Goal: Task Accomplishment & Management: Use online tool/utility

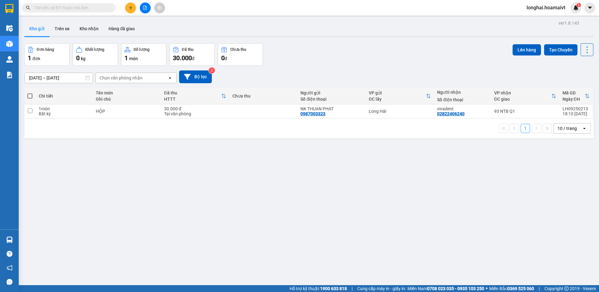
click at [105, 11] on input "text" at bounding box center [71, 7] width 74 height 7
click at [96, 7] on input "text" at bounding box center [71, 7] width 74 height 7
click at [102, 9] on input "text" at bounding box center [71, 7] width 74 height 7
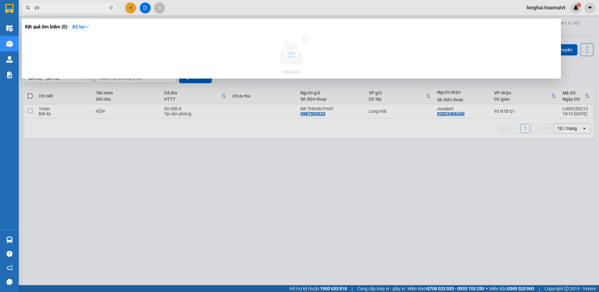
type input "2"
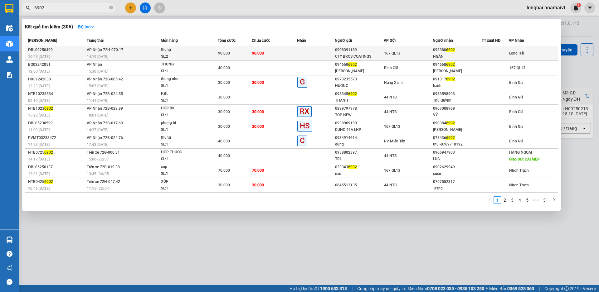
type input "6902"
click at [185, 52] on div "thung" at bounding box center [184, 49] width 47 height 7
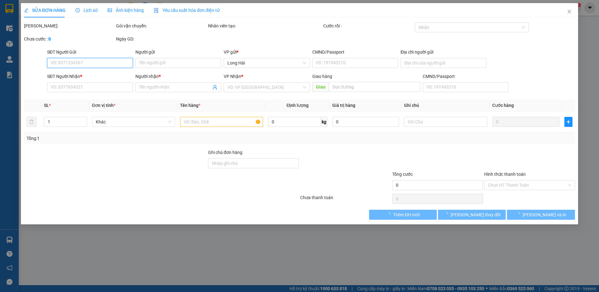
type input "0908391189"
type input "CTY BROS COATINGS"
type input "079096003558"
type input "0933806902"
type input "NGÂN"
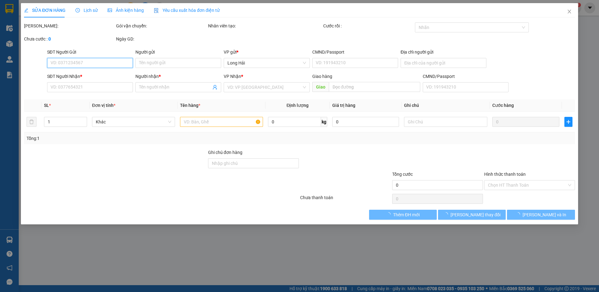
type input "90.000"
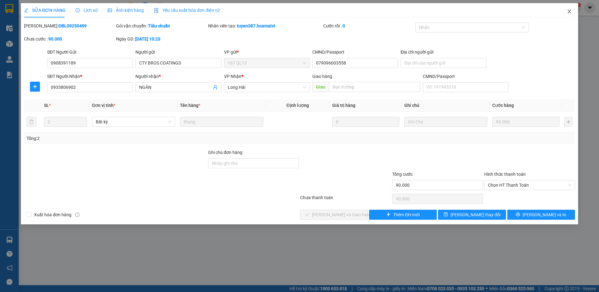
click at [568, 11] on icon "close" at bounding box center [568, 11] width 5 height 5
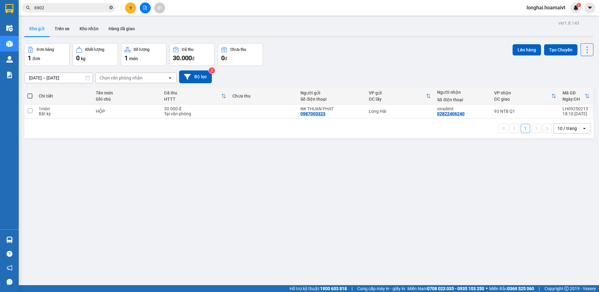
click at [111, 7] on icon "close-circle" at bounding box center [111, 8] width 4 height 4
click at [104, 7] on input "text" at bounding box center [71, 7] width 74 height 7
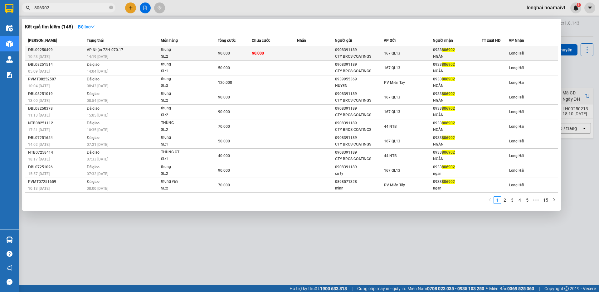
type input "806902"
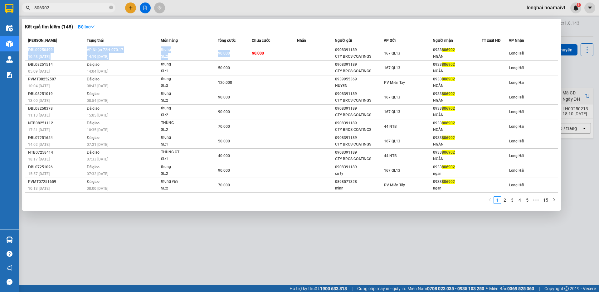
drag, startPoint x: 253, startPoint y: 52, endPoint x: 319, endPoint y: 21, distance: 73.2
click at [319, 21] on div "Kết quả tìm kiếm ( 148 ) Bộ lọc Mã ĐH Trạng thái Món hàng Tổng cước Chưa cước N…" at bounding box center [291, 115] width 539 height 192
click at [110, 7] on icon "close-circle" at bounding box center [111, 8] width 4 height 4
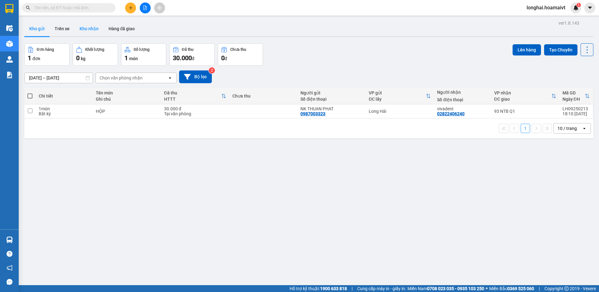
click at [89, 29] on button "Kho nhận" at bounding box center [89, 28] width 29 height 15
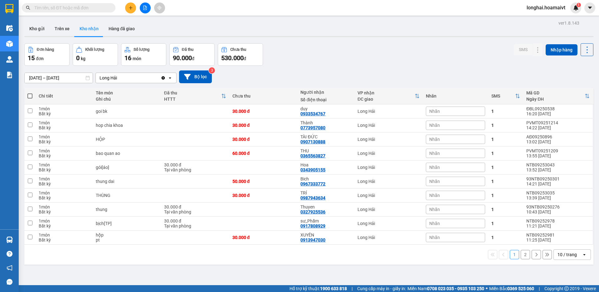
click at [520, 257] on button "2" at bounding box center [524, 254] width 9 height 9
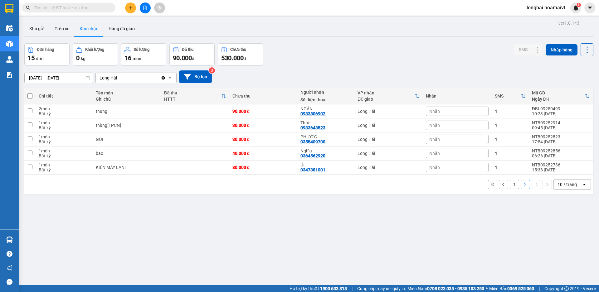
drag, startPoint x: 74, startPoint y: 8, endPoint x: 83, endPoint y: 7, distance: 8.6
click at [75, 8] on input "text" at bounding box center [71, 7] width 74 height 7
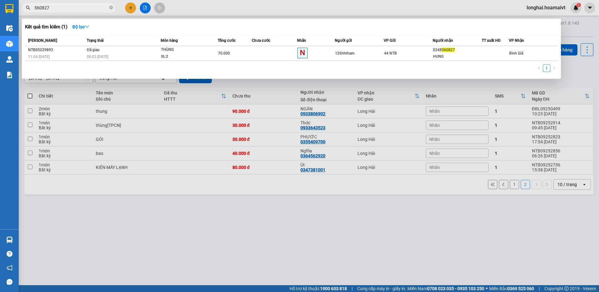
drag, startPoint x: 41, startPoint y: 6, endPoint x: 40, endPoint y: 15, distance: 8.5
click at [40, 13] on div "Kết quả tìm kiếm ( 1 ) Bộ lọc Mã ĐH Trạng thái Món hàng Tổng cước Chưa cước Nhã…" at bounding box center [61, 7] width 122 height 11
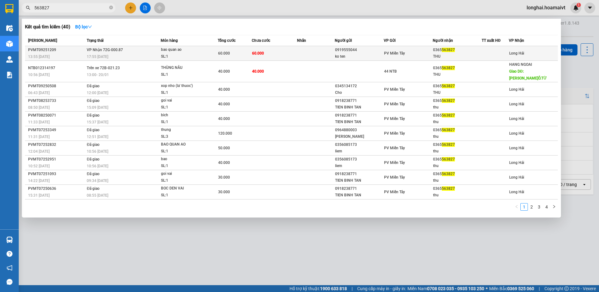
type input "563827"
click at [131, 56] on div "17:55 - 11/09" at bounding box center [124, 56] width 74 height 7
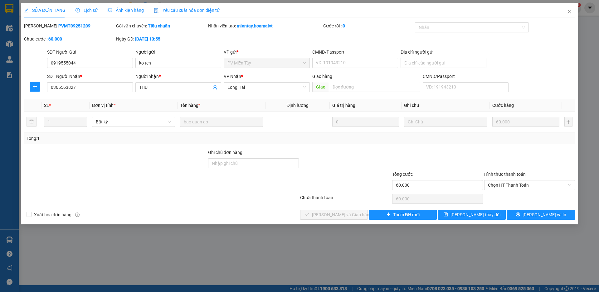
type input "0919555044"
type input "ko ten"
type input "0365563827"
type input "THU"
type input "60.000"
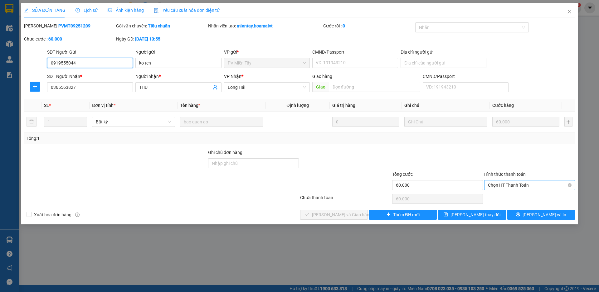
click at [498, 186] on span "Chọn HT Thanh Toán" at bounding box center [529, 184] width 83 height 9
click at [498, 195] on div "Tại văn phòng" at bounding box center [529, 197] width 83 height 7
type input "0"
click at [349, 213] on span "[PERSON_NAME] và [PERSON_NAME] hàng" at bounding box center [342, 214] width 60 height 7
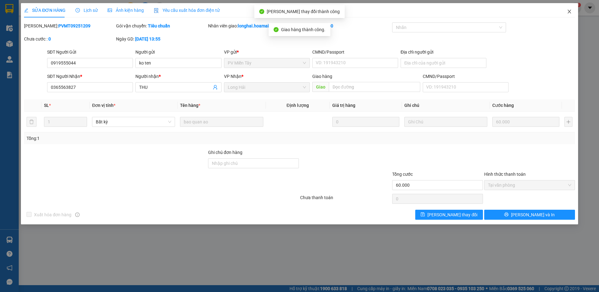
click at [567, 12] on icon "close" at bounding box center [568, 11] width 5 height 5
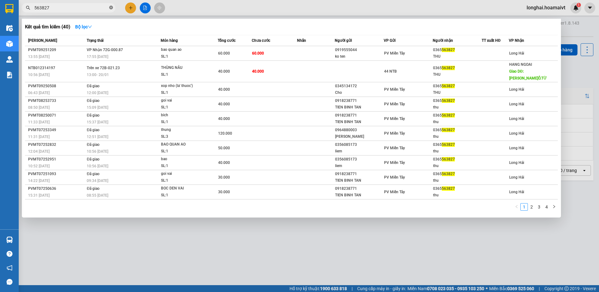
click at [112, 7] on icon "close-circle" at bounding box center [111, 8] width 4 height 4
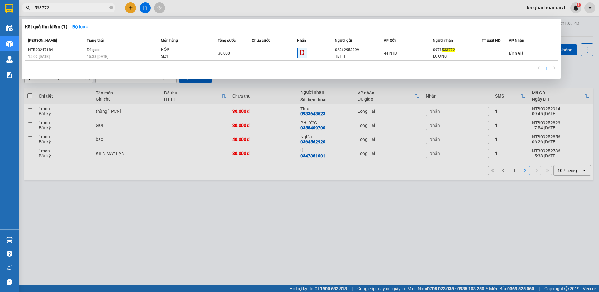
drag, startPoint x: 36, startPoint y: 8, endPoint x: 29, endPoint y: 11, distance: 8.4
click at [29, 11] on span "533772" at bounding box center [69, 7] width 94 height 9
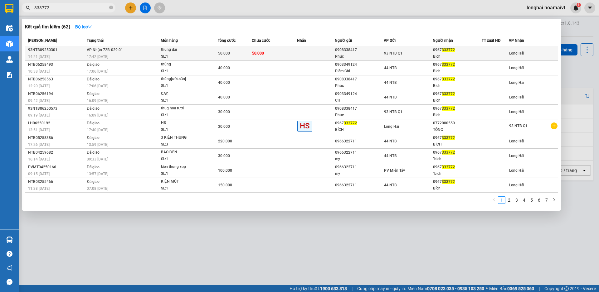
type input "333772"
click at [180, 55] on div "SL: 1" at bounding box center [184, 56] width 47 height 7
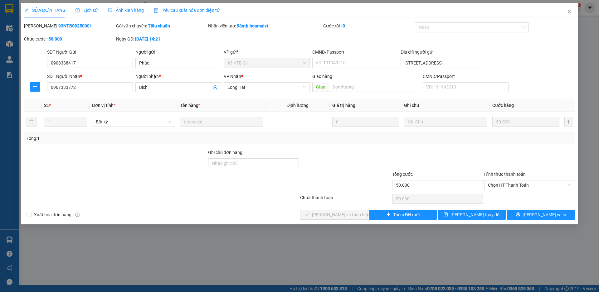
type input "0908338417"
type input "Phúc"
type input "107/13 Banh Văn Tran F7 Q.Tan Binh"
type input "0967333772"
type input "Bich"
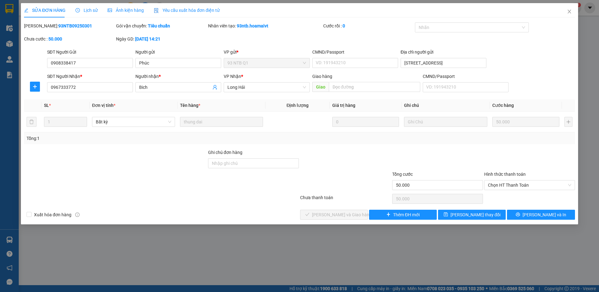
type input "50.000"
click at [510, 184] on span "Chọn HT Thanh Toán" at bounding box center [529, 184] width 83 height 9
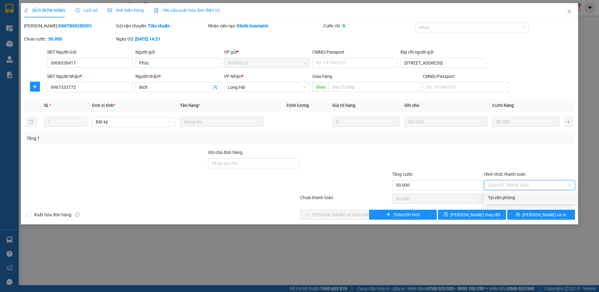
click at [500, 195] on div "Tại văn phòng" at bounding box center [529, 197] width 83 height 7
type input "0"
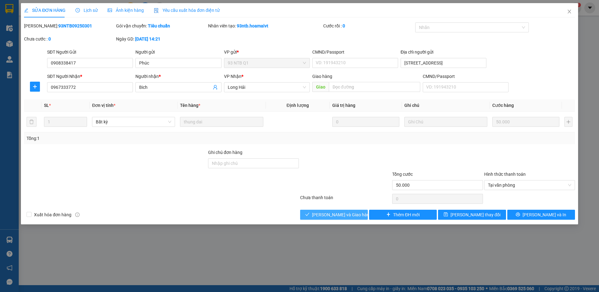
click at [348, 217] on span "[PERSON_NAME] và [PERSON_NAME] hàng" at bounding box center [342, 214] width 60 height 7
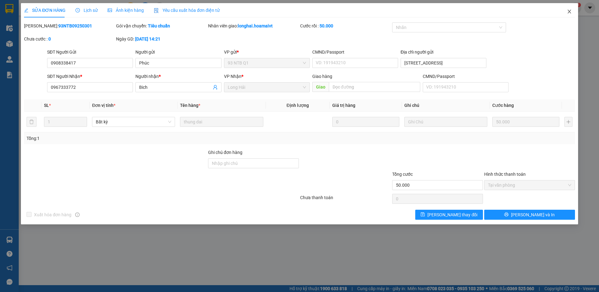
click at [567, 12] on icon "close" at bounding box center [568, 11] width 5 height 5
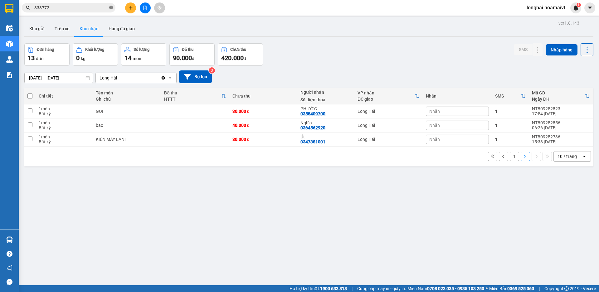
click at [112, 8] on icon "close-circle" at bounding box center [111, 8] width 4 height 4
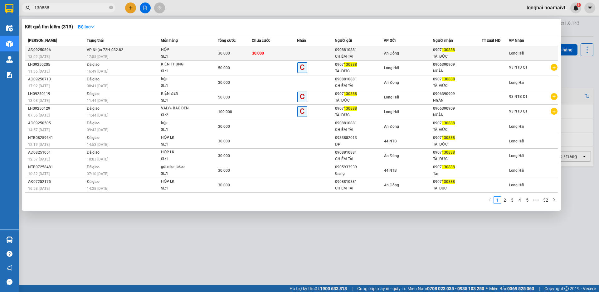
type input "130888"
click at [234, 55] on div "30.000" at bounding box center [234, 53] width 33 height 7
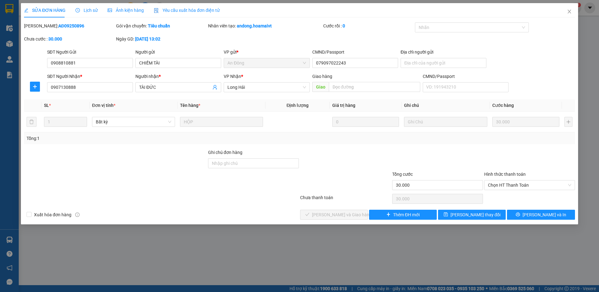
type input "0908810881"
type input "CHIẾM TÀI"
type input "079097022243"
type input "0907130888"
type input "TÀI ĐỨC"
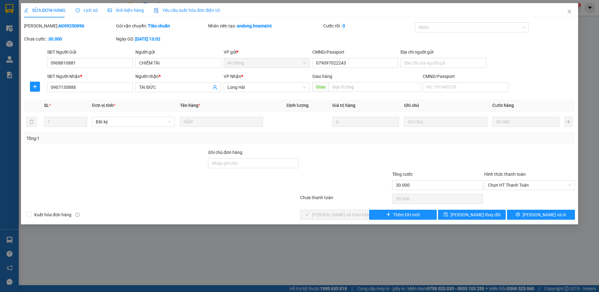
type input "30.000"
click at [508, 185] on span "Chọn HT Thanh Toán" at bounding box center [529, 184] width 83 height 9
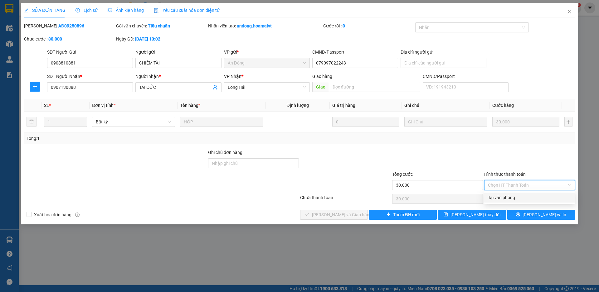
click at [503, 195] on div "Tại văn phòng" at bounding box center [529, 197] width 83 height 7
type input "0"
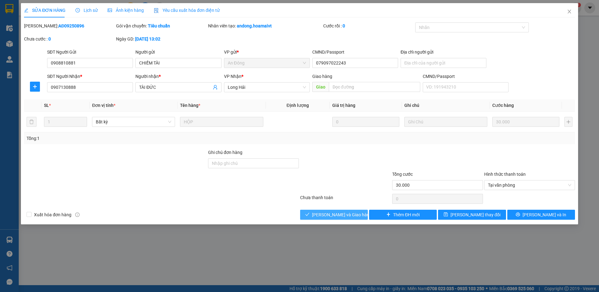
click at [305, 217] on button "[PERSON_NAME] và [PERSON_NAME] hàng" at bounding box center [334, 215] width 68 height 10
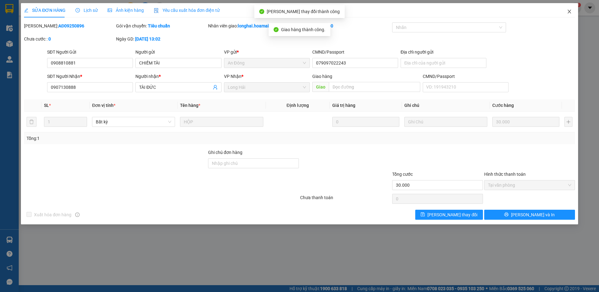
click at [567, 13] on icon "close" at bounding box center [568, 11] width 5 height 5
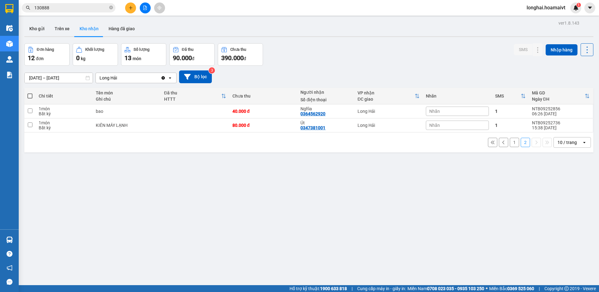
click at [509, 144] on button "1" at bounding box center [513, 142] width 9 height 9
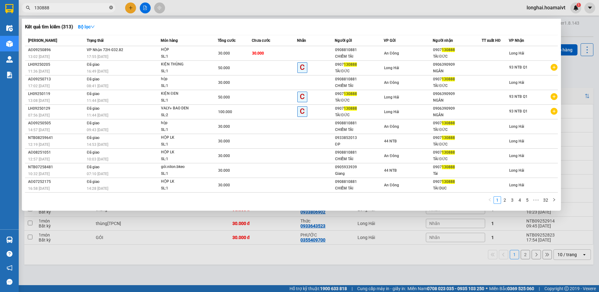
click at [109, 7] on icon "close-circle" at bounding box center [111, 8] width 4 height 4
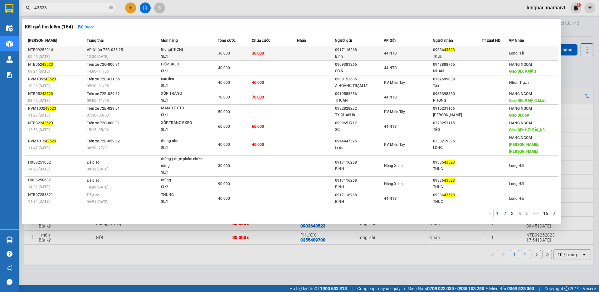
type input "43523"
click at [285, 54] on td "30.000" at bounding box center [274, 53] width 45 height 15
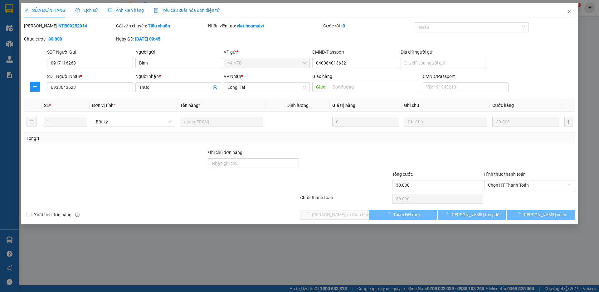
type input "0917116268"
type input "Bình"
type input "040084013632"
type input "0933643523"
type input "Thức"
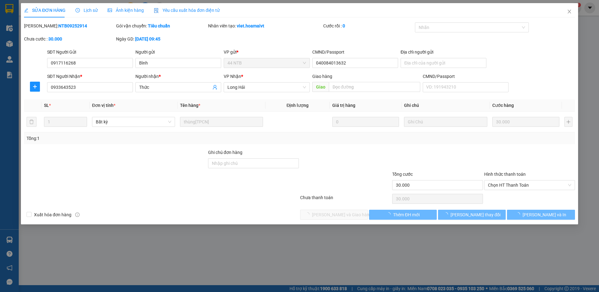
type input "30.000"
click at [489, 184] on span "Chọn HT Thanh Toán" at bounding box center [529, 184] width 83 height 9
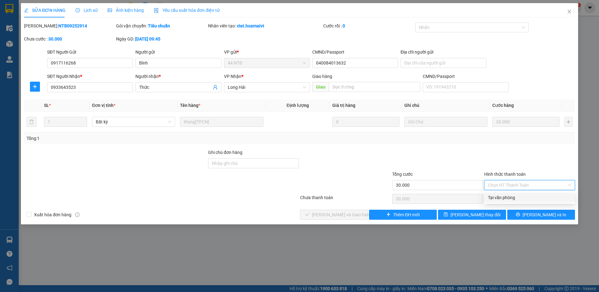
click at [484, 196] on div "Tại văn phòng" at bounding box center [529, 198] width 91 height 10
type input "0"
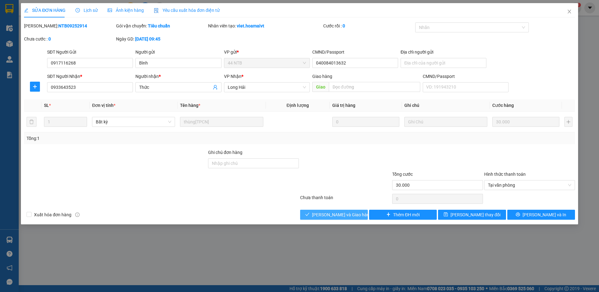
click at [323, 214] on span "[PERSON_NAME] và [PERSON_NAME] hàng" at bounding box center [342, 214] width 60 height 7
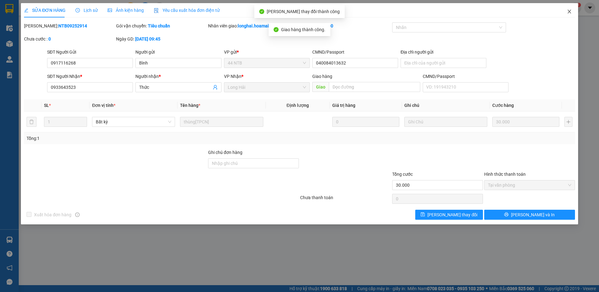
click at [569, 12] on icon "close" at bounding box center [568, 12] width 3 height 4
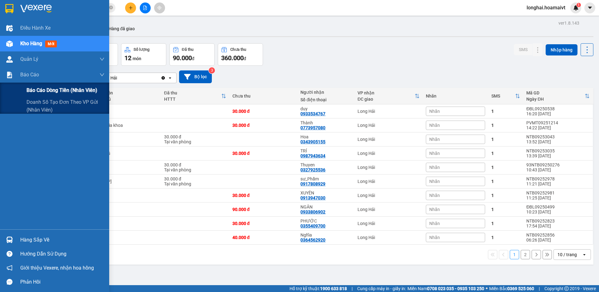
click at [51, 91] on span "Báo cáo dòng tiền (nhân viên)" at bounding box center [61, 90] width 71 height 8
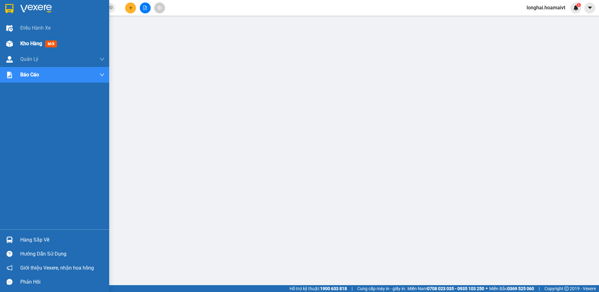
click at [34, 41] on span "Kho hàng" at bounding box center [31, 44] width 22 height 6
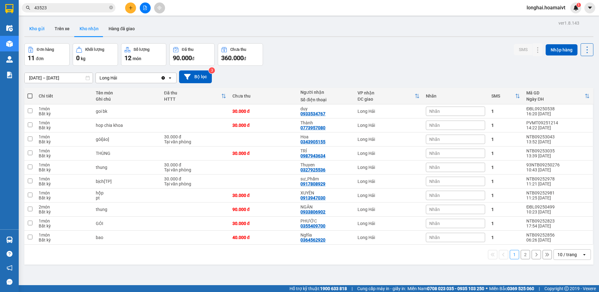
click at [33, 28] on button "Kho gửi" at bounding box center [36, 28] width 25 height 15
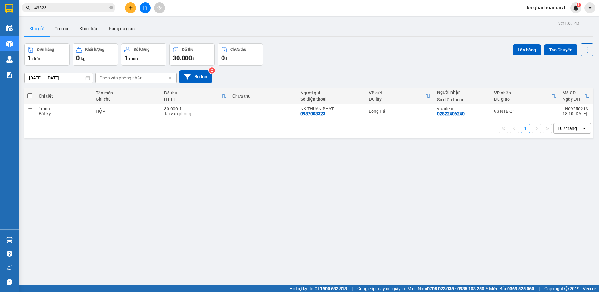
click at [29, 96] on span at bounding box center [29, 96] width 5 height 5
click at [30, 93] on input "checkbox" at bounding box center [30, 93] width 0 height 0
checkbox input "true"
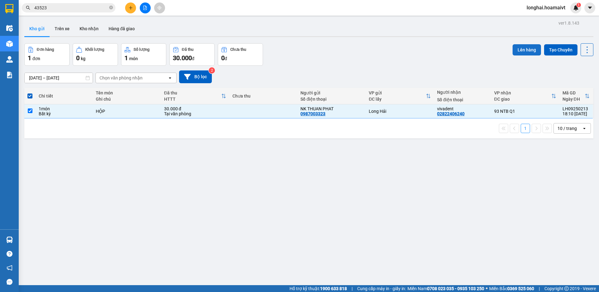
click at [523, 47] on button "Lên hàng" at bounding box center [526, 49] width 28 height 11
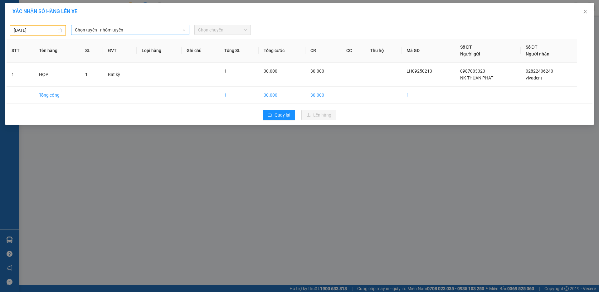
click at [156, 28] on span "Chọn tuyến - nhóm tuyến" at bounding box center [130, 29] width 111 height 9
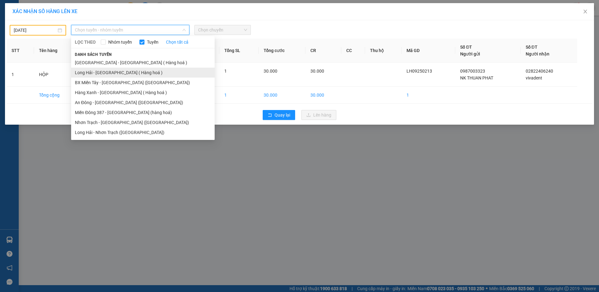
click at [116, 73] on li "Long Hải - Sài Gòn ( Hàng hoá )" at bounding box center [142, 73] width 143 height 10
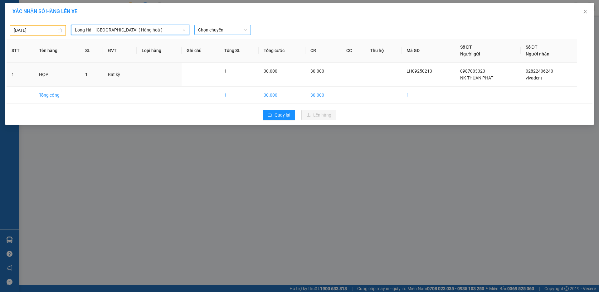
click at [218, 28] on span "Chọn chuyến" at bounding box center [222, 29] width 49 height 9
click at [60, 31] on div "11/09/2025" at bounding box center [38, 30] width 48 height 7
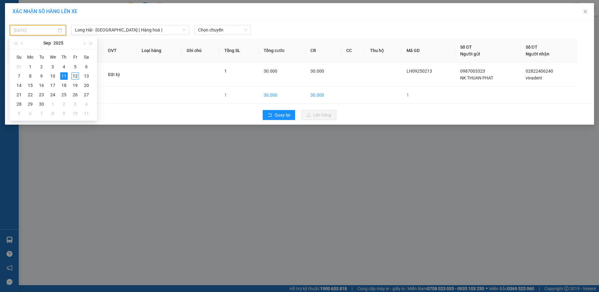
click at [74, 78] on div "12" at bounding box center [74, 75] width 7 height 7
type input "[DATE]"
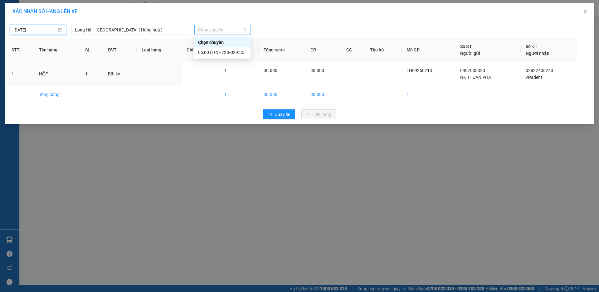
click at [214, 31] on span "Chọn chuyến" at bounding box center [222, 29] width 49 height 9
click at [233, 52] on div "05:00 (TC) - 72B-029.35" at bounding box center [222, 52] width 49 height 7
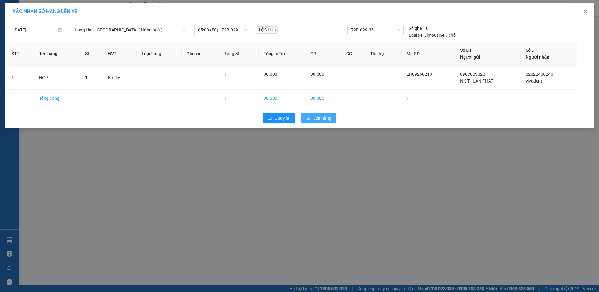
click at [323, 120] on span "Lên hàng" at bounding box center [322, 118] width 18 height 7
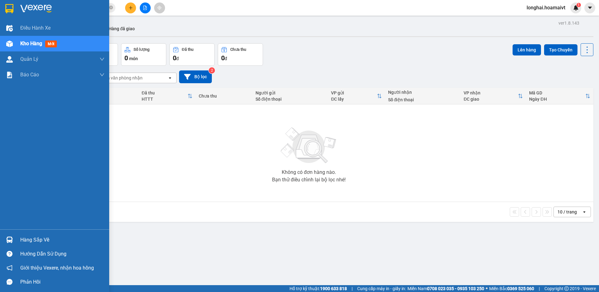
click at [32, 240] on div "Hàng sắp về" at bounding box center [62, 239] width 84 height 9
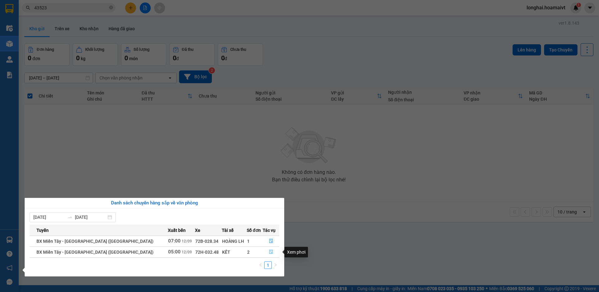
click at [269, 252] on icon "file-done" at bounding box center [271, 252] width 4 height 4
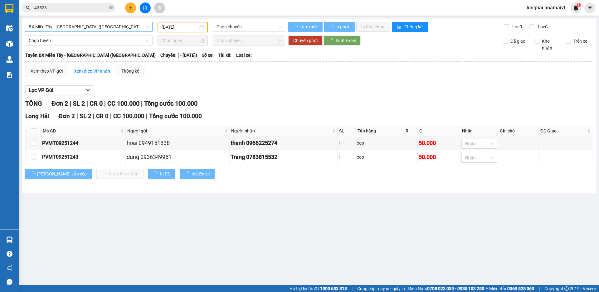
type input "[DATE]"
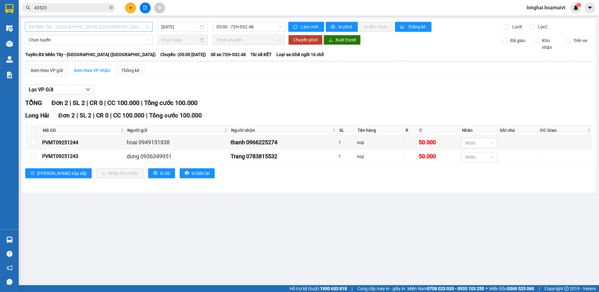
click at [119, 27] on span "BX Miền Tây - [GEOGRAPHIC_DATA] ([GEOGRAPHIC_DATA])" at bounding box center [89, 26] width 120 height 9
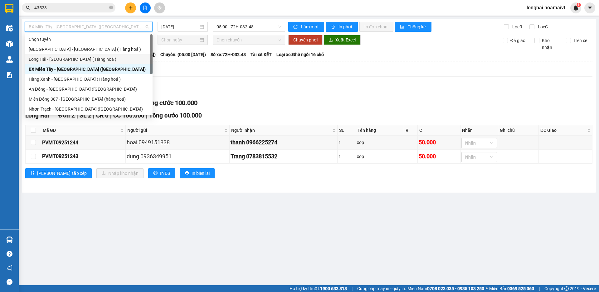
click at [108, 57] on div "Long Hải - Sài Gòn ( Hàng hoá )" at bounding box center [89, 59] width 120 height 7
type input "[DATE]"
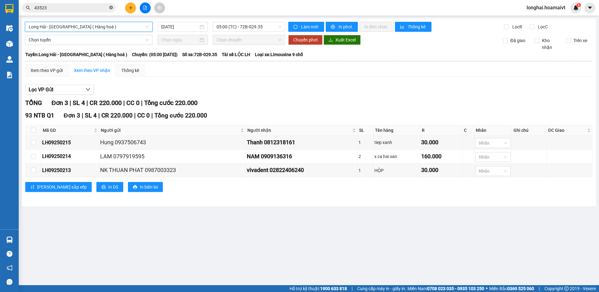
click at [112, 7] on icon "close-circle" at bounding box center [111, 8] width 4 height 4
click at [103, 8] on input "text" at bounding box center [71, 7] width 74 height 7
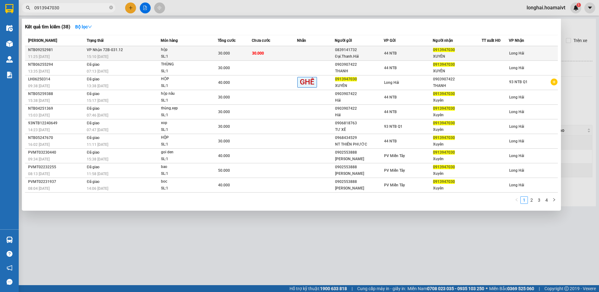
type input "0913947030"
click at [154, 50] on td "VP Nhận 72B-031.12 15:10 - 11/09" at bounding box center [122, 53] width 75 height 15
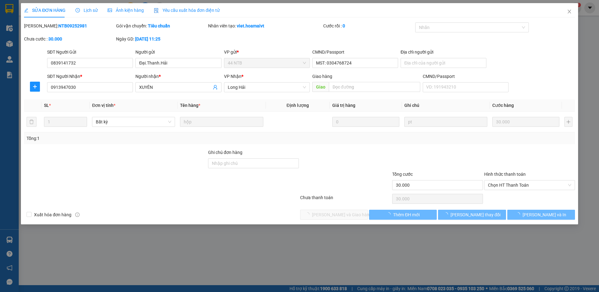
type input "0839141732"
type input "Đại.Thanh.Hải"
type input "MST: 0304768724"
type input "0913947030"
type input "XUYÊN"
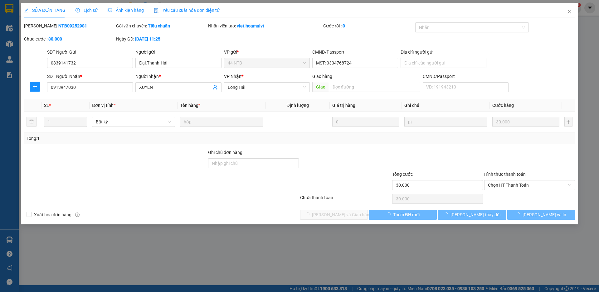
type input "30.000"
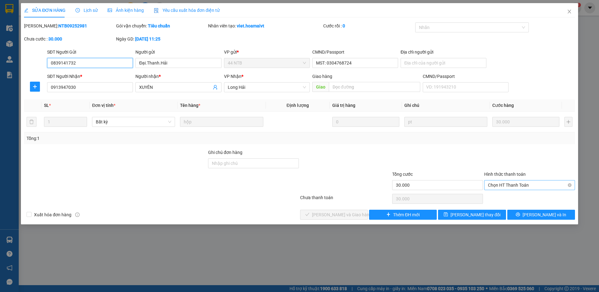
click at [516, 185] on span "Chọn HT Thanh Toán" at bounding box center [529, 184] width 83 height 9
drag, startPoint x: 503, startPoint y: 200, endPoint x: 496, endPoint y: 200, distance: 7.2
click at [503, 200] on div "Tại văn phòng" at bounding box center [529, 197] width 83 height 7
type input "0"
click at [340, 216] on span "[PERSON_NAME] và [PERSON_NAME] hàng" at bounding box center [342, 214] width 60 height 7
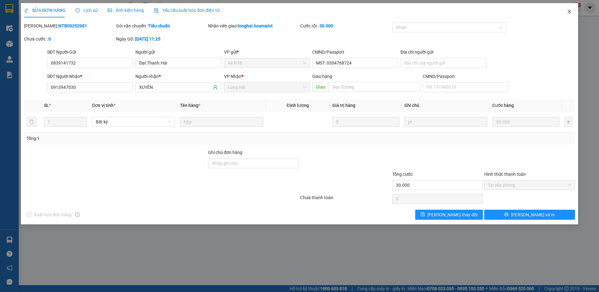
click at [570, 12] on icon "close" at bounding box center [568, 11] width 5 height 5
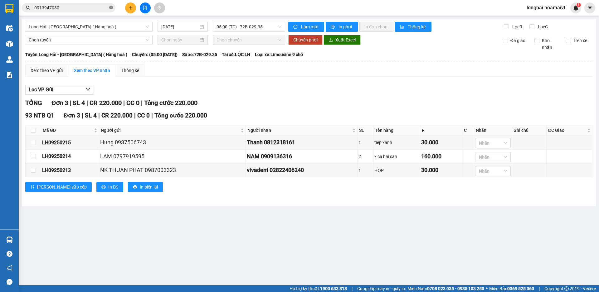
click at [111, 7] on icon "close-circle" at bounding box center [111, 8] width 4 height 4
click at [90, 9] on input "text" at bounding box center [71, 7] width 74 height 7
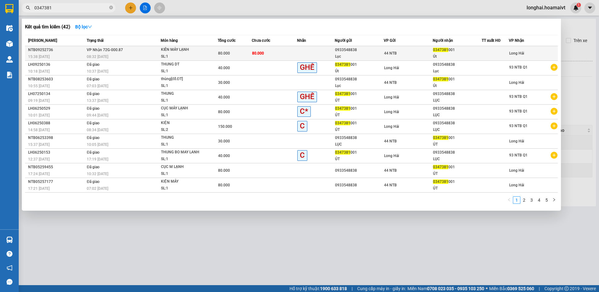
type input "0347381"
click at [142, 55] on div "08:32 - 11/09" at bounding box center [124, 56] width 74 height 7
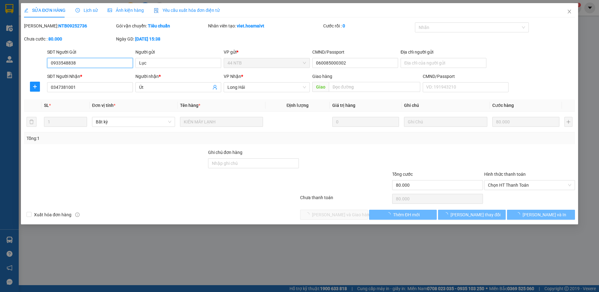
type input "0933548838"
type input "Lục"
type input "060085000302"
type input "0347381001"
type input "Út"
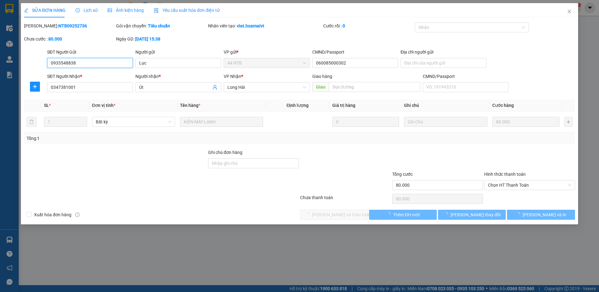
type input "80.000"
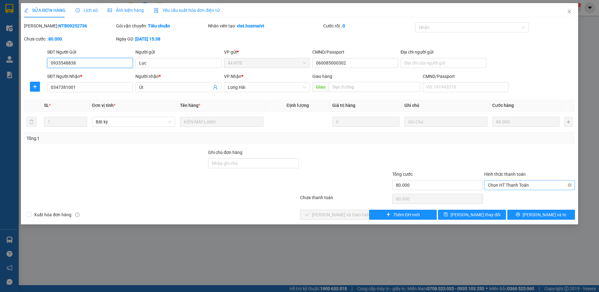
click at [500, 186] on span "Chọn HT Thanh Toán" at bounding box center [529, 184] width 83 height 9
click at [495, 199] on div "Tại văn phòng" at bounding box center [529, 197] width 83 height 7
type input "0"
click at [348, 214] on span "[PERSON_NAME] và [PERSON_NAME] hàng" at bounding box center [342, 214] width 60 height 7
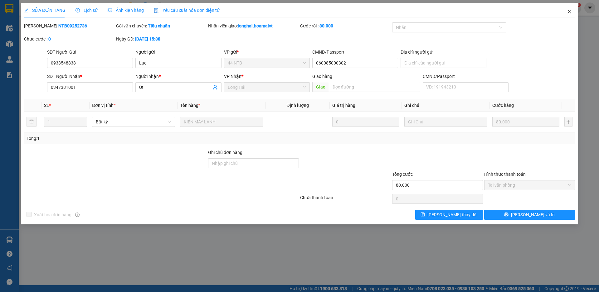
click at [568, 13] on icon "close" at bounding box center [568, 11] width 5 height 5
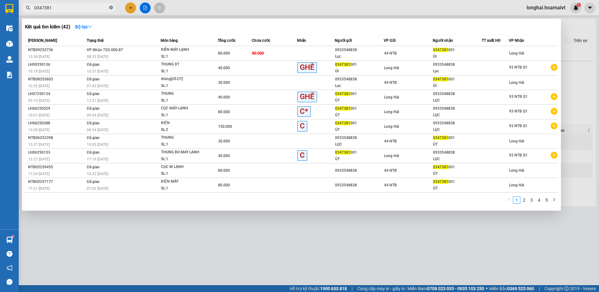
click at [111, 7] on icon "close-circle" at bounding box center [111, 8] width 4 height 4
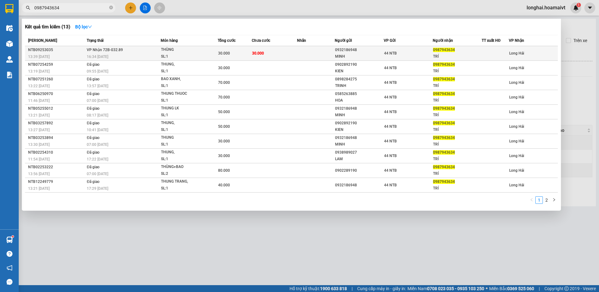
type input "0987943634"
click at [172, 51] on div "THÙNG" at bounding box center [184, 49] width 47 height 7
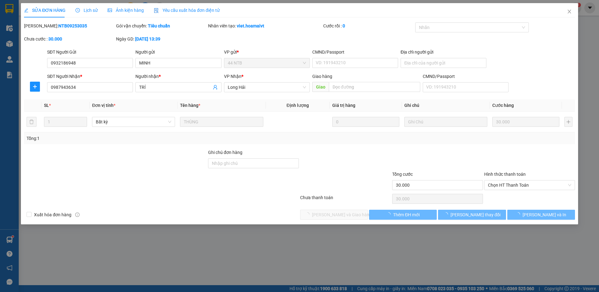
type input "0932186948"
type input "MINH"
type input "0987943634"
type input "TRÍ"
type input "30.000"
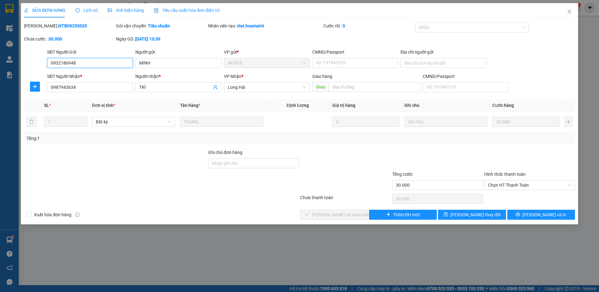
drag, startPoint x: 501, startPoint y: 185, endPoint x: 502, endPoint y: 191, distance: 5.9
click at [502, 185] on span "Chọn HT Thanh Toán" at bounding box center [529, 184] width 83 height 9
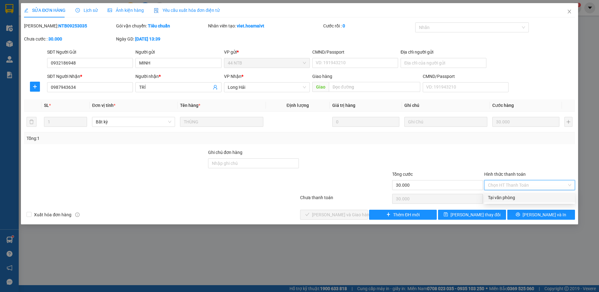
click at [500, 196] on div "Tại văn phòng" at bounding box center [529, 197] width 83 height 7
type input "0"
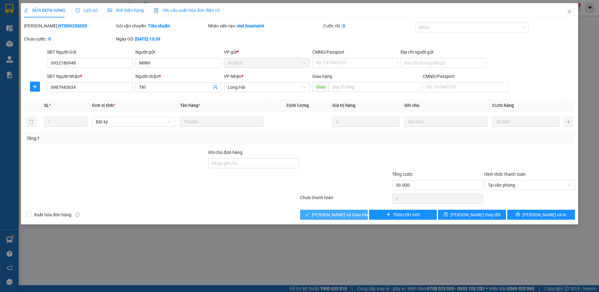
click at [334, 214] on span "[PERSON_NAME] và [PERSON_NAME] hàng" at bounding box center [342, 214] width 60 height 7
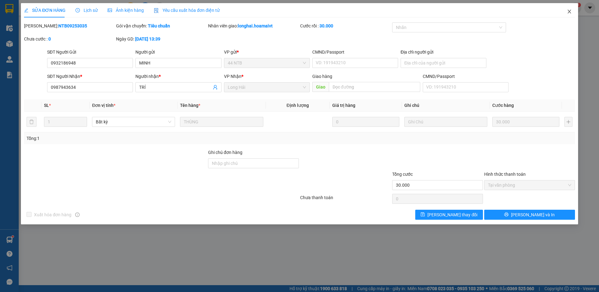
click at [568, 10] on icon "close" at bounding box center [568, 11] width 5 height 5
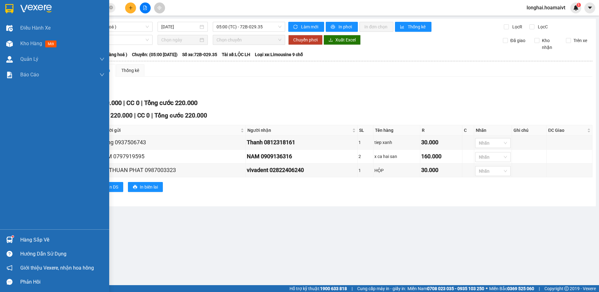
click at [30, 242] on div "Hàng sắp về" at bounding box center [62, 239] width 84 height 9
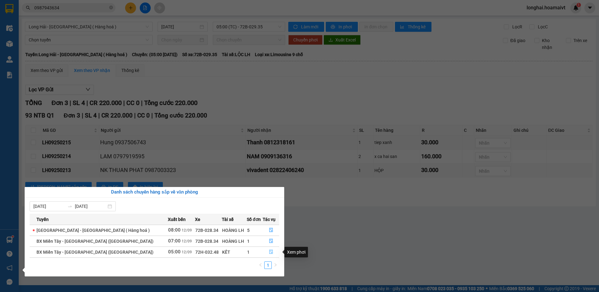
click at [269, 252] on icon "file-done" at bounding box center [271, 252] width 4 height 4
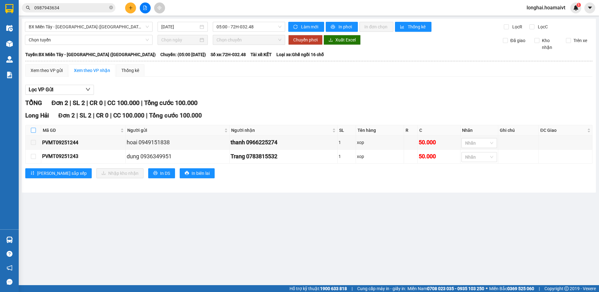
click at [32, 130] on input "checkbox" at bounding box center [33, 130] width 5 height 5
checkbox input "true"
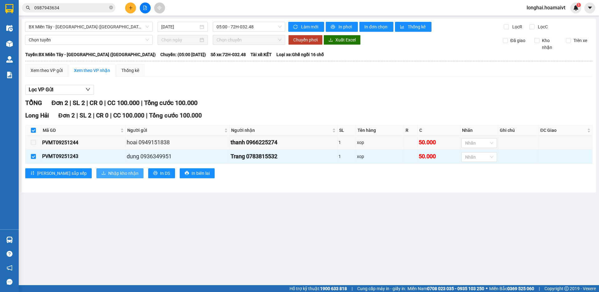
click at [108, 174] on span "Nhập kho nhận" at bounding box center [123, 173] width 30 height 7
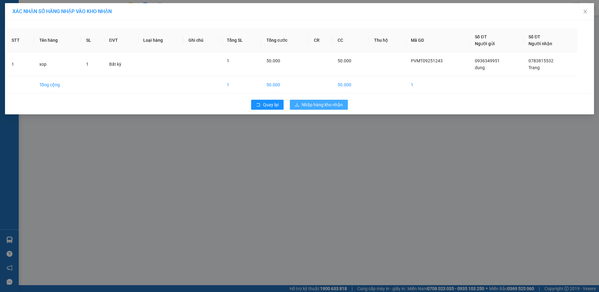
click at [311, 104] on span "Nhập hàng kho nhận" at bounding box center [321, 104] width 41 height 7
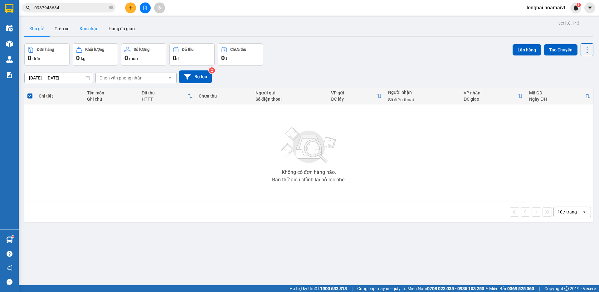
click at [87, 28] on button "Kho nhận" at bounding box center [89, 28] width 29 height 15
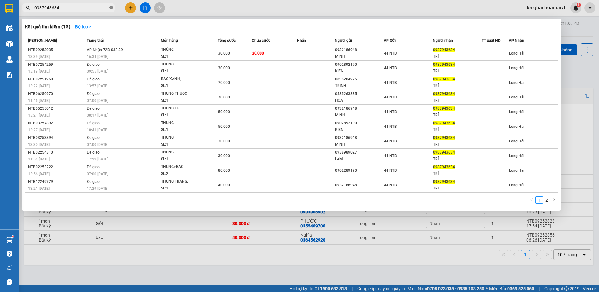
click at [110, 7] on icon "close-circle" at bounding box center [111, 8] width 4 height 4
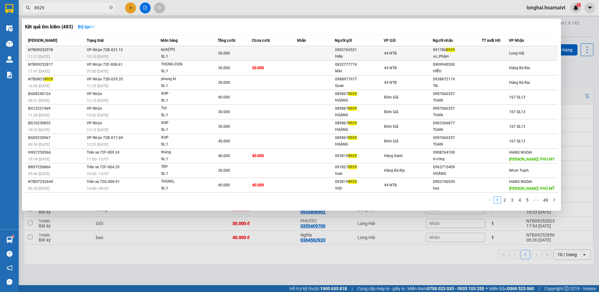
type input "8929"
click at [197, 51] on div "bịch[TP]" at bounding box center [184, 49] width 47 height 7
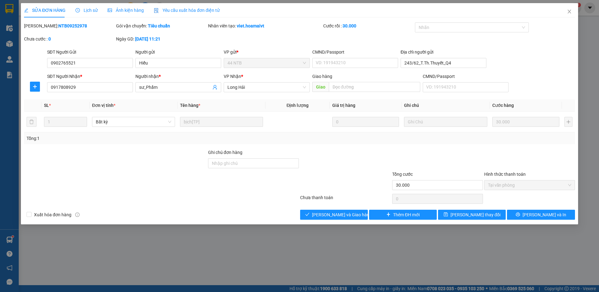
type input "0902765521"
type input "Hiếu"
type input "243/62_T.Th.Thuyết_Q4"
type input "0917808929"
type input "sư_Phẩm"
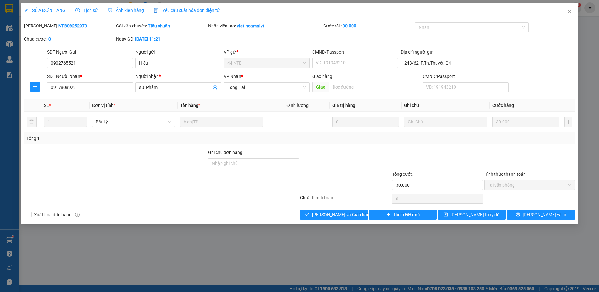
type input "30.000"
click at [352, 215] on span "[PERSON_NAME] và [PERSON_NAME] hàng" at bounding box center [342, 214] width 60 height 7
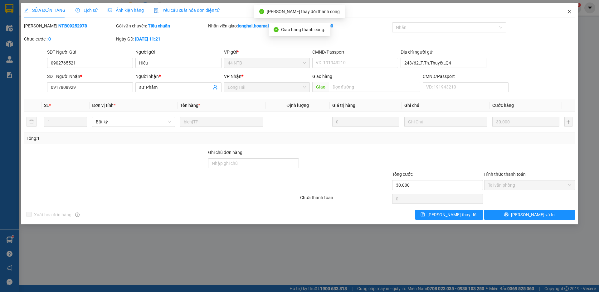
click at [569, 13] on icon "close" at bounding box center [568, 11] width 5 height 5
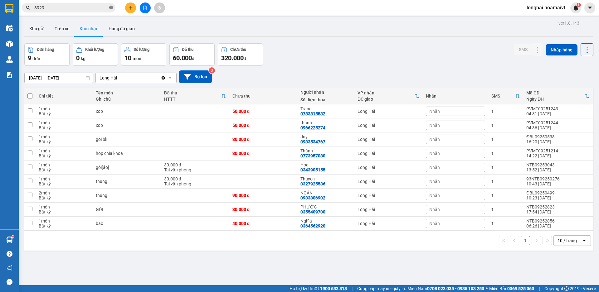
click at [110, 7] on icon "close-circle" at bounding box center [111, 8] width 4 height 4
click at [103, 10] on input "text" at bounding box center [71, 7] width 74 height 7
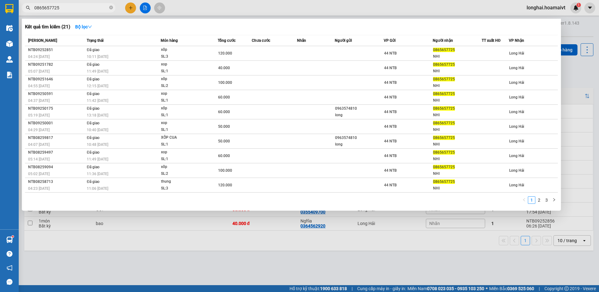
type input "0865657725"
click at [109, 7] on icon "close-circle" at bounding box center [111, 8] width 4 height 4
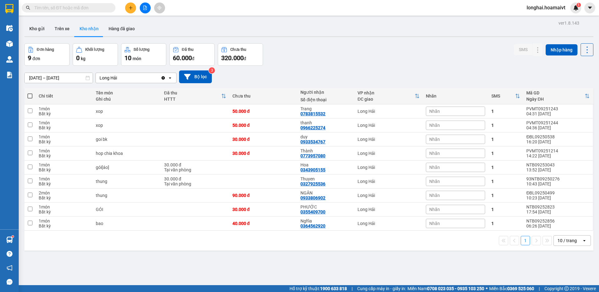
click at [90, 6] on input "text" at bounding box center [71, 7] width 74 height 7
click at [89, 10] on input "text" at bounding box center [71, 7] width 74 height 7
click at [72, 7] on input "text" at bounding box center [71, 7] width 74 height 7
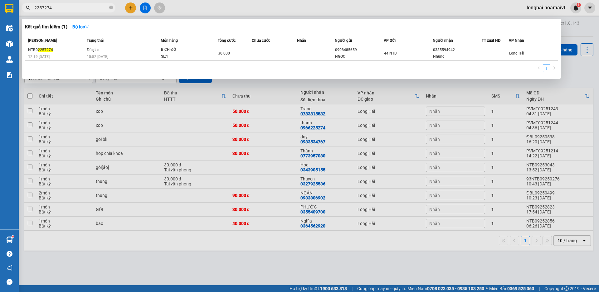
drag, startPoint x: 44, startPoint y: 4, endPoint x: 43, endPoint y: 8, distance: 4.2
click at [43, 8] on input "2257274" at bounding box center [71, 7] width 74 height 7
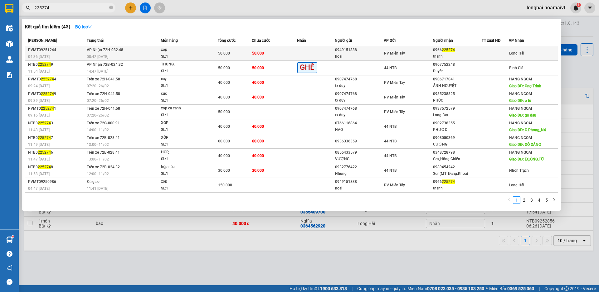
type input "225274"
click at [161, 52] on div "xop" at bounding box center [184, 49] width 47 height 7
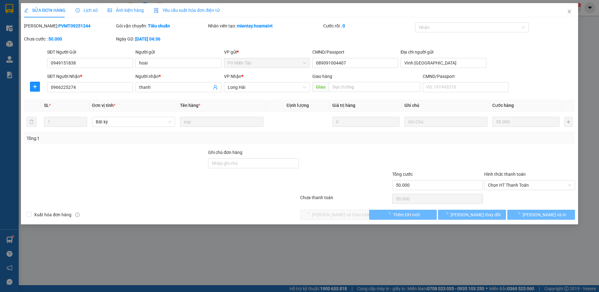
type input "0949151838"
type input "hoai"
type input "089091004407"
type input "VInh Phu An Giang"
type input "0966225274"
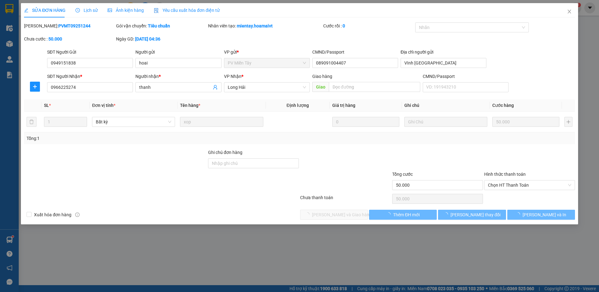
type input "thanh"
type input "50.000"
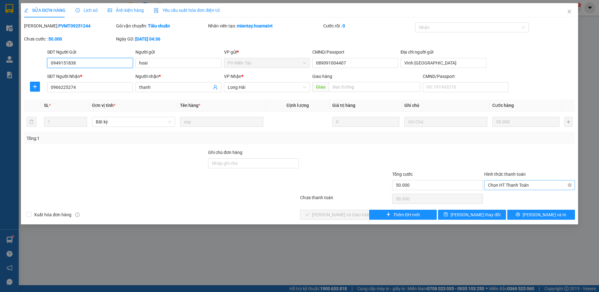
click at [503, 185] on span "Chọn HT Thanh Toán" at bounding box center [529, 184] width 83 height 9
click at [485, 195] on div "Tại văn phòng" at bounding box center [529, 198] width 91 height 10
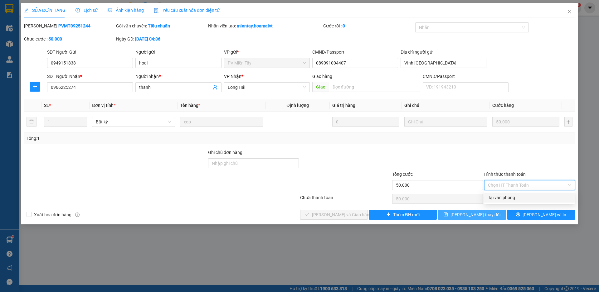
type input "0"
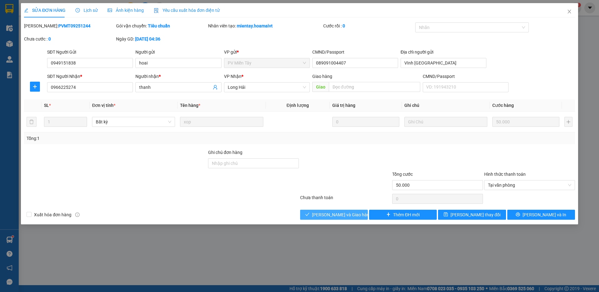
click at [332, 218] on span "[PERSON_NAME] và [PERSON_NAME] hàng" at bounding box center [342, 214] width 60 height 7
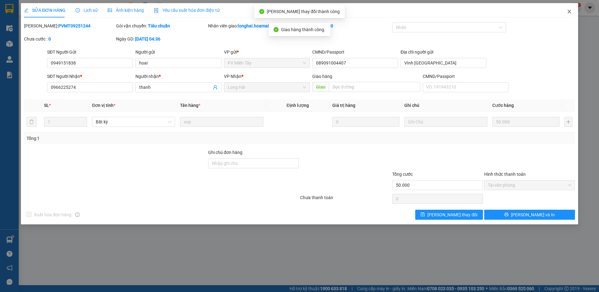
click at [568, 12] on icon "close" at bounding box center [568, 11] width 5 height 5
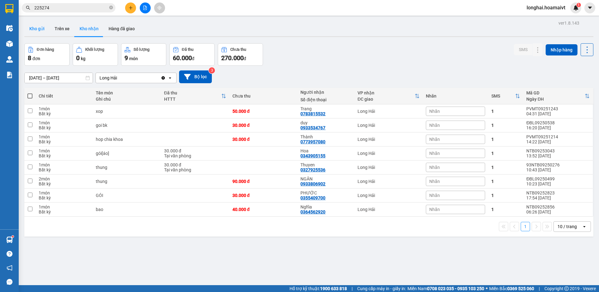
click at [36, 29] on button "Kho gửi" at bounding box center [36, 28] width 25 height 15
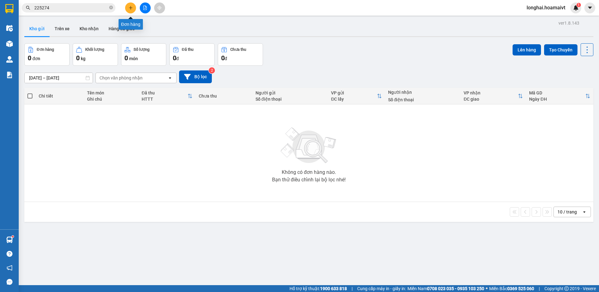
click at [129, 9] on icon "plus" at bounding box center [130, 8] width 4 height 4
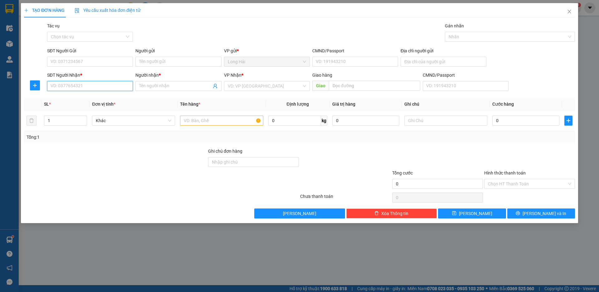
click at [78, 91] on input "SĐT Người Nhận *" at bounding box center [90, 86] width 86 height 10
type input "0359452390"
drag, startPoint x: 79, startPoint y: 99, endPoint x: 79, endPoint y: 86, distance: 13.7
click at [80, 100] on div "0359452390 - VI" at bounding box center [90, 98] width 78 height 7
type input "CHARM LH"
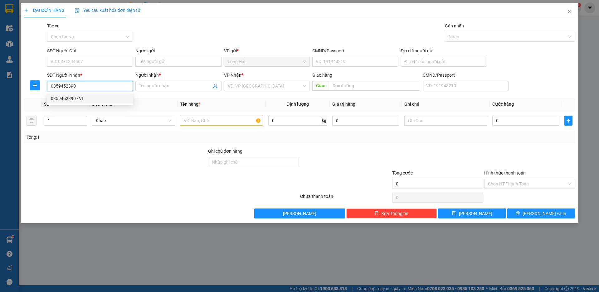
type input "VI"
type input "0359452390"
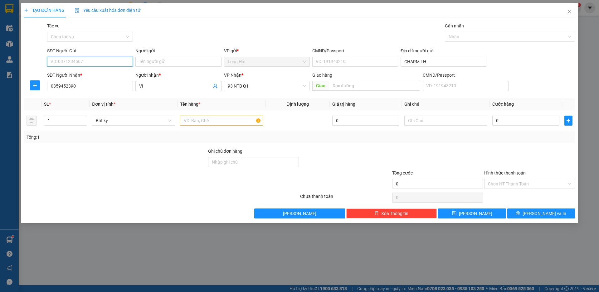
click at [80, 61] on input "SĐT Người Gửi" at bounding box center [90, 62] width 86 height 10
drag, startPoint x: 80, startPoint y: 74, endPoint x: 84, endPoint y: 76, distance: 3.8
click at [80, 74] on div "0393407499 - ĐỨC" at bounding box center [90, 74] width 78 height 7
type input "0393407499"
type input "ĐỨC"
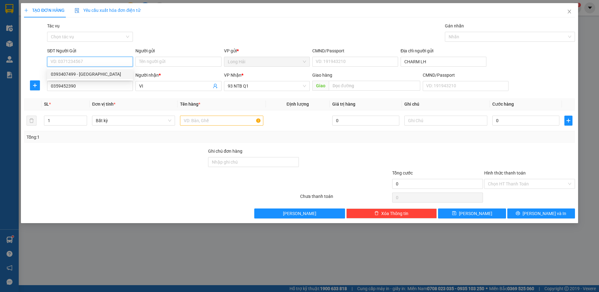
type input "082099007760"
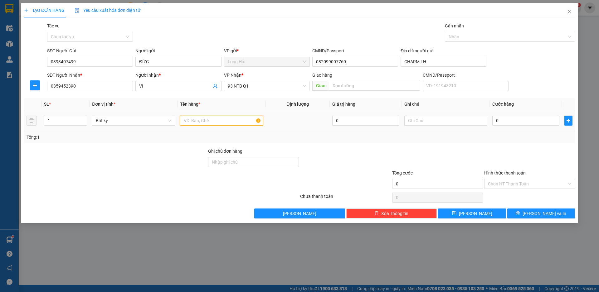
click at [229, 122] on input "text" at bounding box center [221, 121] width 83 height 10
type input "TEP HS"
click at [491, 123] on td "0" at bounding box center [525, 120] width 72 height 21
click at [500, 116] on input "0" at bounding box center [525, 121] width 67 height 10
type input "3"
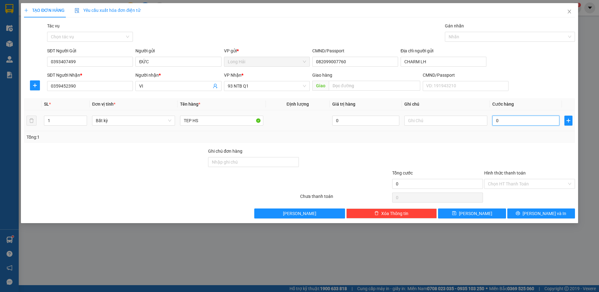
type input "3"
type input "30"
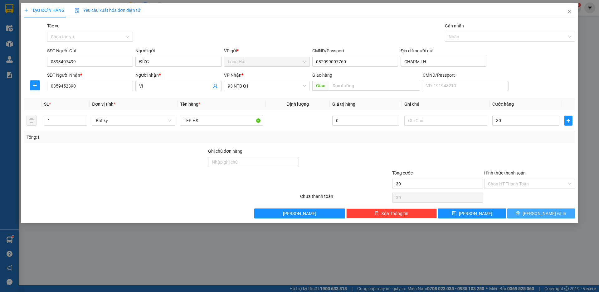
type input "30.000"
click at [520, 214] on icon "printer" at bounding box center [517, 213] width 4 height 4
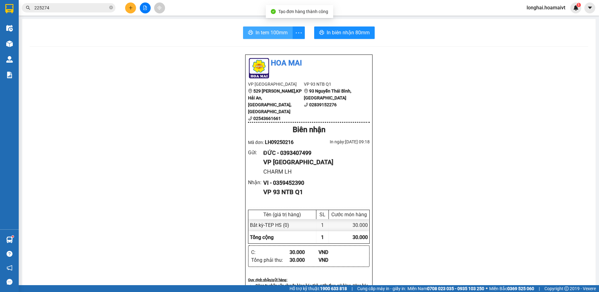
click at [267, 34] on span "In tem 100mm" at bounding box center [271, 33] width 32 height 8
click at [112, 8] on icon "close-circle" at bounding box center [111, 8] width 4 height 4
click at [98, 7] on input "text" at bounding box center [71, 7] width 74 height 7
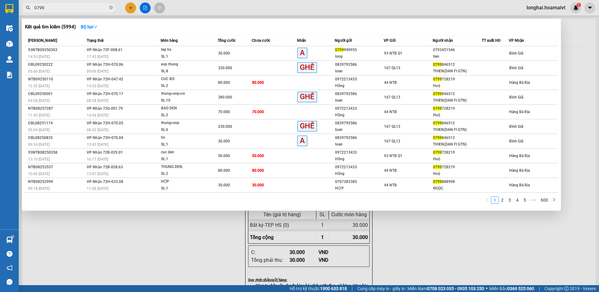
click at [38, 6] on input "0799" at bounding box center [71, 7] width 74 height 7
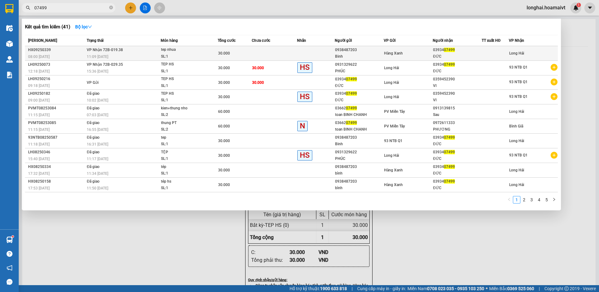
type input "07499"
click at [177, 52] on div "tep nhua" at bounding box center [184, 49] width 47 height 7
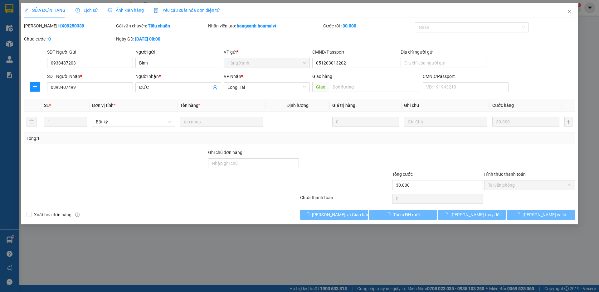
type input "0938487203"
type input "Binh"
type input "051203013202"
type input "0393407499"
type input "ĐỨC"
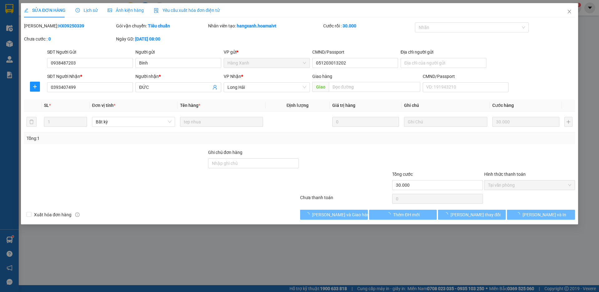
type input "30.000"
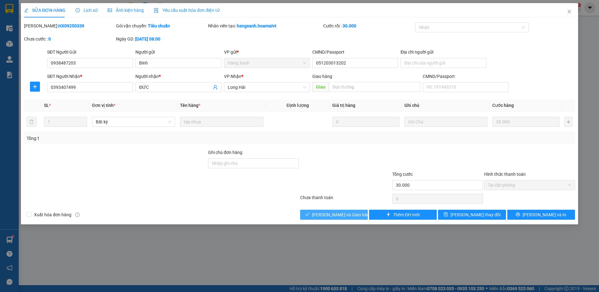
click at [348, 214] on span "[PERSON_NAME] và [PERSON_NAME] hàng" at bounding box center [342, 214] width 60 height 7
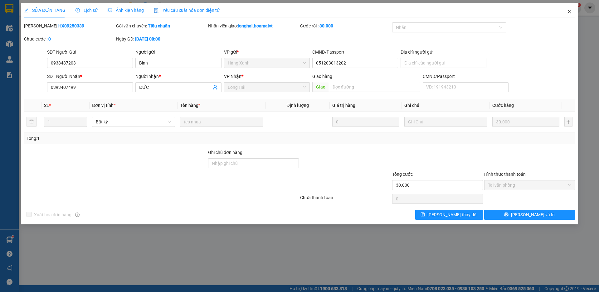
click at [568, 12] on icon "close" at bounding box center [568, 11] width 5 height 5
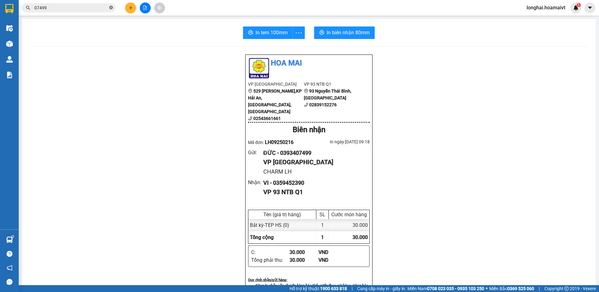
click at [111, 8] on icon "close-circle" at bounding box center [111, 8] width 4 height 4
click at [97, 8] on input "text" at bounding box center [71, 7] width 74 height 7
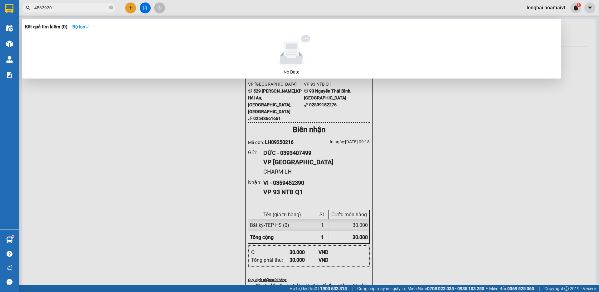
drag, startPoint x: 37, startPoint y: 5, endPoint x: 34, endPoint y: 8, distance: 4.9
click at [34, 8] on span "4562920" at bounding box center [69, 7] width 94 height 9
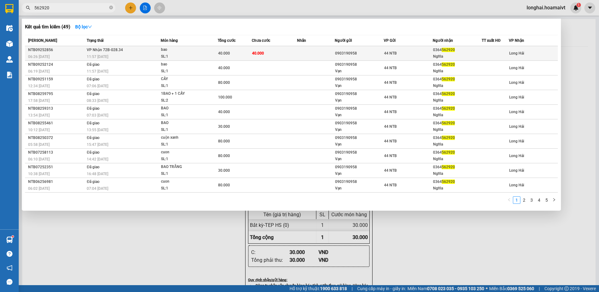
type input "562920"
click at [149, 55] on div "11:57 - 11/09" at bounding box center [124, 56] width 74 height 7
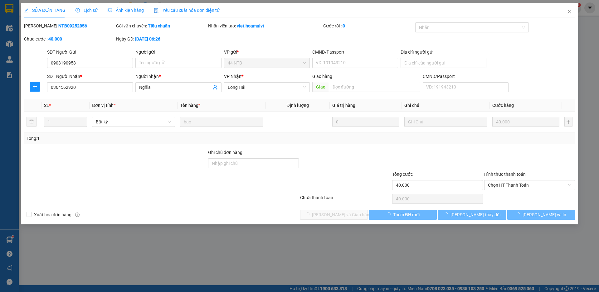
type input "0903190958"
type input "0364562920"
type input "Nghĩa"
type input "40.000"
click at [502, 185] on span "Chọn HT Thanh Toán" at bounding box center [529, 184] width 83 height 9
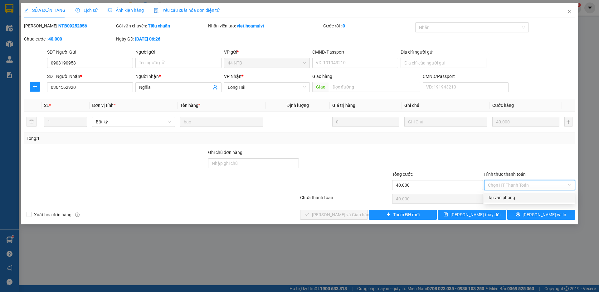
click at [490, 201] on div "Tại văn phòng" at bounding box center [529, 197] width 83 height 7
type input "0"
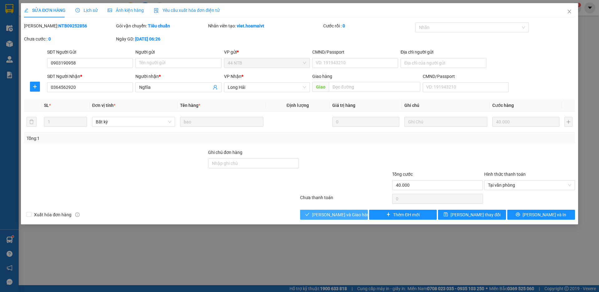
click at [344, 212] on span "[PERSON_NAME] và [PERSON_NAME] hàng" at bounding box center [342, 214] width 60 height 7
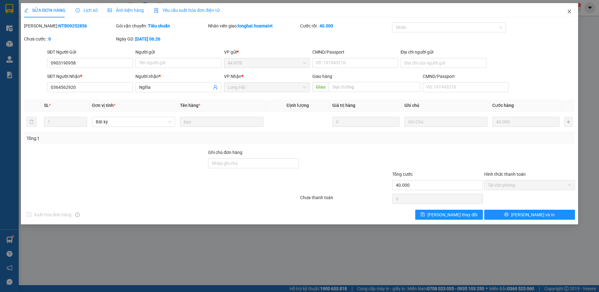
click at [567, 11] on icon "close" at bounding box center [568, 11] width 5 height 5
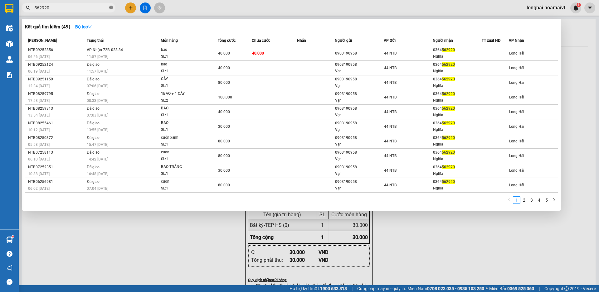
click at [112, 8] on icon "close-circle" at bounding box center [111, 8] width 4 height 4
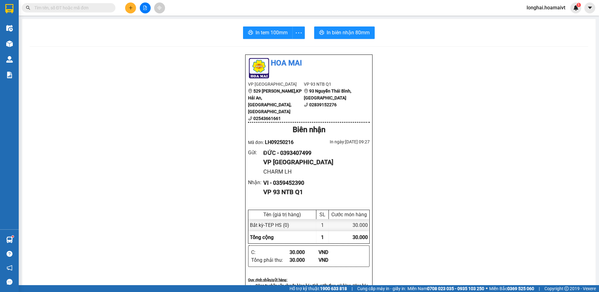
click at [101, 9] on input "text" at bounding box center [71, 7] width 74 height 7
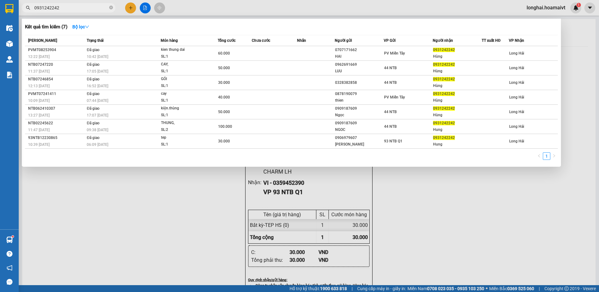
type input "0931242242"
click at [199, 209] on div at bounding box center [299, 146] width 599 height 292
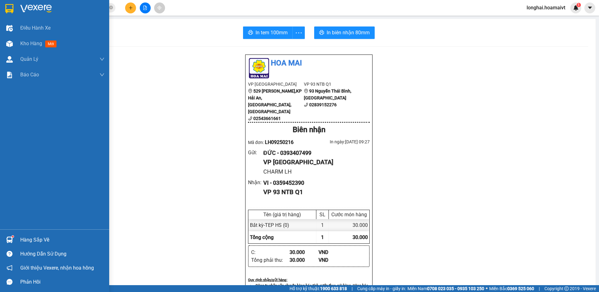
click at [31, 238] on div "Hàng sắp về" at bounding box center [62, 239] width 84 height 9
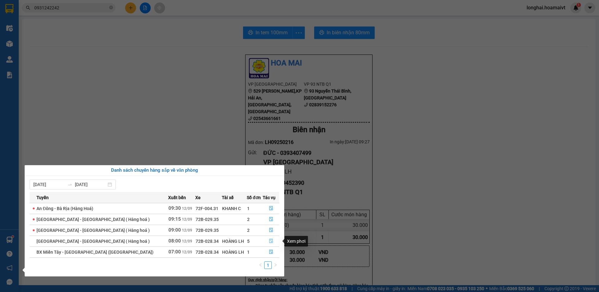
click at [269, 242] on icon "file-done" at bounding box center [271, 241] width 4 height 4
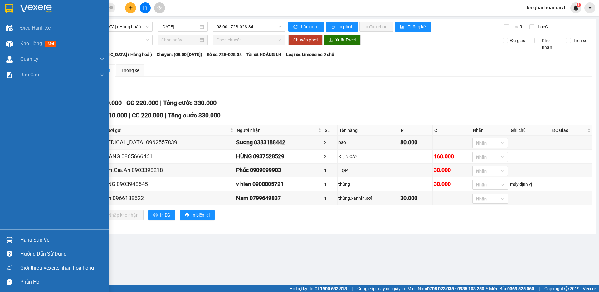
click at [31, 240] on div "Hàng sắp về" at bounding box center [62, 239] width 84 height 9
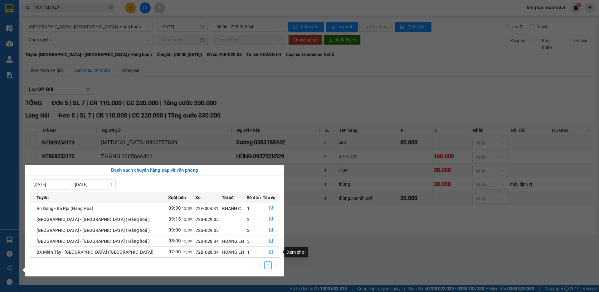
click at [269, 252] on icon "file-done" at bounding box center [271, 252] width 4 height 4
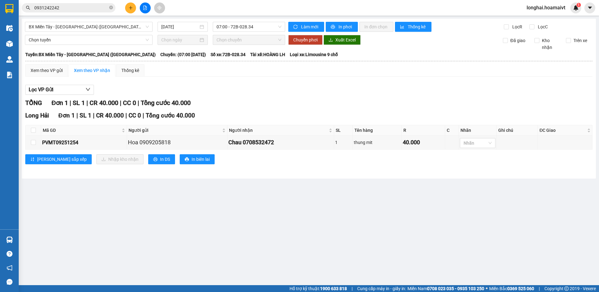
drag, startPoint x: 31, startPoint y: 239, endPoint x: 175, endPoint y: 221, distance: 145.4
click at [32, 238] on main "BX Miền Tây - Long Hải (Hàng Hoá) 12/09/2025 07:00 - 72B-028.34 Làm mới In phơi…" at bounding box center [299, 142] width 599 height 285
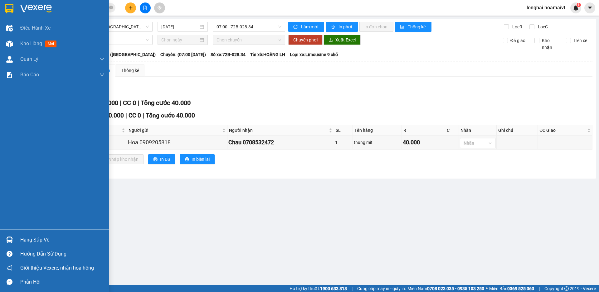
click at [32, 236] on div "Hàng sắp về" at bounding box center [62, 239] width 84 height 9
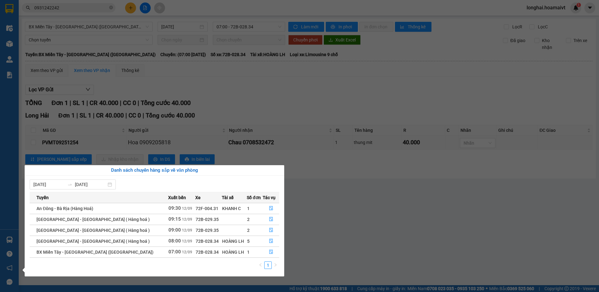
click at [32, 239] on tbody "An Đông - Bà Rịa (Hàng Hoá) 09:30 12/09 72F-004.31 KHANH C 1 Sài Gòn - Long…" at bounding box center [154, 230] width 249 height 55
click at [269, 228] on icon "file-done" at bounding box center [271, 230] width 4 height 4
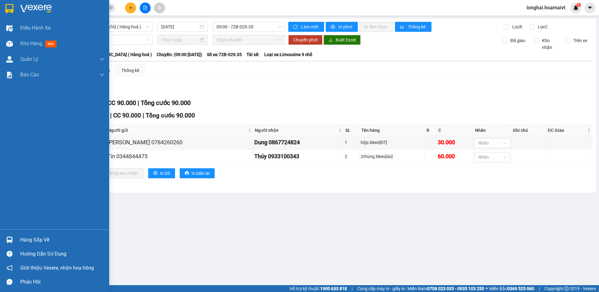
click at [30, 238] on main "Sài Gòn - Long Hải ( Hàng hoá ) 12/09/2025 09:00 - 72B-029.35 Làm mới In phơi I…" at bounding box center [299, 142] width 599 height 285
click at [49, 240] on div "Hàng sắp về" at bounding box center [62, 239] width 84 height 9
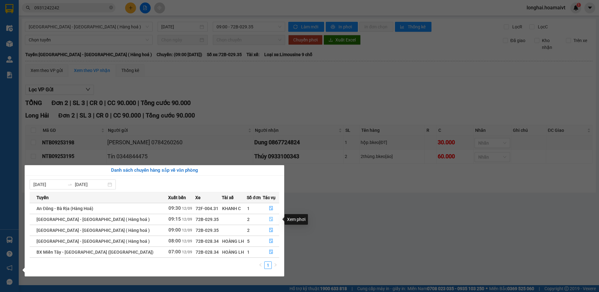
click at [269, 219] on icon "file-done" at bounding box center [271, 219] width 4 height 4
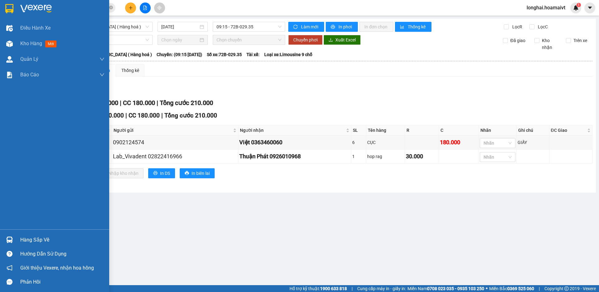
click at [37, 241] on div "Hàng sắp về" at bounding box center [62, 239] width 84 height 9
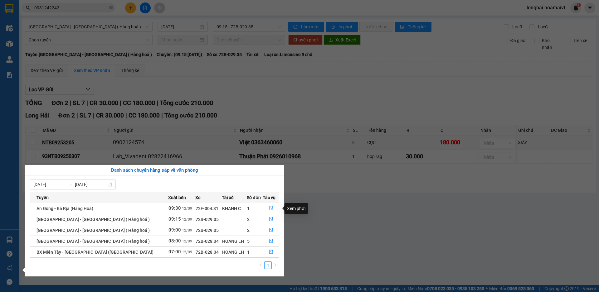
click at [269, 209] on icon "file-done" at bounding box center [271, 208] width 4 height 4
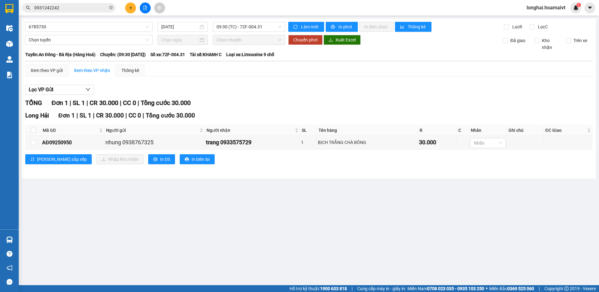
click at [236, 96] on div "Lọc VP Gửi TỔNG Đơn 1 | SL 1 | CR 30.000 | CC 0 | Tổng cước 30.000 Long Hải Đơ…" at bounding box center [308, 127] width 567 height 90
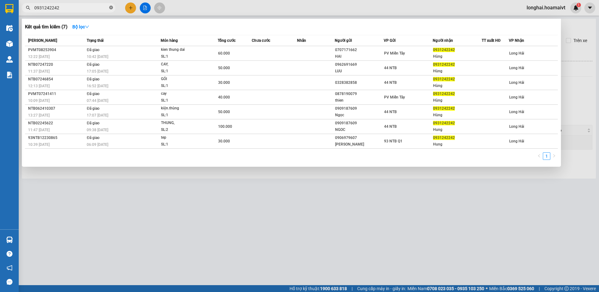
click at [111, 7] on icon "close-circle" at bounding box center [111, 8] width 4 height 4
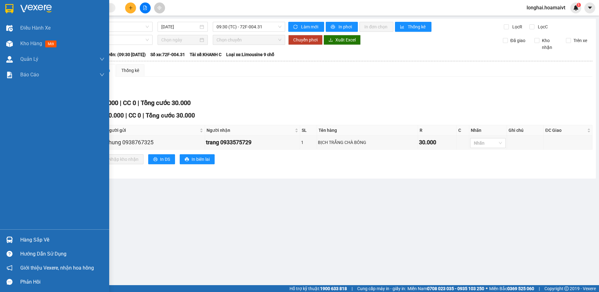
click at [29, 241] on div "Hàng sắp về" at bounding box center [62, 239] width 84 height 9
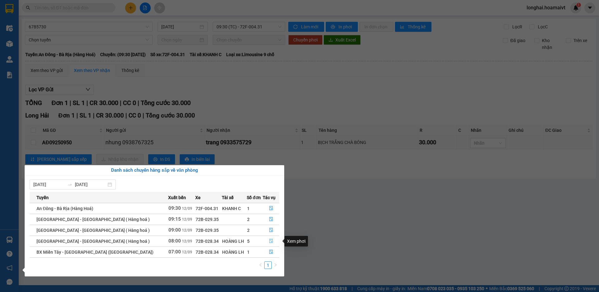
click at [269, 241] on icon "file-done" at bounding box center [271, 241] width 4 height 4
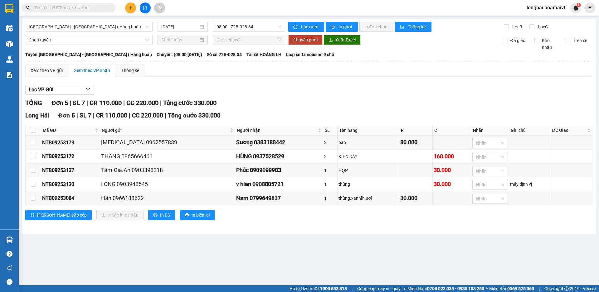
click at [97, 7] on input "text" at bounding box center [71, 7] width 74 height 7
click at [133, 7] on button at bounding box center [130, 7] width 11 height 11
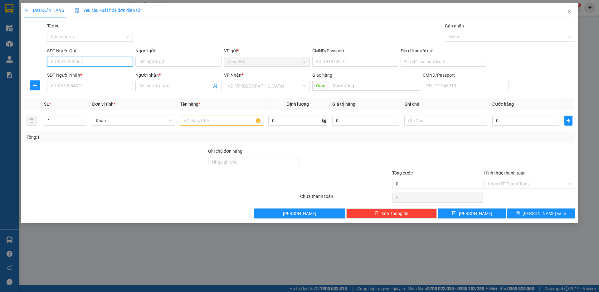
click at [77, 62] on input "SĐT Người Gửi" at bounding box center [90, 62] width 86 height 10
type input "0328880919"
click at [86, 74] on div "0328880919 - THUY" at bounding box center [90, 74] width 78 height 7
type input "THUY"
type input "051185003610"
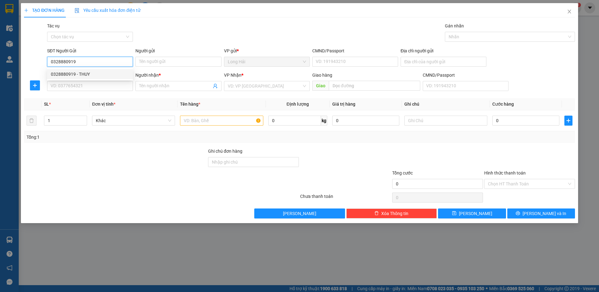
type input "P TINH"
type input "0909187619"
type input "SƠN"
type input "0328880919"
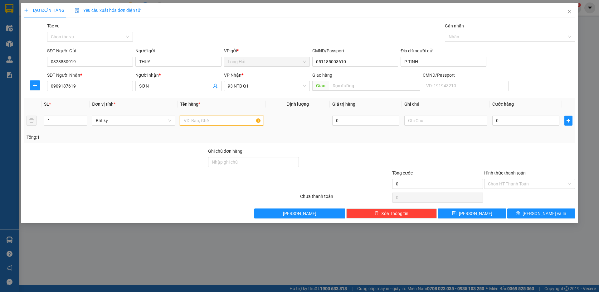
click at [199, 121] on input "text" at bounding box center [221, 121] width 83 height 10
type input "THUNG CA KHO"
click at [500, 120] on input "0" at bounding box center [525, 121] width 67 height 10
type input "4"
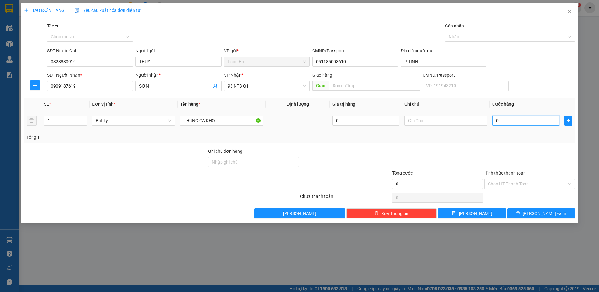
type input "4"
type input "40"
type input "40.000"
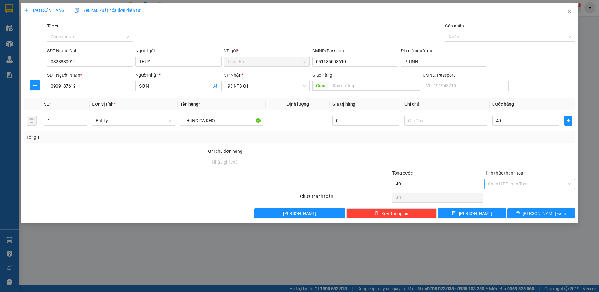
type input "40.000"
click at [510, 185] on input "Hình thức thanh toán" at bounding box center [527, 183] width 79 height 9
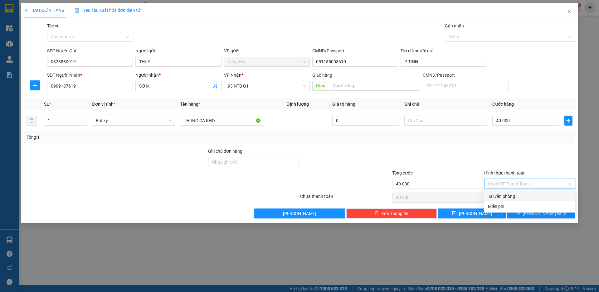
click at [503, 198] on div "Tại văn phòng" at bounding box center [529, 196] width 83 height 7
type input "0"
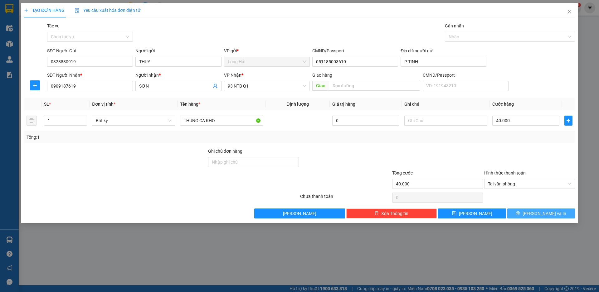
click at [527, 215] on button "[PERSON_NAME] và In" at bounding box center [541, 214] width 68 height 10
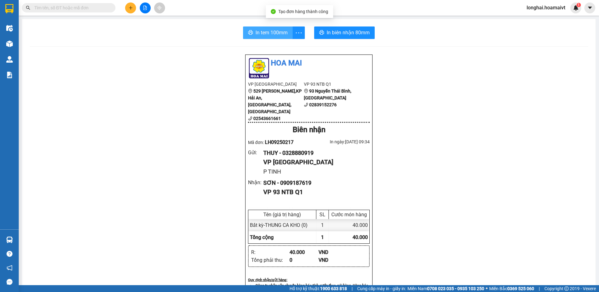
click at [266, 32] on span "In tem 100mm" at bounding box center [271, 33] width 32 height 8
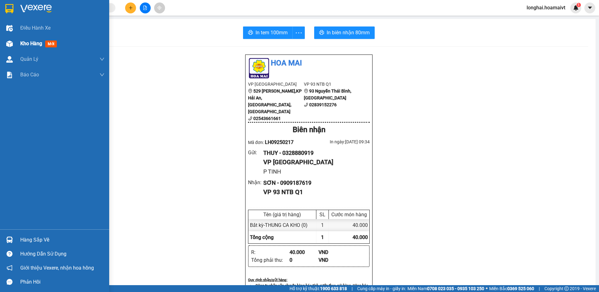
click at [26, 44] on span "Kho hàng" at bounding box center [31, 44] width 22 height 6
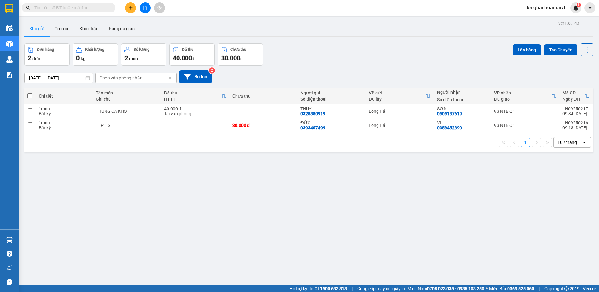
drag, startPoint x: 30, startPoint y: 95, endPoint x: 283, endPoint y: 77, distance: 253.7
click at [31, 95] on span at bounding box center [29, 96] width 5 height 5
click at [30, 93] on input "checkbox" at bounding box center [30, 93] width 0 height 0
checkbox input "true"
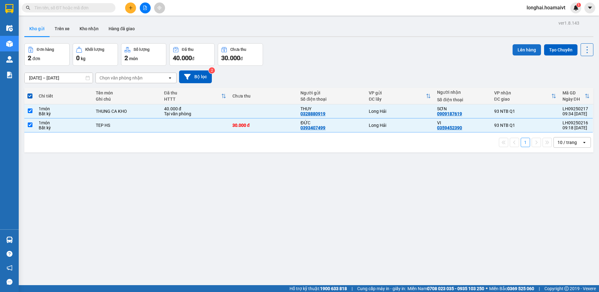
click at [518, 48] on button "Lên hàng" at bounding box center [526, 49] width 28 height 11
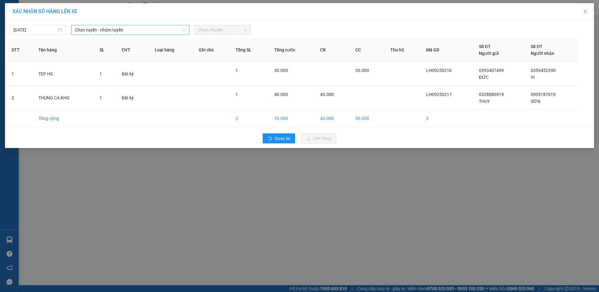
click at [103, 30] on span "Chọn tuyến - nhóm tuyến" at bounding box center [130, 29] width 111 height 9
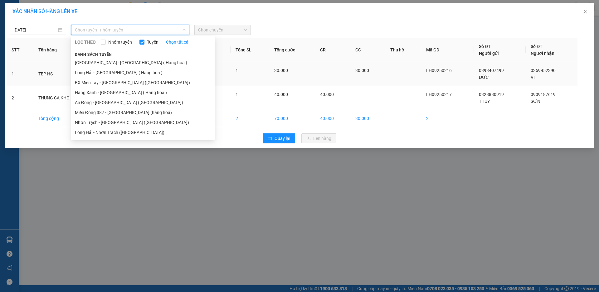
click at [107, 72] on li "Long Hải - Sài Gòn ( Hàng hoá )" at bounding box center [142, 73] width 143 height 10
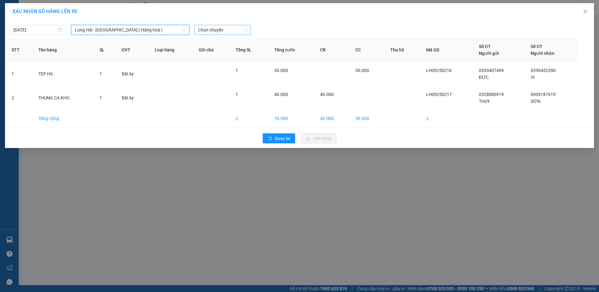
click at [222, 32] on span "Chọn chuyến" at bounding box center [222, 29] width 49 height 9
type input "10"
click at [239, 54] on div "Thêm chuyến " 10:00 "" at bounding box center [227, 52] width 66 height 11
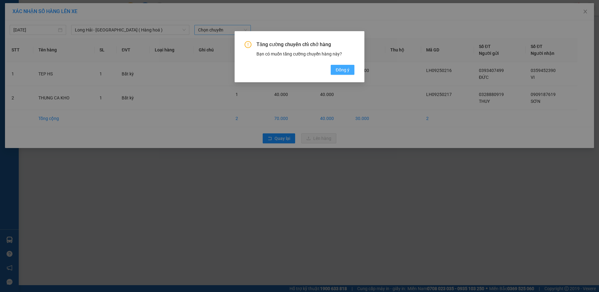
click at [338, 68] on span "Đồng ý" at bounding box center [342, 69] width 14 height 7
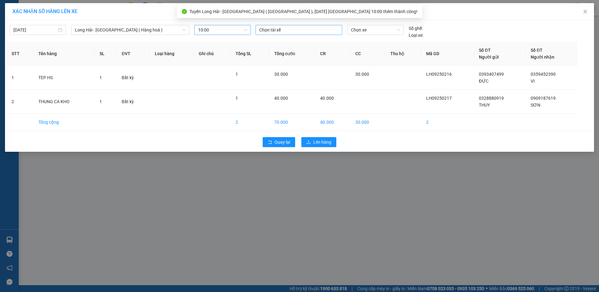
click at [280, 31] on div at bounding box center [299, 29] width 84 height 7
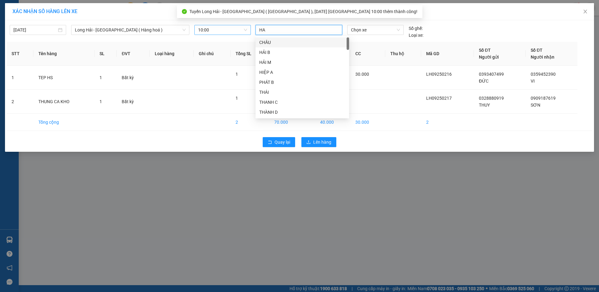
type input "HAI"
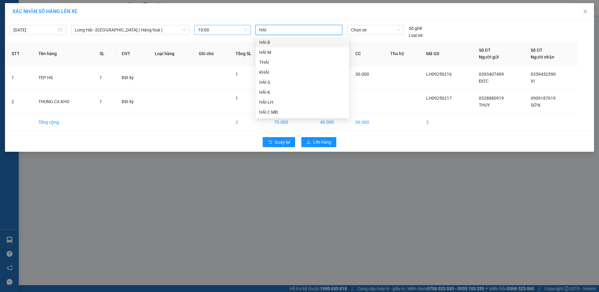
click at [267, 43] on div "HẢI B" at bounding box center [302, 42] width 86 height 7
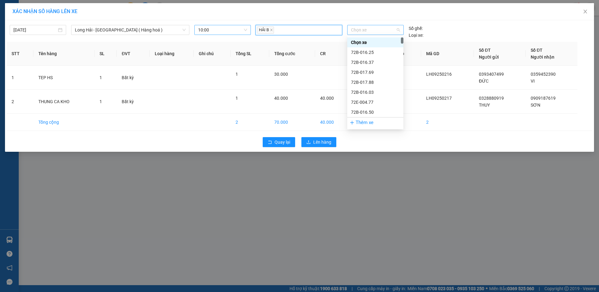
click at [374, 30] on span "Chọn xe" at bounding box center [375, 29] width 49 height 9
type input "3530"
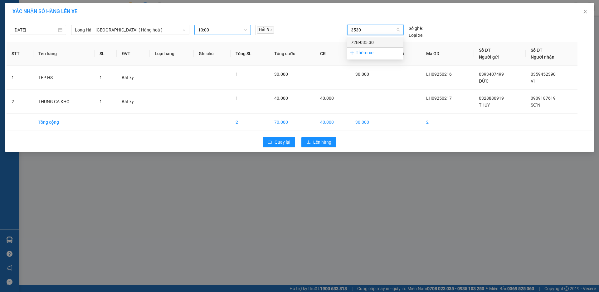
click at [367, 40] on div "72B-035.30" at bounding box center [375, 42] width 49 height 7
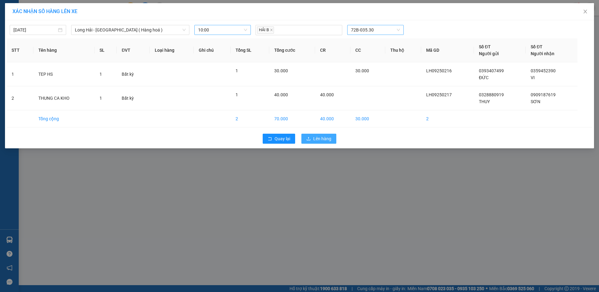
click at [323, 140] on span "Lên hàng" at bounding box center [322, 138] width 18 height 7
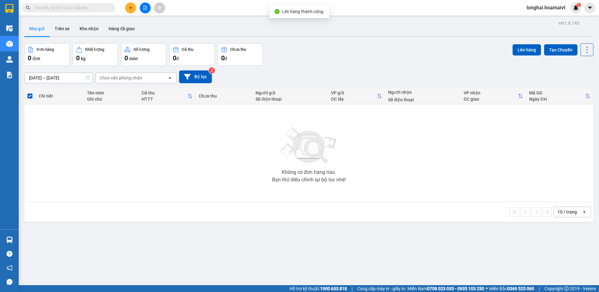
click at [100, 6] on input "text" at bounding box center [71, 7] width 74 height 7
click at [100, 10] on input "text" at bounding box center [71, 7] width 74 height 7
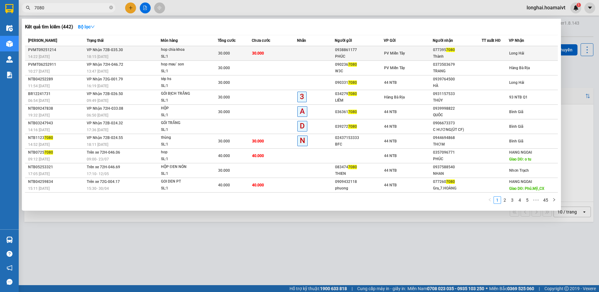
type input "7080"
click at [111, 55] on div "18:15 - 11/09" at bounding box center [124, 56] width 74 height 7
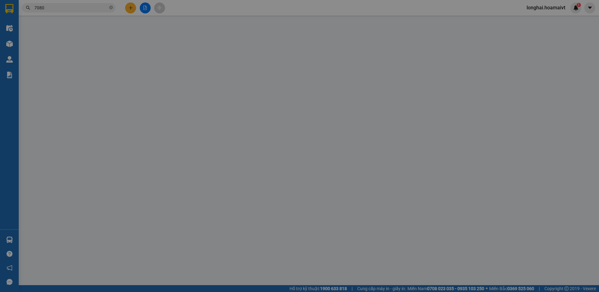
type input "0938861177"
type input "PHÚC"
type input "091200007579"
type input "0773957080"
type input "Thành"
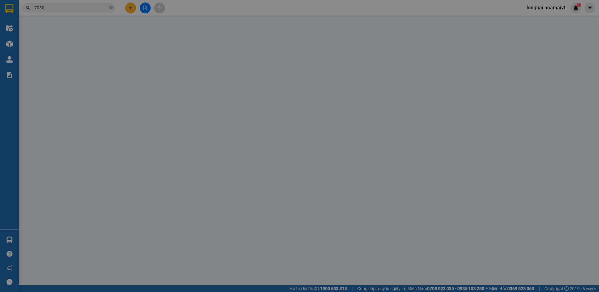
type input "30.000"
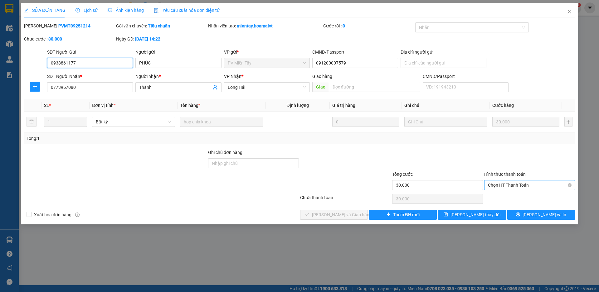
click at [505, 185] on span "Chọn HT Thanh Toán" at bounding box center [529, 184] width 83 height 9
click at [492, 200] on div "Tại văn phòng" at bounding box center [529, 197] width 83 height 7
type input "0"
click at [331, 219] on button "[PERSON_NAME] và [PERSON_NAME] hàng" at bounding box center [334, 215] width 68 height 10
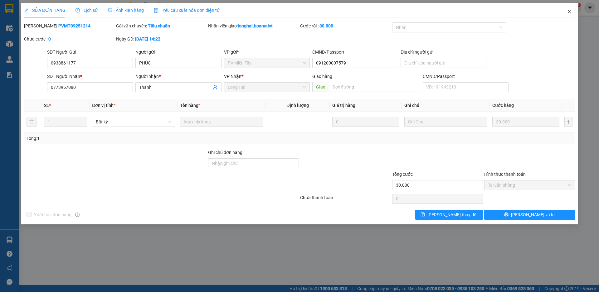
click at [568, 12] on icon "close" at bounding box center [568, 11] width 5 height 5
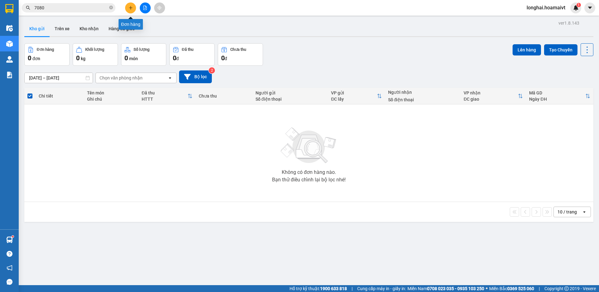
click at [132, 9] on icon "plus" at bounding box center [130, 8] width 4 height 4
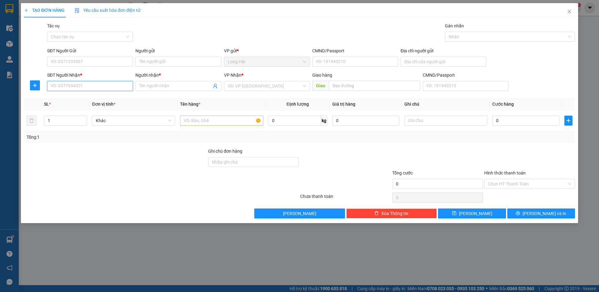
click at [105, 89] on input "SĐT Người Nhận *" at bounding box center [90, 86] width 86 height 10
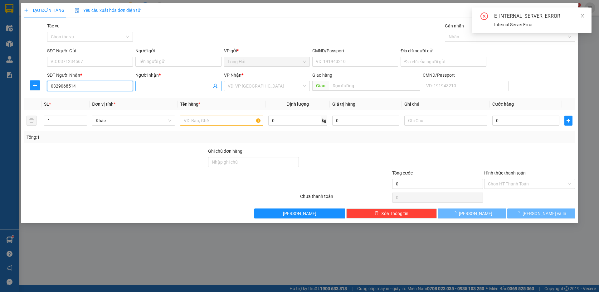
type input "0329068514"
click at [155, 86] on input "Người nhận *" at bounding box center [175, 86] width 72 height 7
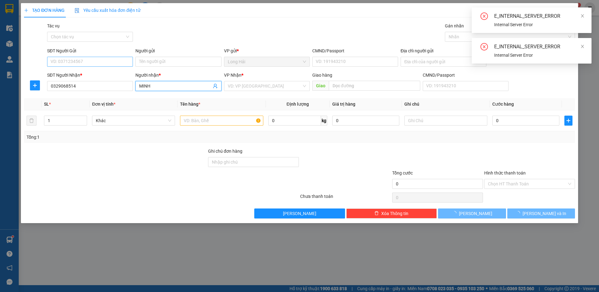
type input "MINH"
click at [88, 62] on input "SĐT Người Gửi" at bounding box center [90, 62] width 86 height 10
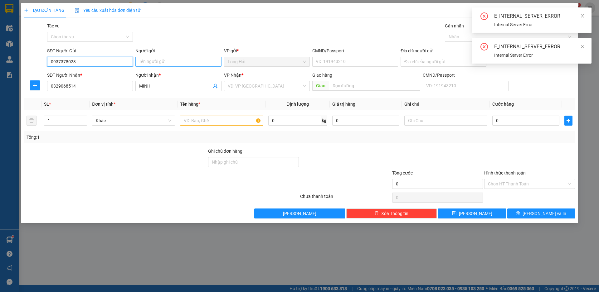
type input "0937378023"
click at [149, 62] on input "Người gửi" at bounding box center [178, 62] width 86 height 10
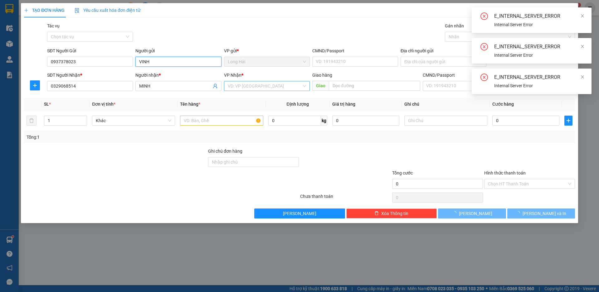
type input "VINH"
click at [248, 88] on input "search" at bounding box center [265, 85] width 74 height 9
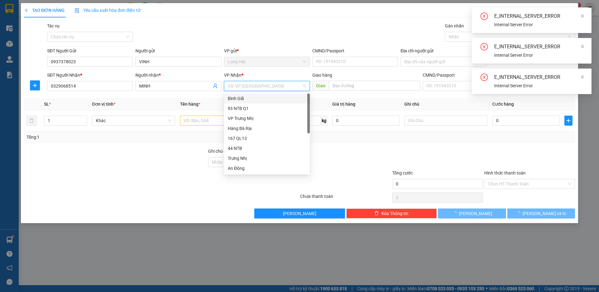
type input "9"
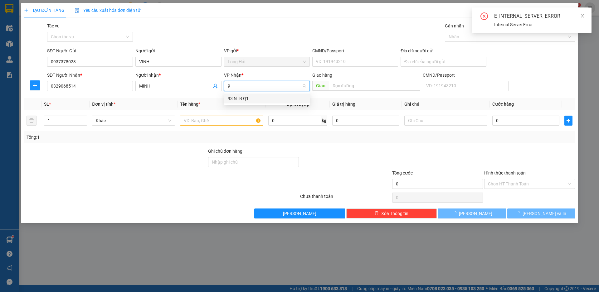
click at [240, 97] on div "93 NTB Q1" at bounding box center [267, 98] width 78 height 7
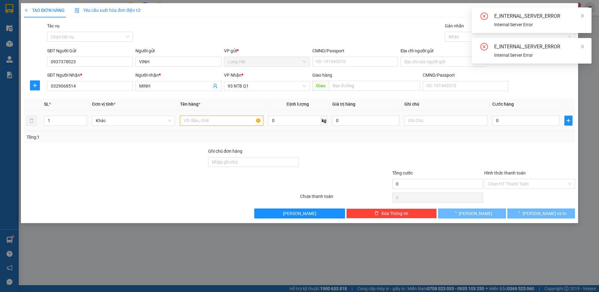
click at [207, 123] on input "text" at bounding box center [221, 121] width 83 height 10
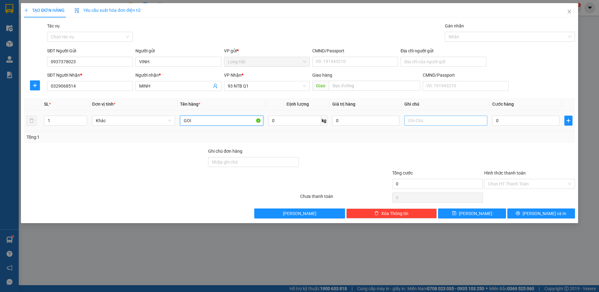
type input "GOI"
click at [416, 122] on input "text" at bounding box center [445, 121] width 83 height 10
type input "BEP TU"
click at [519, 122] on input "0" at bounding box center [525, 121] width 67 height 10
type input "4"
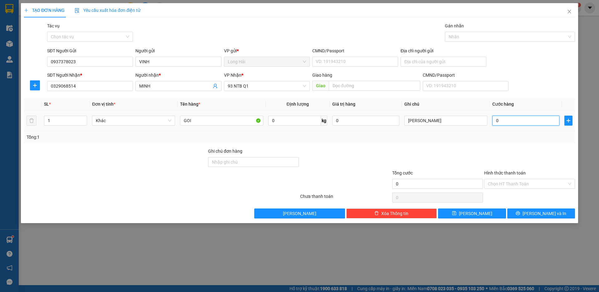
type input "4"
type input "40"
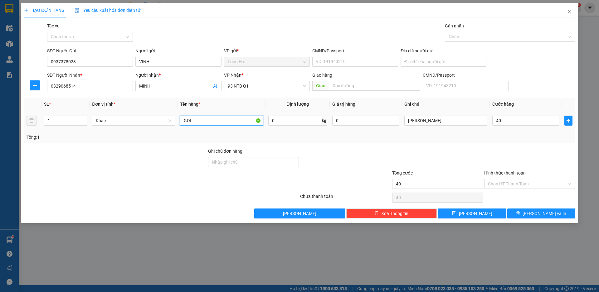
type input "40.000"
drag, startPoint x: 193, startPoint y: 122, endPoint x: 185, endPoint y: 127, distance: 9.7
click at [185, 127] on td "GOI" at bounding box center [221, 120] width 88 height 21
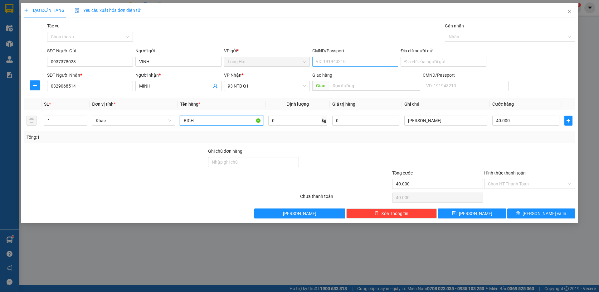
type input "BICH"
click at [339, 58] on input "CMND/Passport" at bounding box center [355, 62] width 86 height 10
click at [334, 60] on input "CMND/Passport" at bounding box center [355, 62] width 86 height 10
type input "048069003097"
click at [411, 61] on input "Địa chỉ người gửi" at bounding box center [443, 62] width 86 height 10
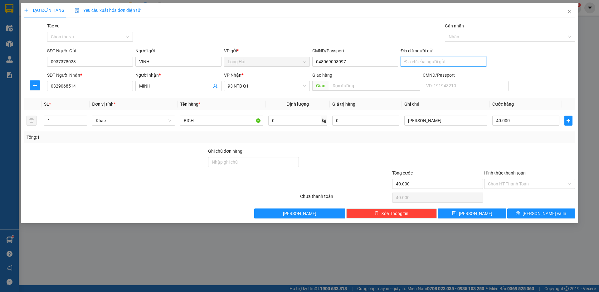
type input "KP HAI BINH LH"
click at [511, 185] on input "Hình thức thanh toán" at bounding box center [527, 183] width 79 height 9
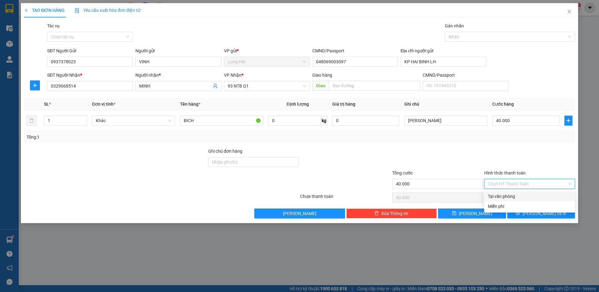
click at [508, 197] on div "Tại văn phòng" at bounding box center [529, 196] width 83 height 7
type input "0"
drag, startPoint x: 530, startPoint y: 215, endPoint x: 443, endPoint y: 165, distance: 100.5
click at [520, 215] on icon "printer" at bounding box center [517, 213] width 4 height 4
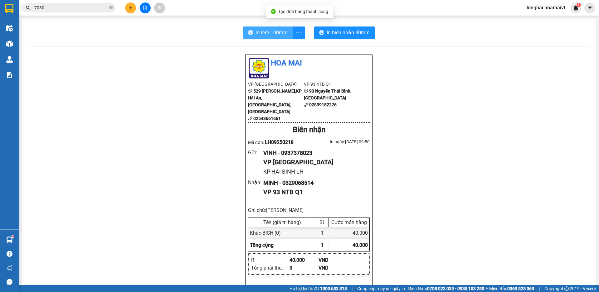
click at [257, 33] on span "In tem 100mm" at bounding box center [271, 33] width 32 height 8
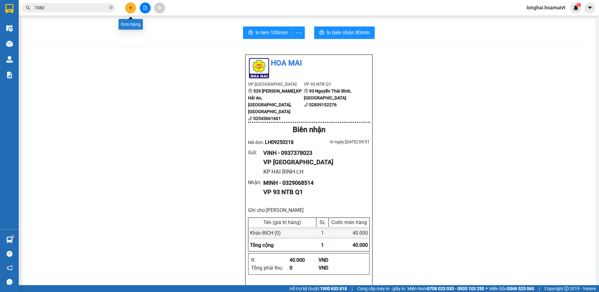
click at [127, 7] on button at bounding box center [130, 7] width 11 height 11
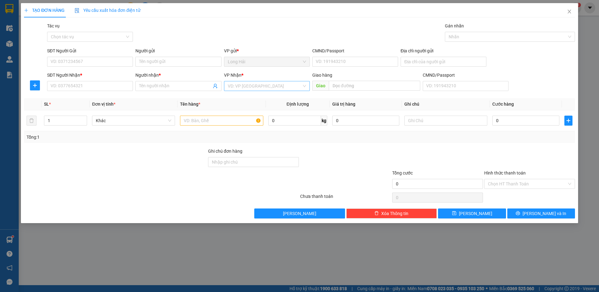
click at [247, 85] on input "search" at bounding box center [265, 85] width 74 height 9
type input "MT"
click at [65, 85] on input "SĐT Người Nhận *" at bounding box center [90, 86] width 86 height 10
type input "0973022832"
click at [87, 100] on div "0973022832 - TIẾN" at bounding box center [90, 98] width 78 height 7
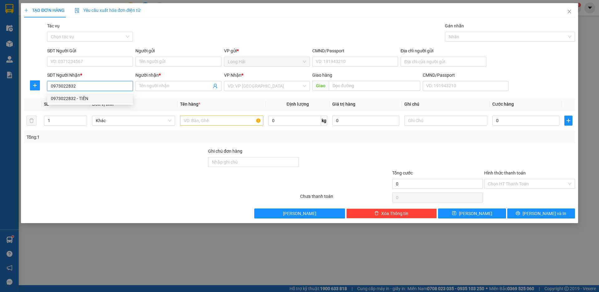
type input "TIẾN"
type input "0973022832"
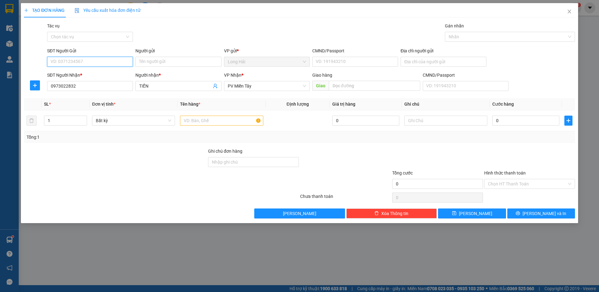
click at [79, 60] on input "SĐT Người Gửi" at bounding box center [90, 62] width 86 height 10
click at [75, 76] on div "0337504731 - TÂN" at bounding box center [90, 74] width 78 height 7
type input "0337504731"
type input "TÂN"
type input "051070000366"
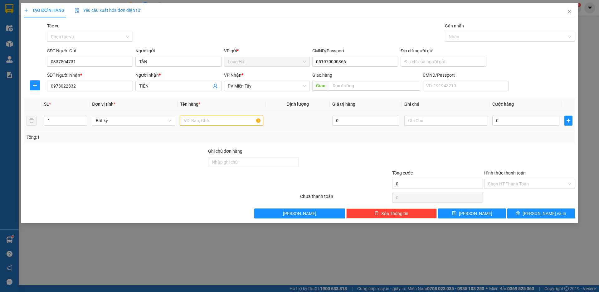
click at [185, 122] on input "text" at bounding box center [221, 121] width 83 height 10
type input "XOP HSAN"
click at [516, 122] on input "0" at bounding box center [525, 121] width 67 height 10
type input "8"
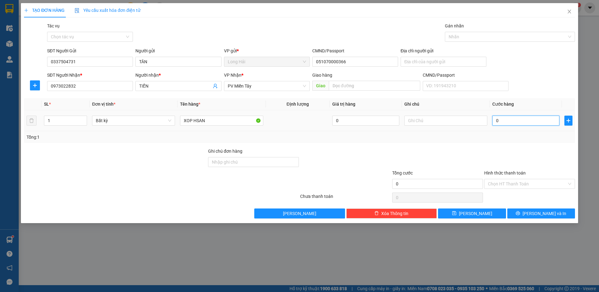
type input "8"
type input "80"
type input "80.000"
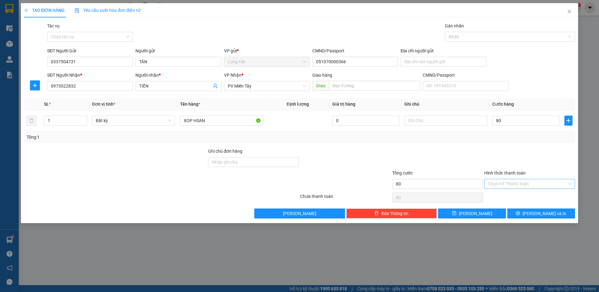
type input "80.000"
click at [510, 185] on input "Hình thức thanh toán" at bounding box center [527, 183] width 79 height 9
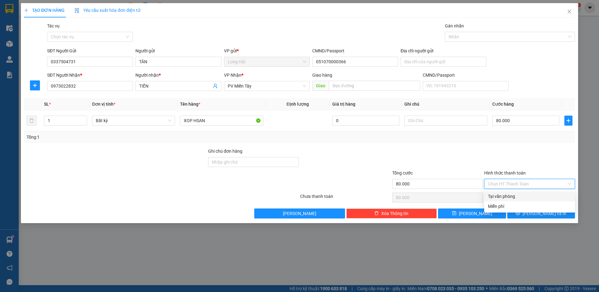
click at [508, 200] on div "Tại văn phòng" at bounding box center [529, 196] width 91 height 10
type input "0"
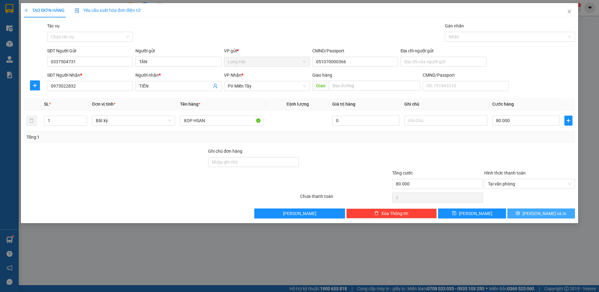
click at [525, 211] on button "[PERSON_NAME] và In" at bounding box center [541, 214] width 68 height 10
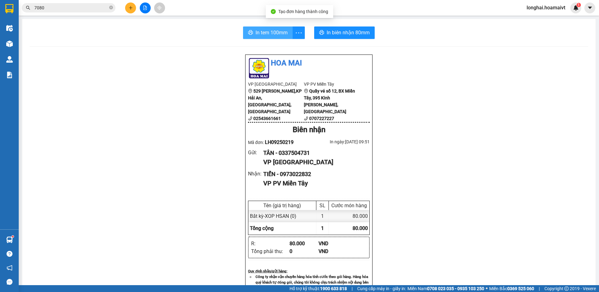
click at [278, 33] on span "In tem 100mm" at bounding box center [271, 33] width 32 height 8
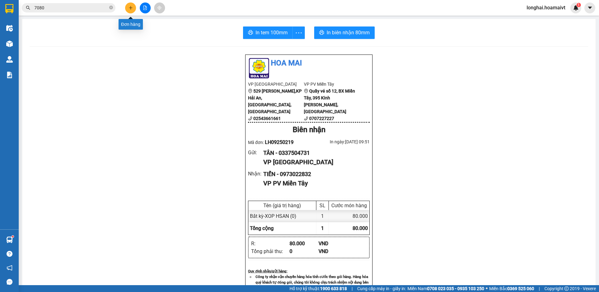
click at [130, 9] on icon "plus" at bounding box center [130, 8] width 4 height 4
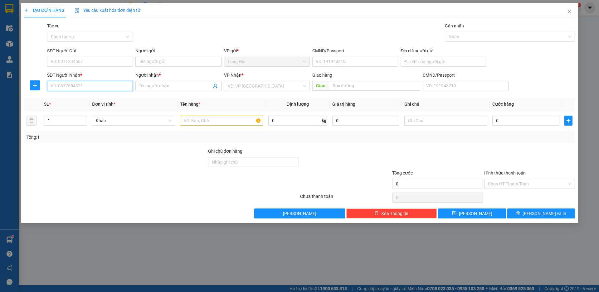
click at [95, 86] on input "SĐT Người Nhận *" at bounding box center [90, 86] width 86 height 10
click at [92, 58] on input "SĐT Người Gửi" at bounding box center [90, 62] width 86 height 10
type input "0336119334"
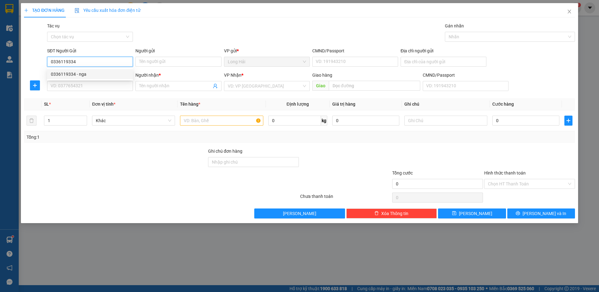
click at [77, 75] on div "0336119334 - nga" at bounding box center [90, 74] width 78 height 7
type input "nga"
type input "077187002296"
type input "15/4 BUI CONG MINH"
type input "0568365430"
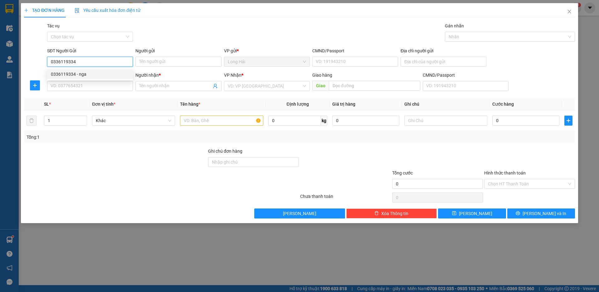
type input "CUONG"
type input "0336119334"
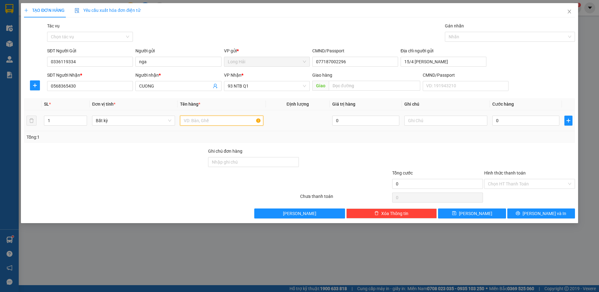
click at [192, 119] on input "text" at bounding box center [221, 121] width 83 height 10
drag, startPoint x: 85, startPoint y: 87, endPoint x: 53, endPoint y: 88, distance: 32.1
click at [53, 88] on input "0568365430" at bounding box center [90, 86] width 86 height 10
type input "0"
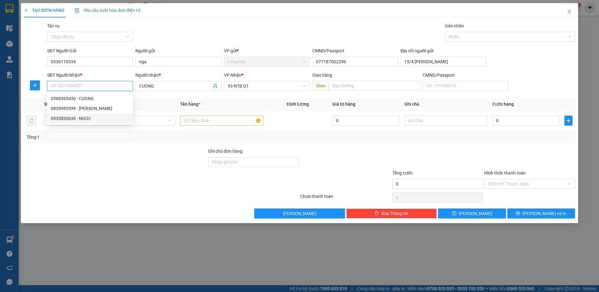
click at [71, 118] on div "0933830630 - NGOC" at bounding box center [90, 118] width 78 height 7
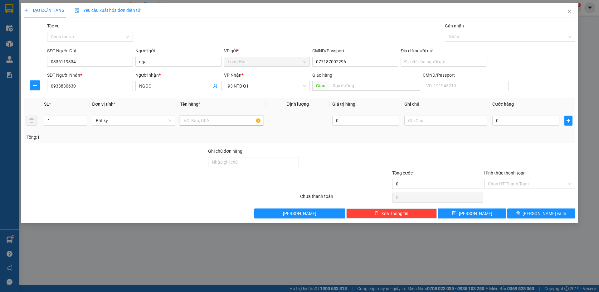
click at [203, 122] on input "text" at bounding box center [221, 121] width 83 height 10
click at [500, 121] on input "0" at bounding box center [525, 121] width 67 height 10
click at [509, 183] on input "Hình thức thanh toán" at bounding box center [527, 183] width 79 height 9
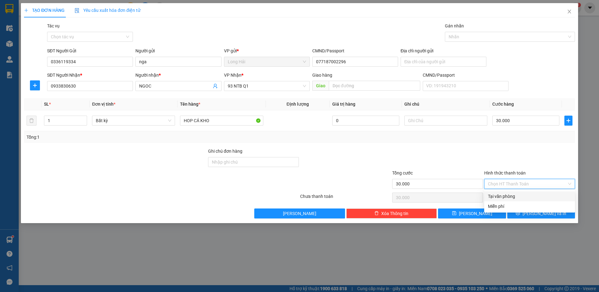
click at [508, 196] on div "Tại văn phòng" at bounding box center [529, 196] width 83 height 7
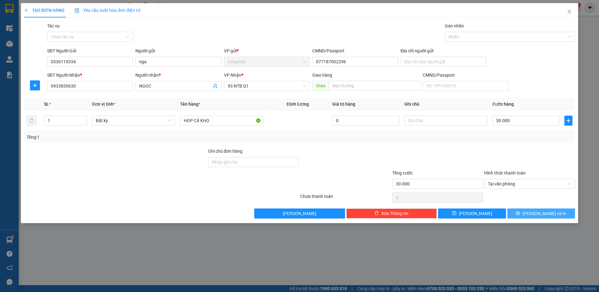
click at [513, 214] on button "[PERSON_NAME] và In" at bounding box center [541, 214] width 68 height 10
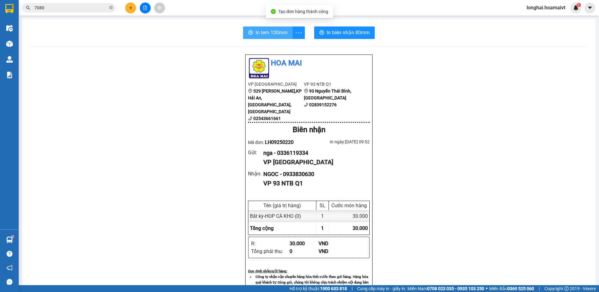
click at [260, 32] on span "In tem 100mm" at bounding box center [271, 33] width 32 height 8
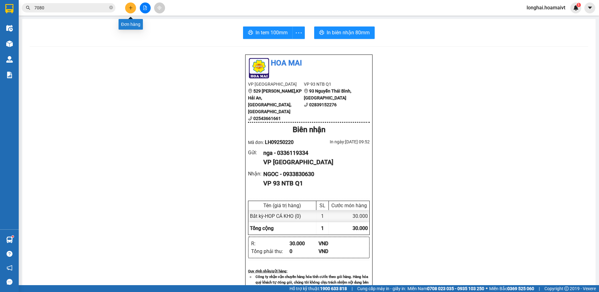
drag, startPoint x: 130, startPoint y: 8, endPoint x: 132, endPoint y: 2, distance: 5.9
click at [132, 2] on button at bounding box center [130, 7] width 11 height 11
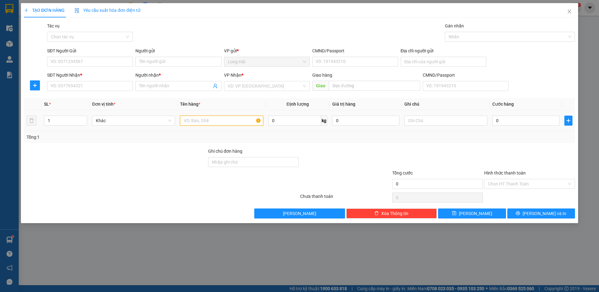
click at [195, 116] on input "text" at bounding box center [221, 121] width 83 height 10
click at [99, 87] on input "SĐT Người Nhận *" at bounding box center [90, 86] width 86 height 10
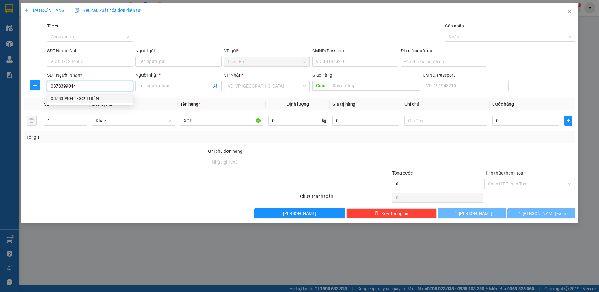
click at [82, 96] on div "0378399044 - SƠ THIÊN" at bounding box center [90, 98] width 78 height 7
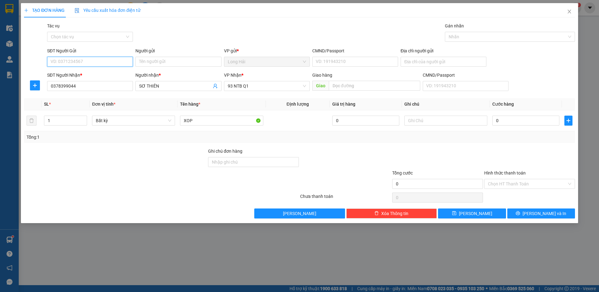
click at [84, 59] on input "SĐT Người Gửi" at bounding box center [90, 62] width 86 height 10
click at [82, 74] on div "0784112994 - NHƯ" at bounding box center [90, 74] width 78 height 7
click at [330, 61] on input "CMND/Passport" at bounding box center [355, 62] width 86 height 10
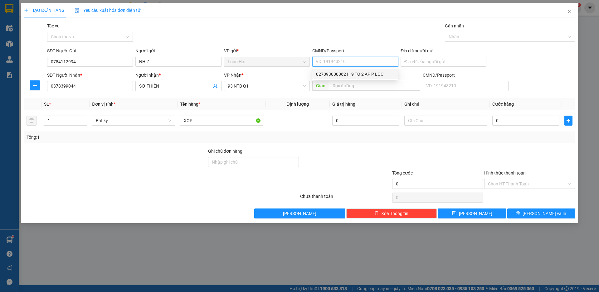
click at [338, 74] on div "027093000062 | 19 TO 2 AP P LOC" at bounding box center [355, 74] width 78 height 7
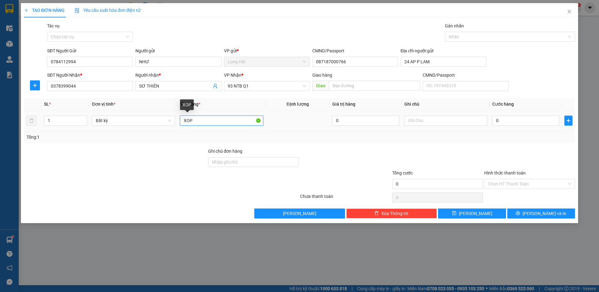
click at [232, 123] on input "XOP" at bounding box center [221, 121] width 83 height 10
click at [503, 122] on input "0" at bounding box center [525, 121] width 67 height 10
click at [500, 187] on input "Hình thức thanh toán" at bounding box center [527, 183] width 79 height 9
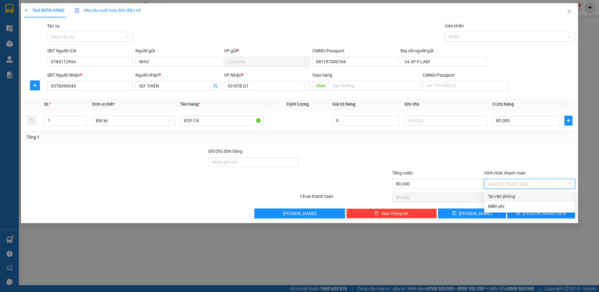
click at [499, 195] on div "Tại văn phòng" at bounding box center [529, 196] width 83 height 7
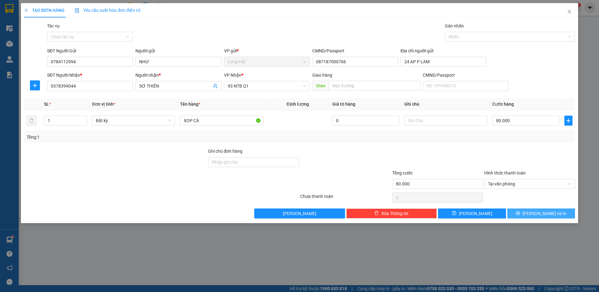
click at [515, 214] on button "[PERSON_NAME] và In" at bounding box center [541, 214] width 68 height 10
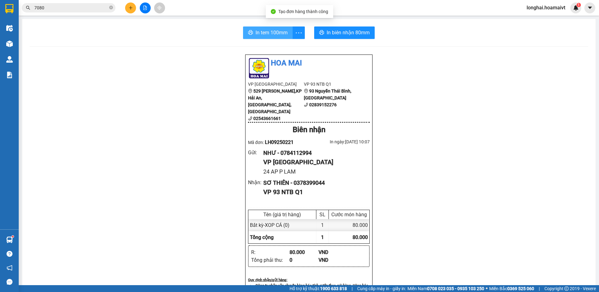
click at [268, 31] on span "In tem 100mm" at bounding box center [271, 33] width 32 height 8
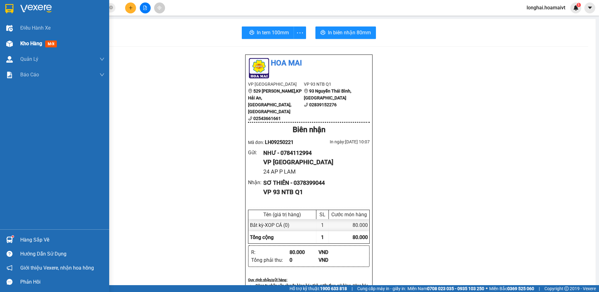
click at [23, 43] on span "Kho hàng" at bounding box center [31, 44] width 22 height 6
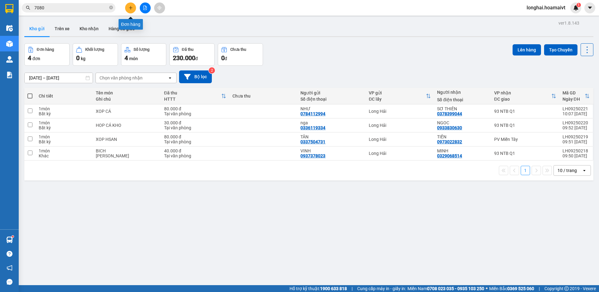
click at [129, 8] on icon "plus" at bounding box center [130, 8] width 4 height 4
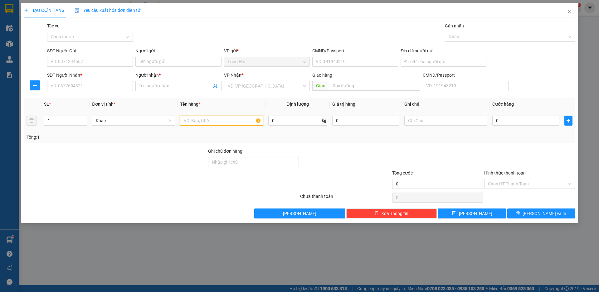
click at [197, 124] on input "text" at bounding box center [221, 121] width 83 height 10
click at [245, 86] on input "search" at bounding box center [265, 85] width 74 height 9
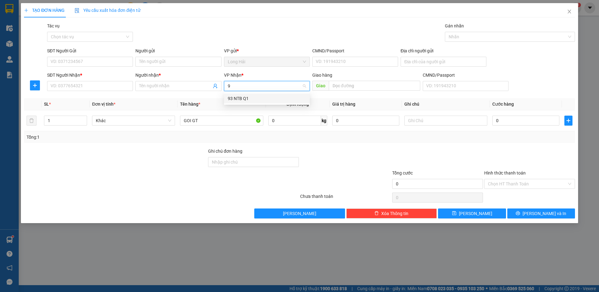
click at [234, 99] on div "93 NTB Q1" at bounding box center [267, 98] width 78 height 7
click at [69, 85] on input "SĐT Người Nhận *" at bounding box center [90, 86] width 86 height 10
click at [160, 86] on input "Người nhận *" at bounding box center [175, 86] width 72 height 7
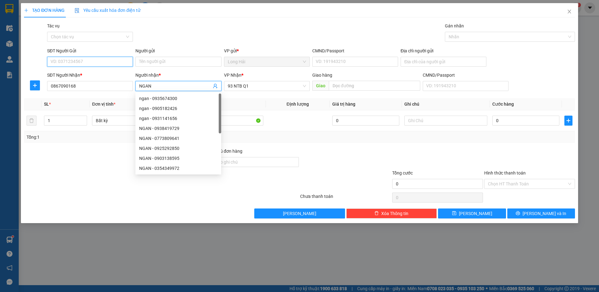
click at [104, 65] on input "SĐT Người Gửi" at bounding box center [90, 62] width 86 height 10
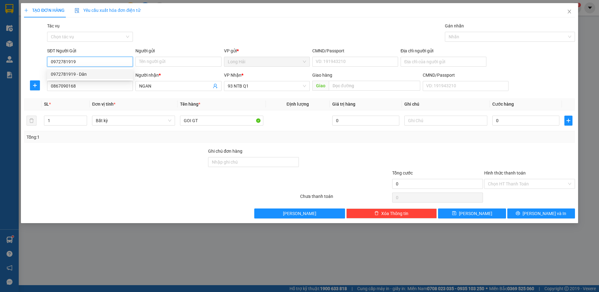
click at [78, 71] on div "0972781919 - Dân" at bounding box center [90, 74] width 78 height 7
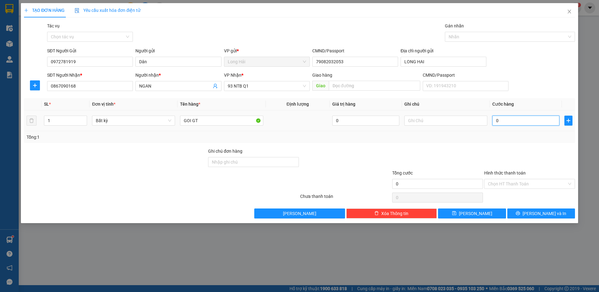
click at [505, 120] on input "0" at bounding box center [525, 121] width 67 height 10
click at [513, 186] on input "Hình thức thanh toán" at bounding box center [527, 183] width 79 height 9
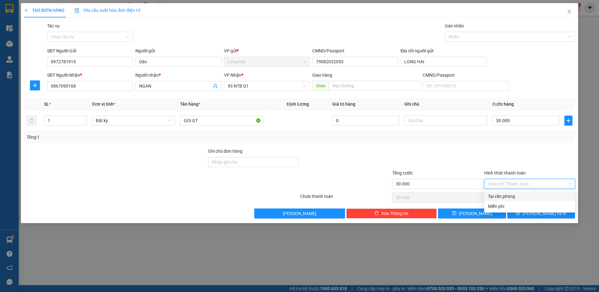
click at [509, 196] on div "Tại văn phòng" at bounding box center [529, 196] width 83 height 7
click at [528, 211] on button "[PERSON_NAME] và In" at bounding box center [541, 214] width 68 height 10
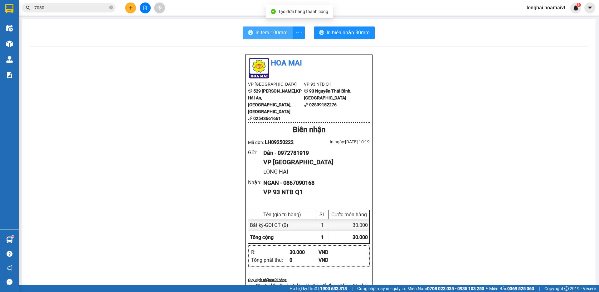
click at [260, 32] on span "In tem 100mm" at bounding box center [271, 33] width 32 height 8
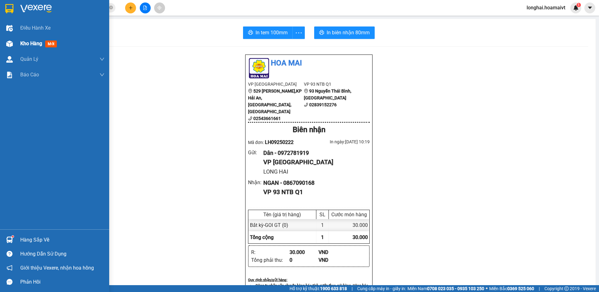
click at [29, 42] on span "Kho hàng" at bounding box center [31, 44] width 22 height 6
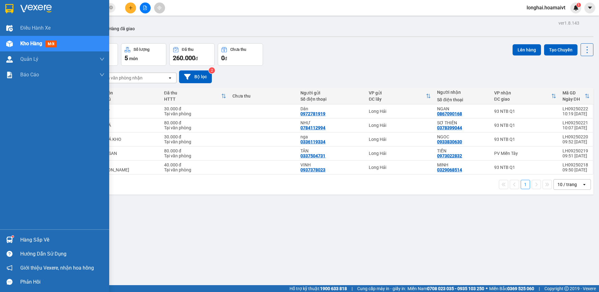
click at [24, 242] on div "Hàng sắp về" at bounding box center [62, 239] width 84 height 9
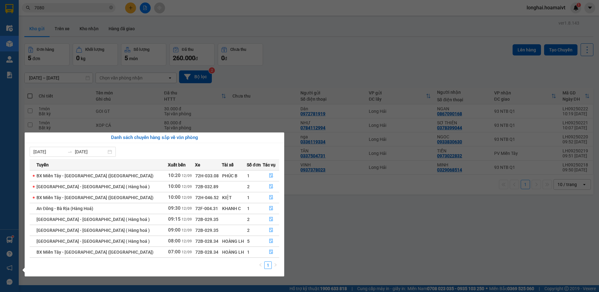
click at [260, 68] on section "Kết quả tìm kiếm ( 442 ) Bộ lọc Mã ĐH Trạng thái Món hàng Tổng cước Chưa cước N…" at bounding box center [299, 146] width 599 height 292
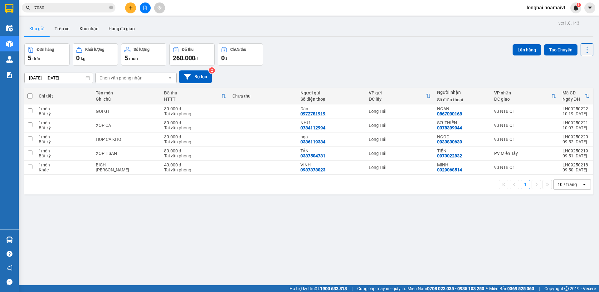
click at [130, 6] on icon "plus" at bounding box center [130, 8] width 4 height 4
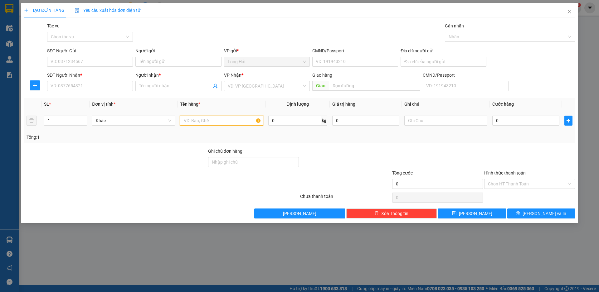
drag, startPoint x: 190, startPoint y: 124, endPoint x: 192, endPoint y: 120, distance: 4.7
click at [192, 121] on input "text" at bounding box center [221, 121] width 83 height 10
click at [274, 83] on input "search" at bounding box center [265, 85] width 74 height 9
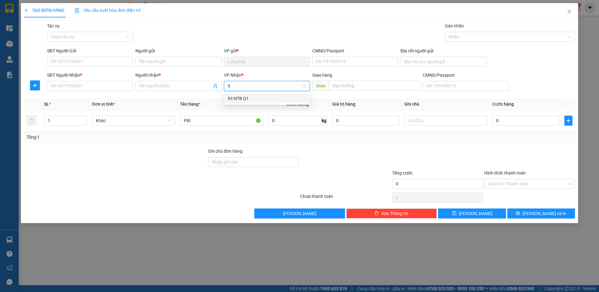
click at [239, 98] on div "93 NTB Q1" at bounding box center [267, 98] width 78 height 7
click at [96, 89] on input "SĐT Người Nhận *" at bounding box center [90, 86] width 86 height 10
click at [153, 86] on input "Người nhận *" at bounding box center [175, 86] width 72 height 7
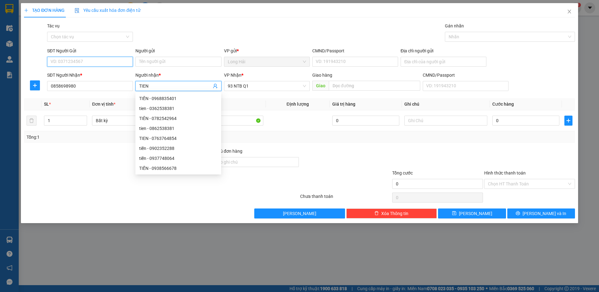
click at [62, 62] on input "SĐT Người Gửi" at bounding box center [90, 62] width 86 height 10
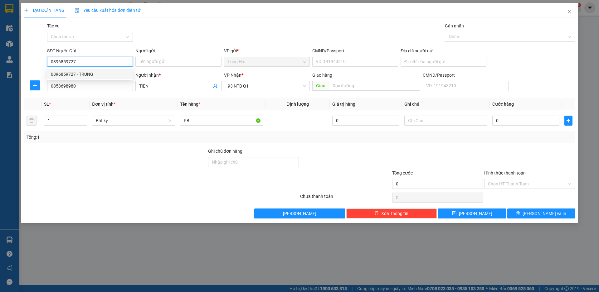
click at [84, 73] on div "0896859727 - TRUNG" at bounding box center [90, 74] width 78 height 7
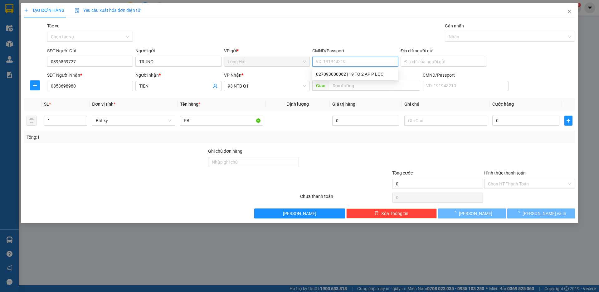
click at [325, 61] on input "CMND/Passport" at bounding box center [355, 62] width 86 height 10
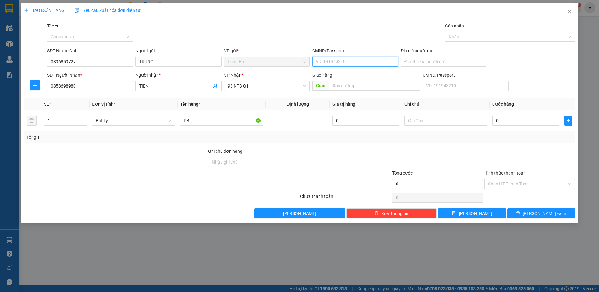
click at [325, 61] on input "CMND/Passport" at bounding box center [355, 62] width 86 height 10
click at [409, 60] on input "Địa chỉ người gửi" at bounding box center [443, 62] width 86 height 10
click at [510, 124] on input "0" at bounding box center [525, 121] width 67 height 10
click at [495, 185] on input "Hình thức thanh toán" at bounding box center [527, 183] width 79 height 9
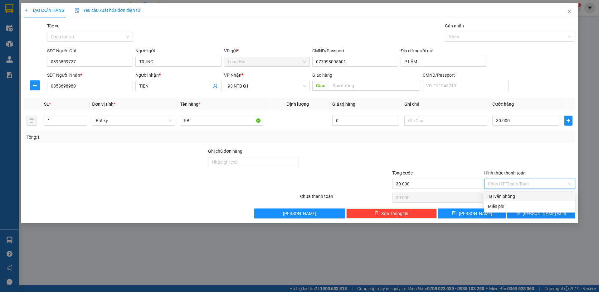
click at [505, 196] on div "Tại văn phòng" at bounding box center [529, 196] width 83 height 7
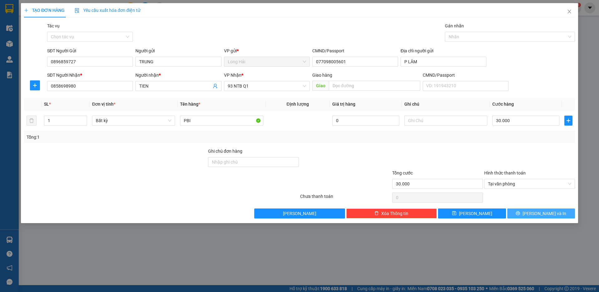
click at [534, 214] on button "[PERSON_NAME] và In" at bounding box center [541, 214] width 68 height 10
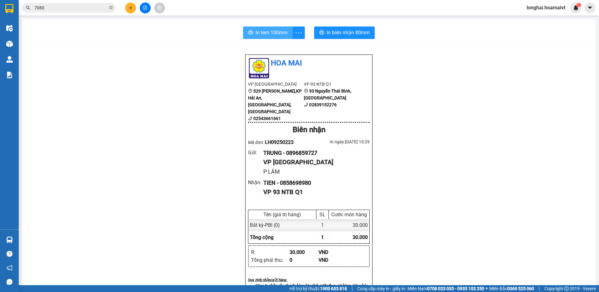
click at [270, 30] on span "In tem 100mm" at bounding box center [271, 33] width 32 height 8
click at [130, 8] on icon "plus" at bounding box center [130, 8] width 4 height 4
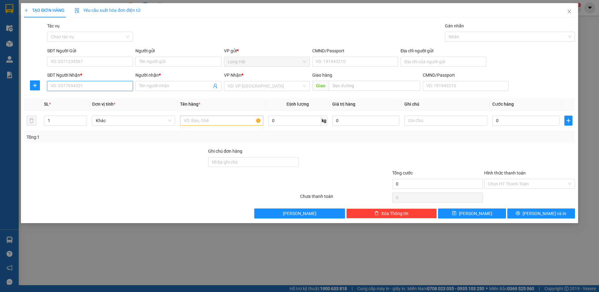
drag, startPoint x: 82, startPoint y: 86, endPoint x: 85, endPoint y: 77, distance: 9.5
click at [83, 78] on div "SĐT Người Nhận * VD: 0377654321" at bounding box center [90, 83] width 86 height 22
click at [91, 99] on div "0933978915 - ĐÔNG" at bounding box center [90, 98] width 78 height 7
click at [91, 64] on input "SĐT Người Gửi" at bounding box center [90, 62] width 86 height 10
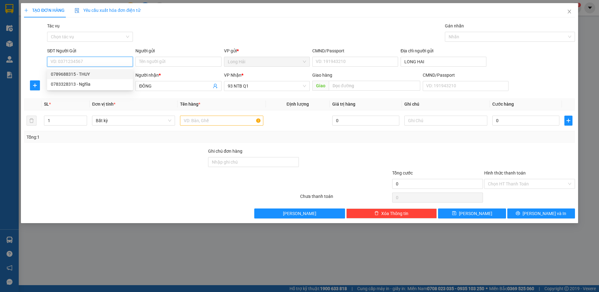
drag, startPoint x: 88, startPoint y: 76, endPoint x: 168, endPoint y: 105, distance: 85.4
click at [88, 76] on div "0789688315 - THUY" at bounding box center [90, 74] width 78 height 7
click at [198, 122] on input "text" at bounding box center [221, 121] width 83 height 10
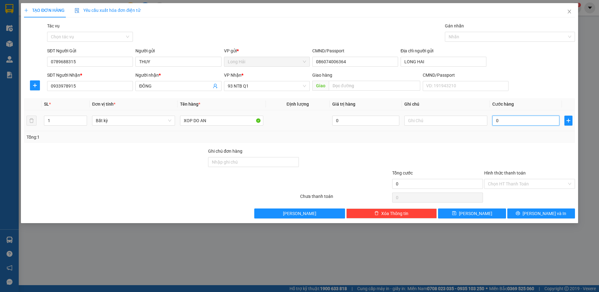
click at [497, 122] on input "0" at bounding box center [525, 121] width 67 height 10
click at [507, 184] on input "Hình thức thanh toán" at bounding box center [527, 183] width 79 height 9
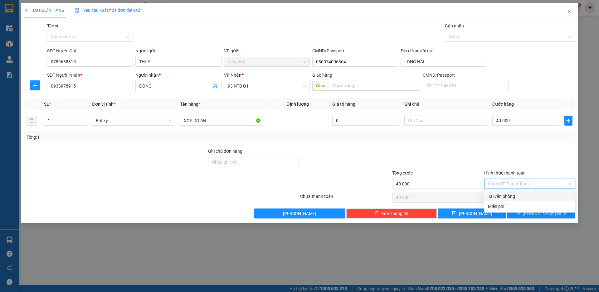
click at [506, 196] on div "Tại văn phòng" at bounding box center [529, 196] width 83 height 7
click at [520, 214] on icon "printer" at bounding box center [518, 213] width 4 height 4
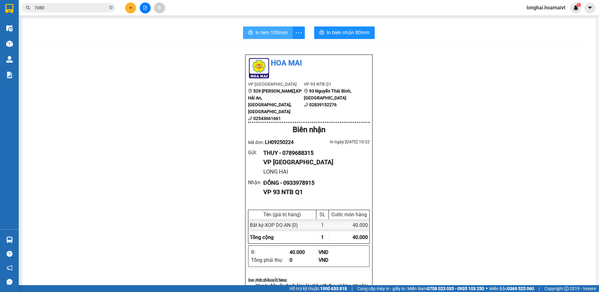
click at [259, 31] on span "In tem 100mm" at bounding box center [271, 33] width 32 height 8
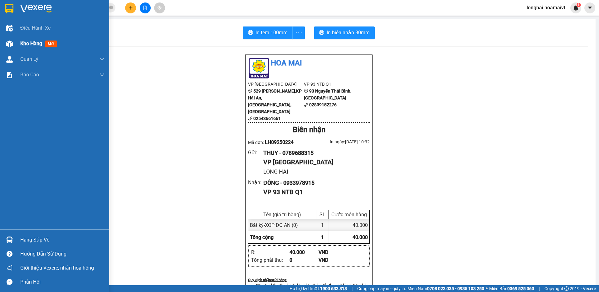
click at [27, 46] on span "Kho hàng" at bounding box center [31, 44] width 22 height 6
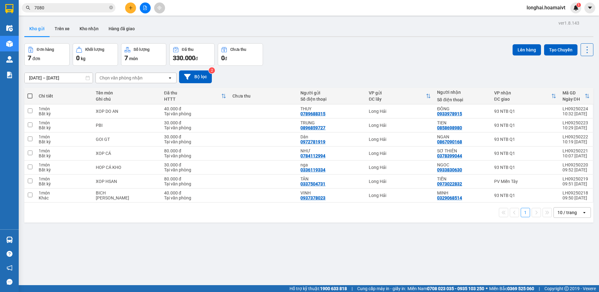
click at [31, 96] on span at bounding box center [29, 96] width 5 height 5
click at [30, 93] on input "checkbox" at bounding box center [30, 93] width 0 height 0
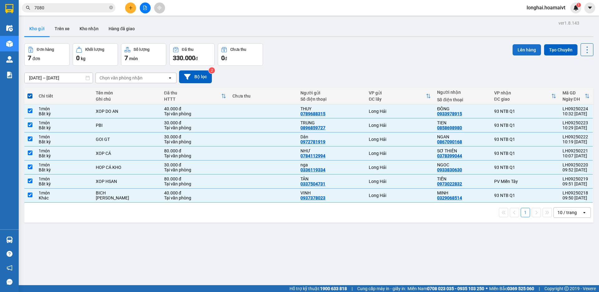
click at [515, 50] on button "Lên hàng" at bounding box center [526, 49] width 28 height 11
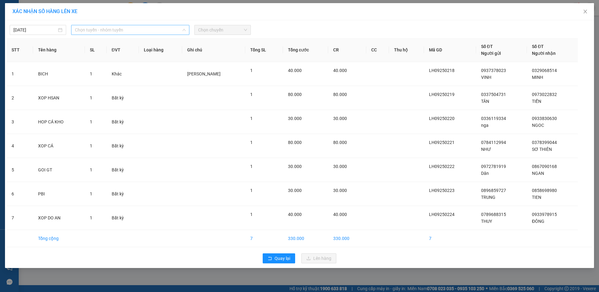
click at [97, 28] on span "Chọn tuyến - nhóm tuyến" at bounding box center [130, 29] width 111 height 9
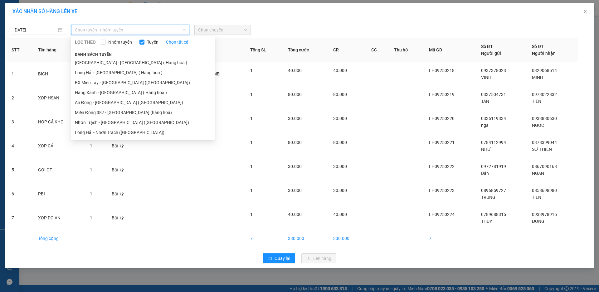
drag, startPoint x: 96, startPoint y: 72, endPoint x: 156, endPoint y: 45, distance: 65.4
click at [97, 72] on li "Long Hải - Sài Gòn ( Hàng hoá )" at bounding box center [142, 73] width 143 height 10
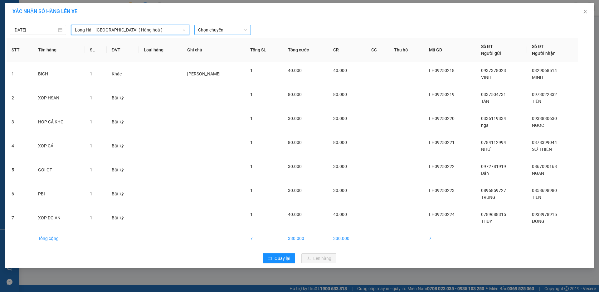
click at [235, 30] on span "Chọn chuyến" at bounding box center [222, 29] width 49 height 9
click at [232, 54] on div "Thêm chuyến " 11:00 "" at bounding box center [227, 52] width 66 height 11
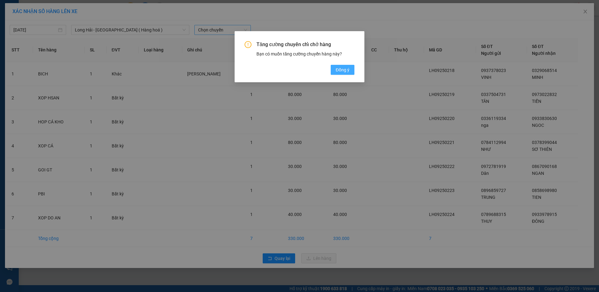
click at [346, 70] on span "Đồng ý" at bounding box center [342, 69] width 14 height 7
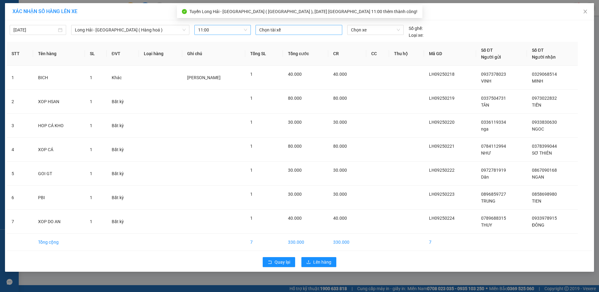
click at [281, 26] on div at bounding box center [299, 29] width 84 height 7
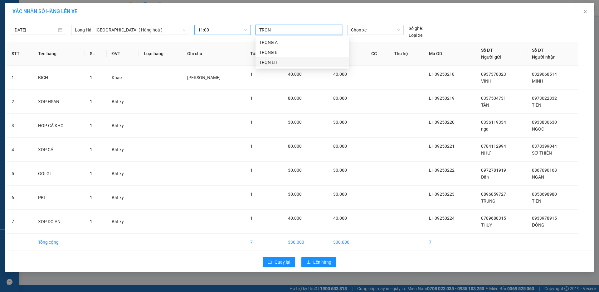
click at [270, 63] on div "TRỌN LH" at bounding box center [302, 62] width 86 height 7
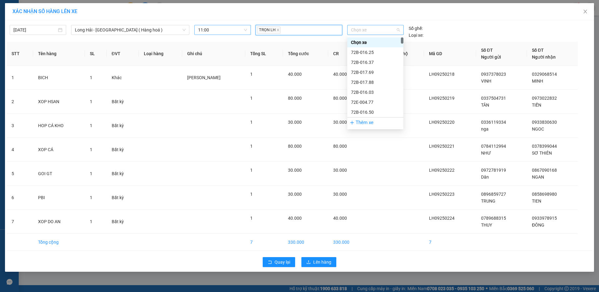
click at [380, 30] on span "Chọn xe" at bounding box center [375, 29] width 49 height 9
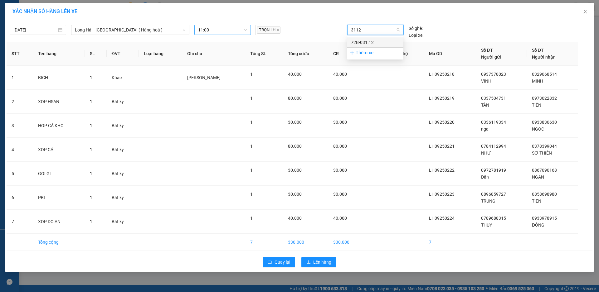
click at [372, 42] on div "72B-031.12" at bounding box center [375, 42] width 49 height 7
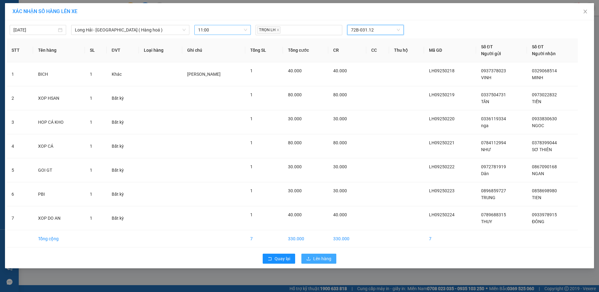
click at [320, 258] on span "Lên hàng" at bounding box center [322, 258] width 18 height 7
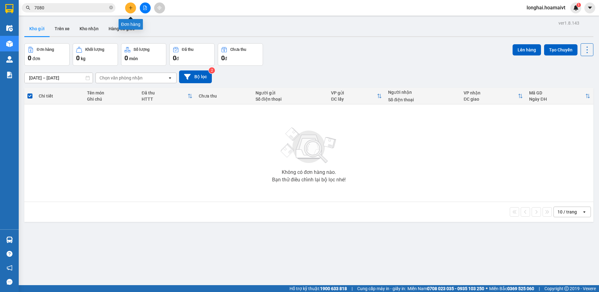
click at [131, 13] on button at bounding box center [130, 7] width 11 height 11
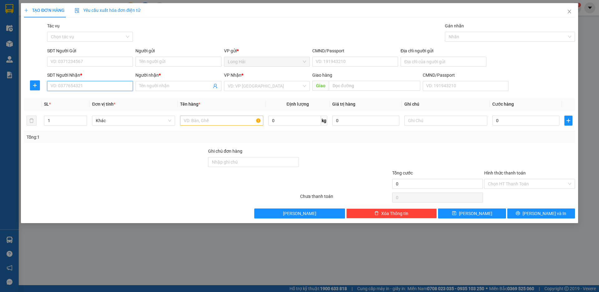
drag, startPoint x: 91, startPoint y: 86, endPoint x: 94, endPoint y: 78, distance: 8.7
click at [91, 82] on input "SĐT Người Nhận *" at bounding box center [90, 86] width 86 height 10
click at [190, 116] on input "text" at bounding box center [221, 121] width 83 height 10
click at [236, 88] on input "search" at bounding box center [265, 85] width 74 height 9
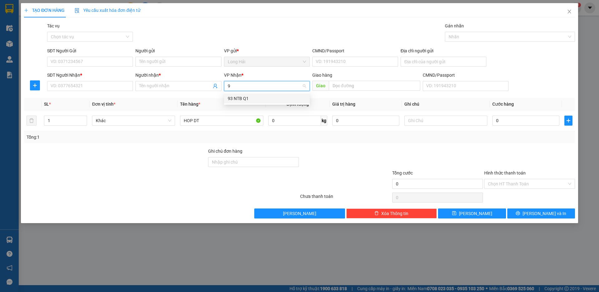
click at [228, 101] on div "93 NTB Q1" at bounding box center [267, 98] width 78 height 7
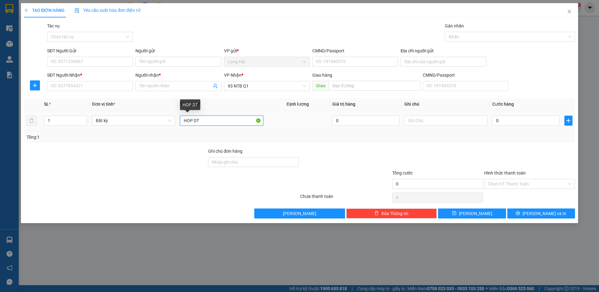
click at [195, 120] on input "HOP DT" at bounding box center [221, 121] width 83 height 10
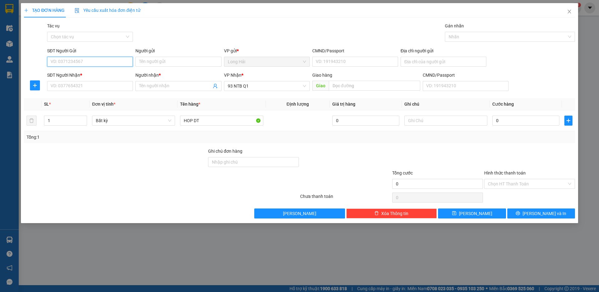
click at [98, 61] on input "SĐT Người Gửi" at bounding box center [90, 62] width 86 height 10
click at [101, 60] on input "SĐT Người Gửi" at bounding box center [90, 62] width 86 height 10
drag, startPoint x: 85, startPoint y: 76, endPoint x: 95, endPoint y: 63, distance: 16.7
click at [89, 71] on div "0783980391 - Kim Ngân" at bounding box center [90, 74] width 78 height 7
click at [105, 87] on input "SĐT Người Nhận *" at bounding box center [90, 86] width 86 height 10
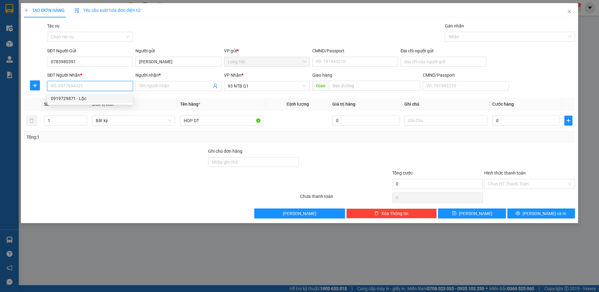
click at [79, 100] on div "0919729871 - Lộc" at bounding box center [90, 98] width 78 height 7
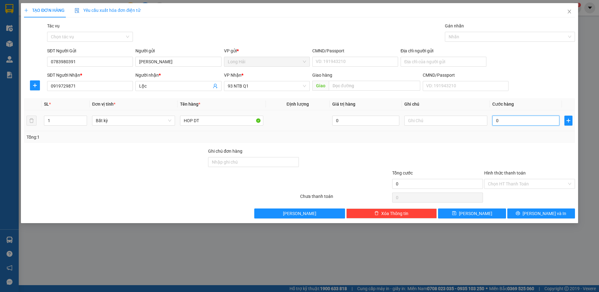
click at [514, 119] on input "0" at bounding box center [525, 121] width 67 height 10
click at [199, 119] on input "HOP DT" at bounding box center [221, 121] width 83 height 10
click at [341, 61] on input "CMND/Passport" at bounding box center [355, 62] width 86 height 10
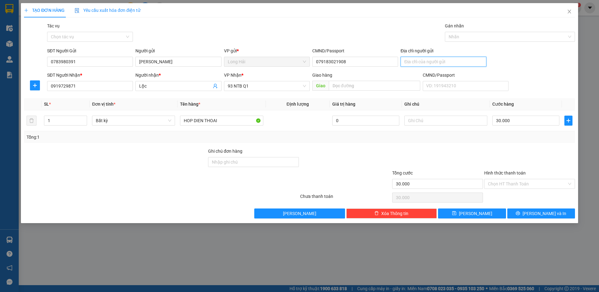
click at [416, 63] on input "Địa chỉ người gửi" at bounding box center [443, 62] width 86 height 10
click at [517, 184] on input "Hình thức thanh toán" at bounding box center [527, 183] width 79 height 9
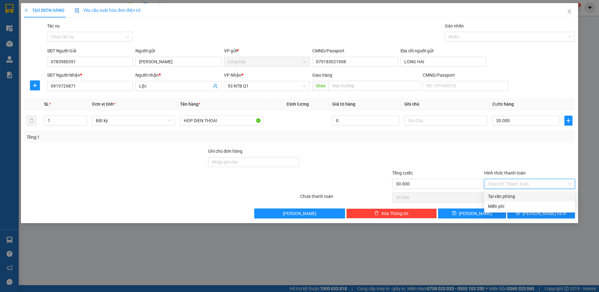
click at [507, 198] on div "Tại văn phòng" at bounding box center [529, 196] width 83 height 7
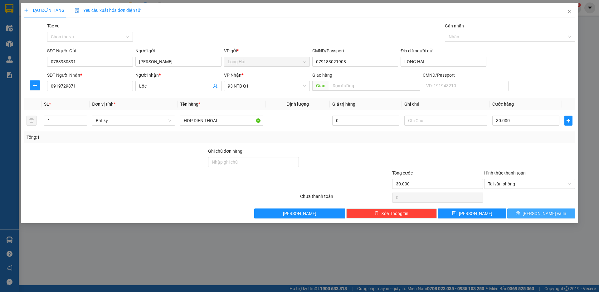
click at [539, 218] on button "[PERSON_NAME] và In" at bounding box center [541, 214] width 68 height 10
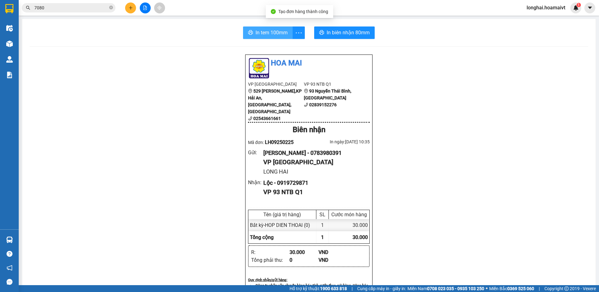
click at [271, 36] on span "In tem 100mm" at bounding box center [271, 33] width 32 height 8
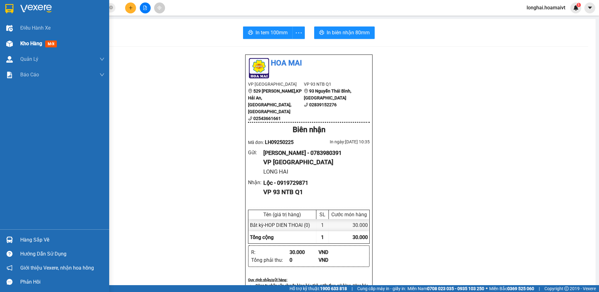
click at [25, 43] on span "Kho hàng" at bounding box center [31, 44] width 22 height 6
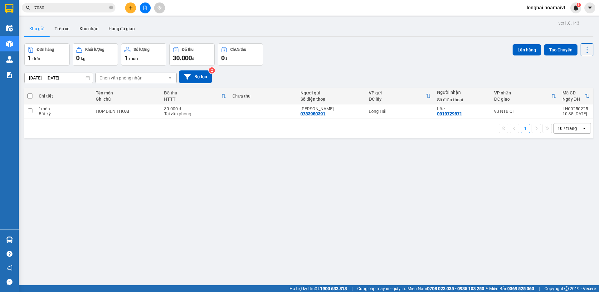
click at [25, 94] on th at bounding box center [29, 96] width 11 height 17
click at [32, 94] on span at bounding box center [29, 96] width 5 height 5
click at [30, 93] on input "checkbox" at bounding box center [30, 93] width 0 height 0
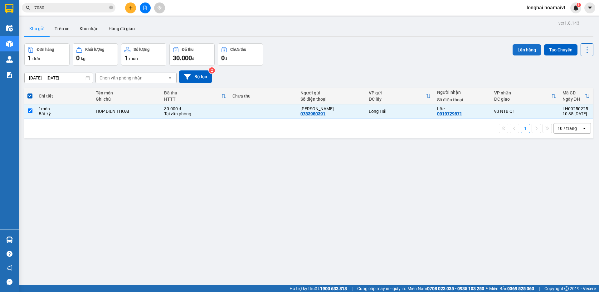
click at [517, 50] on button "Lên hàng" at bounding box center [526, 49] width 28 height 11
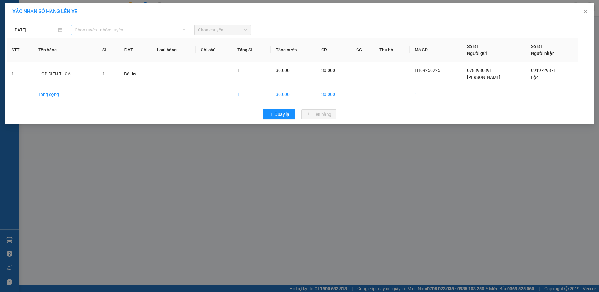
click at [110, 31] on span "Chọn tuyến - nhóm tuyến" at bounding box center [130, 29] width 111 height 9
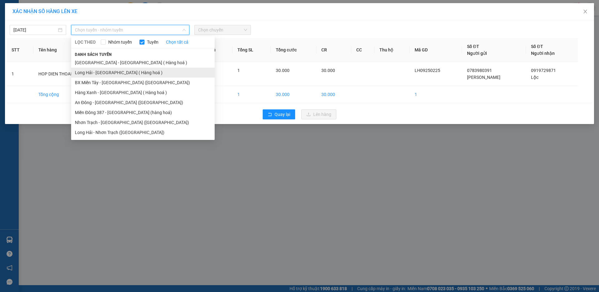
click at [105, 72] on li "Long Hải - Sài Gòn ( Hàng hoá )" at bounding box center [142, 73] width 143 height 10
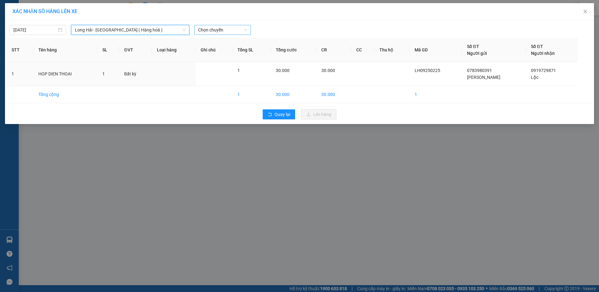
click at [233, 30] on span "Chọn chuyến" at bounding box center [222, 29] width 49 height 9
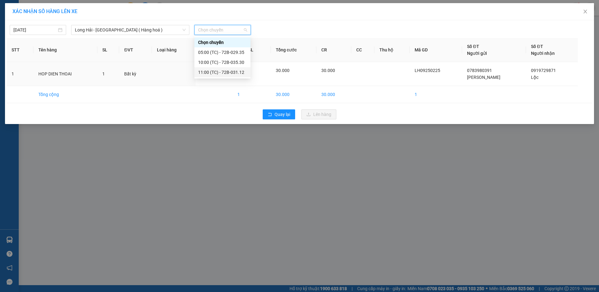
click at [238, 73] on div "11:00 (TC) - 72B-031.12" at bounding box center [222, 72] width 49 height 7
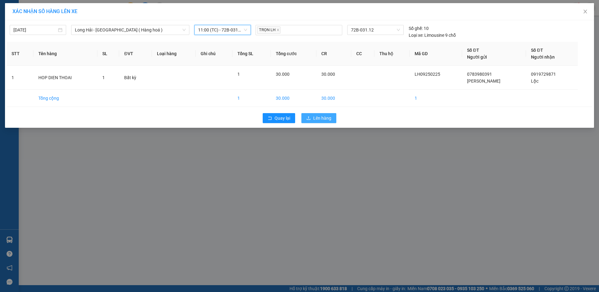
click at [320, 119] on span "Lên hàng" at bounding box center [322, 118] width 18 height 7
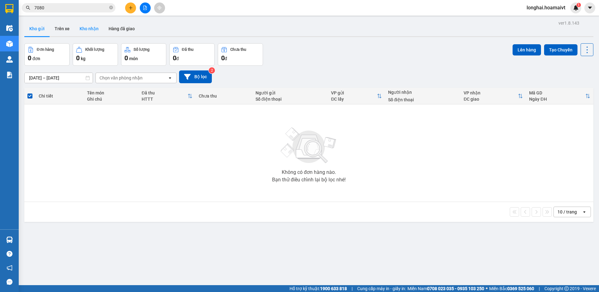
click at [89, 27] on button "Kho nhận" at bounding box center [89, 28] width 29 height 15
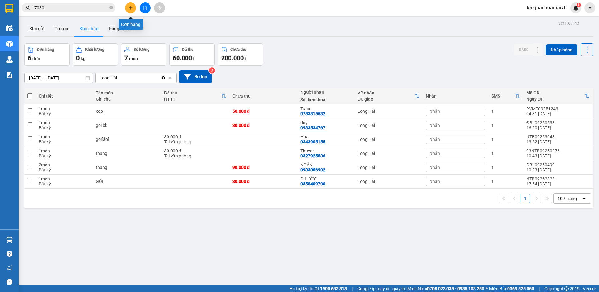
click at [129, 7] on icon "plus" at bounding box center [130, 8] width 4 height 4
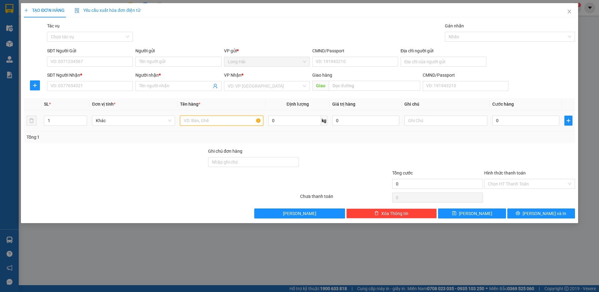
click at [199, 121] on input "text" at bounding box center [221, 121] width 83 height 10
click at [115, 87] on input "SĐT Người Nhận *" at bounding box center [90, 86] width 86 height 10
click at [75, 86] on input "SĐT Người Nhận *" at bounding box center [90, 86] width 86 height 10
click at [150, 86] on input "Người nhận *" at bounding box center [175, 86] width 72 height 7
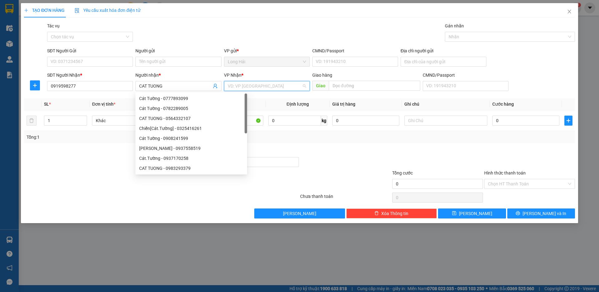
click at [240, 88] on input "search" at bounding box center [265, 85] width 74 height 9
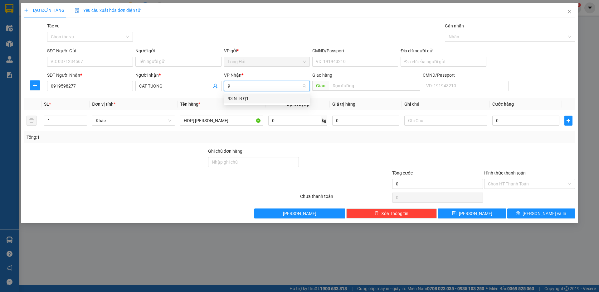
click at [242, 99] on div "93 NTB Q1" at bounding box center [267, 98] width 78 height 7
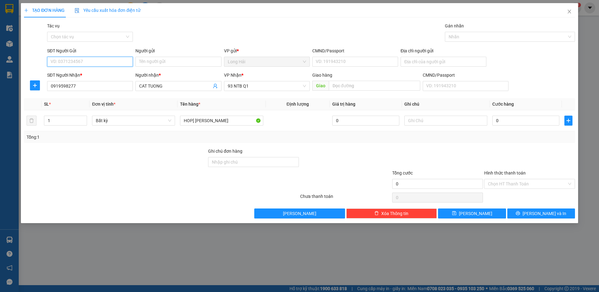
click at [99, 61] on input "SĐT Người Gửi" at bounding box center [90, 62] width 86 height 10
click at [85, 73] on div "0986554440 - ẤN" at bounding box center [90, 74] width 78 height 7
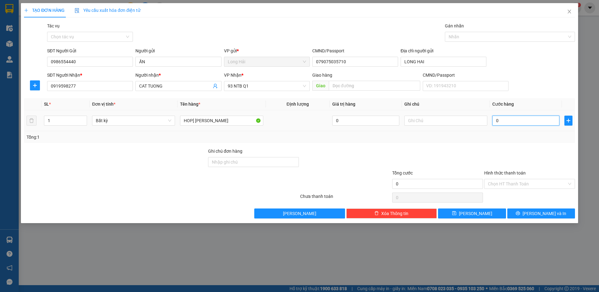
drag, startPoint x: 498, startPoint y: 121, endPoint x: 510, endPoint y: 119, distance: 11.8
click at [499, 121] on input "0" at bounding box center [525, 121] width 67 height 10
click at [546, 214] on span "[PERSON_NAME] và In" at bounding box center [544, 213] width 44 height 7
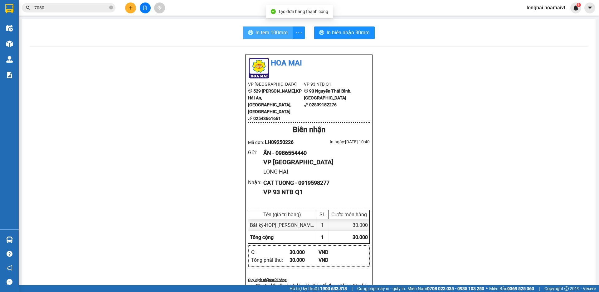
click at [262, 36] on span "In tem 100mm" at bounding box center [271, 33] width 32 height 8
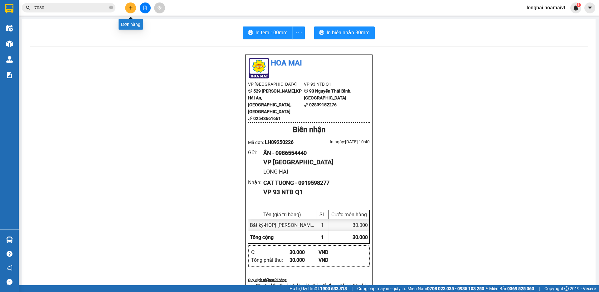
click at [129, 7] on icon "plus" at bounding box center [130, 8] width 4 height 4
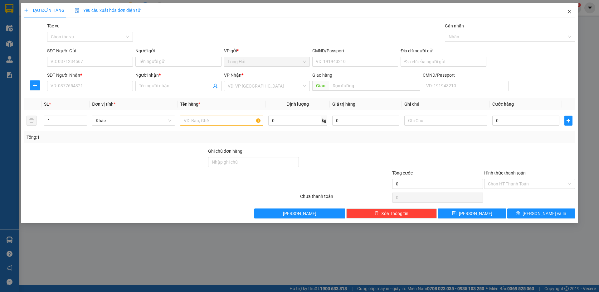
click at [570, 12] on icon "close" at bounding box center [568, 11] width 5 height 5
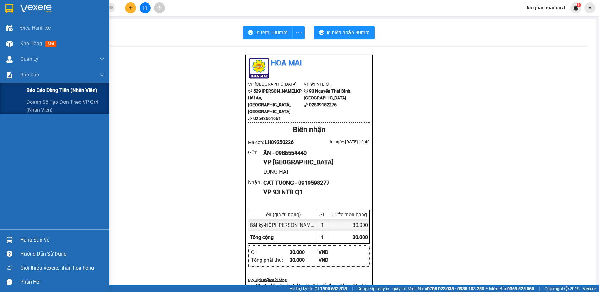
click at [46, 91] on span "Báo cáo dòng tiền (nhân viên)" at bounding box center [61, 90] width 71 height 8
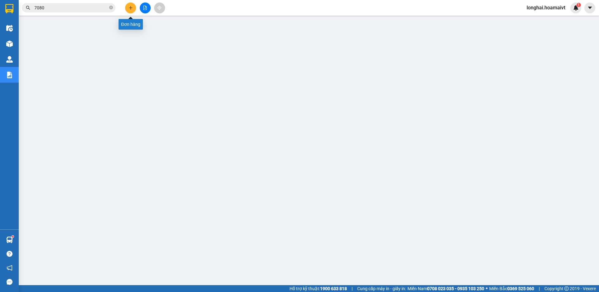
click at [131, 7] on icon "plus" at bounding box center [130, 8] width 4 height 4
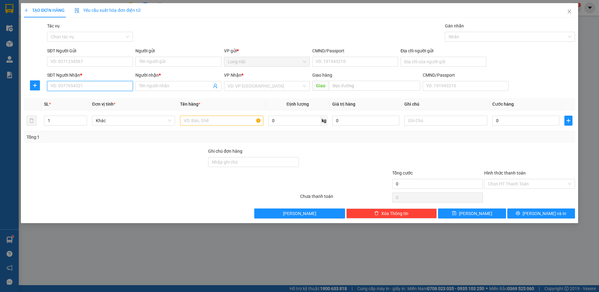
click at [96, 87] on input "SĐT Người Nhận *" at bounding box center [90, 86] width 86 height 10
click at [141, 85] on input "Người nhận *" at bounding box center [175, 86] width 72 height 7
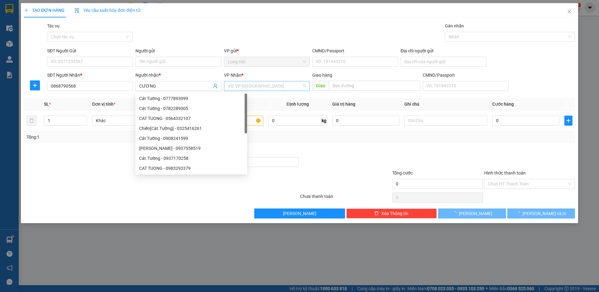
click at [228, 84] on input "search" at bounding box center [265, 85] width 74 height 9
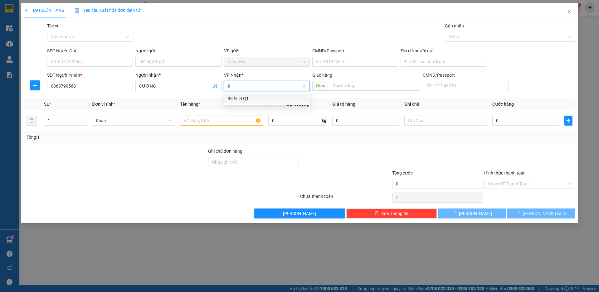
click at [236, 99] on div "93 NTB Q1" at bounding box center [267, 98] width 78 height 7
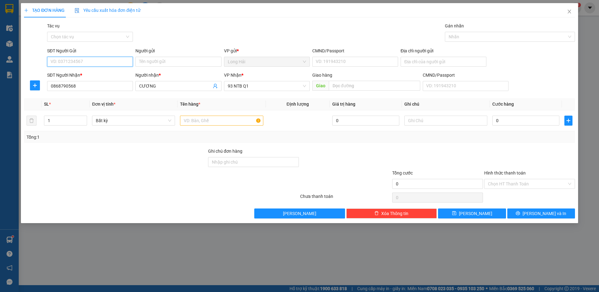
click at [95, 62] on input "SĐT Người Gửi" at bounding box center [90, 62] width 86 height 10
drag, startPoint x: 83, startPoint y: 60, endPoint x: 94, endPoint y: 59, distance: 11.3
click at [84, 60] on input "SĐT Người Gửi" at bounding box center [90, 62] width 86 height 10
click at [146, 61] on input "Người gửi" at bounding box center [178, 62] width 86 height 10
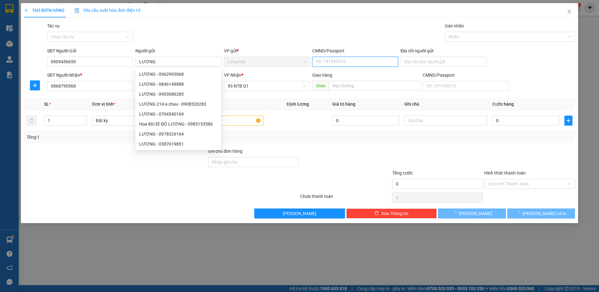
drag, startPoint x: 335, startPoint y: 60, endPoint x: 337, endPoint y: 58, distance: 3.8
click at [337, 58] on input "CMND/Passport" at bounding box center [355, 62] width 86 height 10
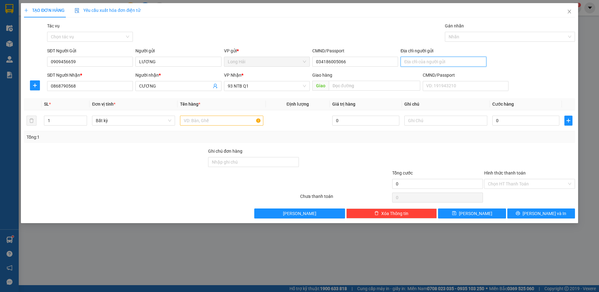
click at [415, 61] on input "Địa chỉ người gửi" at bounding box center [443, 62] width 86 height 10
type input "HAI LAM"
click at [214, 118] on input "text" at bounding box center [221, 121] width 83 height 10
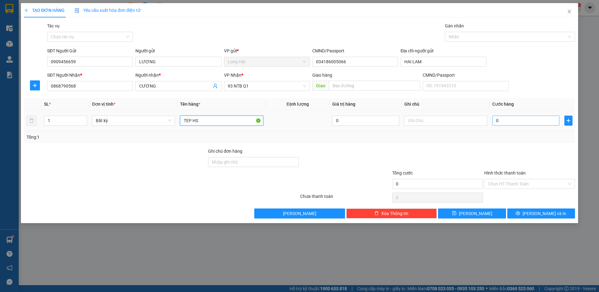
type input "TEP HS"
click at [507, 120] on input "0" at bounding box center [525, 121] width 67 height 10
type input "3"
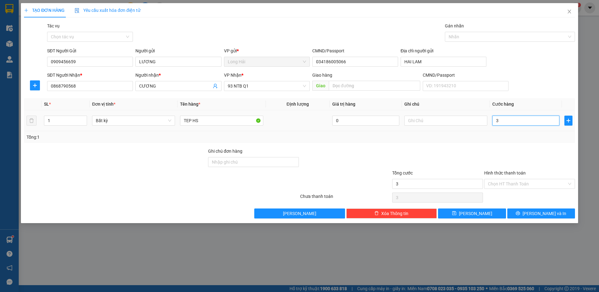
type input "30"
type input "30.000"
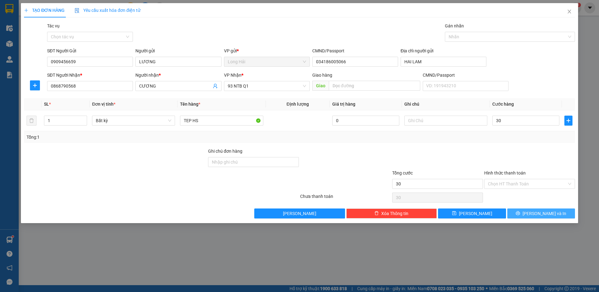
type input "30.000"
click at [537, 214] on span "[PERSON_NAME] và In" at bounding box center [544, 213] width 44 height 7
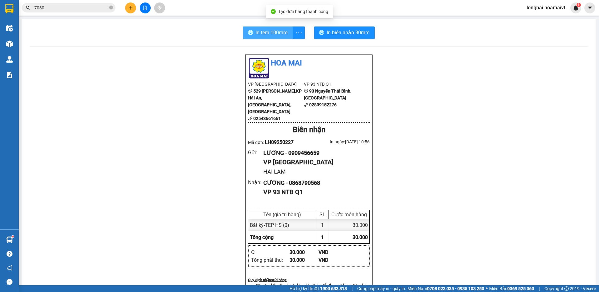
click at [261, 31] on span "In tem 100mm" at bounding box center [271, 33] width 32 height 8
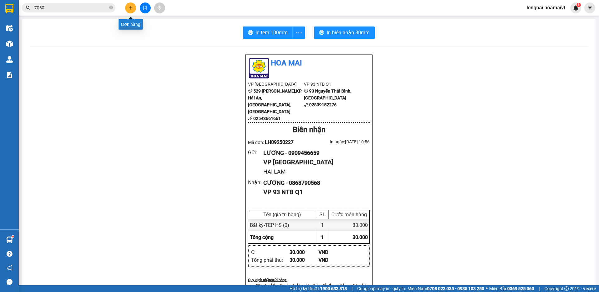
click at [132, 11] on button at bounding box center [130, 7] width 11 height 11
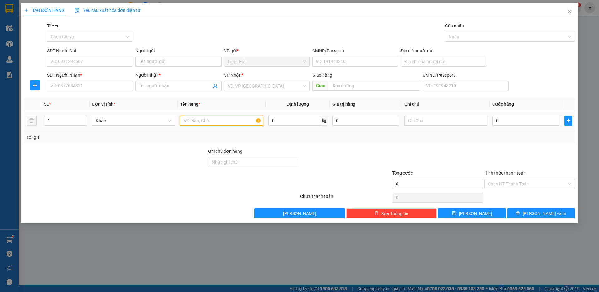
click at [195, 122] on input "text" at bounding box center [221, 121] width 83 height 10
type input "BAO MUC KHO"
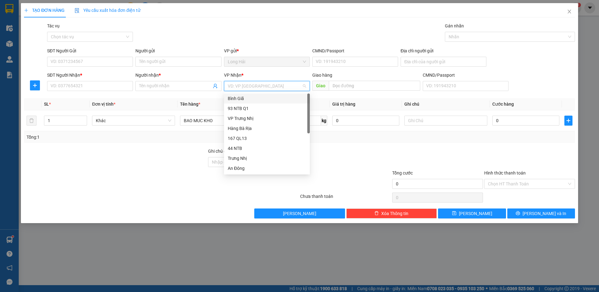
click at [244, 87] on input "search" at bounding box center [265, 85] width 74 height 9
type input "3"
type input "M"
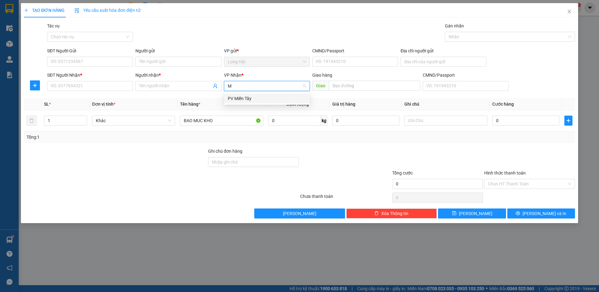
click at [245, 99] on div "PV Miền Tây" at bounding box center [267, 98] width 78 height 7
drag, startPoint x: 253, startPoint y: 85, endPoint x: 233, endPoint y: 78, distance: 21.0
click at [228, 85] on span "PV Miền Tây" at bounding box center [267, 85] width 78 height 9
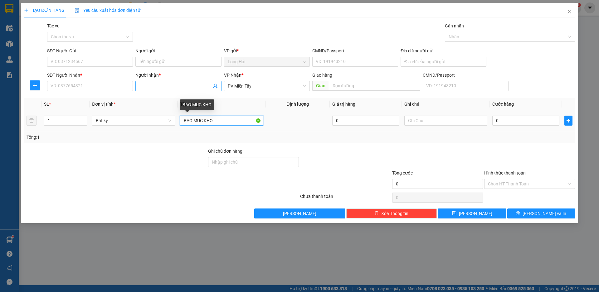
drag, startPoint x: 215, startPoint y: 123, endPoint x: 195, endPoint y: 87, distance: 40.9
click at [190, 97] on div "Transit Pickup Surcharge Ids Transit Deliver Surcharge Ids Transit Deliver Surc…" at bounding box center [299, 120] width 551 height 196
type input "BA"
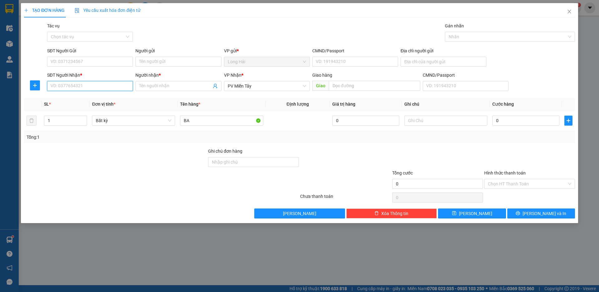
click at [85, 85] on input "SĐT Người Nhận *" at bounding box center [90, 86] width 86 height 10
type input "0908172111"
click at [80, 100] on div "0908172111 - BOY" at bounding box center [90, 98] width 78 height 7
type input "BOY"
type input "0908172111"
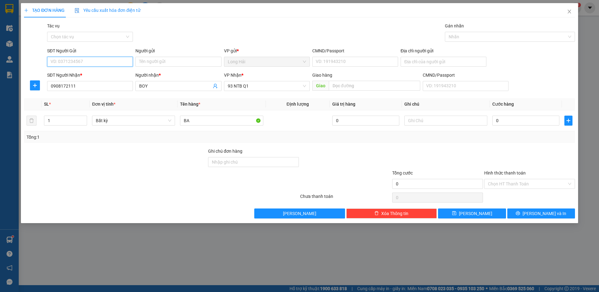
click at [66, 59] on input "SĐT Người Gửi" at bounding box center [90, 62] width 86 height 10
click at [87, 75] on div "0937111161 - Na" at bounding box center [90, 74] width 78 height 7
type input "0937111161"
type input "Na"
drag, startPoint x: 196, startPoint y: 123, endPoint x: 179, endPoint y: 134, distance: 20.9
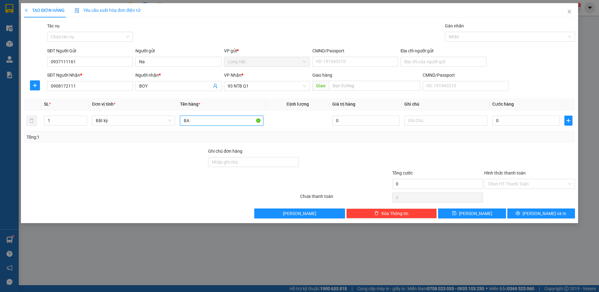
click at [179, 134] on div "SL * Đơn vị tính * Tên hàng * Định lượng Giá trị hàng Ghi chú Cước hàng 1 Bất k…" at bounding box center [299, 120] width 551 height 45
type input "XOP HSAN BANH TT"
click at [340, 61] on input "CMND/Passport" at bounding box center [355, 62] width 86 height 10
click at [498, 121] on input "0" at bounding box center [525, 121] width 67 height 10
type input "8"
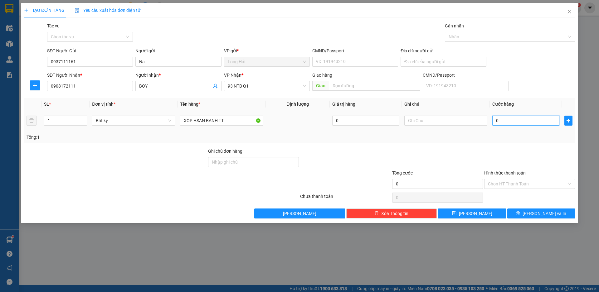
type input "8"
type input "80"
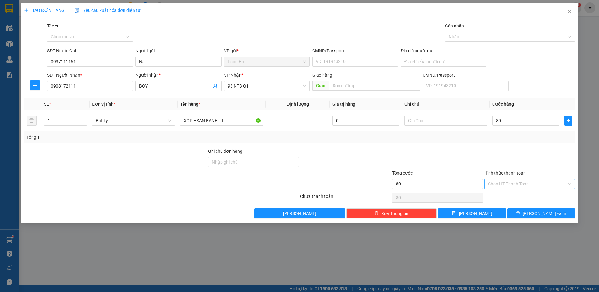
type input "80.000"
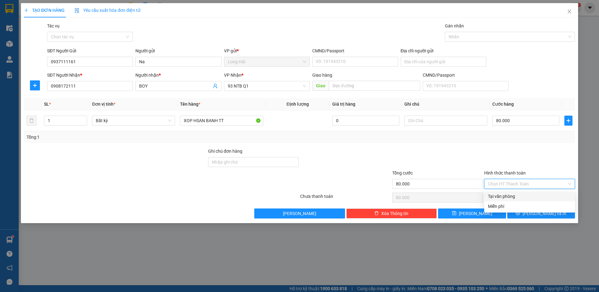
click at [503, 185] on input "Hình thức thanh toán" at bounding box center [527, 183] width 79 height 9
click at [501, 197] on div "Tại văn phòng" at bounding box center [529, 196] width 83 height 7
type input "0"
click at [525, 213] on button "[PERSON_NAME] và In" at bounding box center [541, 214] width 68 height 10
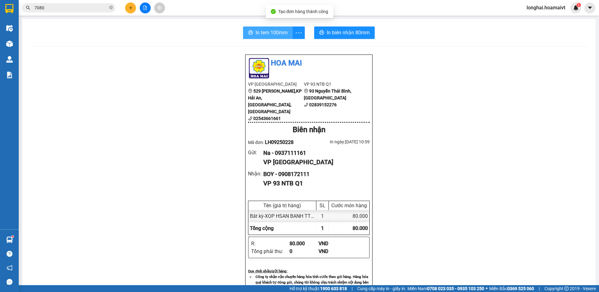
click at [265, 35] on span "In tem 100mm" at bounding box center [271, 33] width 32 height 8
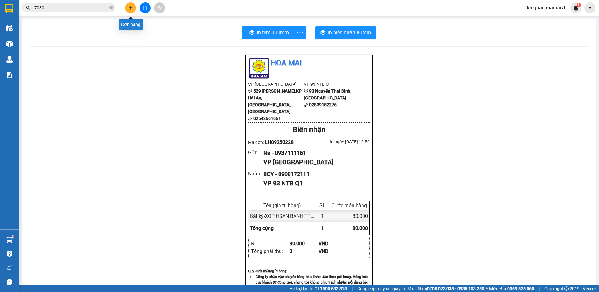
click at [128, 6] on icon "plus" at bounding box center [130, 8] width 4 height 4
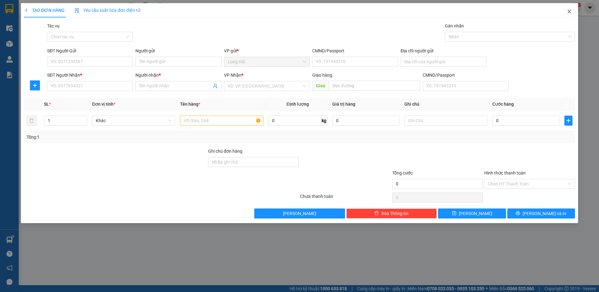
click at [569, 12] on icon "close" at bounding box center [568, 12] width 3 height 4
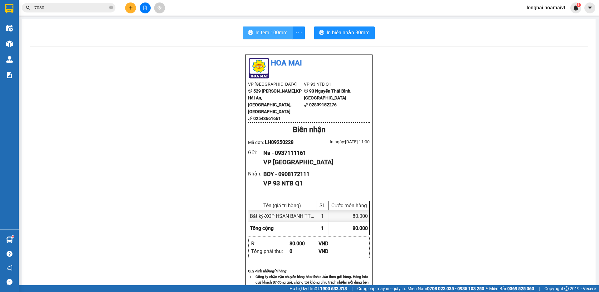
click at [268, 32] on span "In tem 100mm" at bounding box center [271, 33] width 32 height 8
click at [130, 7] on icon "plus" at bounding box center [130, 8] width 4 height 4
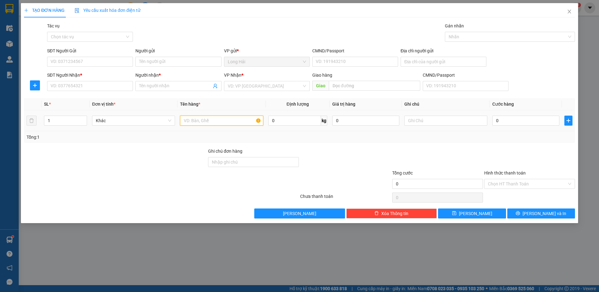
click at [190, 118] on input "text" at bounding box center [221, 121] width 83 height 10
type input "BAO MUC KHO"
drag, startPoint x: 238, startPoint y: 84, endPoint x: 240, endPoint y: 70, distance: 13.8
click at [239, 82] on input "search" at bounding box center [265, 85] width 74 height 9
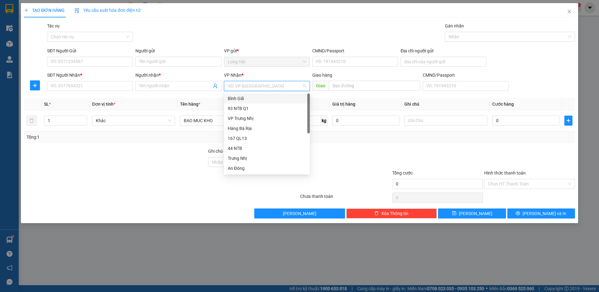
type input "3"
type input "M"
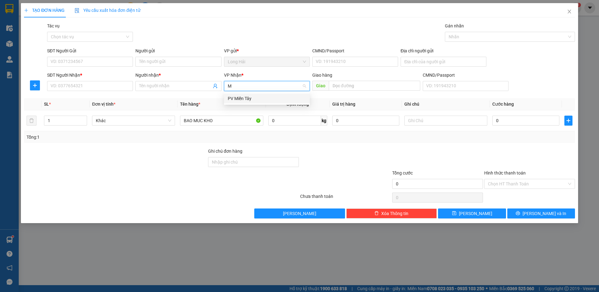
click at [248, 99] on div "PV Miền Tây" at bounding box center [267, 98] width 78 height 7
click at [120, 87] on input "SĐT Người Nhận *" at bounding box center [90, 86] width 86 height 10
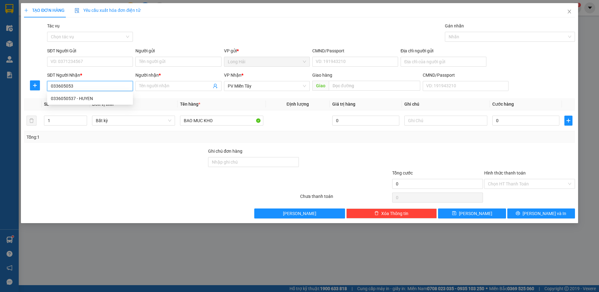
type input "0336050537"
click at [62, 100] on div "0336050537 - HUYEN" at bounding box center [90, 98] width 78 height 7
type input "HUYEN"
type input "0336050537"
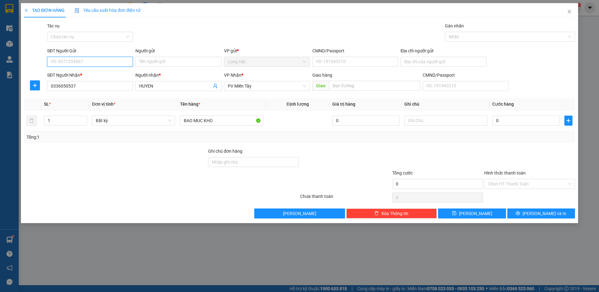
click at [76, 63] on input "SĐT Người Gửi" at bounding box center [90, 62] width 86 height 10
click at [81, 74] on div "0346414276 - QUYNH" at bounding box center [90, 74] width 78 height 7
type input "0346414276"
type input "QUYNH"
type input "051196001077"
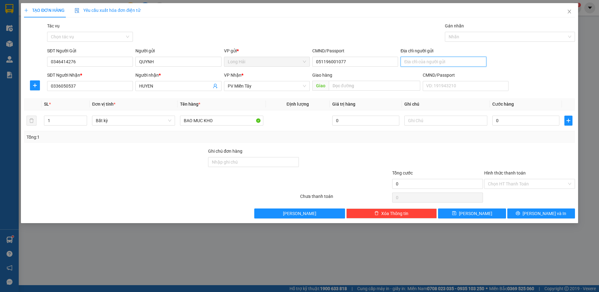
click at [415, 61] on input "Địa chỉ người gửi" at bounding box center [443, 62] width 86 height 10
type input "P TINH"
click at [507, 122] on input "0" at bounding box center [525, 121] width 67 height 10
type input "1"
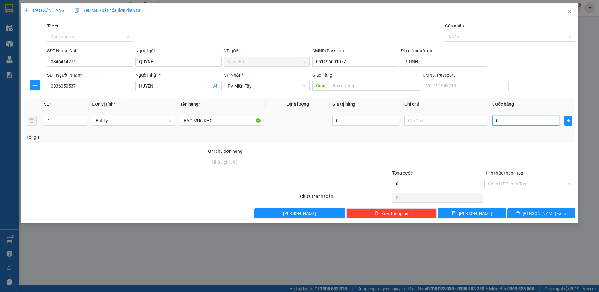
type input "1"
type input "15"
type input "150"
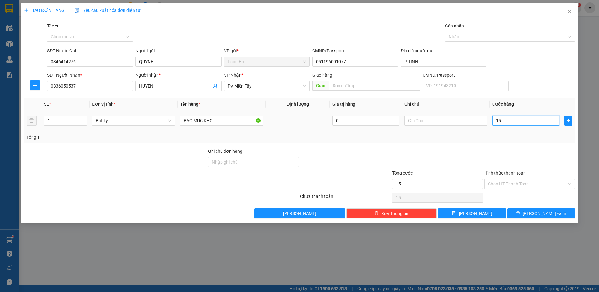
type input "150"
type input "150.000"
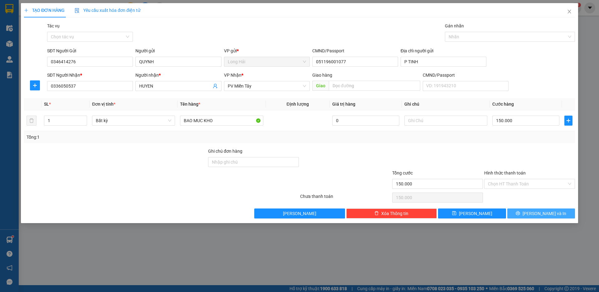
click at [541, 215] on span "[PERSON_NAME] và In" at bounding box center [544, 213] width 44 height 7
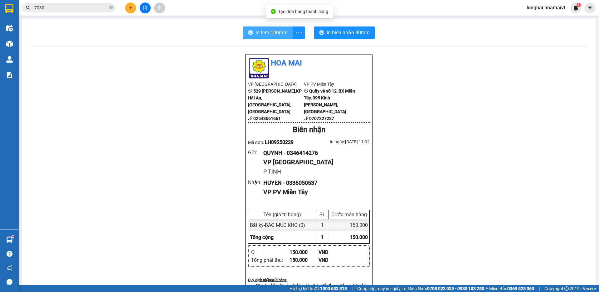
click at [255, 34] on span "In tem 100mm" at bounding box center [271, 33] width 32 height 8
click at [112, 7] on icon "close-circle" at bounding box center [111, 8] width 4 height 4
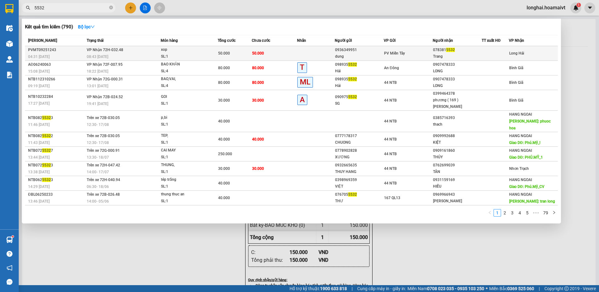
type input "5532"
click at [170, 57] on div "SL: 1" at bounding box center [184, 56] width 47 height 7
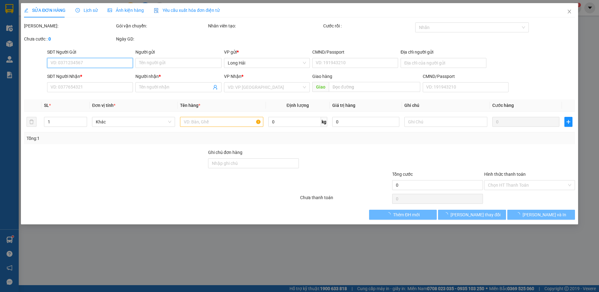
type input "0936349951"
type input "dung"
type input "091072023796"
type input "quan binh tan"
type input "0783815532"
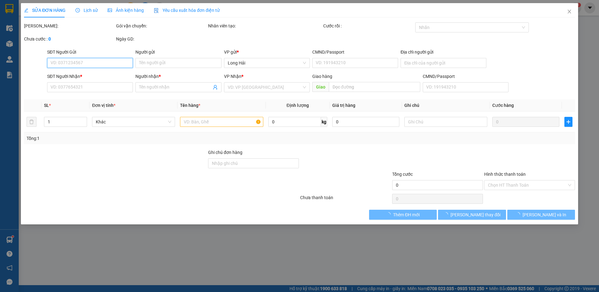
type input "Trang"
type input "50.000"
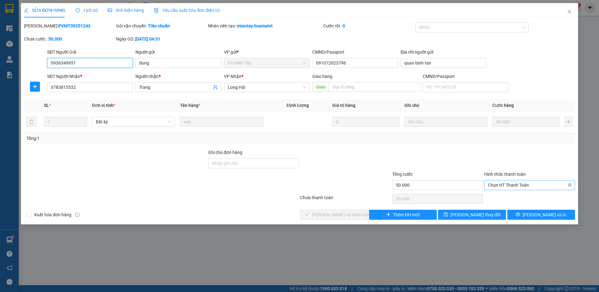
click at [504, 187] on span "Chọn HT Thanh Toán" at bounding box center [529, 184] width 83 height 9
click at [500, 196] on div "Tại văn phòng" at bounding box center [529, 197] width 83 height 7
type input "0"
click at [345, 216] on span "[PERSON_NAME] và [PERSON_NAME] hàng" at bounding box center [342, 214] width 60 height 7
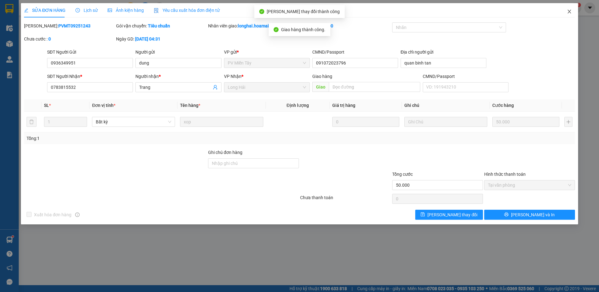
click at [569, 12] on icon "close" at bounding box center [568, 12] width 3 height 4
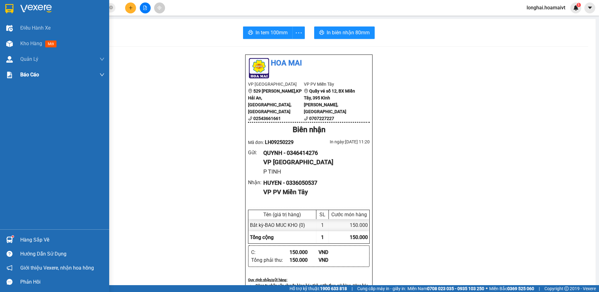
drag, startPoint x: 28, startPoint y: 44, endPoint x: 44, endPoint y: 82, distance: 41.2
click at [28, 45] on span "Kho hàng" at bounding box center [31, 44] width 22 height 6
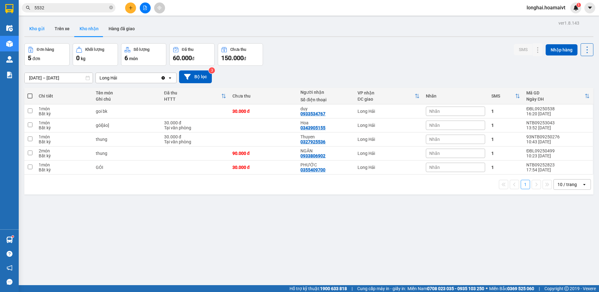
click at [40, 28] on button "Kho gửi" at bounding box center [36, 28] width 25 height 15
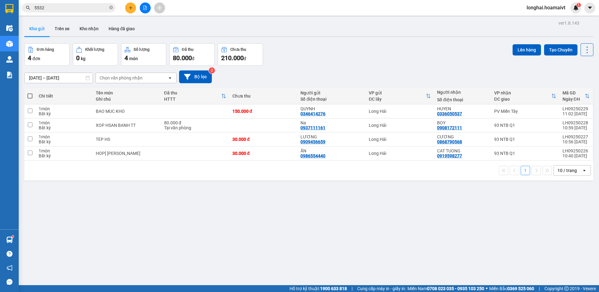
click at [29, 94] on span at bounding box center [29, 96] width 5 height 5
click at [30, 93] on input "checkbox" at bounding box center [30, 93] width 0 height 0
checkbox input "true"
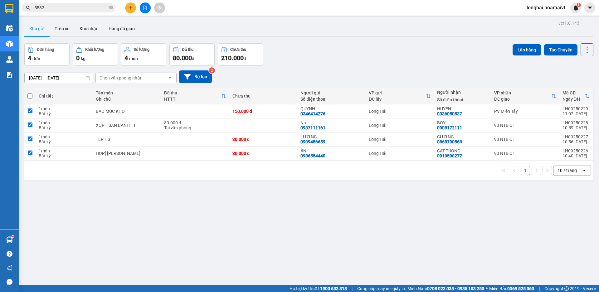
checkbox input "true"
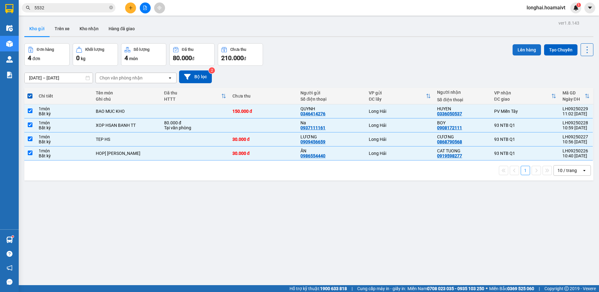
click at [519, 49] on button "Lên hàng" at bounding box center [526, 49] width 28 height 11
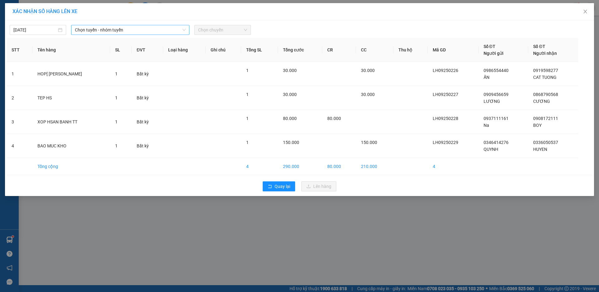
click at [105, 28] on span "Chọn tuyến - nhóm tuyến" at bounding box center [130, 29] width 111 height 9
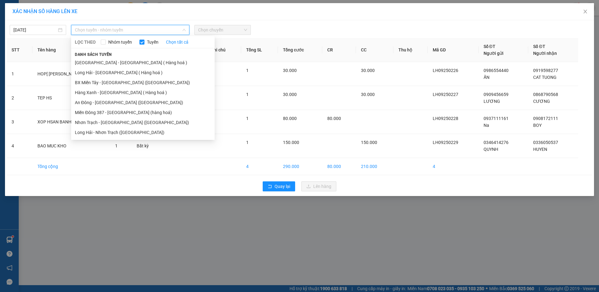
drag, startPoint x: 99, startPoint y: 73, endPoint x: 190, endPoint y: 29, distance: 100.9
click at [100, 73] on li "Long Hải - Sài Gòn ( Hàng hoá )" at bounding box center [142, 73] width 143 height 10
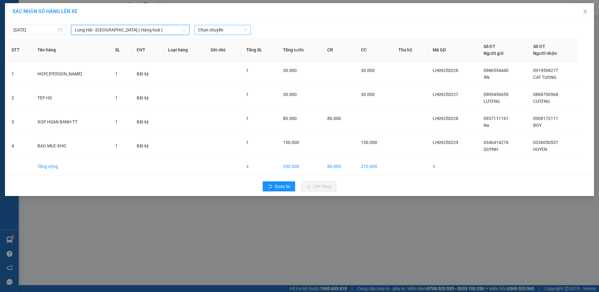
click at [233, 27] on span "Chọn chuyến" at bounding box center [222, 29] width 49 height 9
drag, startPoint x: 242, startPoint y: 45, endPoint x: 242, endPoint y: 55, distance: 10.0
click at [242, 55] on div "11:00-37601795 11:00 (TC) - 72B-031.12 Thêm chuyến " 12:00 "" at bounding box center [222, 47] width 56 height 21
type input "12"
click at [242, 55] on div "Thêm chuyến " 12:00 "" at bounding box center [222, 52] width 56 height 11
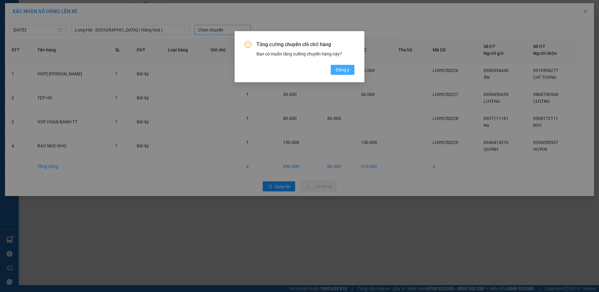
click at [344, 70] on span "Đồng ý" at bounding box center [342, 69] width 14 height 7
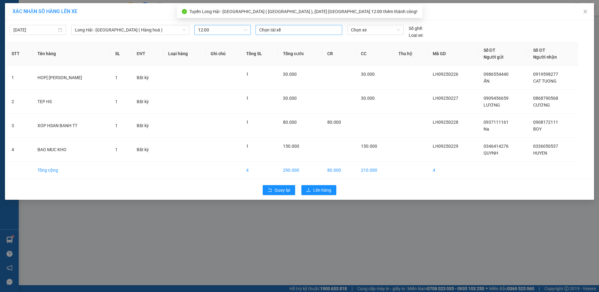
click at [284, 31] on div at bounding box center [299, 29] width 84 height 7
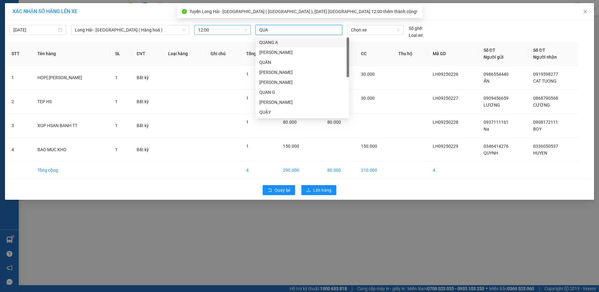
type input "QUAN"
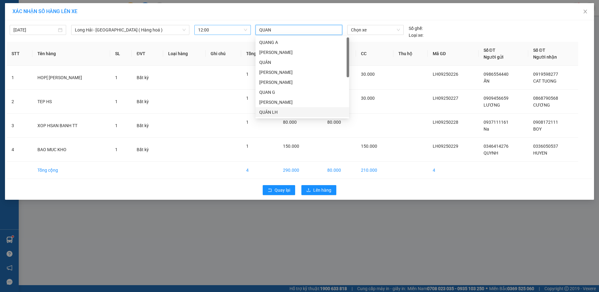
drag, startPoint x: 270, startPoint y: 112, endPoint x: 272, endPoint y: 109, distance: 4.0
click at [272, 109] on div "QUÂN LH" at bounding box center [302, 112] width 86 height 7
click at [364, 28] on span "Chọn xe" at bounding box center [375, 29] width 49 height 9
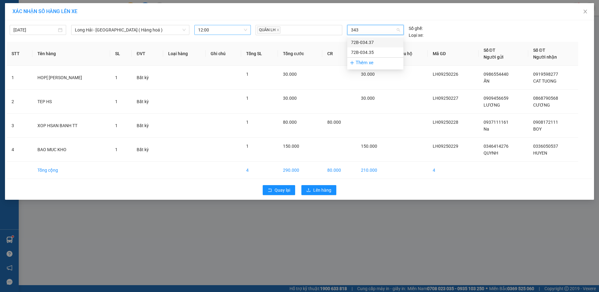
type input "3437"
click at [368, 44] on div "72B-034.37" at bounding box center [375, 42] width 49 height 7
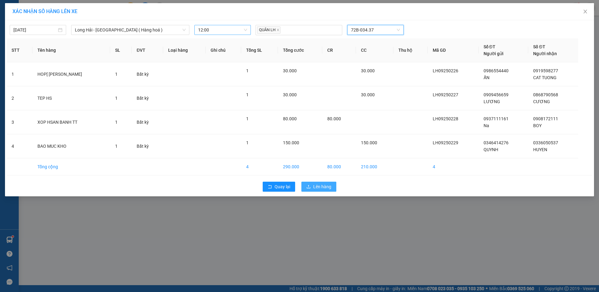
click at [320, 189] on span "Lên hàng" at bounding box center [322, 186] width 18 height 7
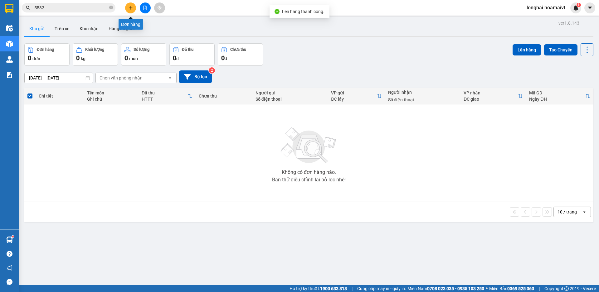
click at [134, 7] on button at bounding box center [130, 7] width 11 height 11
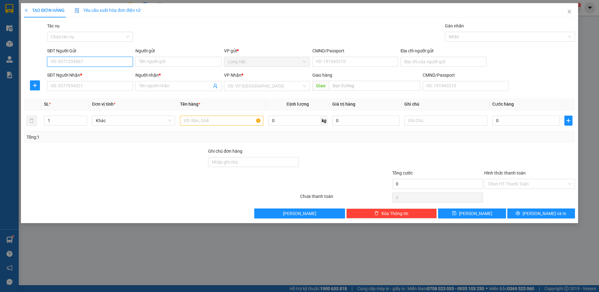
click at [61, 65] on input "SĐT Người Gửi" at bounding box center [90, 62] width 86 height 10
type input "0785400113"
click at [76, 72] on div "0785400113 - NGOC" at bounding box center [90, 74] width 78 height 7
type input "NGOC"
type input "036203005031"
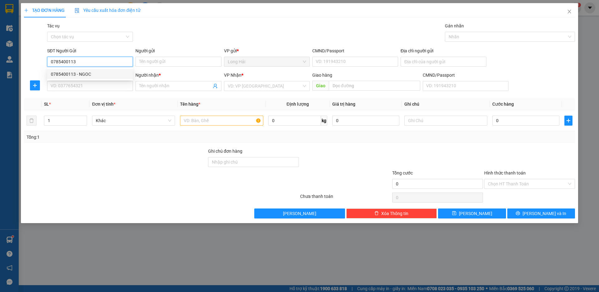
type input "PHƯỚC HƯNG"
type input "0349966699"
type input "VO"
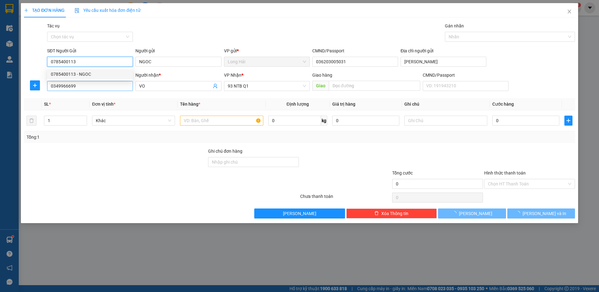
type input "0785400113"
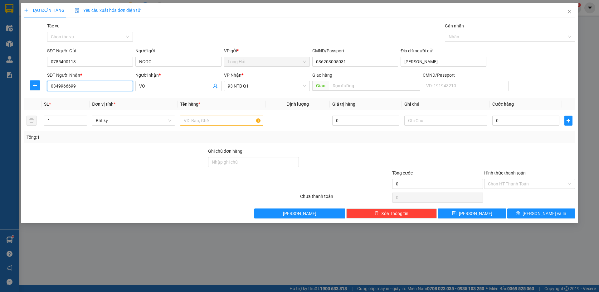
click at [82, 87] on input "0349966699" at bounding box center [90, 86] width 86 height 10
type input "0"
click at [86, 107] on div "0785400113 - NGOC" at bounding box center [90, 108] width 78 height 7
type input "0785400113"
type input "NGOC"
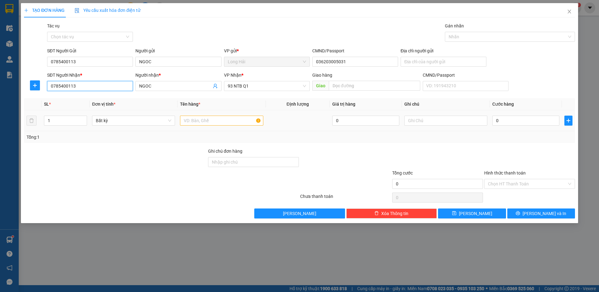
type input "0785400113"
click at [212, 121] on input "text" at bounding box center [221, 121] width 83 height 10
type input "XOP HS"
click at [495, 119] on input "0" at bounding box center [525, 121] width 67 height 10
type input "5"
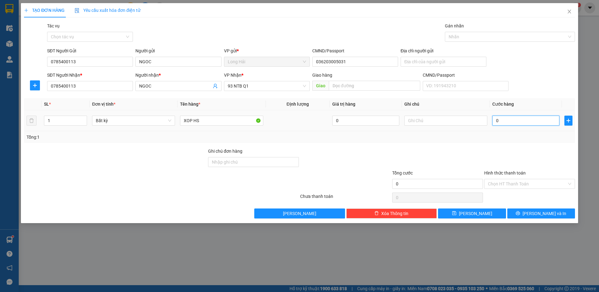
type input "5"
type input "50"
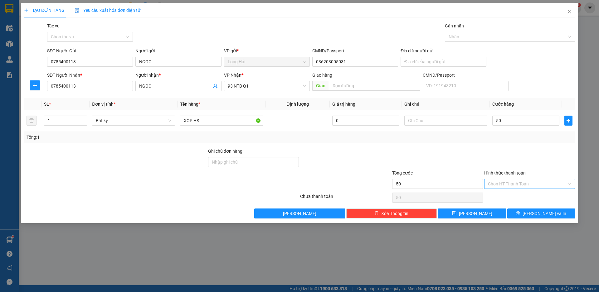
type input "50.000"
drag, startPoint x: 518, startPoint y: 183, endPoint x: 510, endPoint y: 190, distance: 11.2
click at [518, 183] on input "Hình thức thanh toán" at bounding box center [527, 183] width 79 height 9
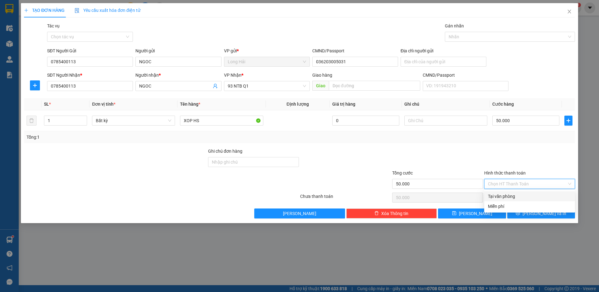
click at [510, 195] on div "Tại văn phòng" at bounding box center [529, 196] width 91 height 10
type input "0"
drag, startPoint x: 524, startPoint y: 217, endPoint x: 555, endPoint y: 189, distance: 42.4
click at [524, 218] on button "[PERSON_NAME] và In" at bounding box center [541, 214] width 68 height 10
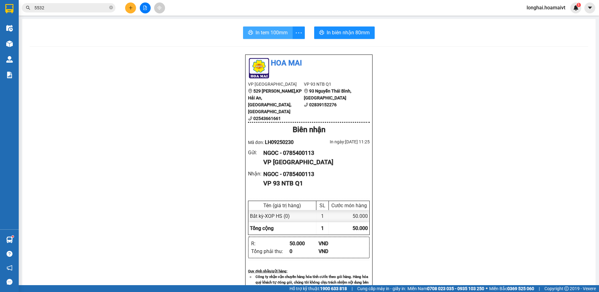
click at [269, 33] on span "In tem 100mm" at bounding box center [271, 33] width 32 height 8
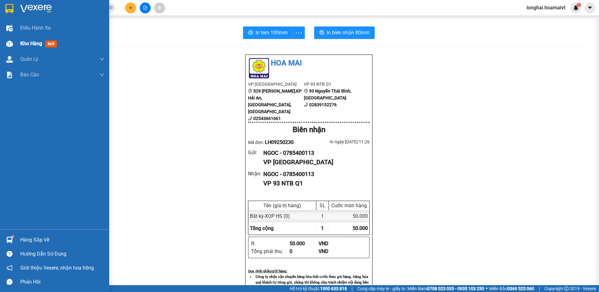
click at [29, 44] on span "Kho hàng" at bounding box center [31, 44] width 22 height 6
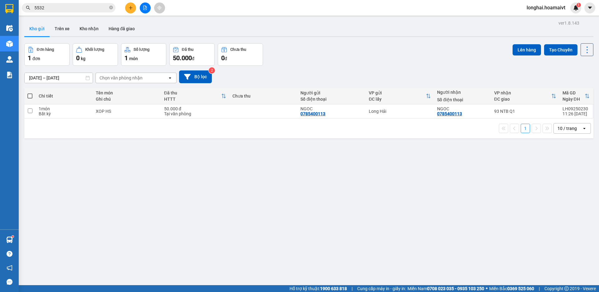
click at [29, 95] on span at bounding box center [29, 96] width 5 height 5
click at [30, 93] on input "checkbox" at bounding box center [30, 93] width 0 height 0
checkbox input "true"
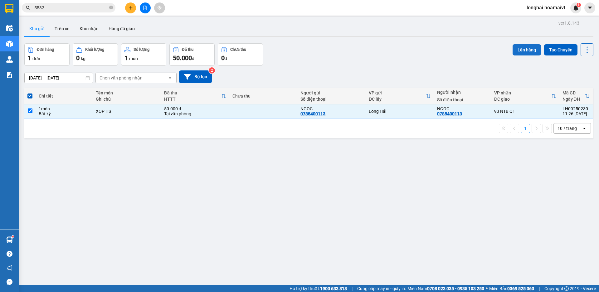
click at [514, 48] on button "Lên hàng" at bounding box center [526, 49] width 28 height 11
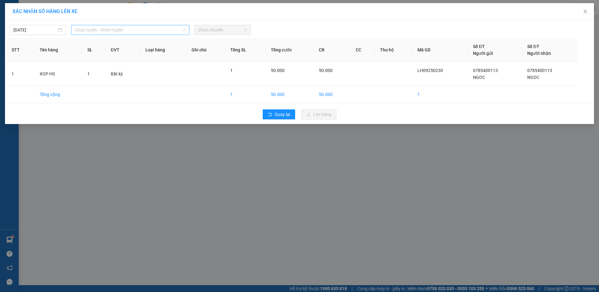
click at [133, 26] on span "Chọn tuyến - nhóm tuyến" at bounding box center [130, 29] width 111 height 9
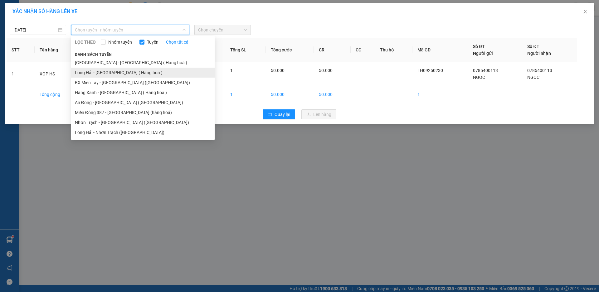
click at [122, 74] on li "Long Hải - Sài Gòn ( Hàng hoá )" at bounding box center [142, 73] width 143 height 10
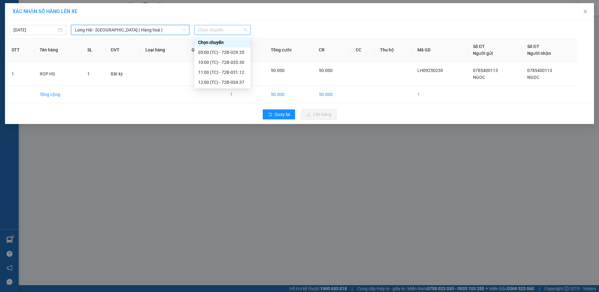
click at [239, 34] on span "Chọn chuyến" at bounding box center [222, 29] width 49 height 9
click at [233, 84] on div "12:00 (TC) - 72B-034.37" at bounding box center [222, 82] width 49 height 7
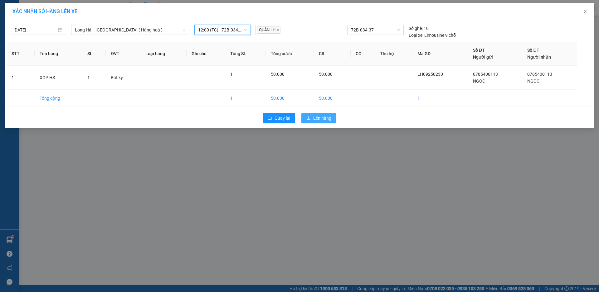
click at [313, 120] on span "Lên hàng" at bounding box center [322, 118] width 18 height 7
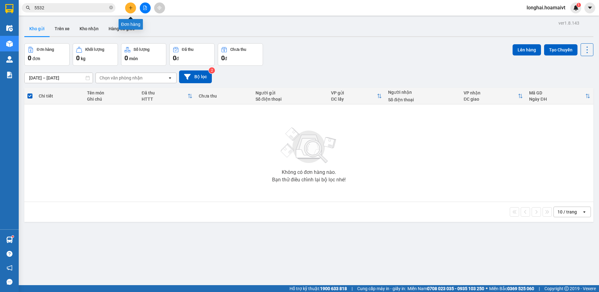
click at [131, 6] on icon "plus" at bounding box center [130, 8] width 4 height 4
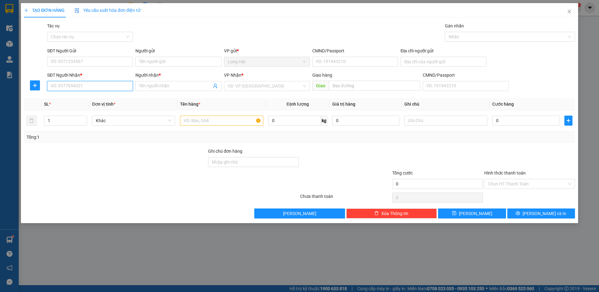
click at [103, 86] on input "SĐT Người Nhận *" at bounding box center [90, 86] width 86 height 10
type input "0933668712"
click at [74, 99] on div "0933668712 - Dang" at bounding box center [90, 98] width 78 height 7
type input "Dang"
type input "0933668712"
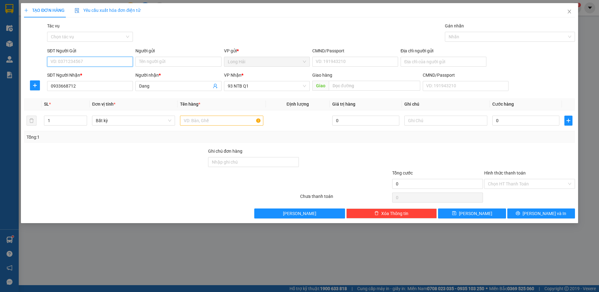
click at [67, 62] on input "SĐT Người Gửi" at bounding box center [90, 62] width 86 height 10
click at [85, 95] on div "0906386156 - TUYỀN" at bounding box center [90, 94] width 78 height 7
type input "0906386156"
type input "TUYỀN"
type input "077186001243"
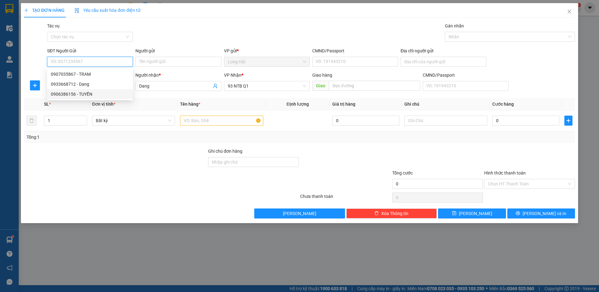
type input "P TINH"
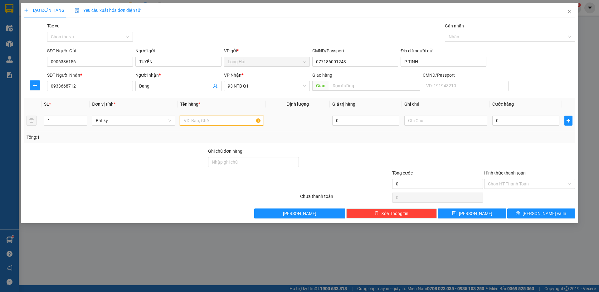
click at [237, 123] on input "text" at bounding box center [221, 121] width 83 height 10
type input "TEP HS"
click at [505, 122] on input "0" at bounding box center [525, 121] width 67 height 10
type input "3"
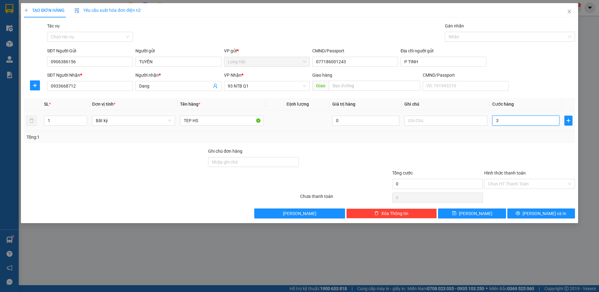
type input "3"
type input "30"
type input "30.000"
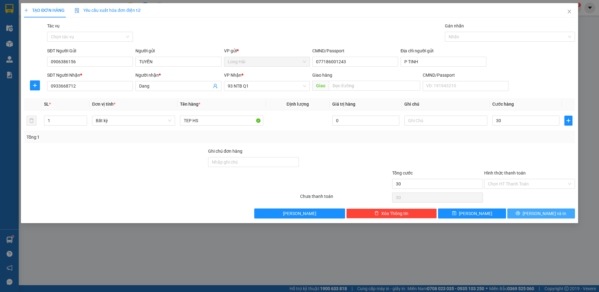
type input "30.000"
click at [541, 216] on span "[PERSON_NAME] và In" at bounding box center [544, 213] width 44 height 7
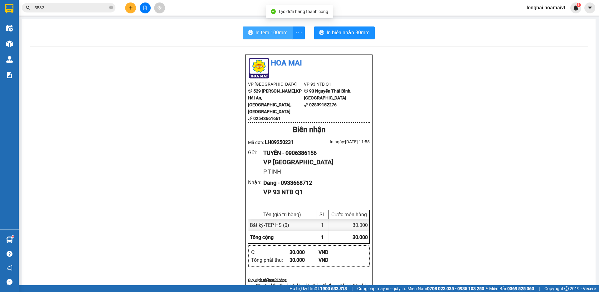
click at [276, 33] on span "In tem 100mm" at bounding box center [271, 33] width 32 height 8
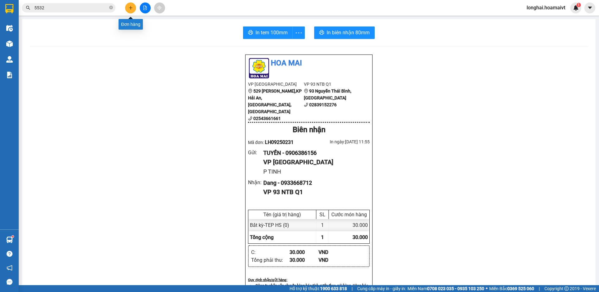
click at [129, 8] on icon "plus" at bounding box center [130, 7] width 3 height 0
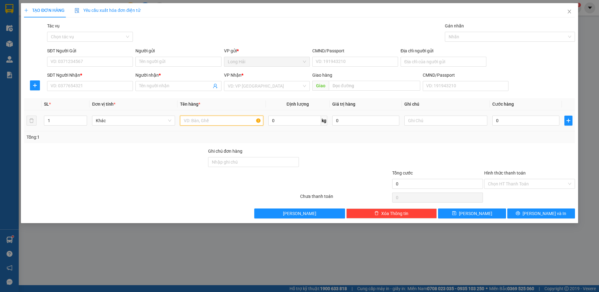
click at [192, 119] on input "text" at bounding box center [221, 121] width 83 height 10
type input "XOP DO AN"
click at [81, 83] on input "SĐT Người Nhận *" at bounding box center [90, 86] width 86 height 10
type input "0961508318"
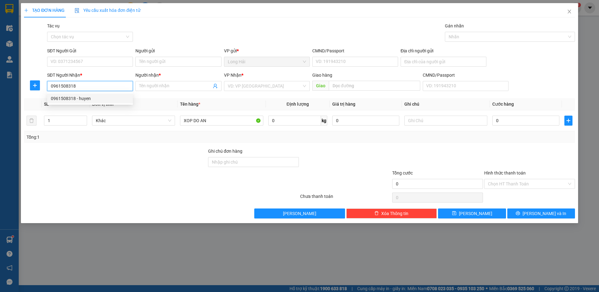
click at [78, 99] on div "0961508318 - huyen" at bounding box center [90, 98] width 78 height 7
type input "huyen"
type input "0961508318"
click at [104, 52] on div "SĐT Người Gửi" at bounding box center [90, 50] width 86 height 7
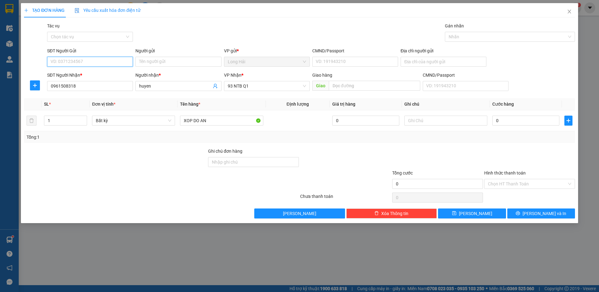
click at [104, 57] on input "SĐT Người Gửi" at bounding box center [90, 62] width 86 height 10
click at [103, 58] on input "SĐT Người Gửi" at bounding box center [90, 62] width 86 height 10
click at [79, 73] on div "0338224056 - NGA" at bounding box center [90, 74] width 78 height 7
type input "0338224056"
type input "NGA"
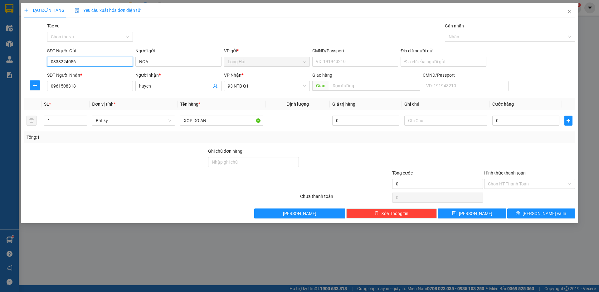
drag, startPoint x: 78, startPoint y: 60, endPoint x: 28, endPoint y: 62, distance: 49.6
click at [26, 64] on div "SĐT Người Gửi 0338224056 Người gửi NGA VP gửi * Long Hải CMND/Passport VD: 1919…" at bounding box center [299, 58] width 552 height 22
click at [75, 73] on div "0964011803 - NHUT" at bounding box center [90, 74] width 78 height 7
type input "0964011803"
type input "NHUT"
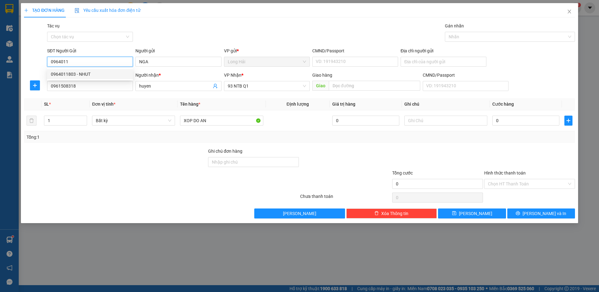
type input "077174001560"
type input "LONG HAI"
type input "0964011803"
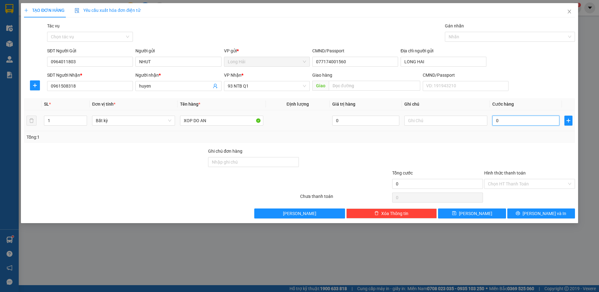
click at [504, 118] on input "0" at bounding box center [525, 121] width 67 height 10
type input "4"
type input "40"
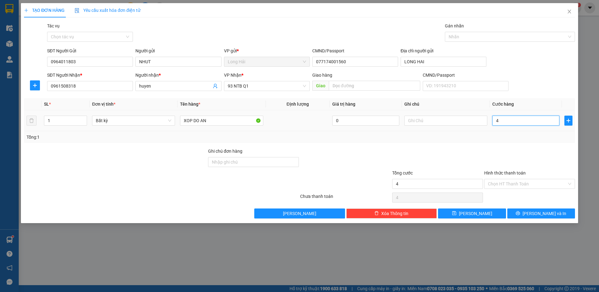
type input "40"
type input "40.000"
click at [517, 183] on input "Hình thức thanh toán" at bounding box center [527, 183] width 79 height 9
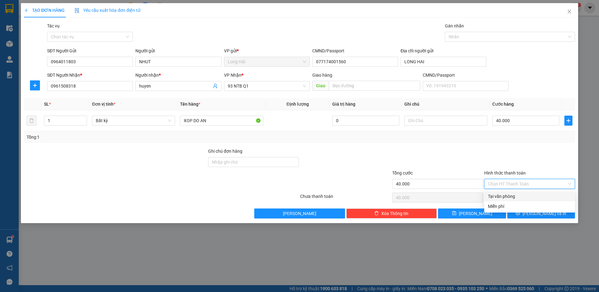
click at [512, 196] on div "Tại văn phòng" at bounding box center [529, 196] width 83 height 7
type input "0"
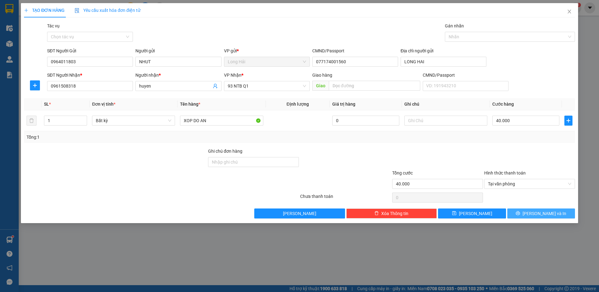
click at [520, 215] on icon "printer" at bounding box center [518, 213] width 4 height 4
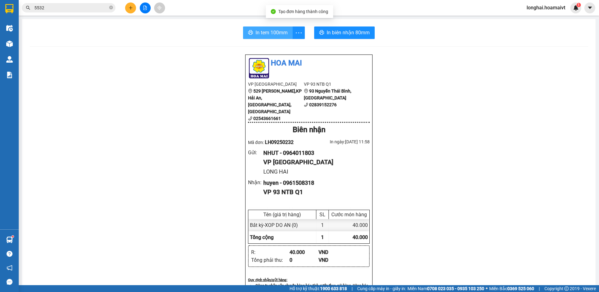
click at [252, 35] on button "In tem 100mm" at bounding box center [268, 32] width 50 height 12
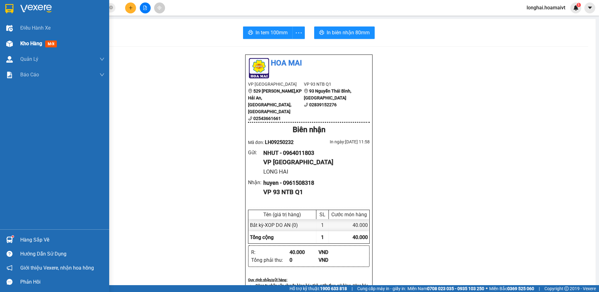
click at [28, 45] on span "Kho hàng" at bounding box center [31, 44] width 22 height 6
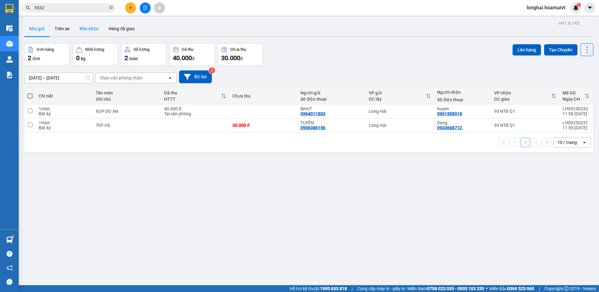
click at [87, 27] on button "Kho nhận" at bounding box center [89, 28] width 29 height 15
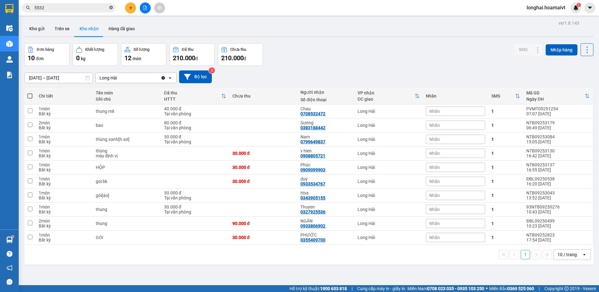
click at [112, 8] on icon "close-circle" at bounding box center [111, 8] width 4 height 4
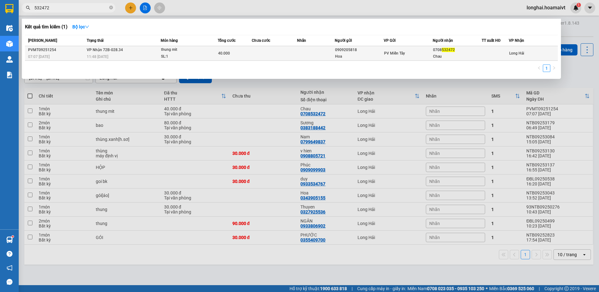
type input "532472"
click at [200, 54] on div "SL: 1" at bounding box center [184, 56] width 47 height 7
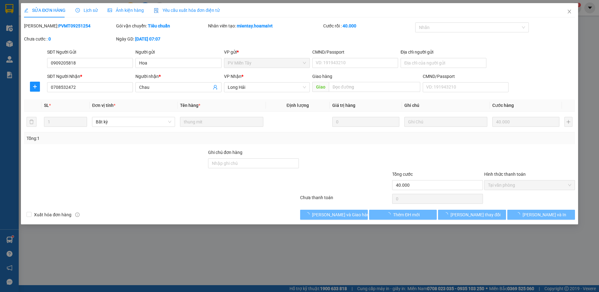
type input "0909205818"
type input "Hoa"
type input "0708532472"
type input "Chau"
type input "40.000"
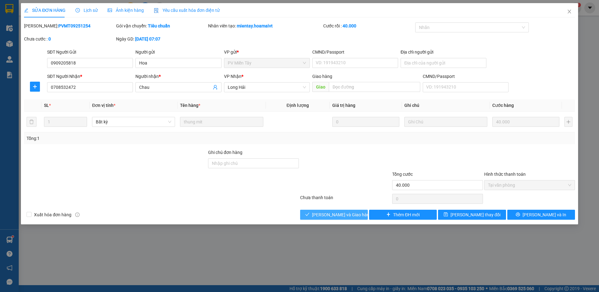
click at [352, 215] on span "[PERSON_NAME] và [PERSON_NAME] hàng" at bounding box center [342, 214] width 60 height 7
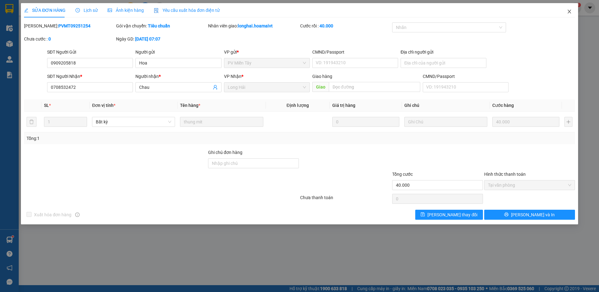
click at [568, 12] on icon "close" at bounding box center [568, 11] width 5 height 5
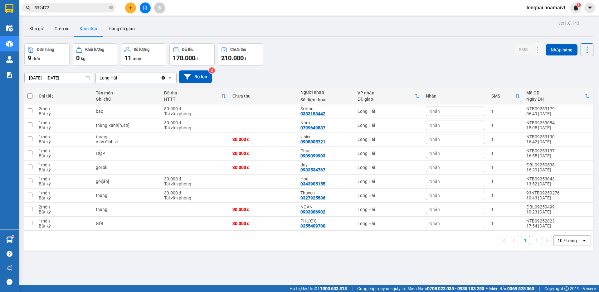
click at [112, 7] on icon "close-circle" at bounding box center [111, 8] width 4 height 4
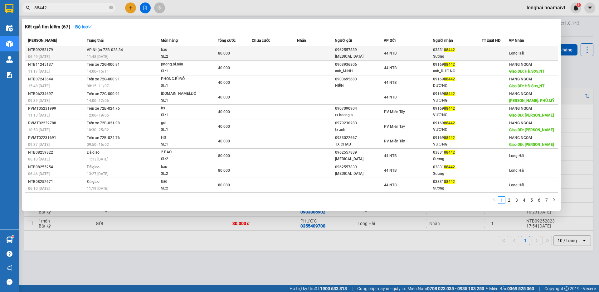
type input "88442"
click at [197, 53] on div "SL: 2" at bounding box center [184, 56] width 47 height 7
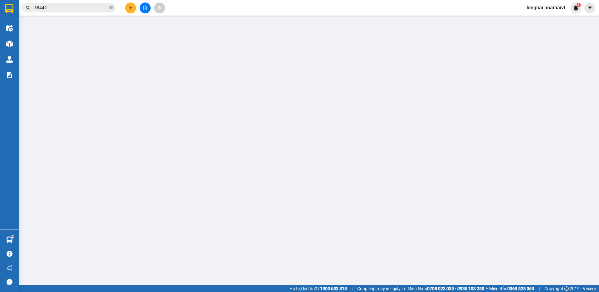
type input "0962557839"
type input "TAO"
type input "0383188442"
type input "Sương"
type input "80.000"
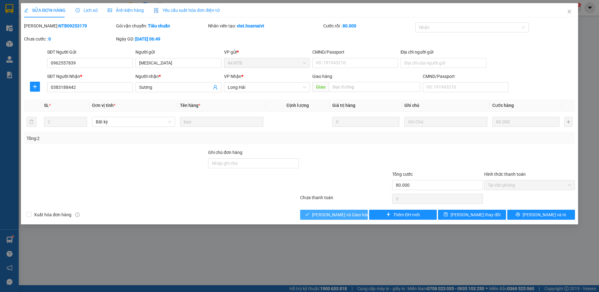
click at [334, 214] on span "[PERSON_NAME] và [PERSON_NAME] hàng" at bounding box center [342, 214] width 60 height 7
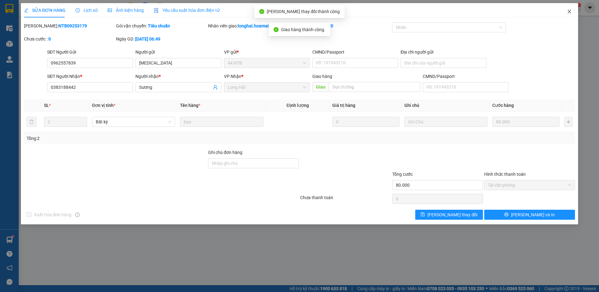
click at [567, 12] on icon "close" at bounding box center [568, 11] width 5 height 5
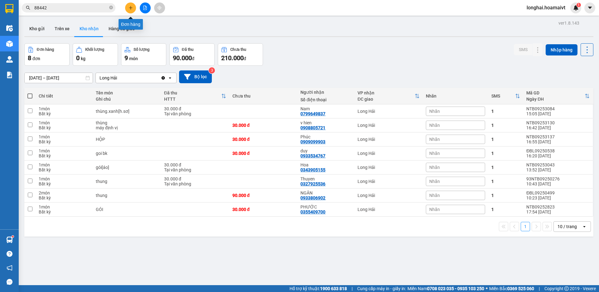
click at [131, 6] on icon "plus" at bounding box center [130, 7] width 0 height 3
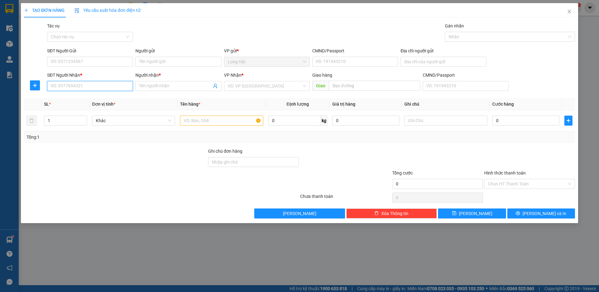
click at [83, 84] on input "SĐT Người Nhận *" at bounding box center [90, 86] width 86 height 10
type input "0971755576"
click at [161, 84] on input "Người nhận *" at bounding box center [175, 86] width 72 height 7
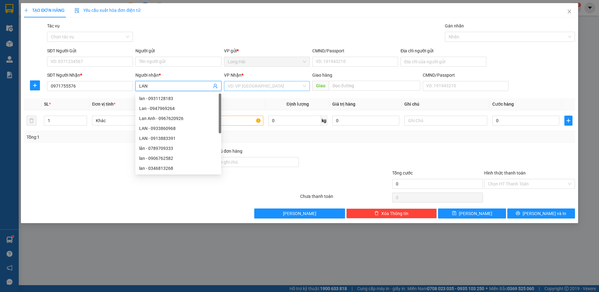
type input "LAN"
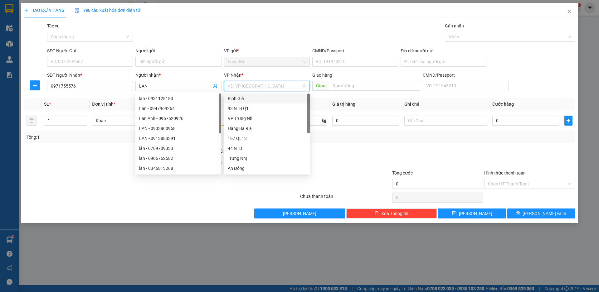
click at [240, 86] on input "search" at bounding box center [265, 85] width 74 height 9
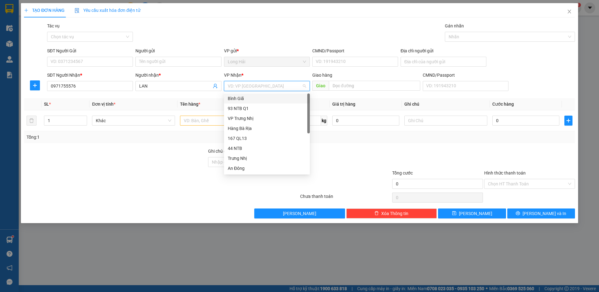
type input "9"
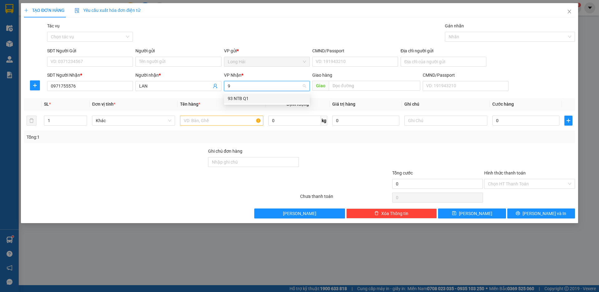
click at [237, 98] on div "93 NTB Q1" at bounding box center [267, 98] width 78 height 7
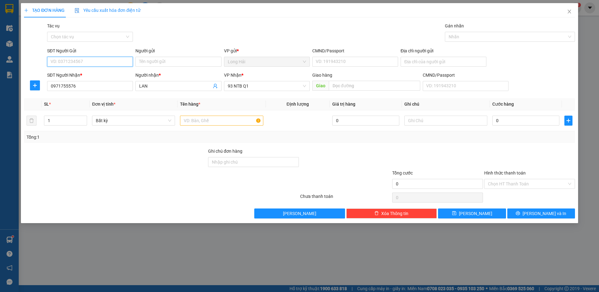
click at [87, 63] on input "SĐT Người Gửi" at bounding box center [90, 62] width 86 height 10
type input "0901660521"
click at [78, 73] on div "0901660521 - KO TÊN" at bounding box center [90, 74] width 78 height 7
type input "KO TÊN"
type input "0901660521"
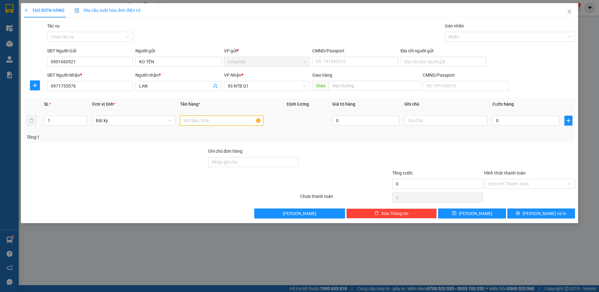
click at [188, 124] on input "text" at bounding box center [221, 121] width 83 height 10
type input "GOI HO CHIEU"
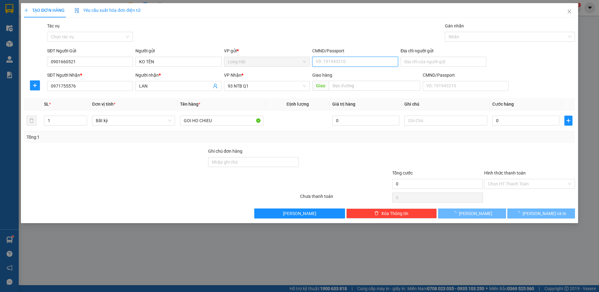
click at [332, 63] on input "CMND/Passport" at bounding box center [355, 62] width 86 height 10
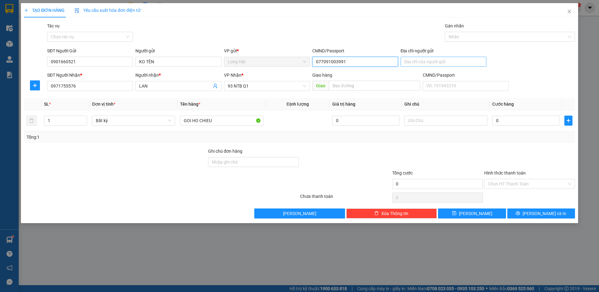
type input "077091003991"
click at [409, 60] on input "Địa chỉ người gửi" at bounding box center [443, 62] width 86 height 10
type input "HAI LAM"
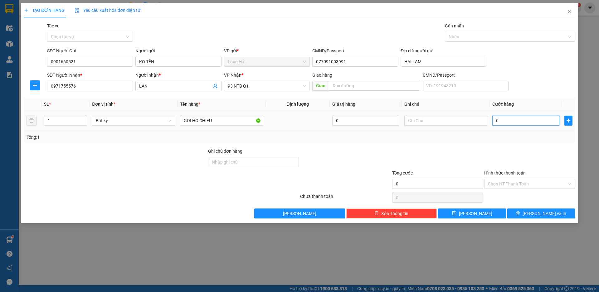
click at [515, 122] on input "0" at bounding box center [525, 121] width 67 height 10
type input "3"
type input "30"
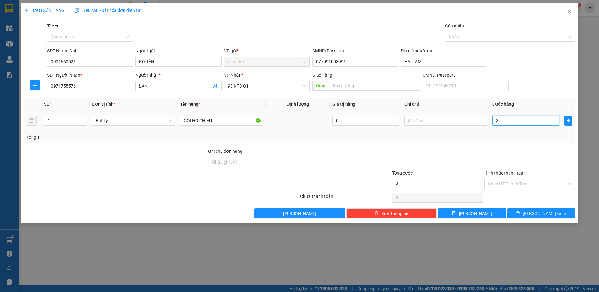
type input "30"
type input "30.000"
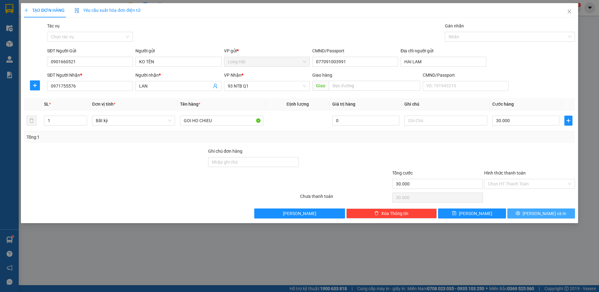
click at [532, 210] on button "[PERSON_NAME] và In" at bounding box center [541, 214] width 68 height 10
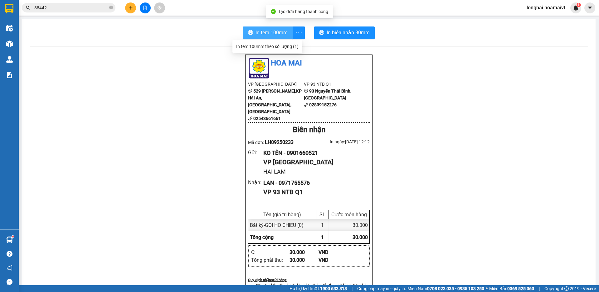
click at [273, 34] on span "In tem 100mm" at bounding box center [271, 33] width 32 height 8
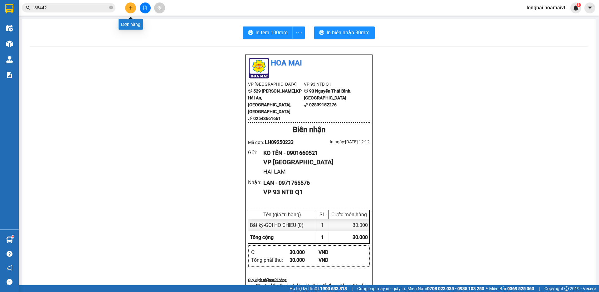
click at [130, 7] on icon "plus" at bounding box center [130, 8] width 4 height 4
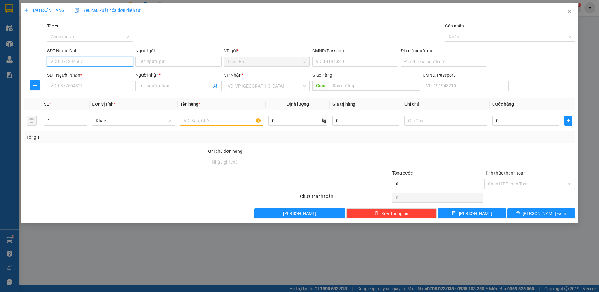
click at [75, 63] on input "SĐT Người Gửi" at bounding box center [90, 62] width 86 height 10
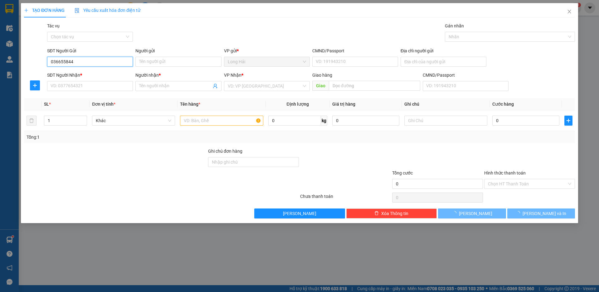
type input "0366558441"
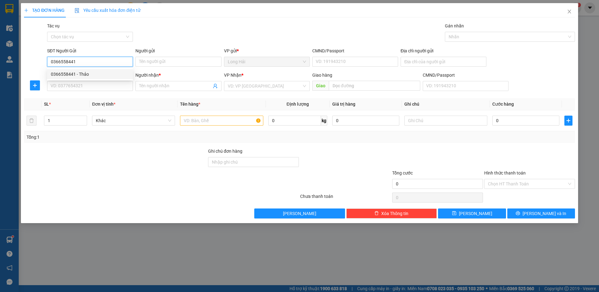
click at [94, 75] on div "0366558441 - Thảo" at bounding box center [90, 74] width 78 height 7
type input "Thảo"
type input "077185000934"
type input "HAI HA 1"
type input "0946903004"
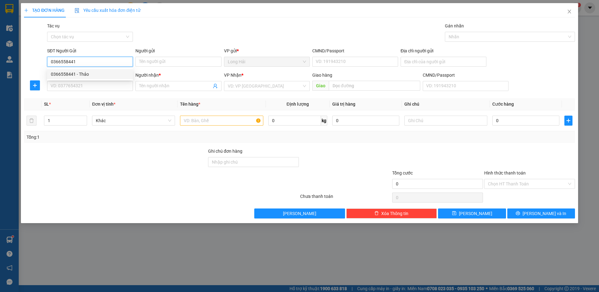
type input "THUAN"
type input "0366558441"
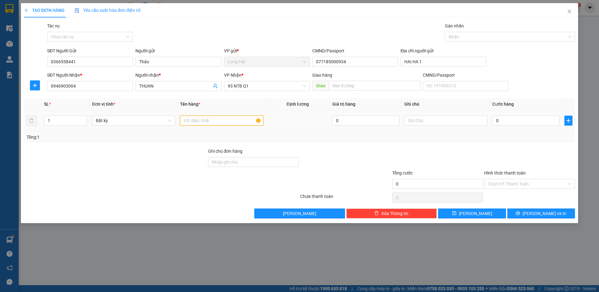
click at [205, 123] on input "text" at bounding box center [221, 121] width 83 height 10
type input "XOP T CÂY"
click at [500, 118] on input "0" at bounding box center [525, 121] width 67 height 10
type input "4"
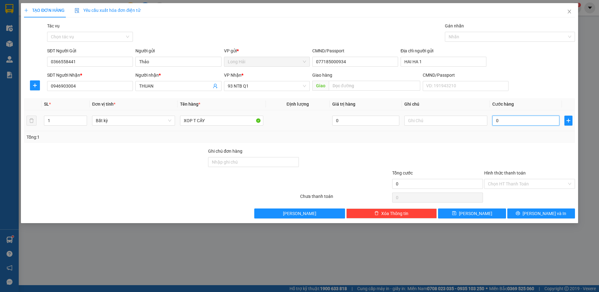
type input "4"
type input "40"
type input "40.000"
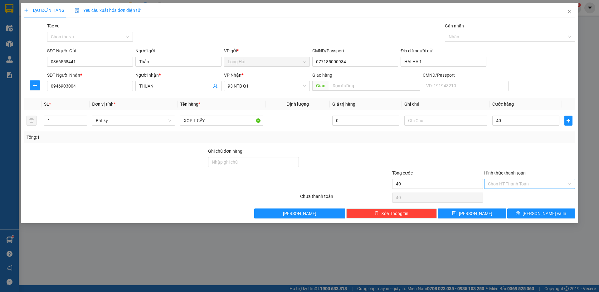
type input "40.000"
click at [527, 185] on input "Hình thức thanh toán" at bounding box center [527, 183] width 79 height 9
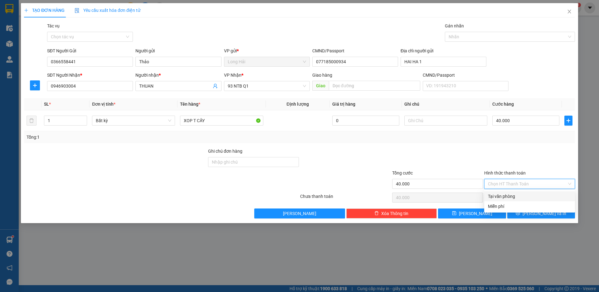
click at [519, 197] on div "Tại văn phòng" at bounding box center [529, 196] width 83 height 7
type input "0"
click at [540, 215] on span "[PERSON_NAME] và In" at bounding box center [544, 213] width 44 height 7
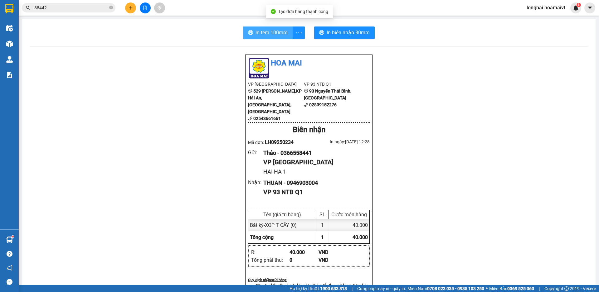
click at [265, 29] on span "In tem 100mm" at bounding box center [271, 33] width 32 height 8
click at [109, 8] on icon "close-circle" at bounding box center [111, 8] width 4 height 4
click at [98, 8] on input "text" at bounding box center [71, 7] width 74 height 7
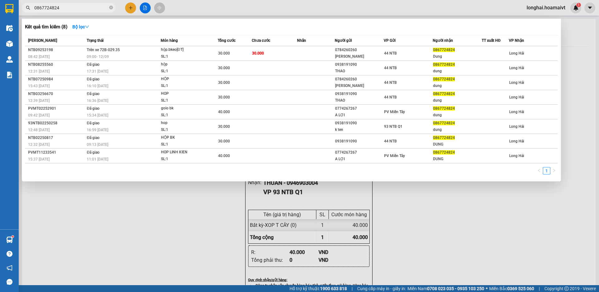
type input "0867724824"
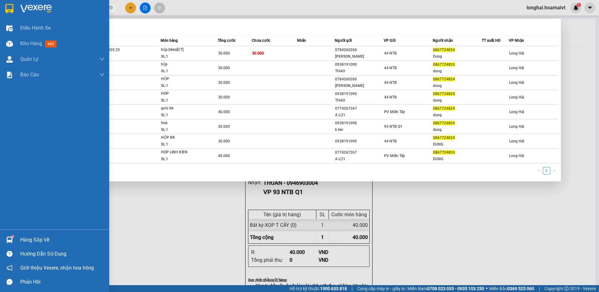
click at [30, 239] on div "Hàng sắp về" at bounding box center [62, 239] width 84 height 9
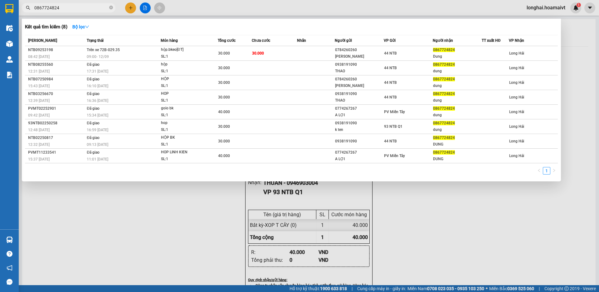
click at [415, 252] on section "Kết quả tìm kiếm ( 8 ) Bộ lọc Mã ĐH Trạng thái Món hàng Tổng cước Chưa cước Nhã…" at bounding box center [299, 146] width 599 height 292
drag, startPoint x: 119, startPoint y: 221, endPoint x: 52, endPoint y: 113, distance: 126.8
click at [119, 220] on div at bounding box center [299, 146] width 599 height 292
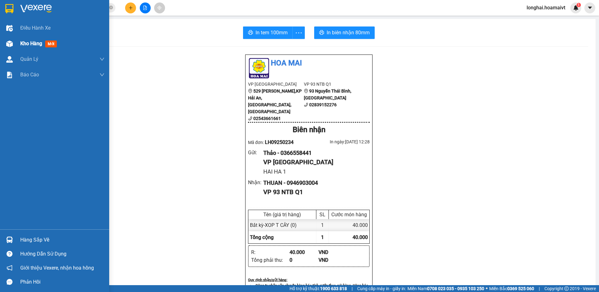
click at [24, 46] on span "Kho hàng" at bounding box center [31, 44] width 22 height 6
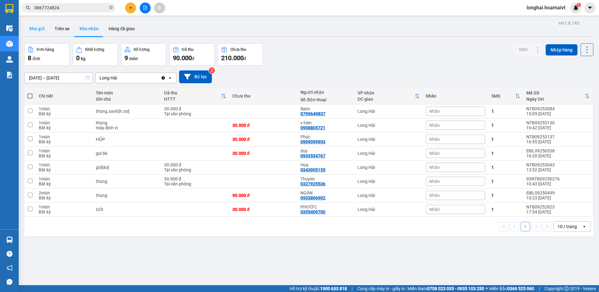
click at [30, 27] on button "Kho gửi" at bounding box center [36, 28] width 25 height 15
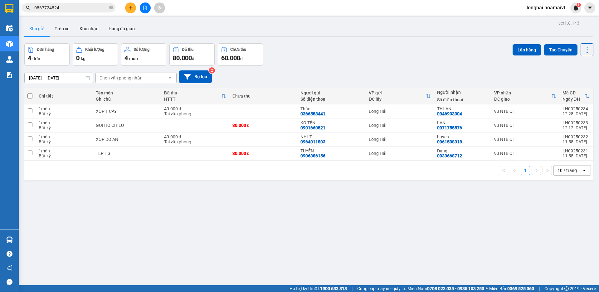
click at [33, 94] on th at bounding box center [29, 96] width 11 height 17
click at [30, 96] on span at bounding box center [29, 96] width 5 height 5
click at [30, 93] on input "checkbox" at bounding box center [30, 93] width 0 height 0
checkbox input "true"
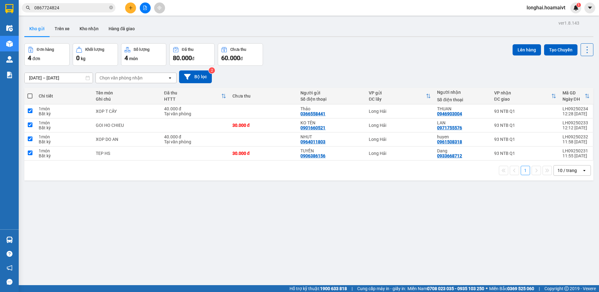
checkbox input "true"
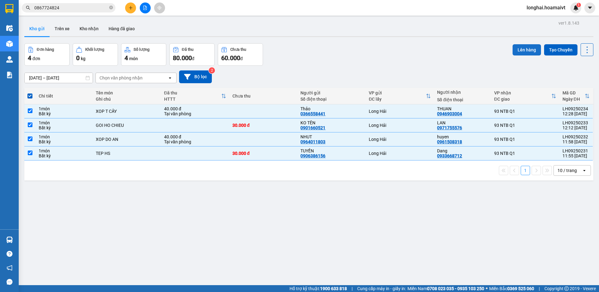
click at [523, 47] on button "Lên hàng" at bounding box center [526, 49] width 28 height 11
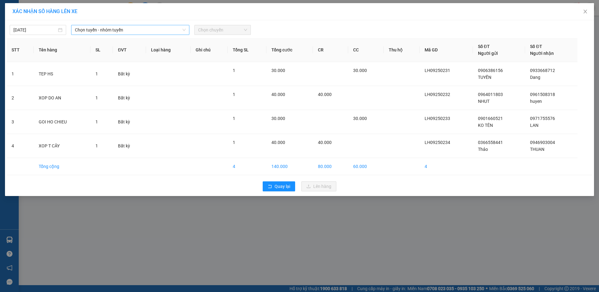
click at [106, 30] on span "Chọn tuyến - nhóm tuyến" at bounding box center [130, 29] width 111 height 9
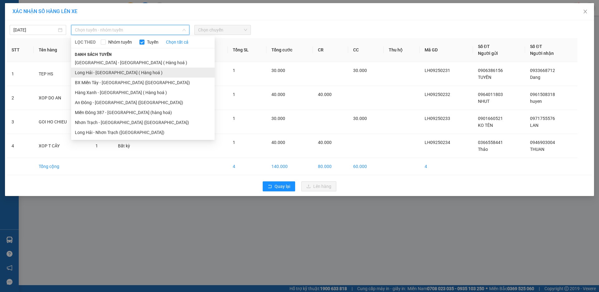
click at [103, 71] on li "Long Hải - Sài Gòn ( Hàng hoá )" at bounding box center [142, 73] width 143 height 10
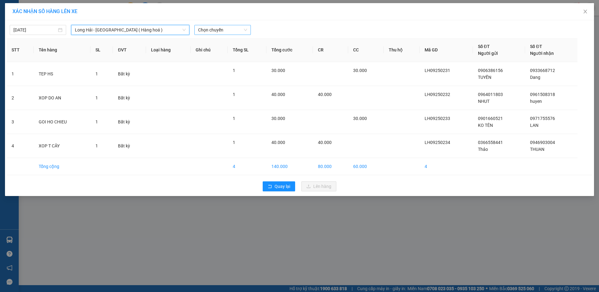
click at [232, 31] on span "Chọn chuyến" at bounding box center [222, 29] width 49 height 9
type input "13"
click at [235, 53] on div "Thêm chuyến " 13:00 "" at bounding box center [227, 52] width 66 height 11
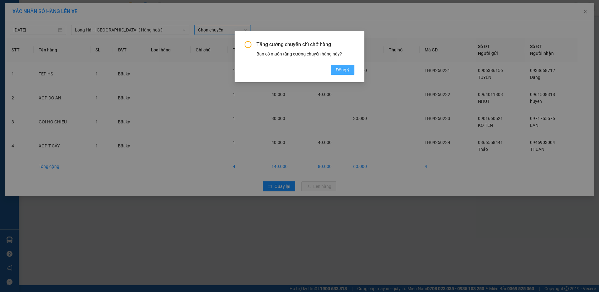
click at [339, 71] on span "Đồng ý" at bounding box center [342, 69] width 14 height 7
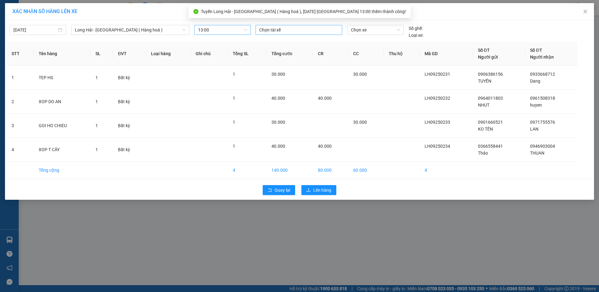
click at [293, 31] on div at bounding box center [299, 29] width 84 height 7
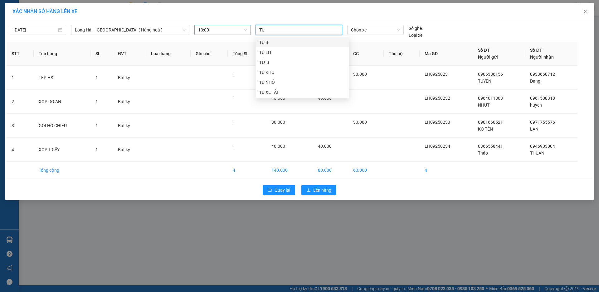
type input "TU L"
click at [273, 43] on div "TÚ LH" at bounding box center [302, 42] width 86 height 7
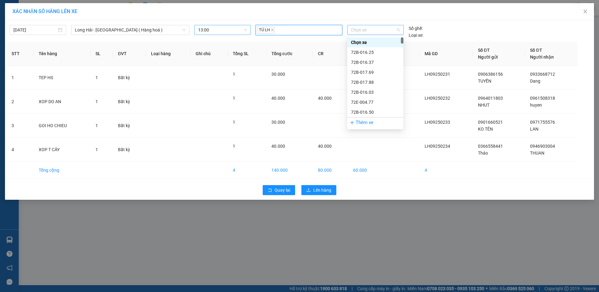
click at [364, 29] on span "Chọn xe" at bounding box center [375, 29] width 49 height 9
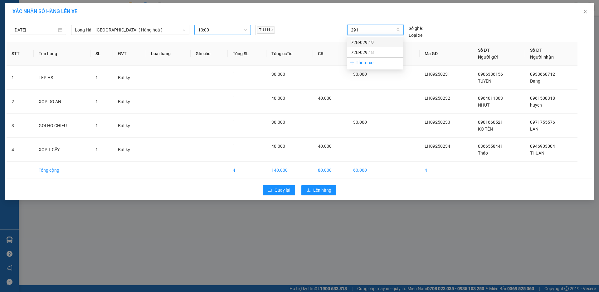
type input "2918"
click at [353, 41] on div "72B-029.18" at bounding box center [375, 42] width 49 height 7
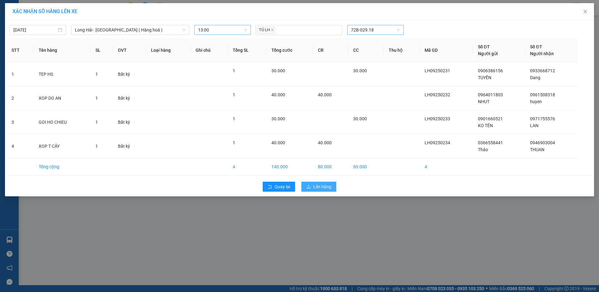
click at [316, 186] on span "Lên hàng" at bounding box center [322, 186] width 18 height 7
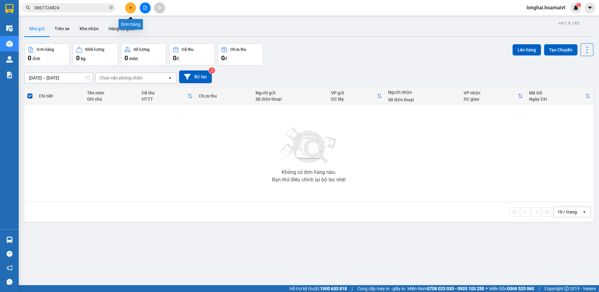
click at [128, 8] on icon "plus" at bounding box center [130, 8] width 4 height 4
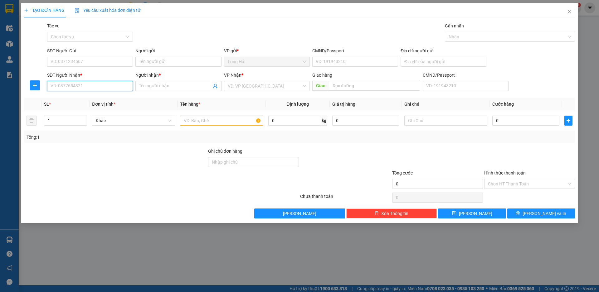
click at [67, 87] on input "SĐT Người Nhận *" at bounding box center [90, 86] width 86 height 10
type input "0906003020"
click at [77, 102] on div "0906003020 - Loan" at bounding box center [90, 98] width 78 height 7
type input "166/49 P V ĐỒNG"
type input "Loan"
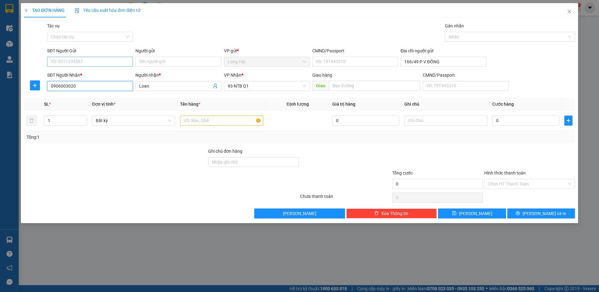
type input "0906003020"
click at [68, 62] on input "SĐT Người Gửi" at bounding box center [90, 62] width 86 height 10
click at [75, 75] on div "0917278772 - Khanh" at bounding box center [90, 74] width 78 height 7
type input "0917278772"
type input "Khanh"
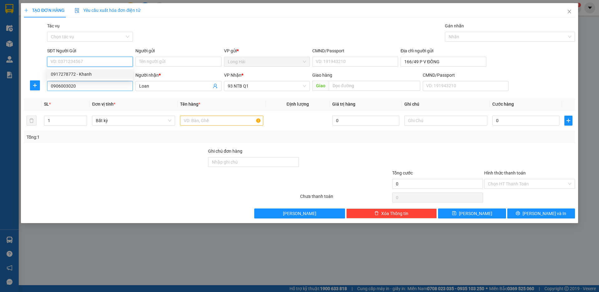
type input "077075001510"
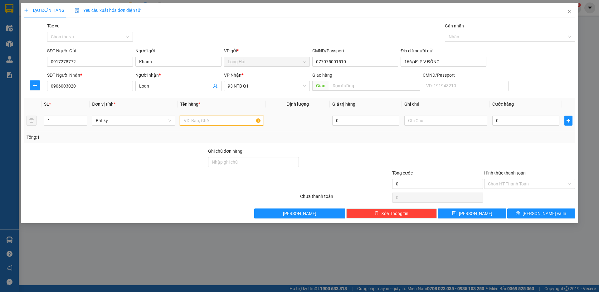
click at [209, 122] on input "text" at bounding box center [221, 121] width 83 height 10
click at [519, 123] on input "0" at bounding box center [525, 121] width 67 height 10
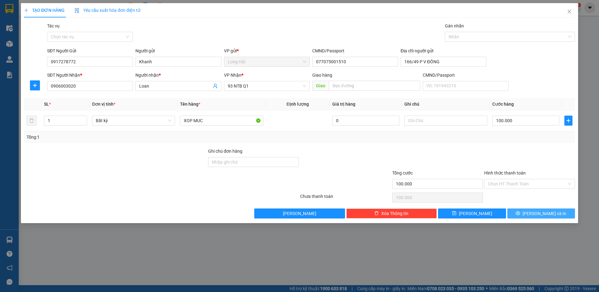
click at [520, 213] on icon "printer" at bounding box center [518, 213] width 4 height 4
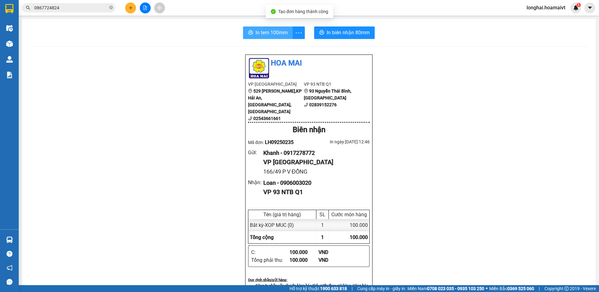
click at [266, 35] on span "In tem 100mm" at bounding box center [271, 33] width 32 height 8
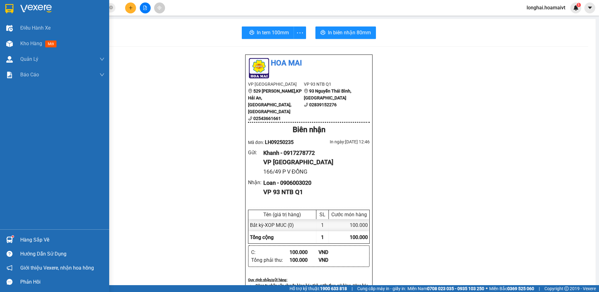
click at [37, 238] on div "Hàng sắp về" at bounding box center [62, 239] width 84 height 9
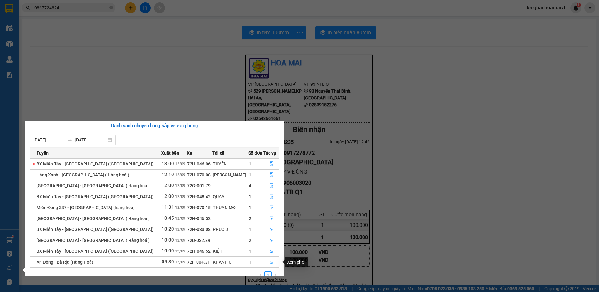
click at [269, 261] on icon "file-done" at bounding box center [271, 262] width 4 height 4
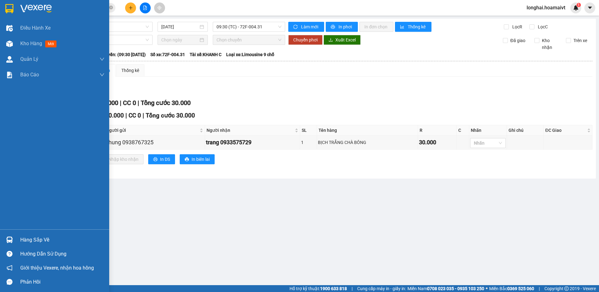
click at [32, 239] on div "Hàng sắp về" at bounding box center [62, 239] width 84 height 9
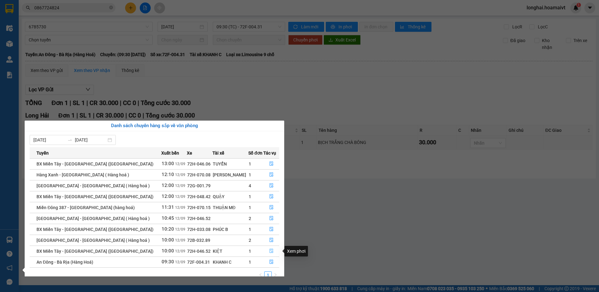
click at [269, 250] on icon "file-done" at bounding box center [271, 251] width 4 height 4
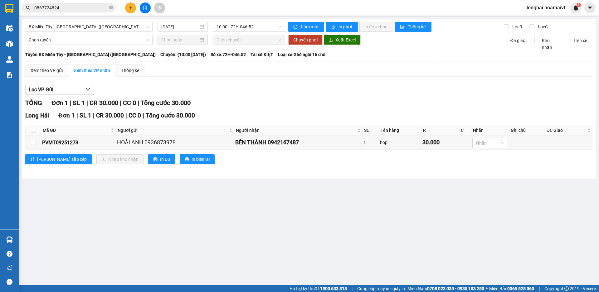
click at [327, 218] on main "BX Miền Tây - Long Hải (Hàng Hoá) 12/09/2025 10:00 - 72H-046.52 Làm mới In phơi…" at bounding box center [299, 142] width 599 height 285
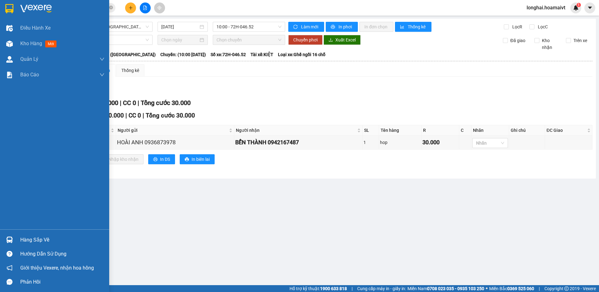
click at [29, 242] on div "Hàng sắp về" at bounding box center [62, 239] width 84 height 9
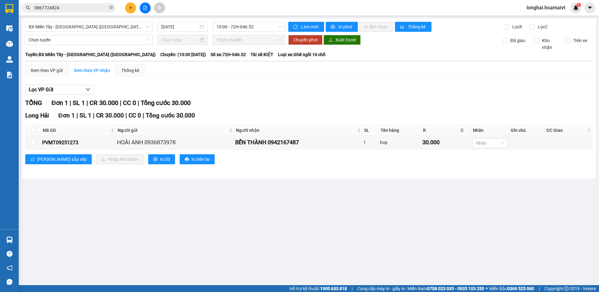
click at [328, 236] on section "Kết quả tìm kiếm ( 8 ) Bộ lọc Mã ĐH Trạng thái Món hàng Tổng cước Chưa cước Nhã…" at bounding box center [299, 146] width 599 height 292
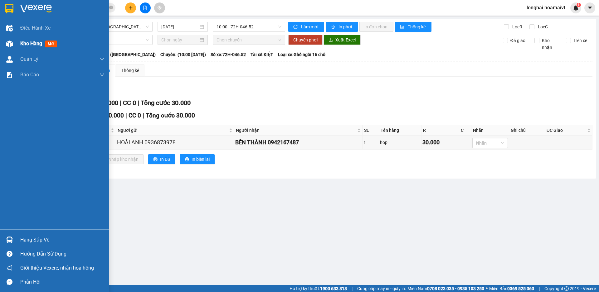
click at [30, 46] on span "Kho hàng" at bounding box center [31, 44] width 22 height 6
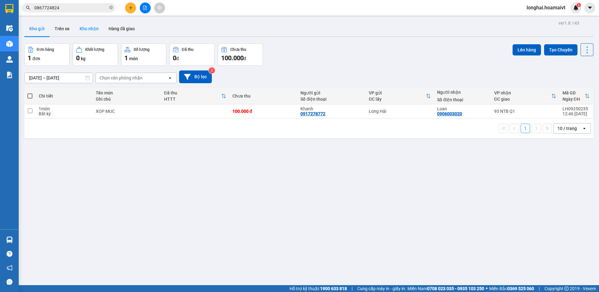
click at [97, 27] on button "Kho nhận" at bounding box center [89, 28] width 29 height 15
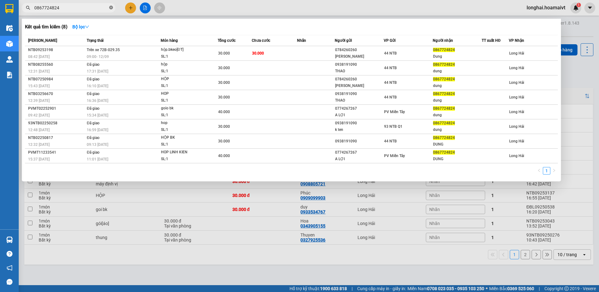
click at [110, 7] on icon "close-circle" at bounding box center [111, 8] width 4 height 4
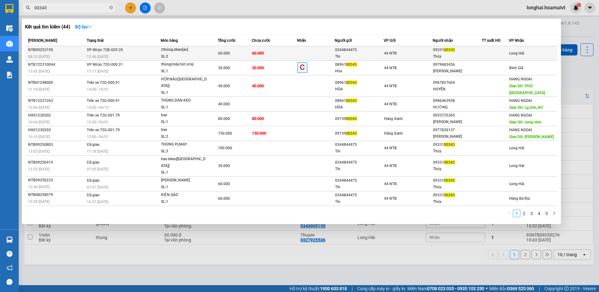
click at [156, 54] on div "12:46 - 12/09" at bounding box center [124, 56] width 74 height 7
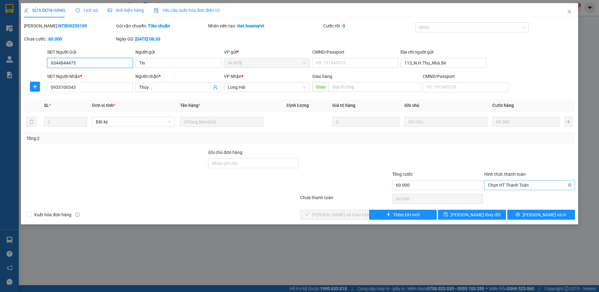
click at [504, 184] on span "Chọn HT Thanh Toán" at bounding box center [529, 184] width 83 height 9
click at [499, 201] on div "Tại văn phòng" at bounding box center [529, 198] width 91 height 10
click at [334, 214] on span "[PERSON_NAME] và [PERSON_NAME] hàng" at bounding box center [342, 214] width 60 height 7
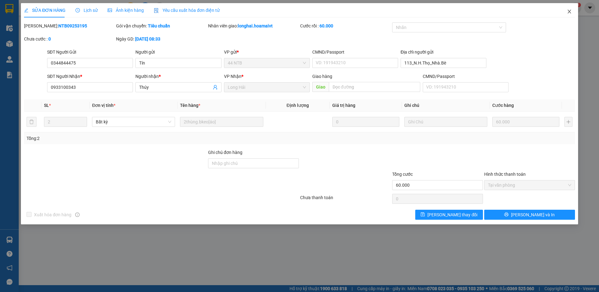
click at [570, 12] on icon "close" at bounding box center [568, 11] width 5 height 5
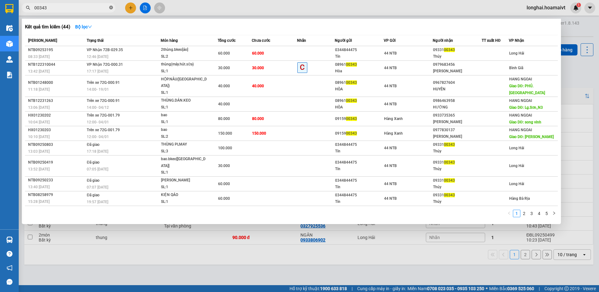
click at [110, 8] on icon "close-circle" at bounding box center [111, 8] width 4 height 4
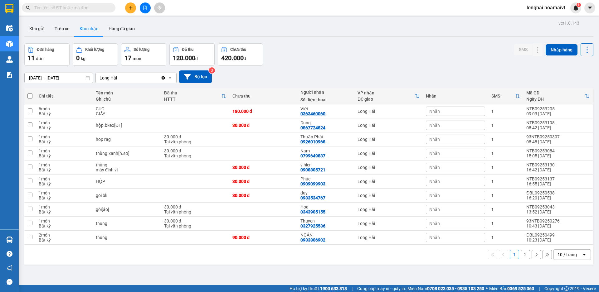
click at [95, 8] on input "text" at bounding box center [71, 7] width 74 height 7
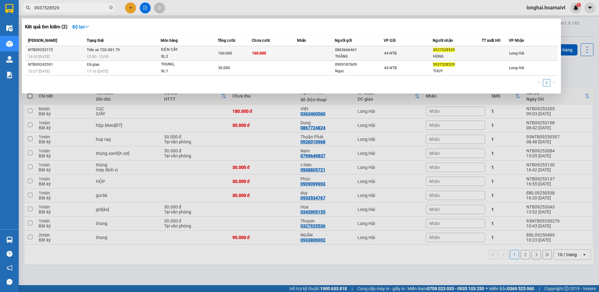
click at [113, 55] on div "12:00 - 12/09" at bounding box center [124, 56] width 74 height 7
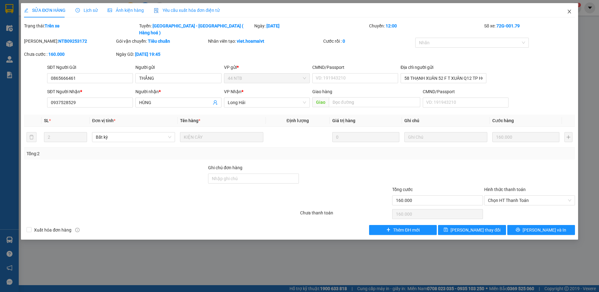
click at [568, 10] on icon "close" at bounding box center [568, 11] width 5 height 5
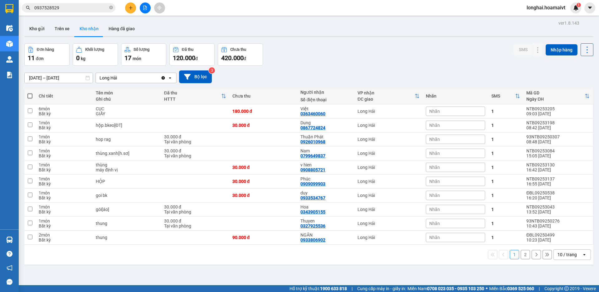
click at [96, 9] on input "0937528529" at bounding box center [71, 7] width 74 height 7
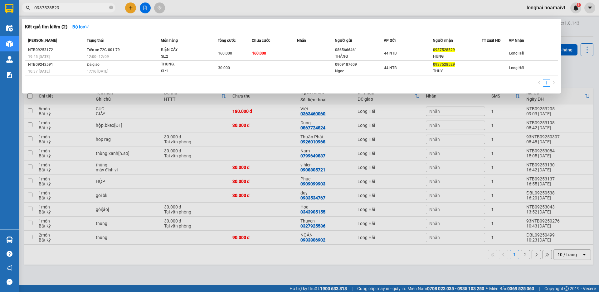
click at [132, 9] on div at bounding box center [299, 146] width 599 height 292
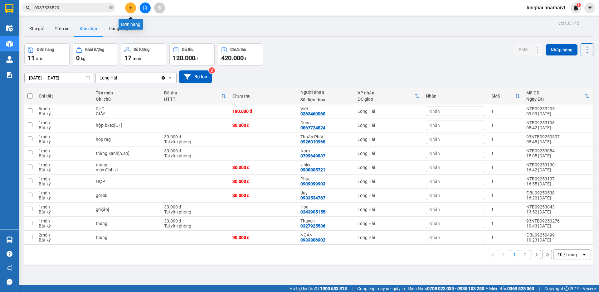
click at [130, 9] on icon "plus" at bounding box center [130, 8] width 4 height 4
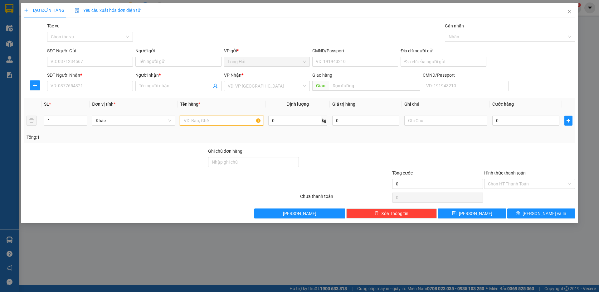
click at [216, 120] on input "text" at bounding box center [221, 121] width 83 height 10
click at [105, 85] on input "SĐT Người Nhận *" at bounding box center [90, 86] width 86 height 10
click at [152, 86] on input "Người nhận *" at bounding box center [175, 86] width 72 height 7
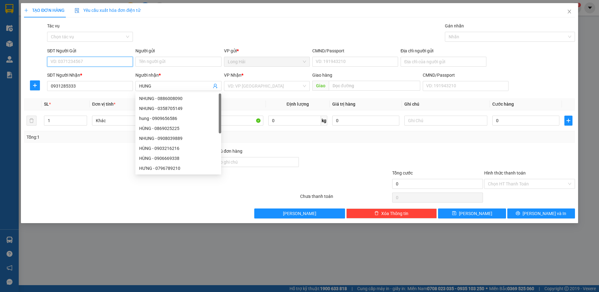
click at [70, 59] on input "SĐT Người Gửi" at bounding box center [90, 62] width 86 height 10
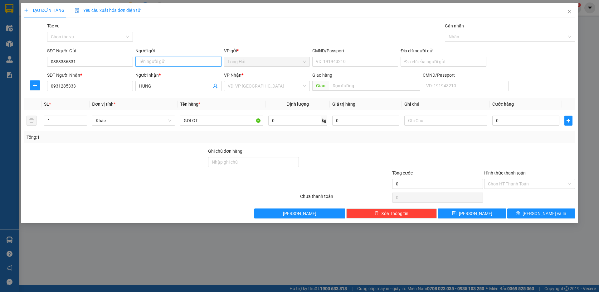
click at [159, 61] on input "Người gửi" at bounding box center [178, 62] width 86 height 10
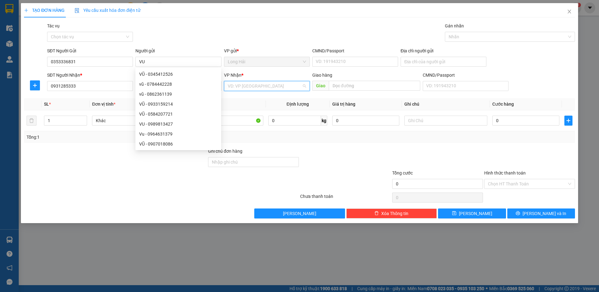
click at [285, 90] on input "search" at bounding box center [265, 85] width 74 height 9
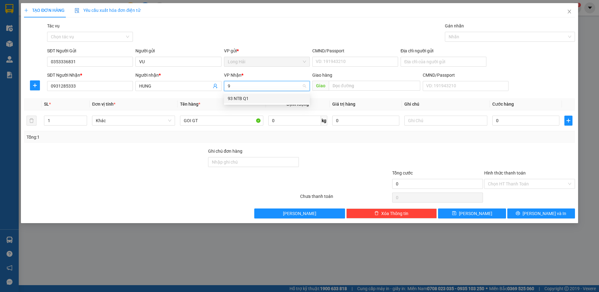
click at [242, 100] on div "93 NTB Q1" at bounding box center [267, 98] width 78 height 7
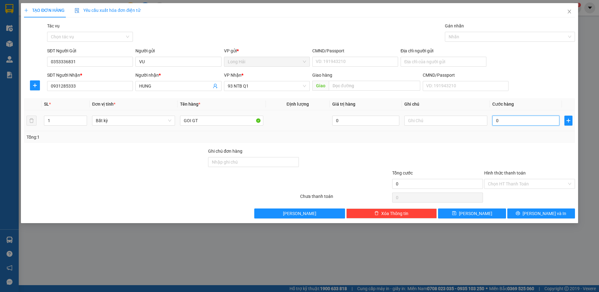
click at [507, 122] on input "0" at bounding box center [525, 121] width 67 height 10
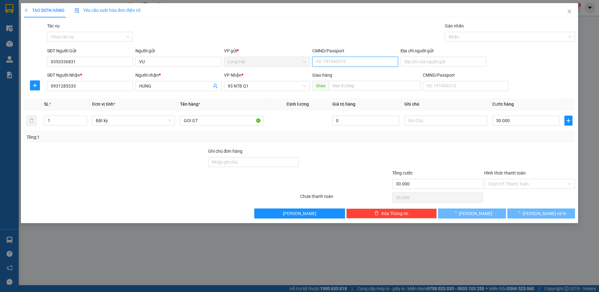
click at [351, 60] on input "CMND/Passport" at bounding box center [355, 62] width 86 height 10
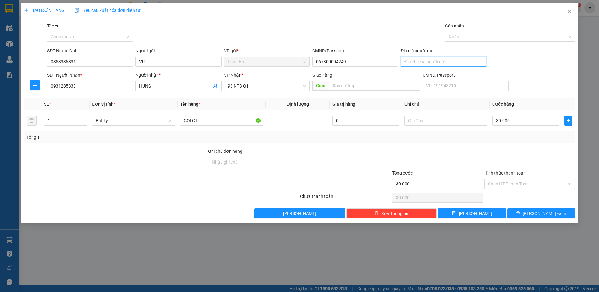
click at [408, 64] on input "Địa chỉ người gửi" at bounding box center [443, 62] width 86 height 10
drag, startPoint x: 519, startPoint y: 185, endPoint x: 520, endPoint y: 190, distance: 4.1
click at [520, 187] on input "Hình thức thanh toán" at bounding box center [527, 183] width 79 height 9
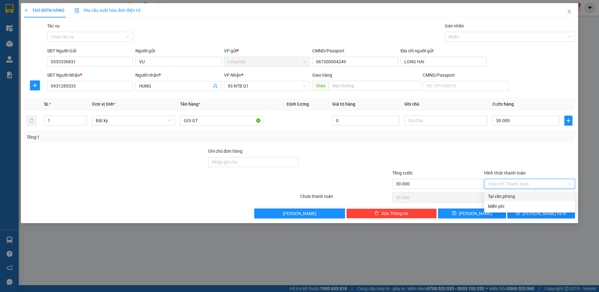
click at [518, 196] on div "Tại văn phòng" at bounding box center [529, 196] width 83 height 7
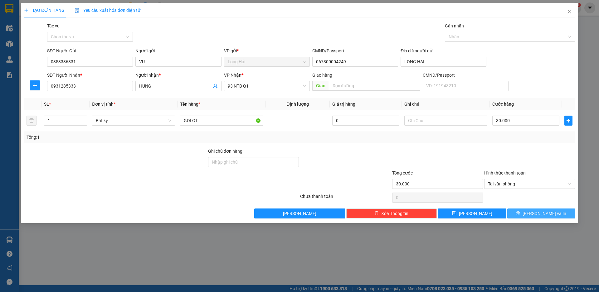
click at [536, 214] on span "[PERSON_NAME] và In" at bounding box center [544, 213] width 44 height 7
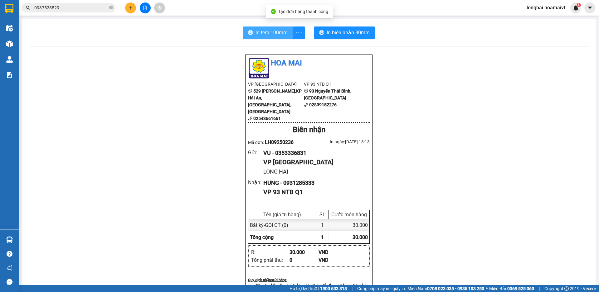
click at [258, 32] on span "In tem 100mm" at bounding box center [271, 33] width 32 height 8
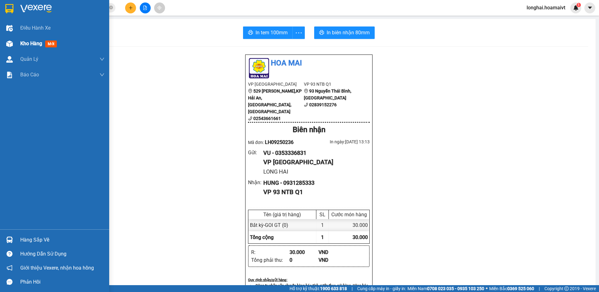
click at [29, 44] on span "Kho hàng" at bounding box center [31, 44] width 22 height 6
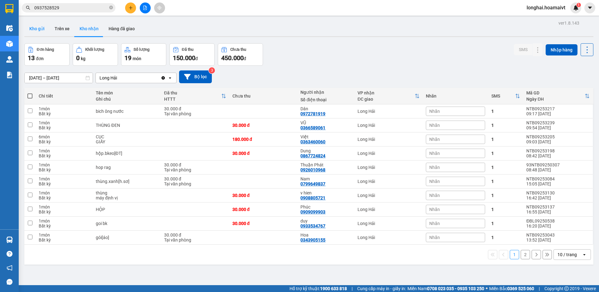
click at [44, 29] on button "Kho gửi" at bounding box center [36, 28] width 25 height 15
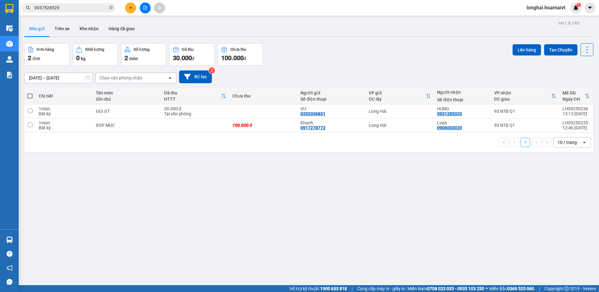
click at [32, 96] on span at bounding box center [29, 96] width 5 height 5
click at [30, 93] on input "checkbox" at bounding box center [30, 93] width 0 height 0
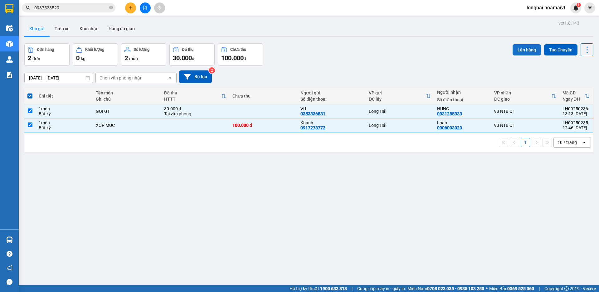
click at [521, 50] on button "Lên hàng" at bounding box center [526, 49] width 28 height 11
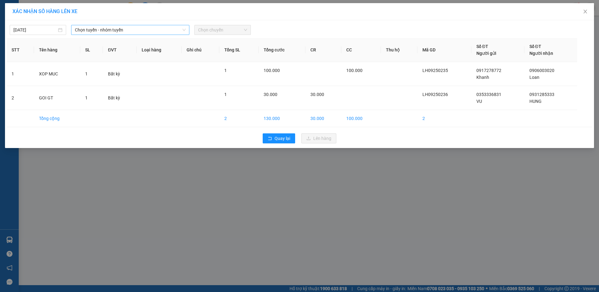
click at [129, 28] on span "Chọn tuyến - nhóm tuyến" at bounding box center [130, 29] width 111 height 9
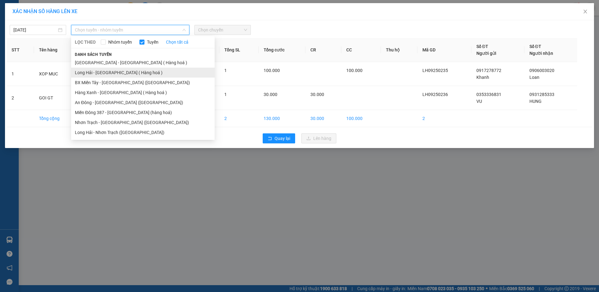
click at [113, 71] on li "Long Hải - Sài Gòn ( Hàng hoá )" at bounding box center [142, 73] width 143 height 10
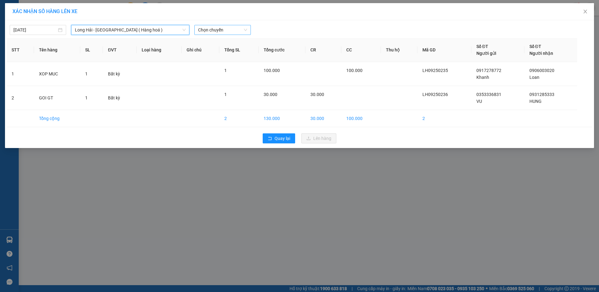
click at [225, 31] on span "Chọn chuyến" at bounding box center [222, 29] width 49 height 9
click at [243, 55] on div "Thêm chuyến " 14:00 "" at bounding box center [227, 52] width 66 height 11
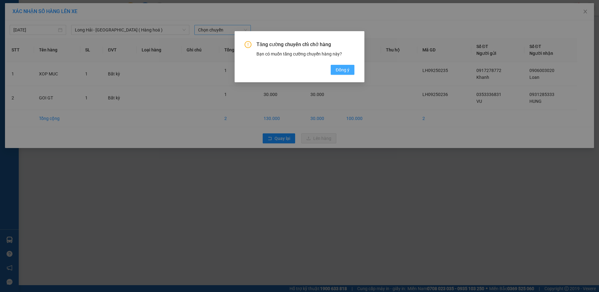
click at [345, 72] on span "Đồng ý" at bounding box center [342, 69] width 14 height 7
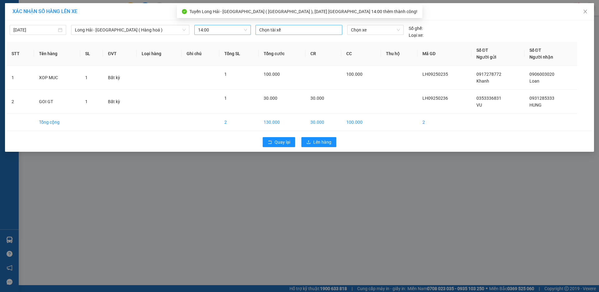
click at [290, 29] on div at bounding box center [299, 29] width 84 height 7
click at [272, 42] on div "TÂM A LH" at bounding box center [302, 42] width 86 height 7
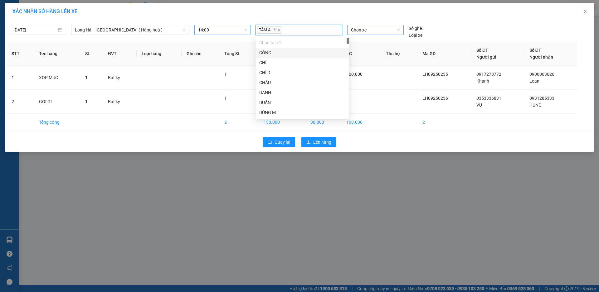
click at [370, 32] on span "Chọn xe" at bounding box center [375, 29] width 49 height 9
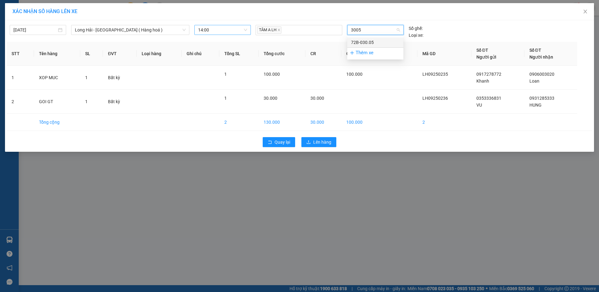
click at [368, 42] on div "72B-030.05" at bounding box center [375, 42] width 49 height 7
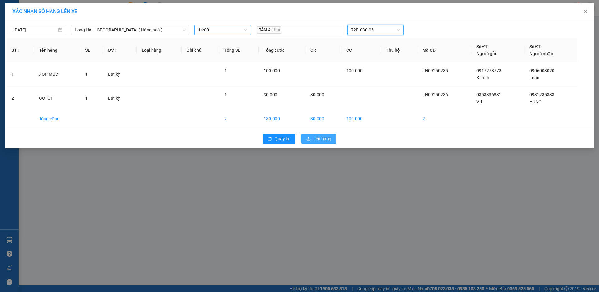
click at [311, 139] on button "Lên hàng" at bounding box center [318, 139] width 35 height 10
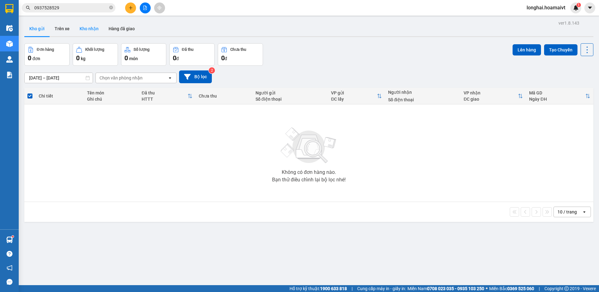
click at [90, 31] on button "Kho nhận" at bounding box center [89, 28] width 29 height 15
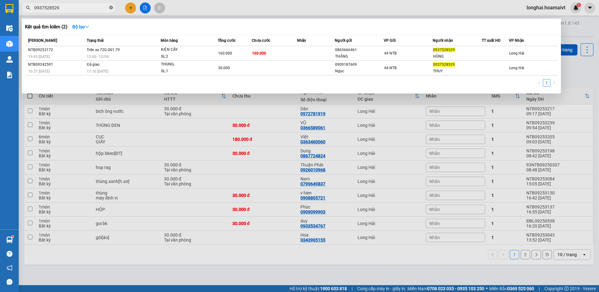
click at [111, 7] on icon "close-circle" at bounding box center [111, 8] width 4 height 4
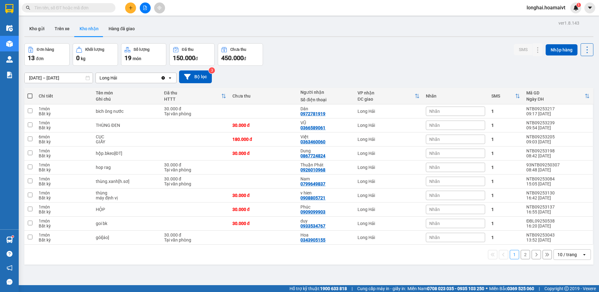
click at [93, 7] on input "text" at bounding box center [71, 7] width 74 height 7
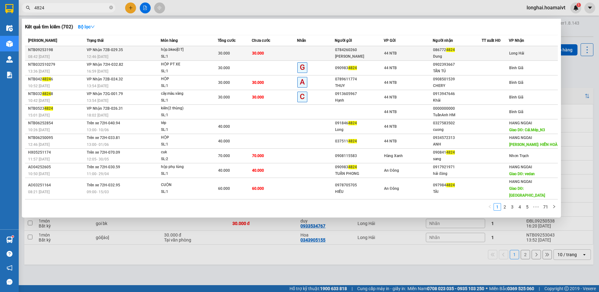
click at [131, 54] on div "12:46 - 12/09" at bounding box center [124, 56] width 74 height 7
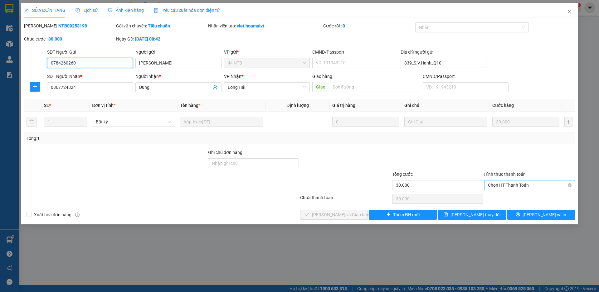
click at [506, 185] on span "Chọn HT Thanh Toán" at bounding box center [529, 184] width 83 height 9
click at [502, 196] on div "Tại văn phòng" at bounding box center [529, 197] width 83 height 7
click at [340, 215] on span "[PERSON_NAME] và [PERSON_NAME] hàng" at bounding box center [342, 214] width 60 height 7
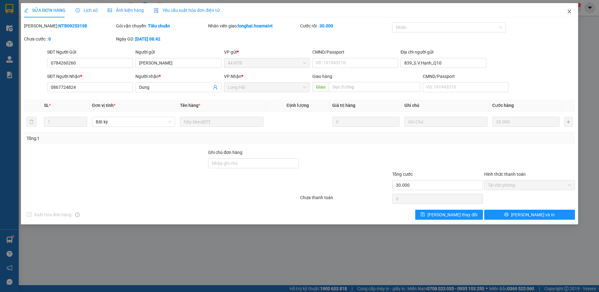
click at [568, 12] on icon "close" at bounding box center [568, 11] width 5 height 5
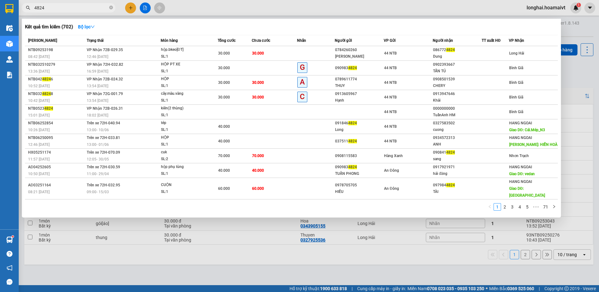
click at [90, 8] on input "4824" at bounding box center [71, 7] width 74 height 7
click at [133, 10] on div at bounding box center [299, 146] width 599 height 292
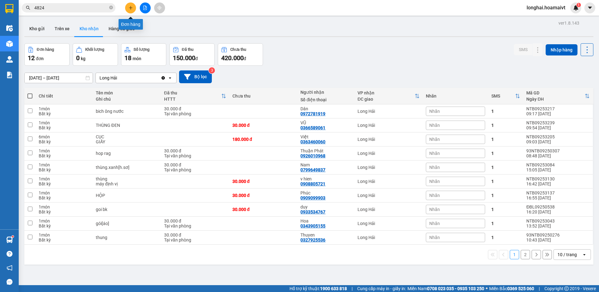
click at [129, 11] on button at bounding box center [130, 7] width 11 height 11
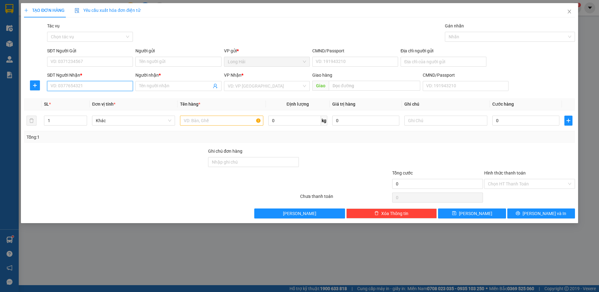
click at [71, 88] on input "SĐT Người Nhận *" at bounding box center [90, 86] width 86 height 10
click at [89, 100] on div "0395651871 - LAN" at bounding box center [90, 98] width 78 height 7
click at [107, 62] on input "SĐT Người Gửi" at bounding box center [90, 62] width 86 height 10
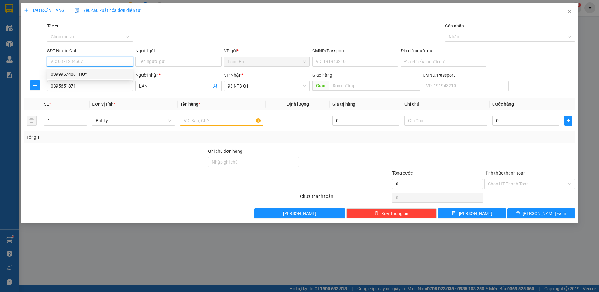
click at [83, 74] on div "0399957480 - HUY" at bounding box center [90, 74] width 78 height 7
click at [200, 123] on input "text" at bounding box center [221, 121] width 83 height 10
drag, startPoint x: 85, startPoint y: 58, endPoint x: 49, endPoint y: 78, distance: 41.2
click at [49, 78] on body "Kết quả tìm kiếm ( 702 ) Bộ lọc Mã ĐH Trạng thái Món hàng Tổng cước Chưa cước N…" at bounding box center [299, 146] width 599 height 292
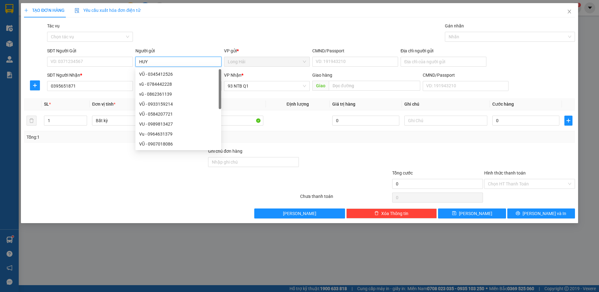
drag, startPoint x: 154, startPoint y: 60, endPoint x: 142, endPoint y: 65, distance: 13.0
click at [142, 65] on input "HUY" at bounding box center [178, 62] width 86 height 10
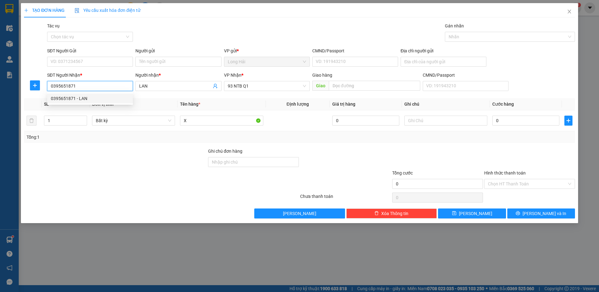
drag, startPoint x: 77, startPoint y: 84, endPoint x: 41, endPoint y: 95, distance: 37.9
click at [41, 95] on div "Transit Pickup Surcharge Ids Transit Deliver Surcharge Ids Transit Deliver Surc…" at bounding box center [299, 120] width 551 height 196
click at [88, 59] on input "SĐT Người Gửi" at bounding box center [90, 62] width 86 height 10
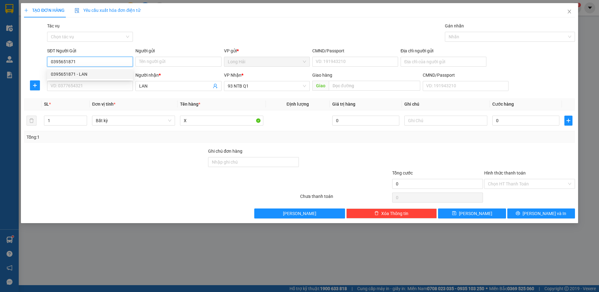
click at [79, 72] on div "0395651871 - LAN" at bounding box center [90, 74] width 78 height 7
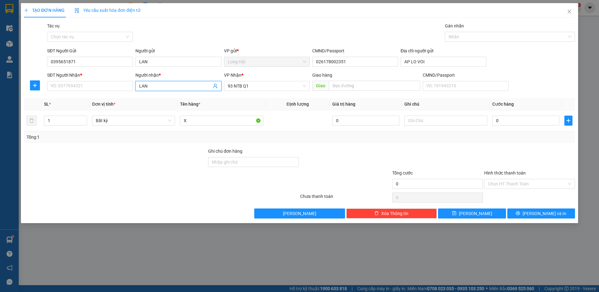
drag, startPoint x: 148, startPoint y: 87, endPoint x: 133, endPoint y: 95, distance: 17.2
click at [133, 95] on div "Transit Pickup Surcharge Ids Transit Deliver Surcharge Ids Transit Deliver Surc…" at bounding box center [299, 120] width 551 height 196
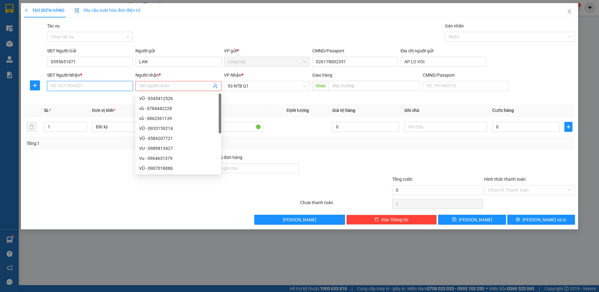
click at [89, 83] on input "SĐT Người Nhận *" at bounding box center [90, 86] width 86 height 10
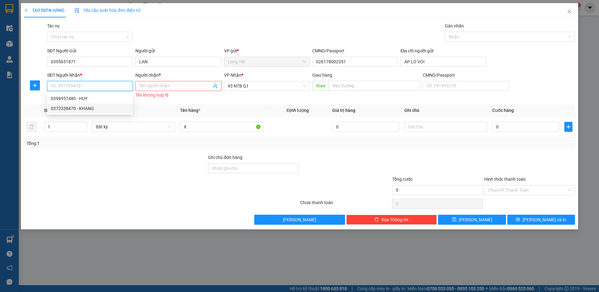
click at [85, 109] on div "0372338470 - KHANG" at bounding box center [90, 108] width 78 height 7
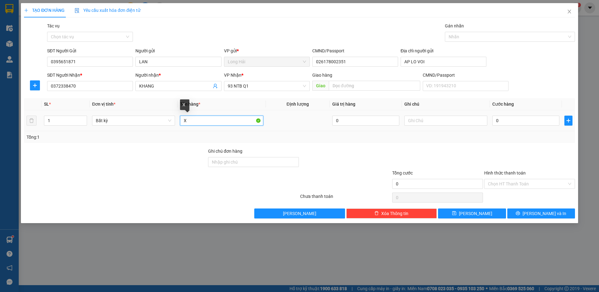
click at [210, 124] on input "X" at bounding box center [221, 121] width 83 height 10
click at [509, 121] on input "0" at bounding box center [525, 121] width 67 height 10
drag, startPoint x: 214, startPoint y: 123, endPoint x: 193, endPoint y: 128, distance: 21.5
click at [193, 128] on td "XOP DO AN" at bounding box center [221, 120] width 88 height 21
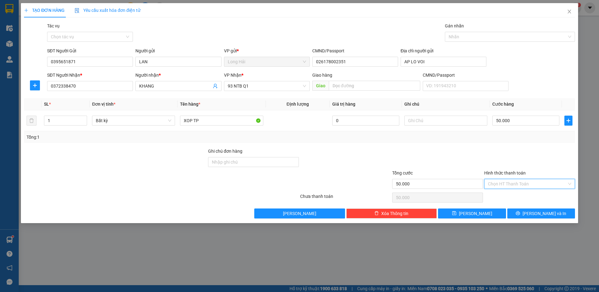
drag, startPoint x: 512, startPoint y: 185, endPoint x: 510, endPoint y: 195, distance: 10.1
click at [512, 185] on input "Hình thức thanh toán" at bounding box center [527, 183] width 79 height 9
click at [510, 195] on div "Tại văn phòng" at bounding box center [529, 196] width 83 height 7
click at [525, 215] on button "[PERSON_NAME] và In" at bounding box center [541, 214] width 68 height 10
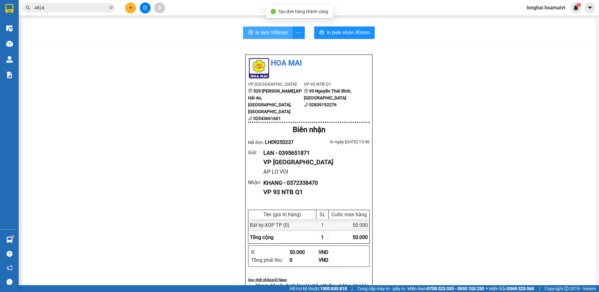
click at [266, 33] on span "In tem 100mm" at bounding box center [271, 33] width 32 height 8
click at [110, 9] on icon "close-circle" at bounding box center [111, 8] width 4 height 4
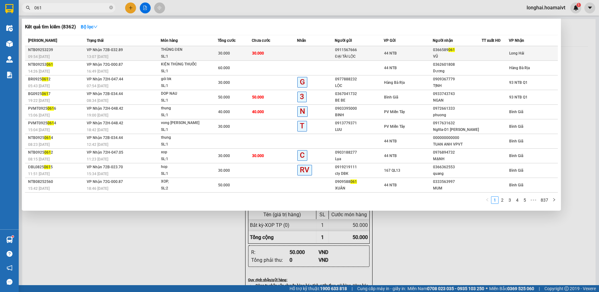
click at [238, 55] on div "30.000" at bounding box center [234, 53] width 33 height 7
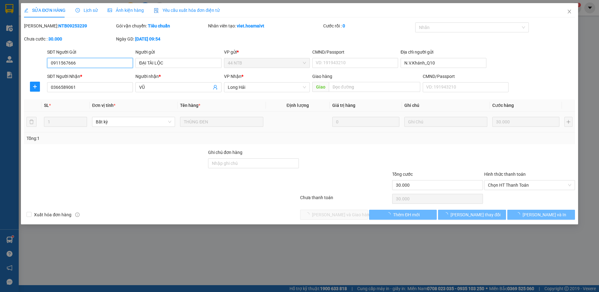
click at [512, 183] on span "Chọn HT Thanh Toán" at bounding box center [529, 184] width 83 height 9
click at [508, 196] on div "Chọn HT Thanh Toán" at bounding box center [529, 199] width 92 height 12
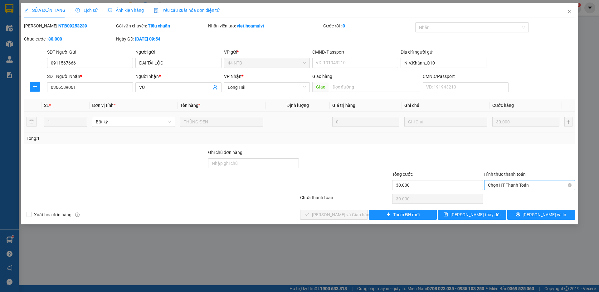
drag, startPoint x: 503, startPoint y: 184, endPoint x: 502, endPoint y: 188, distance: 4.1
click at [503, 184] on span "Chọn HT Thanh Toán" at bounding box center [529, 184] width 83 height 9
click at [498, 198] on div "Tại văn phòng" at bounding box center [529, 197] width 83 height 7
click at [347, 216] on span "[PERSON_NAME] và [PERSON_NAME] hàng" at bounding box center [342, 214] width 60 height 7
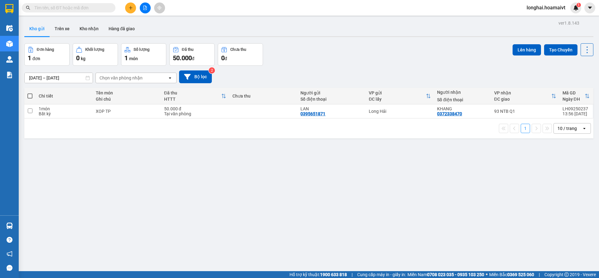
click at [112, 6] on span at bounding box center [111, 7] width 4 height 7
click at [105, 6] on input "text" at bounding box center [71, 7] width 74 height 7
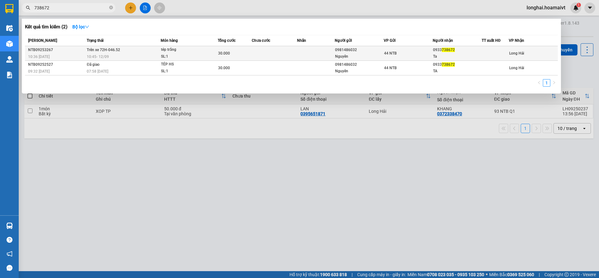
type input "738672"
click at [231, 53] on div "30.000" at bounding box center [234, 53] width 33 height 7
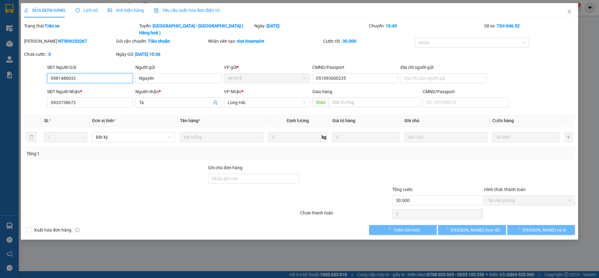
type input "0981486032"
type input "Nguyên"
type input "051093000235"
type input "0933738672"
type input "Ta"
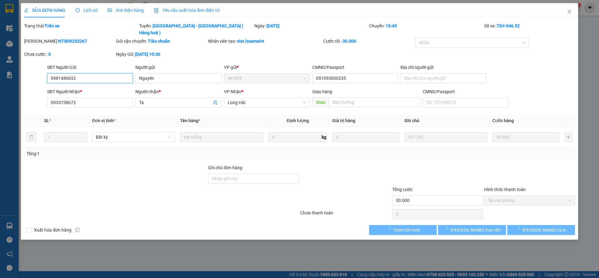
type input "30.000"
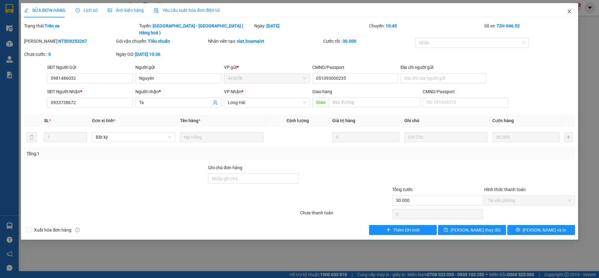
click at [569, 12] on icon "close" at bounding box center [568, 12] width 3 height 4
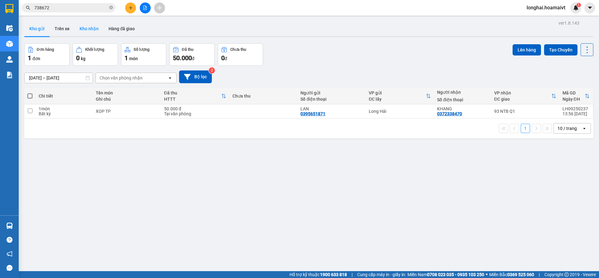
click at [86, 29] on button "Kho nhận" at bounding box center [89, 28] width 29 height 15
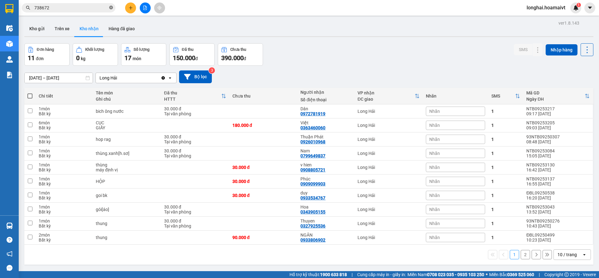
click at [110, 8] on icon "close-circle" at bounding box center [111, 8] width 4 height 4
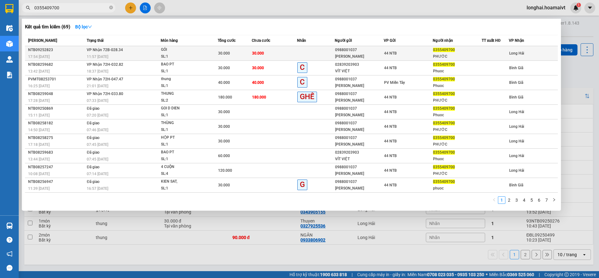
type input "0355409700"
click at [231, 55] on div "30.000" at bounding box center [234, 53] width 33 height 7
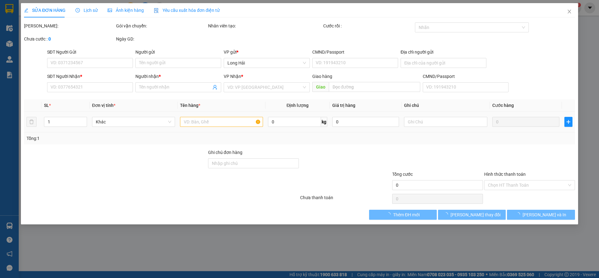
type input "0988001037"
type input "Van Anh"
type input "157_T.H.Thành"
type input "0355409700"
type input "PHƯỚC"
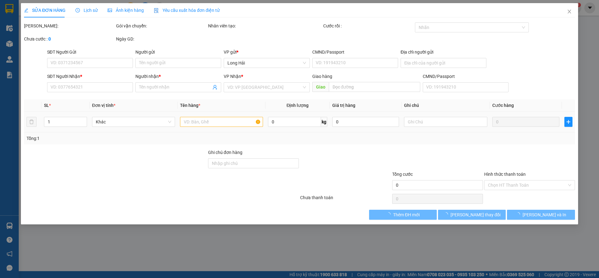
type input "30.000"
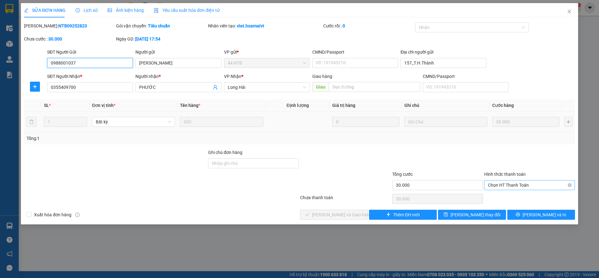
click at [498, 187] on span "Chọn HT Thanh Toán" at bounding box center [529, 184] width 83 height 9
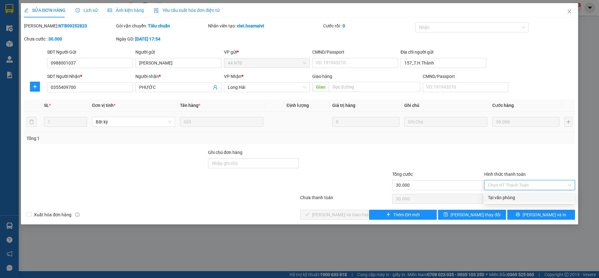
click at [489, 196] on div "Tại văn phòng" at bounding box center [529, 197] width 83 height 7
type input "0"
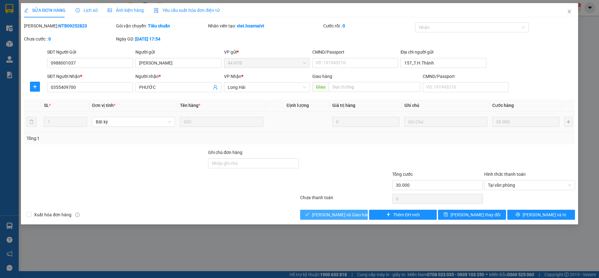
click at [321, 214] on span "[PERSON_NAME] và [PERSON_NAME] hàng" at bounding box center [342, 214] width 60 height 7
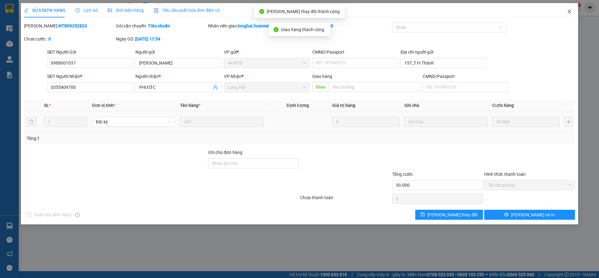
click at [569, 11] on icon "close" at bounding box center [568, 11] width 5 height 5
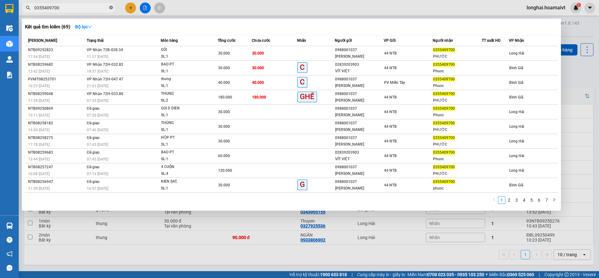
click at [109, 8] on icon "close-circle" at bounding box center [111, 8] width 4 height 4
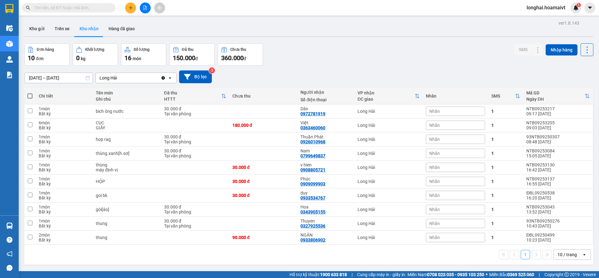
click at [96, 8] on input "text" at bounding box center [71, 7] width 74 height 7
click at [95, 6] on input "text" at bounding box center [71, 7] width 74 height 7
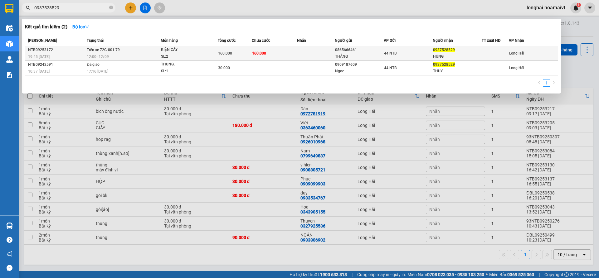
type input "0937528529"
click at [114, 53] on td "Trên xe 72G-001.79 12:00 - 12/09" at bounding box center [122, 53] width 75 height 15
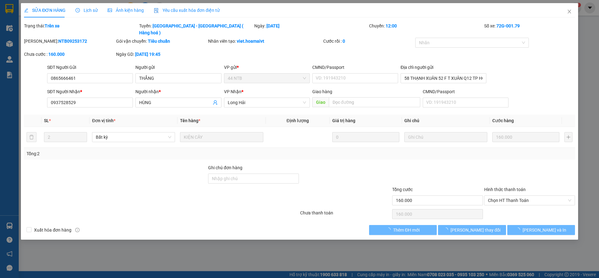
type input "0865666461"
type input "THẮNG"
type input "58 THẠNH XUÂN 52 F T XUÂN Q12 TP HCM"
type input "0937528529"
type input "HÙNG"
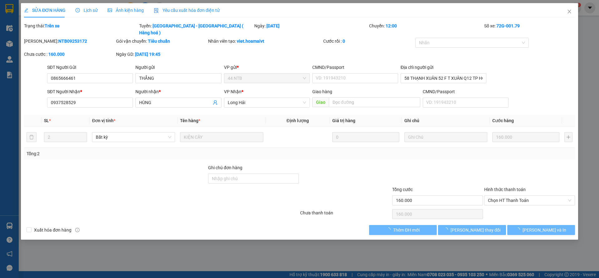
type input "160.000"
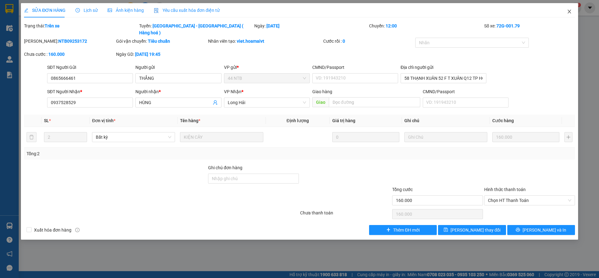
click at [568, 12] on icon "close" at bounding box center [568, 11] width 5 height 5
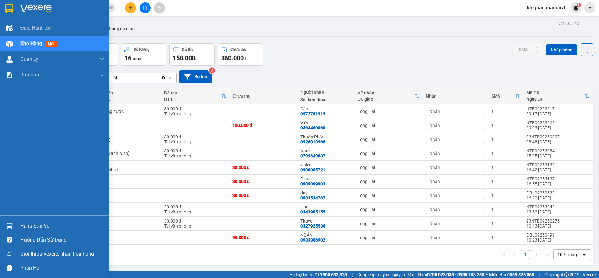
click at [36, 223] on div "Hàng sắp về" at bounding box center [62, 225] width 84 height 9
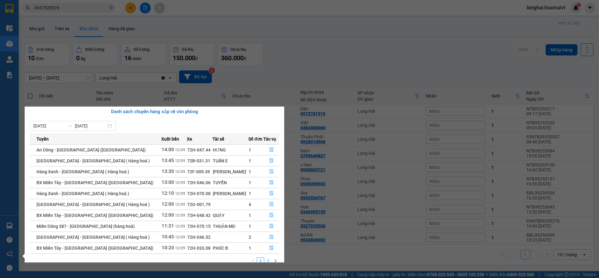
click at [269, 261] on link "2" at bounding box center [267, 261] width 7 height 7
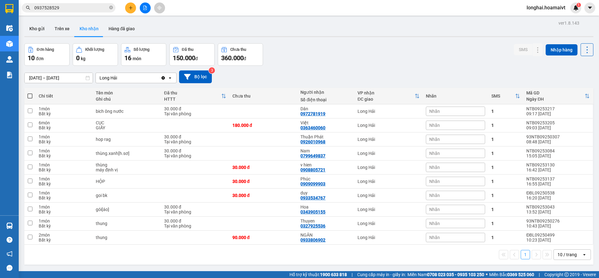
click at [288, 25] on section "Kết quả tìm kiếm ( 2 ) Bộ lọc Mã ĐH Trạng thái Món hàng Tổng cước Chưa cước Nhã…" at bounding box center [299, 139] width 599 height 278
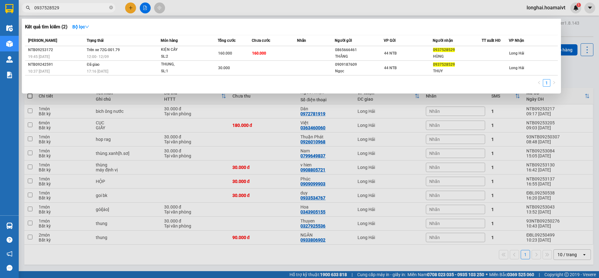
click at [57, 9] on input "0937528529" at bounding box center [71, 7] width 74 height 7
click at [237, 110] on div at bounding box center [299, 139] width 599 height 278
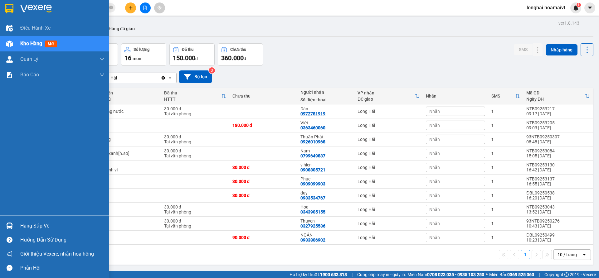
click at [28, 42] on span "Kho hàng" at bounding box center [31, 44] width 22 height 6
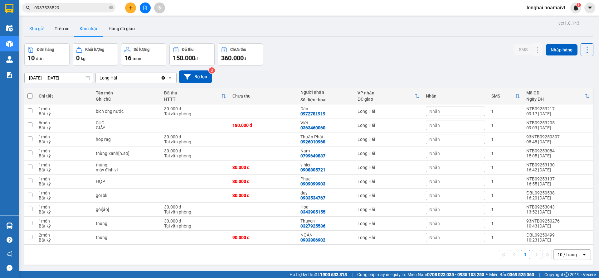
click at [38, 33] on button "Kho gửi" at bounding box center [36, 28] width 25 height 15
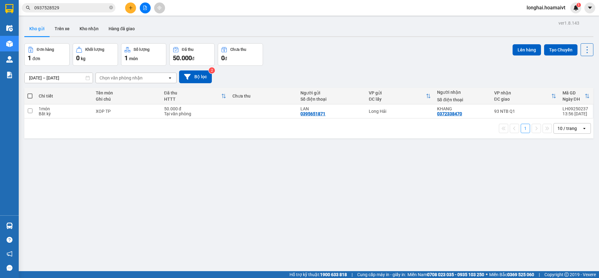
click at [31, 95] on span at bounding box center [29, 96] width 5 height 5
click at [30, 93] on input "checkbox" at bounding box center [30, 93] width 0 height 0
checkbox input "true"
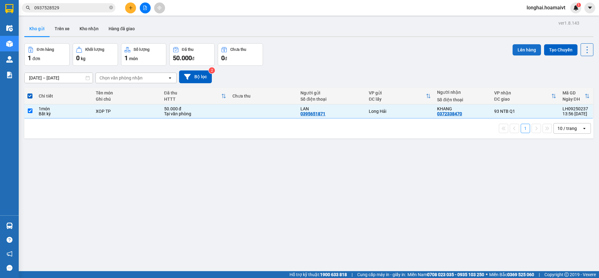
click at [520, 49] on button "Lên hàng" at bounding box center [526, 49] width 28 height 11
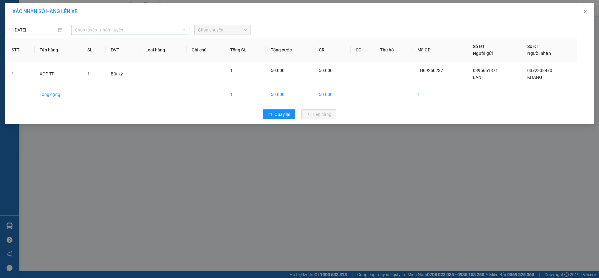
click at [160, 32] on span "Chọn tuyến - nhóm tuyến" at bounding box center [130, 29] width 111 height 9
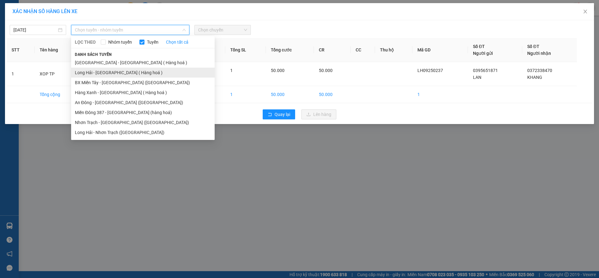
click at [113, 72] on li "Long Hải - Sài Gòn ( Hàng hoá )" at bounding box center [142, 73] width 143 height 10
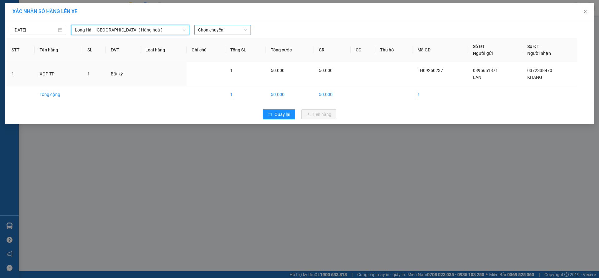
click at [226, 31] on span "Chọn chuyến" at bounding box center [222, 29] width 49 height 9
type input "15"
click at [234, 52] on div "Thêm chuyến " 15:00 "" at bounding box center [227, 52] width 66 height 11
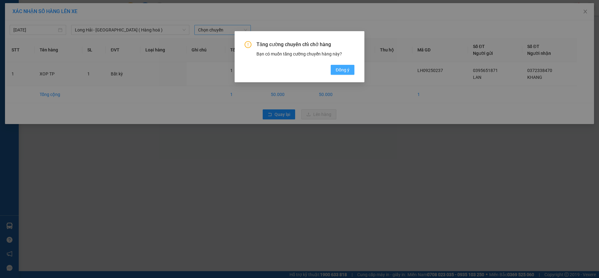
click at [346, 71] on span "Đồng ý" at bounding box center [342, 69] width 14 height 7
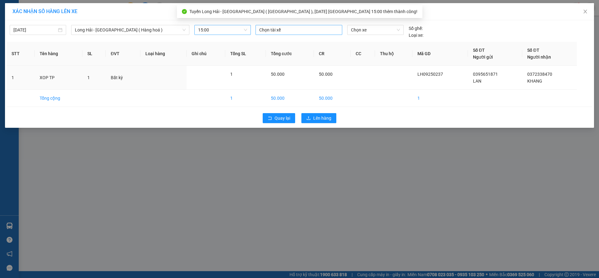
click at [290, 31] on div at bounding box center [299, 29] width 84 height 7
type input "LINH"
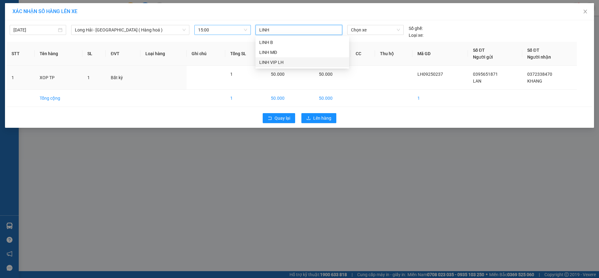
click at [283, 61] on div "LINH VIP LH" at bounding box center [302, 62] width 86 height 7
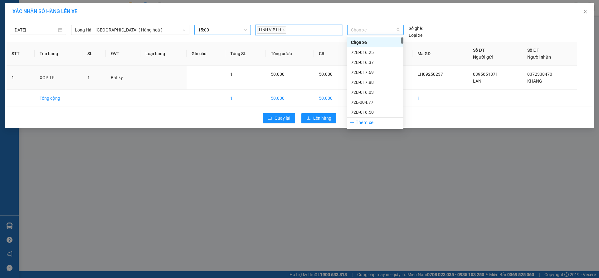
click at [377, 26] on span "Chọn xe" at bounding box center [375, 29] width 49 height 9
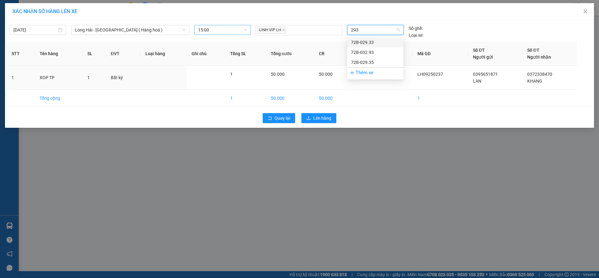
type input "2933"
click at [368, 44] on div "72B-029.33" at bounding box center [375, 42] width 49 height 7
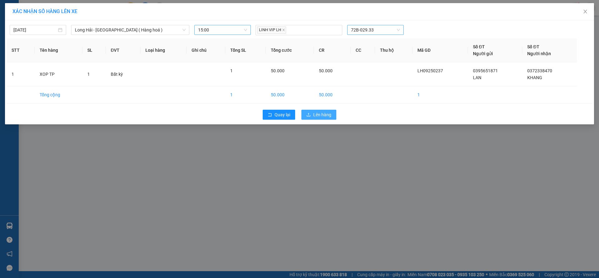
click at [317, 117] on span "Lên hàng" at bounding box center [322, 114] width 18 height 7
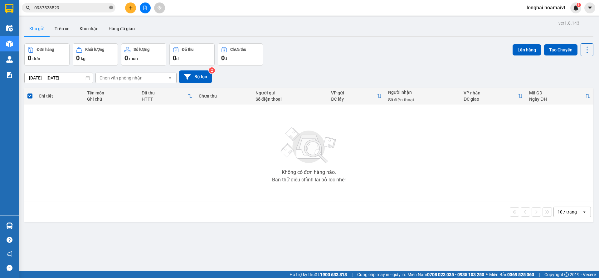
click at [111, 9] on icon "close-circle" at bounding box center [111, 8] width 4 height 4
click at [101, 8] on input "text" at bounding box center [71, 7] width 74 height 7
type input "10"
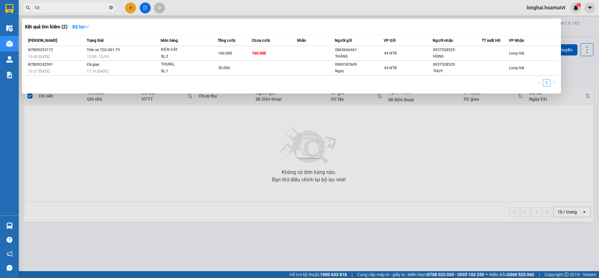
click at [111, 7] on icon "close-circle" at bounding box center [111, 8] width 4 height 4
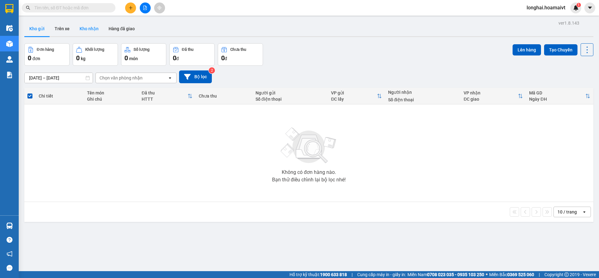
click at [95, 31] on button "Kho nhận" at bounding box center [89, 28] width 29 height 15
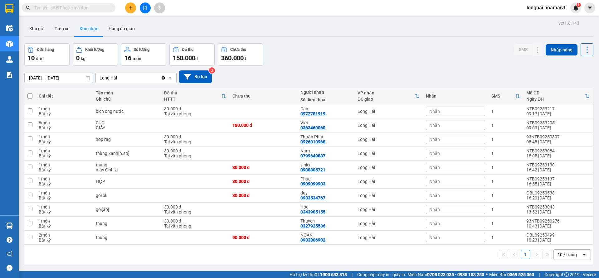
click at [106, 9] on input "text" at bounding box center [71, 7] width 74 height 7
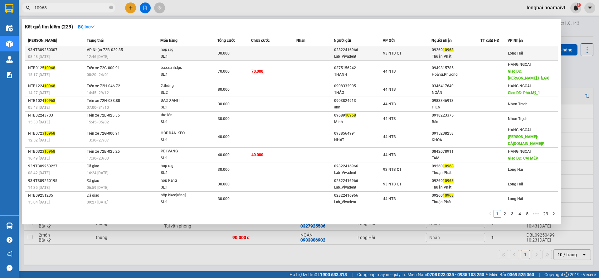
type input "10968"
click at [165, 50] on div "hop rag" at bounding box center [184, 49] width 47 height 7
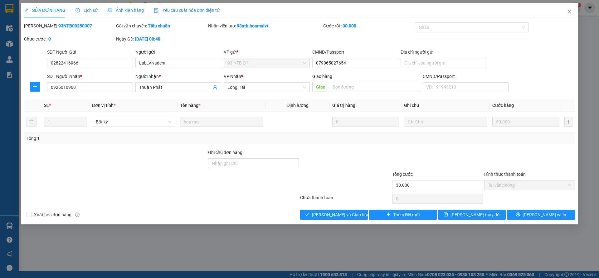
type input "02822416966"
type input "Lab_Vivadent"
type input "079065027654"
type input "0926010968"
type input "Thuận Phát"
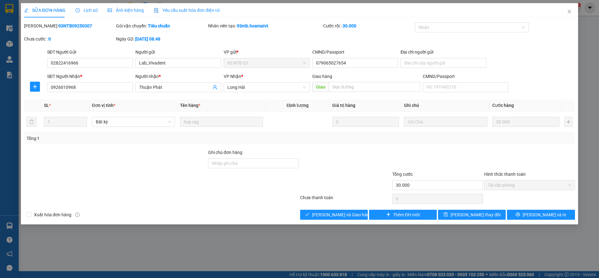
type input "30.000"
click at [344, 215] on span "[PERSON_NAME] và [PERSON_NAME] hàng" at bounding box center [342, 214] width 60 height 7
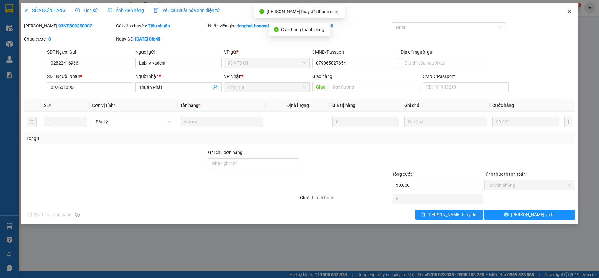
click at [569, 12] on icon "close" at bounding box center [568, 12] width 3 height 4
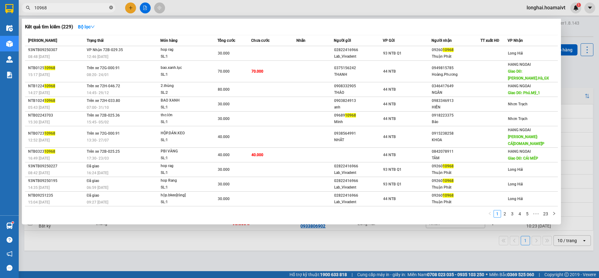
click at [111, 9] on icon "close-circle" at bounding box center [111, 8] width 4 height 4
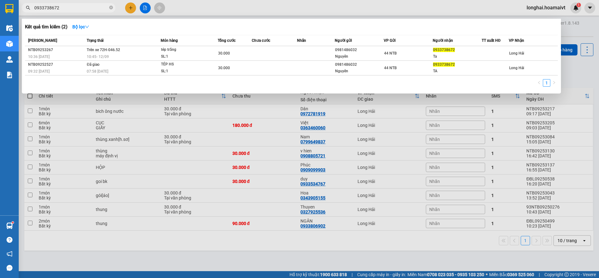
type input "0933738672"
click at [260, 113] on div at bounding box center [299, 139] width 599 height 278
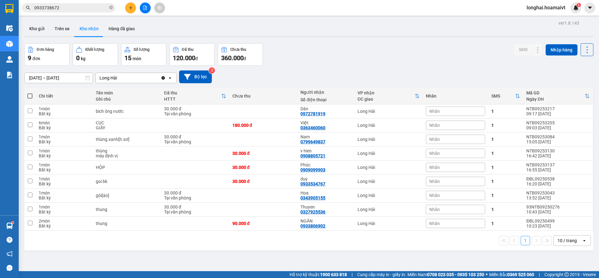
click at [111, 8] on icon "close-circle" at bounding box center [111, 8] width 4 height 4
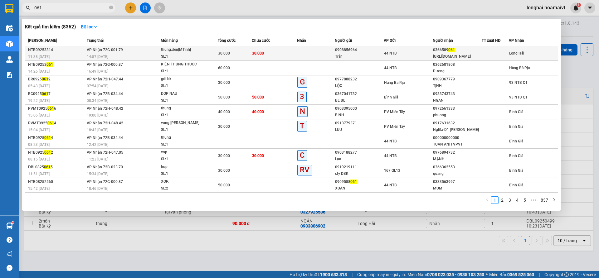
type input "061"
click at [185, 52] on div "thùng.đen[MTính]" at bounding box center [184, 49] width 47 height 7
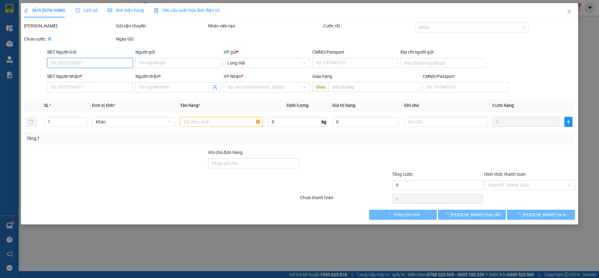
type input "0908856964"
type input "Trân"
type input "083074009680"
type input "0366589061"
type input "vi.tính_Đức.Vũ"
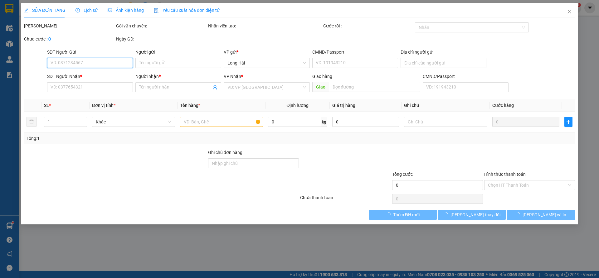
type input "30.000"
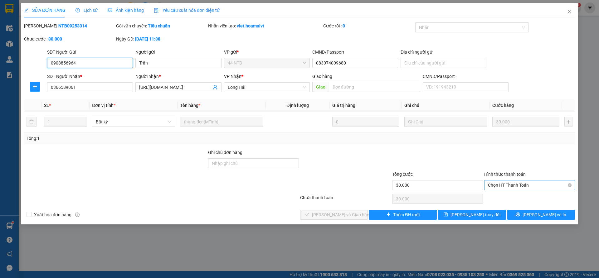
drag, startPoint x: 525, startPoint y: 184, endPoint x: 521, endPoint y: 184, distance: 3.7
click at [524, 184] on span "Chọn HT Thanh Toán" at bounding box center [529, 184] width 83 height 9
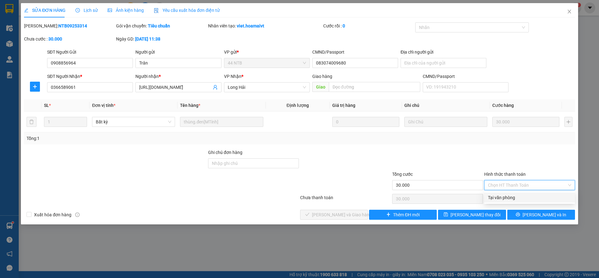
click at [500, 196] on div "Tại văn phòng" at bounding box center [529, 197] width 83 height 7
type input "0"
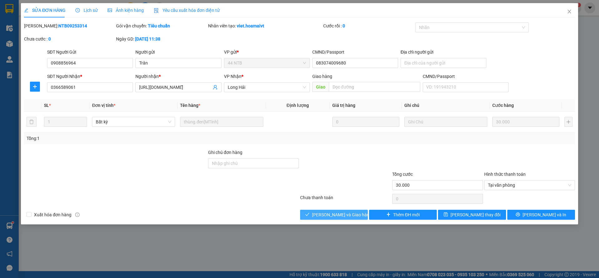
click at [344, 213] on span "[PERSON_NAME] và [PERSON_NAME] hàng" at bounding box center [342, 214] width 60 height 7
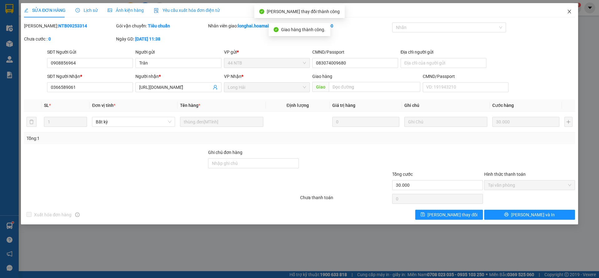
click at [568, 12] on icon "close" at bounding box center [568, 11] width 5 height 5
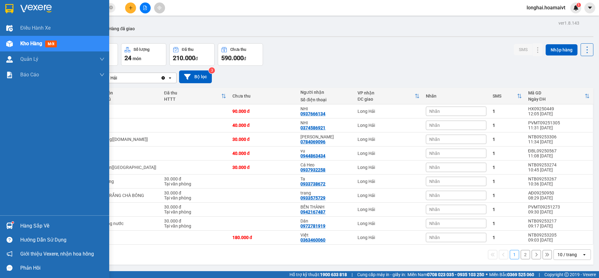
click at [38, 227] on div "Hàng sắp về" at bounding box center [62, 225] width 84 height 9
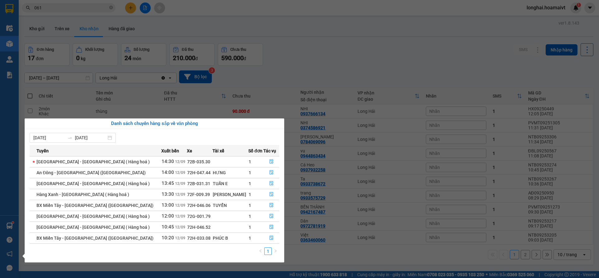
click at [165, 18] on section "Kết quả tìm kiếm ( 8362 ) Bộ lọc Mã ĐH Trạng thái Món hàng Tổng cước Chưa cước …" at bounding box center [299, 139] width 599 height 278
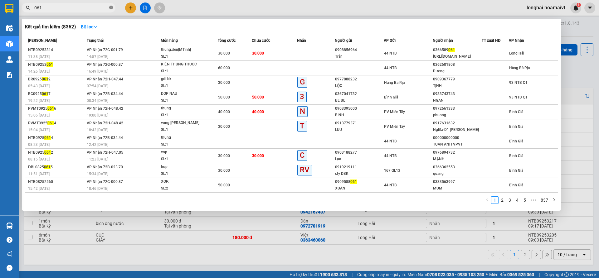
click at [111, 5] on span at bounding box center [111, 8] width 4 height 6
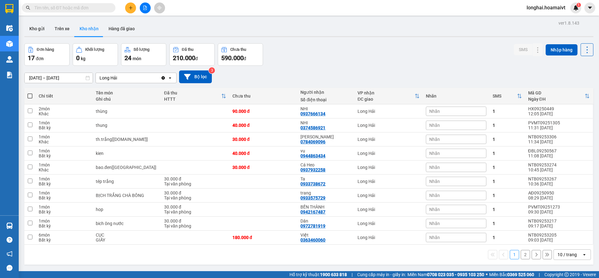
click at [104, 7] on input "text" at bounding box center [71, 7] width 74 height 7
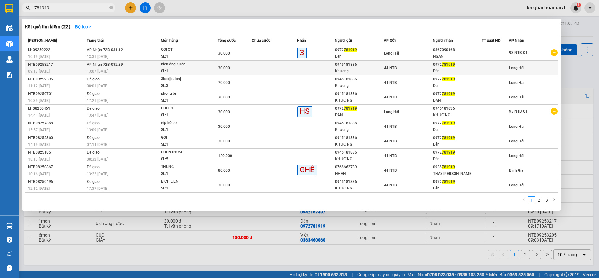
type input "781919"
click at [257, 67] on td at bounding box center [274, 68] width 45 height 15
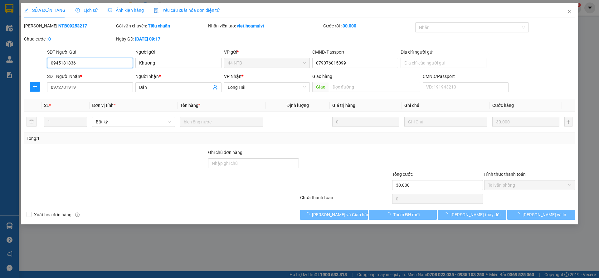
type input "0945181836"
type input "Khương"
type input "079076015099"
type input "0972781919"
type input "Dân"
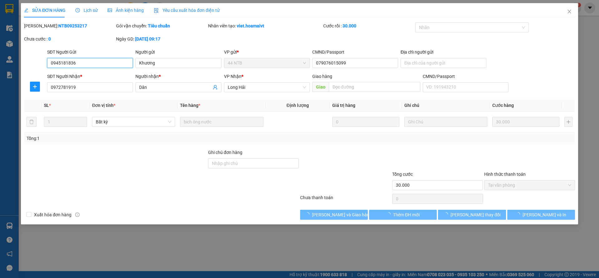
type input "30.000"
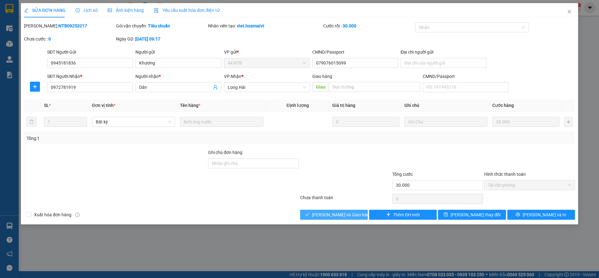
click at [343, 216] on span "[PERSON_NAME] và [PERSON_NAME] hàng" at bounding box center [342, 214] width 60 height 7
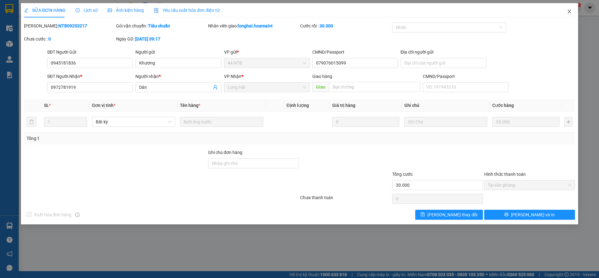
click at [571, 12] on icon "close" at bounding box center [568, 11] width 5 height 5
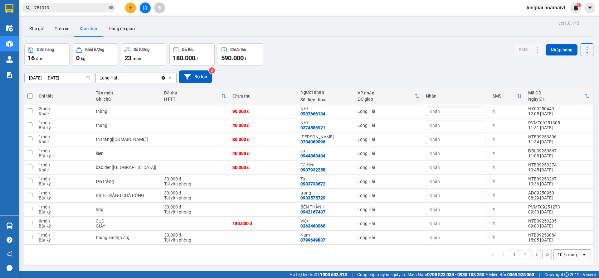
click at [111, 6] on span at bounding box center [111, 8] width 4 height 6
click at [98, 9] on input "text" at bounding box center [71, 7] width 74 height 7
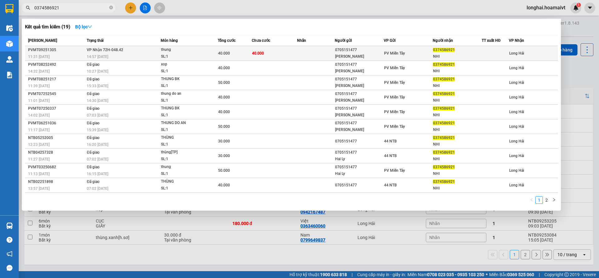
type input "0374586921"
click at [142, 56] on div "14:57 - 12/09" at bounding box center [124, 56] width 74 height 7
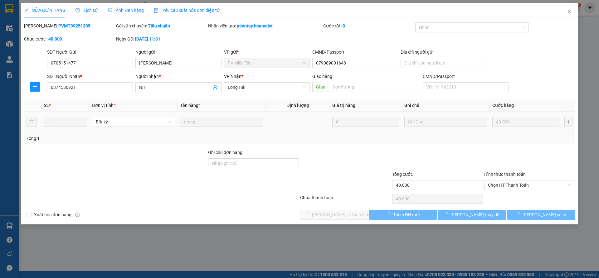
type input "0705151477"
type input "ly TAN PHU"
type input "079089001648"
type input "0374586921"
type input "NHI"
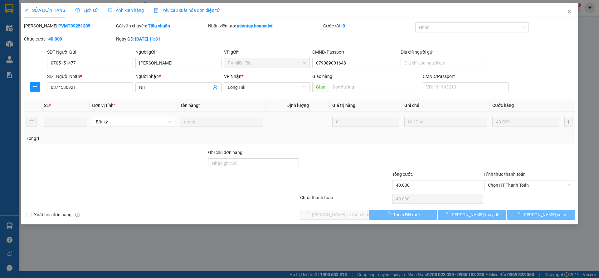
type input "40.000"
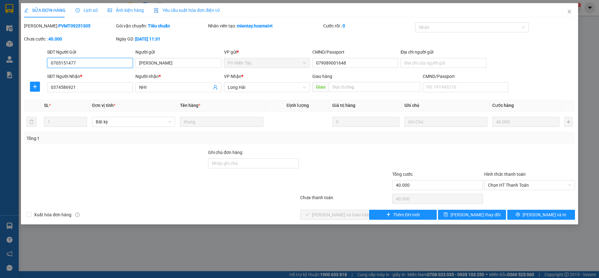
drag, startPoint x: 505, startPoint y: 186, endPoint x: 508, endPoint y: 190, distance: 5.8
click at [507, 187] on span "Chọn HT Thanh Toán" at bounding box center [529, 184] width 83 height 9
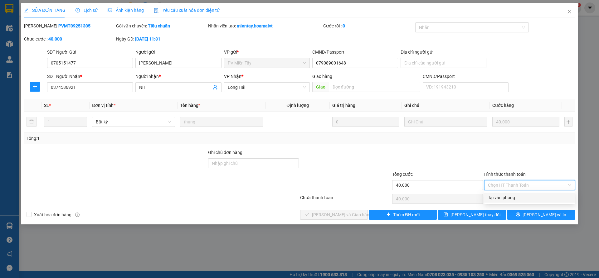
click at [509, 200] on div "Tại văn phòng" at bounding box center [529, 197] width 83 height 7
type input "0"
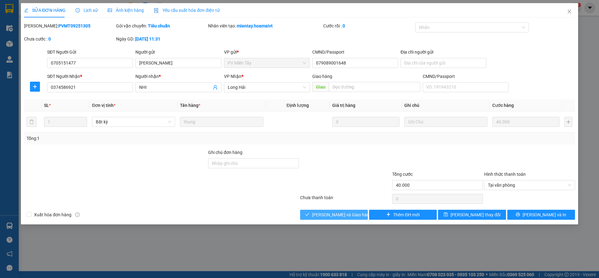
click at [353, 214] on span "[PERSON_NAME] và [PERSON_NAME] hàng" at bounding box center [342, 214] width 60 height 7
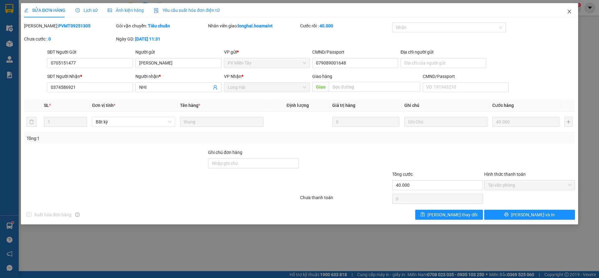
click at [569, 11] on icon "close" at bounding box center [568, 12] width 3 height 4
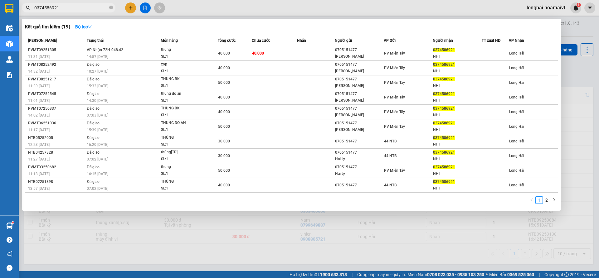
click at [113, 8] on span "0374586921" at bounding box center [69, 7] width 94 height 9
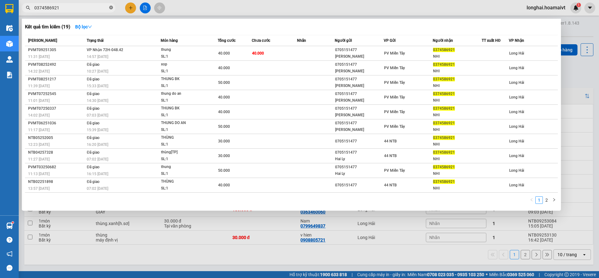
click at [111, 8] on icon "close-circle" at bounding box center [111, 8] width 4 height 4
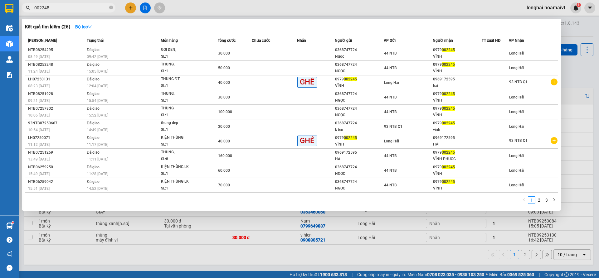
type input "002245"
click at [108, 7] on span "002245" at bounding box center [69, 7] width 94 height 9
click at [110, 7] on icon "close-circle" at bounding box center [111, 8] width 4 height 4
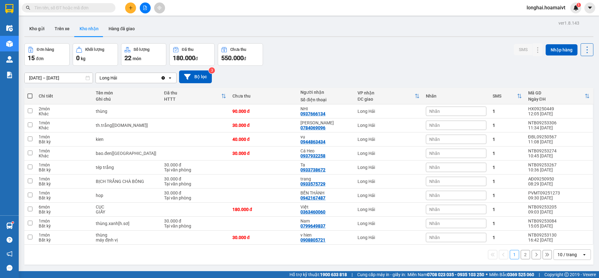
click at [105, 9] on input "text" at bounding box center [71, 7] width 74 height 7
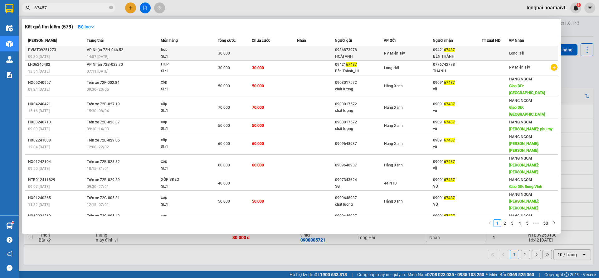
type input "67487"
click at [182, 51] on div "hop" at bounding box center [184, 49] width 47 height 7
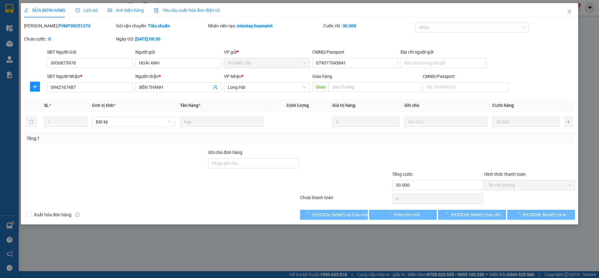
type input "0936873978"
type input "HOÀI ANH"
type input "079077045841"
type input "0942167487"
type input "BẾN THÀNH"
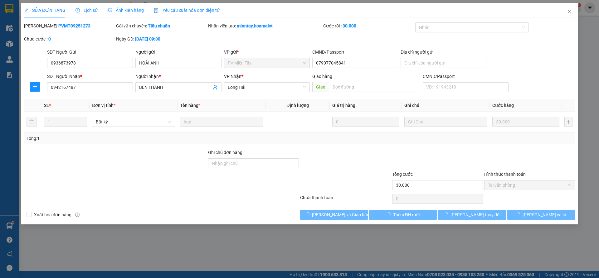
type input "30.000"
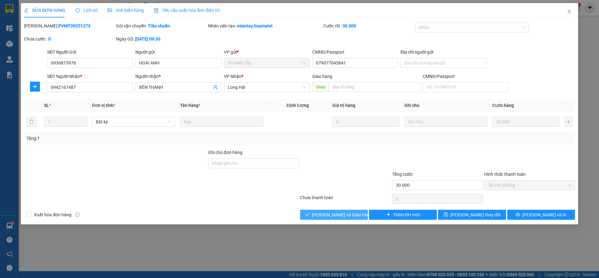
click at [354, 215] on button "[PERSON_NAME] và [PERSON_NAME] hàng" at bounding box center [334, 215] width 68 height 10
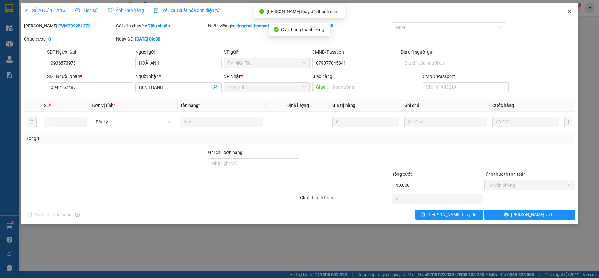
click at [569, 11] on icon "close" at bounding box center [568, 11] width 5 height 5
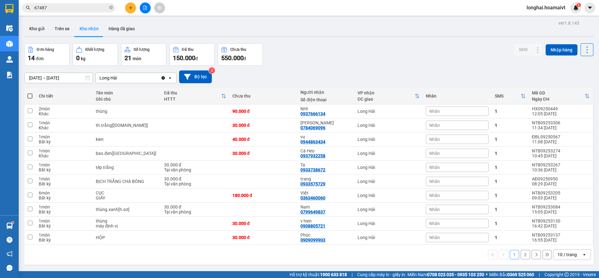
click at [521, 255] on button "2" at bounding box center [524, 254] width 9 height 9
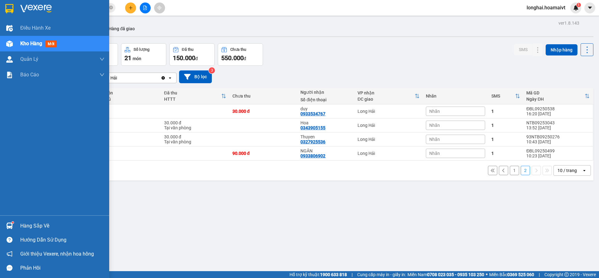
click at [32, 225] on div "Hàng sắp về" at bounding box center [62, 225] width 84 height 9
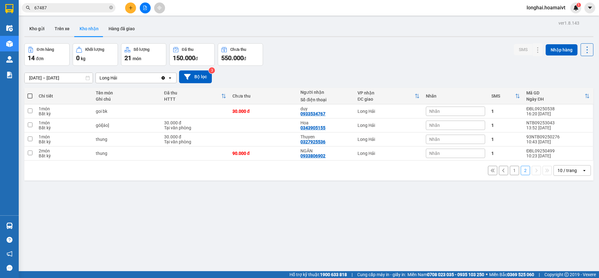
click at [315, 238] on section "Kết quả tìm kiếm ( 579 ) Bộ lọc Mã ĐH Trạng thái Món hàng Tổng cước Chưa cước N…" at bounding box center [299, 139] width 599 height 278
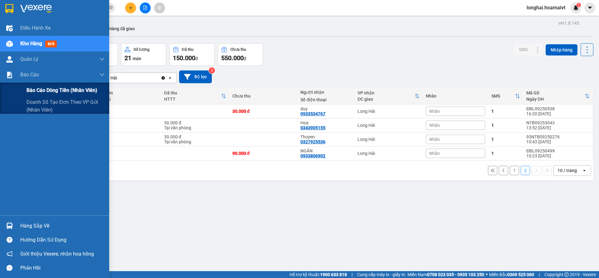
click at [51, 90] on span "Báo cáo dòng tiền (nhân viên)" at bounding box center [61, 90] width 71 height 8
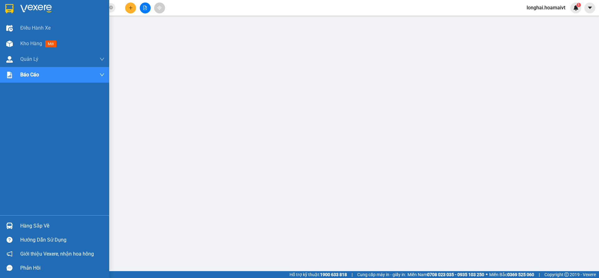
click at [31, 225] on div "Hàng sắp về" at bounding box center [62, 225] width 84 height 9
click at [31, 43] on span "Kho hàng" at bounding box center [31, 44] width 22 height 6
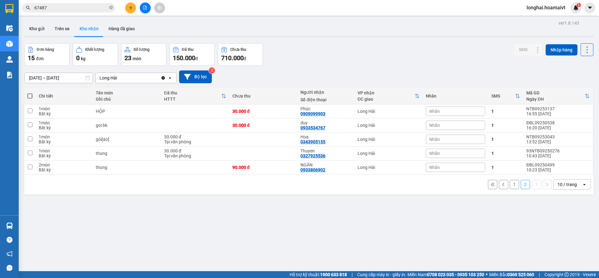
click at [509, 186] on button "1" at bounding box center [513, 184] width 9 height 9
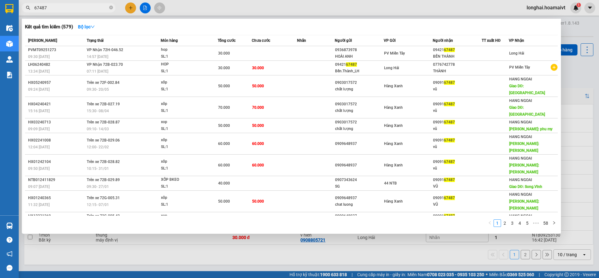
click at [114, 8] on span "67487" at bounding box center [69, 7] width 94 height 9
click at [111, 8] on icon "close-circle" at bounding box center [111, 8] width 4 height 4
type input "28259"
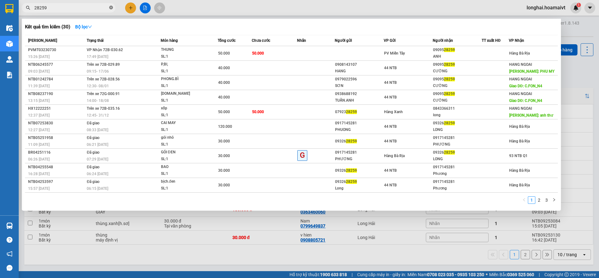
click at [109, 6] on icon "close-circle" at bounding box center [111, 8] width 4 height 4
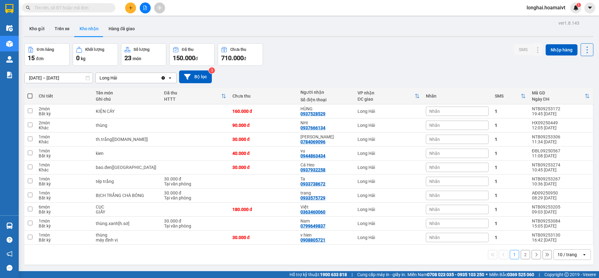
click at [79, 8] on input "text" at bounding box center [71, 7] width 74 height 7
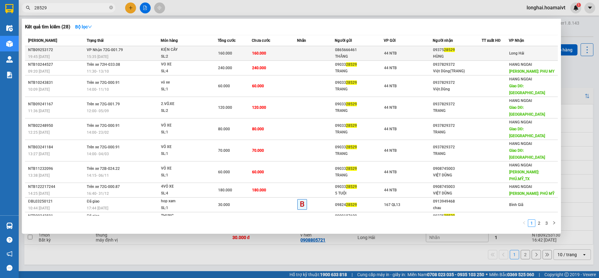
type input "28529"
click at [130, 54] on div "15:35 - 12/09" at bounding box center [124, 56] width 74 height 7
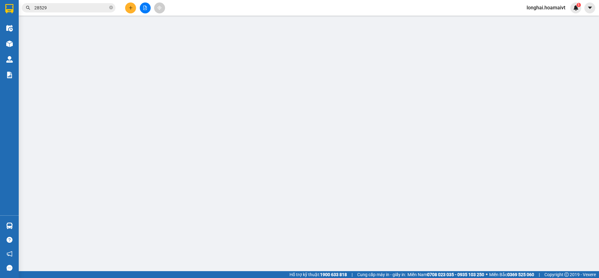
type input "0865666461"
type input "THẮNG"
type input "58 THẠNH XUÂN 52 F T XUÂN Q12 TP HCM"
type input "0937528529"
type input "HÙNG"
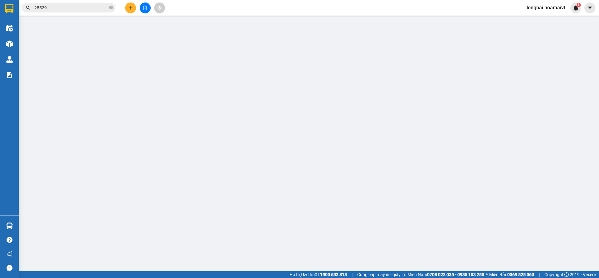
type input "160.000"
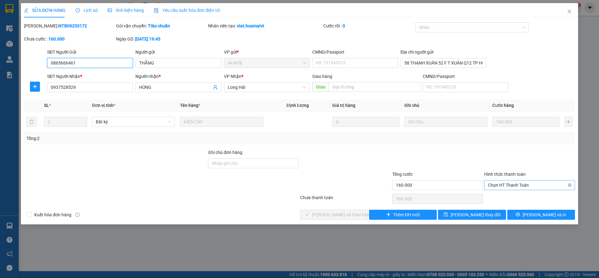
click at [524, 185] on span "Chọn HT Thanh Toán" at bounding box center [529, 184] width 83 height 9
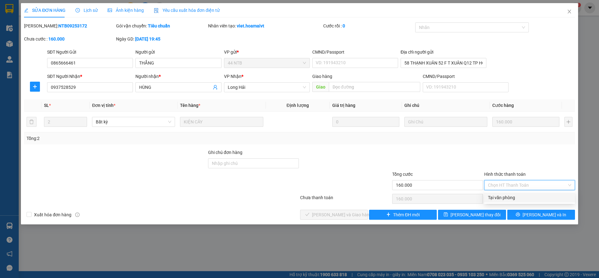
click at [511, 196] on div "Tại văn phòng" at bounding box center [529, 197] width 83 height 7
type input "0"
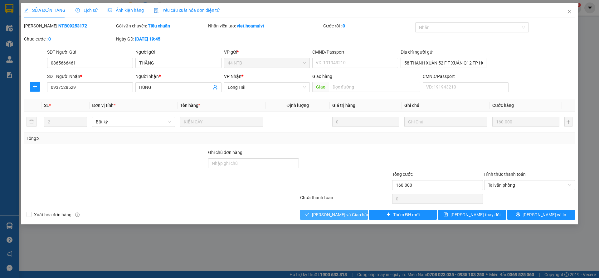
click at [330, 214] on span "[PERSON_NAME] và [PERSON_NAME] hàng" at bounding box center [342, 214] width 60 height 7
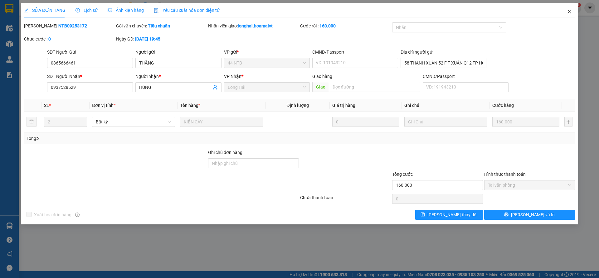
click at [569, 12] on icon "close" at bounding box center [568, 12] width 3 height 4
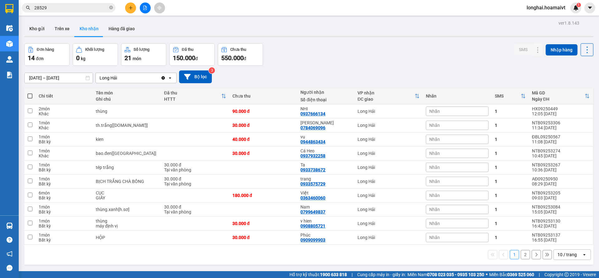
click at [520, 256] on button "2" at bounding box center [524, 254] width 9 height 9
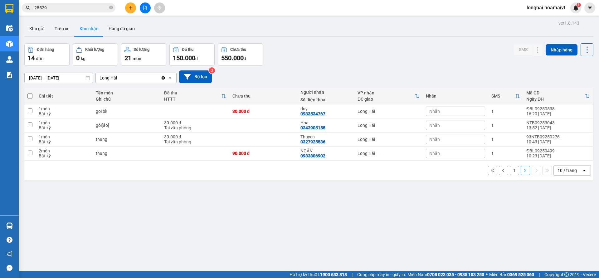
click at [363, 67] on div "11/09/2025 – 12/09/2025 Press the down arrow key to interact with the calendar …" at bounding box center [308, 77] width 569 height 22
click at [111, 7] on icon "close-circle" at bounding box center [111, 8] width 4 height 4
click at [509, 173] on button "1" at bounding box center [513, 170] width 9 height 9
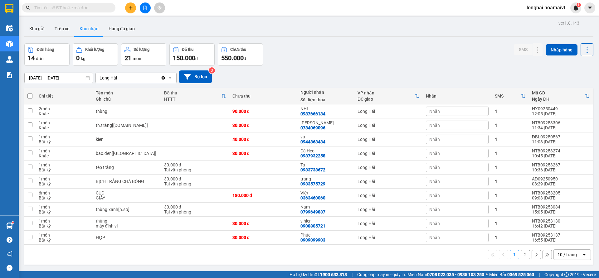
click at [92, 8] on input "text" at bounding box center [71, 7] width 74 height 7
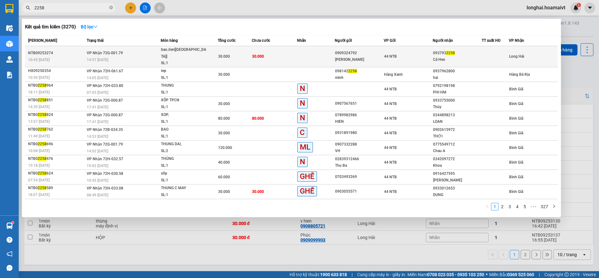
type input "2258"
click at [118, 51] on span "VP Nhận 72G-001.79" at bounding box center [105, 53] width 36 height 4
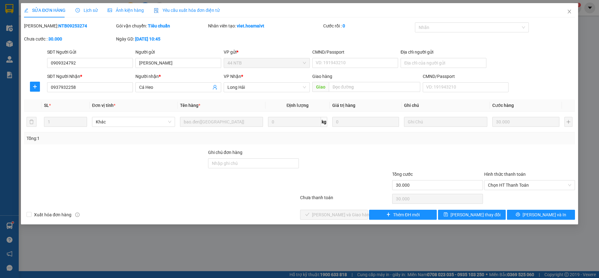
type input "0909324792"
type input "Thiên Kim"
type input "0937932258"
type input "Cá Heo"
type input "30.000"
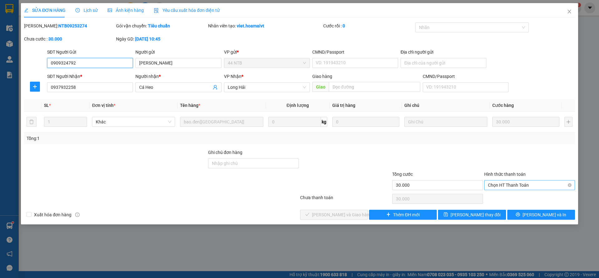
drag, startPoint x: 497, startPoint y: 183, endPoint x: 495, endPoint y: 190, distance: 7.7
click at [497, 183] on span "Chọn HT Thanh Toán" at bounding box center [529, 184] width 83 height 9
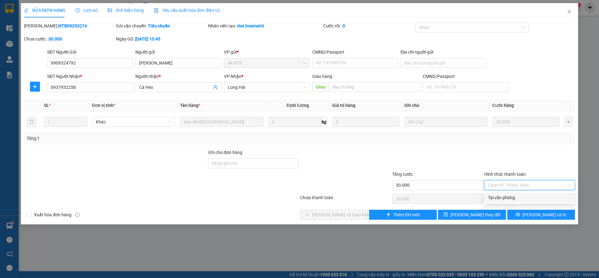
click at [494, 198] on div "Tại văn phòng" at bounding box center [529, 197] width 83 height 7
type input "0"
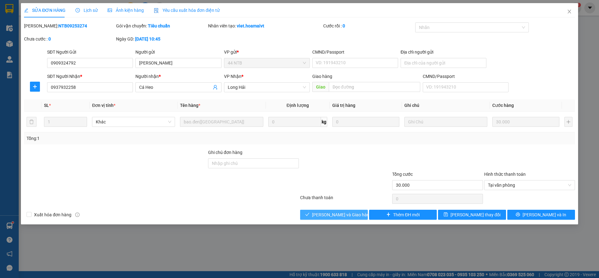
click at [341, 215] on span "[PERSON_NAME] và [PERSON_NAME] hàng" at bounding box center [342, 214] width 60 height 7
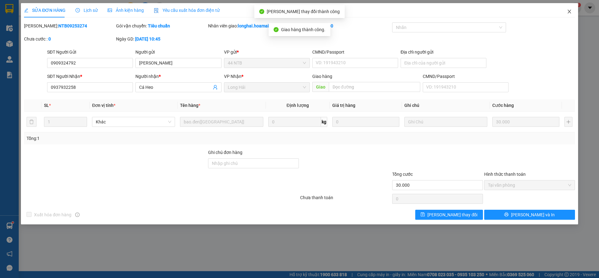
click at [568, 13] on icon "close" at bounding box center [568, 12] width 3 height 4
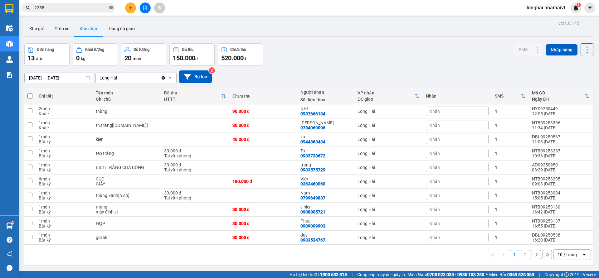
click at [112, 8] on icon "close-circle" at bounding box center [111, 8] width 4 height 4
click at [102, 8] on input "text" at bounding box center [71, 7] width 74 height 7
click at [89, 7] on input "text" at bounding box center [71, 7] width 74 height 7
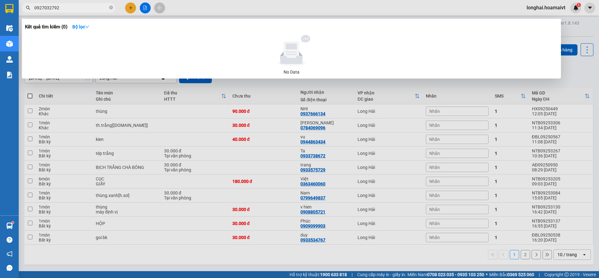
type input "09270327925"
click at [109, 7] on icon "close-circle" at bounding box center [111, 8] width 4 height 4
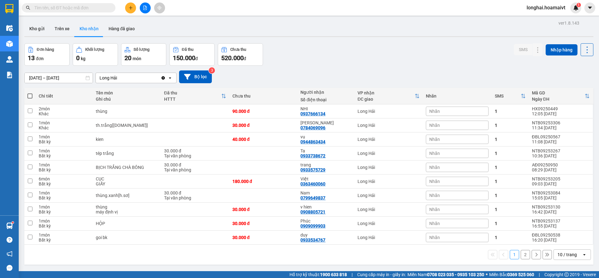
click at [90, 8] on input "text" at bounding box center [71, 7] width 74 height 7
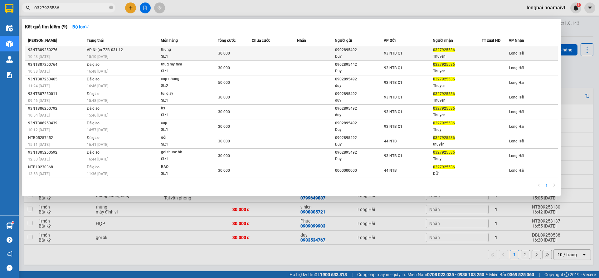
type input "0327925536"
click at [100, 51] on span "VP Nhận 72B-031.12" at bounding box center [105, 50] width 36 height 4
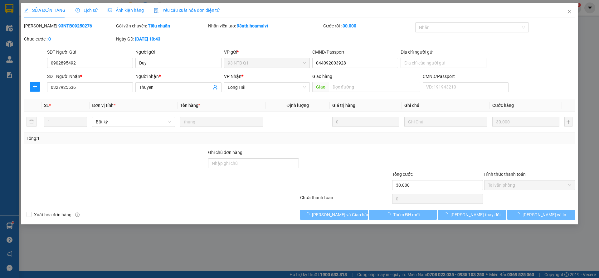
type input "0902895492"
type input "Duy"
type input "044092003928"
type input "0327925536"
type input "Thuyen"
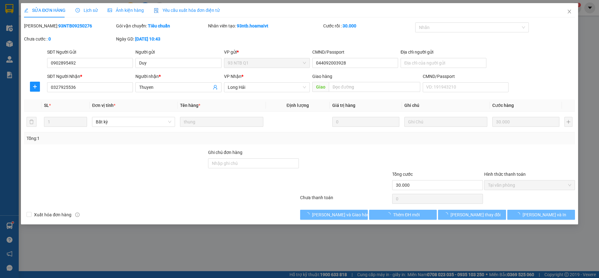
type input "30.000"
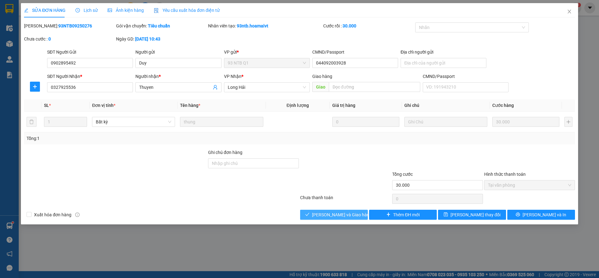
click at [309, 214] on icon "check" at bounding box center [307, 214] width 4 height 4
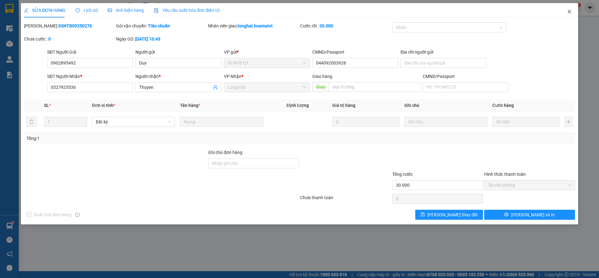
click at [568, 11] on icon "close" at bounding box center [568, 11] width 5 height 5
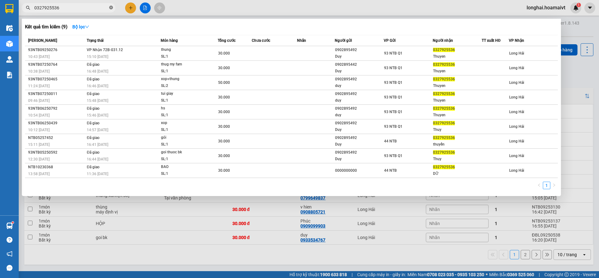
click at [112, 7] on icon "close-circle" at bounding box center [111, 8] width 4 height 4
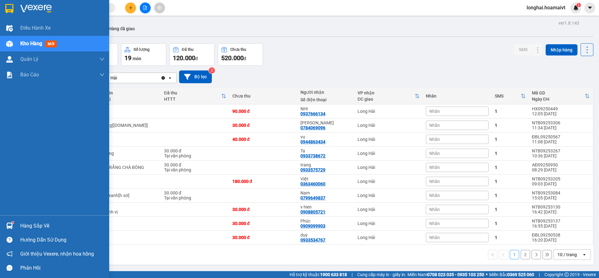
click at [53, 227] on div "Hàng sắp về" at bounding box center [62, 225] width 84 height 9
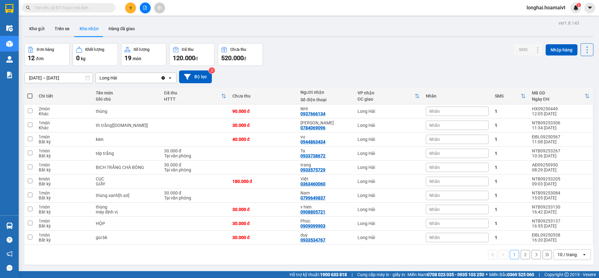
click at [373, 57] on section "Kết quả tìm kiếm ( 9 ) Bộ lọc Mã ĐH Trạng thái Món hàng Tổng cước Chưa cước Nhã…" at bounding box center [299, 139] width 599 height 278
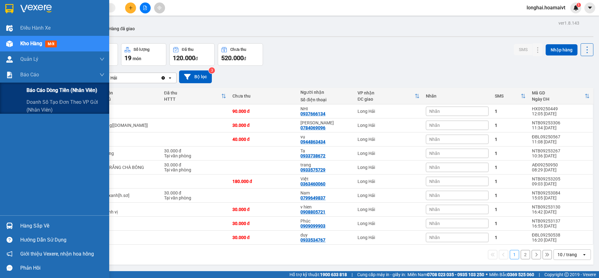
click at [44, 89] on span "Báo cáo dòng tiền (nhân viên)" at bounding box center [61, 90] width 71 height 8
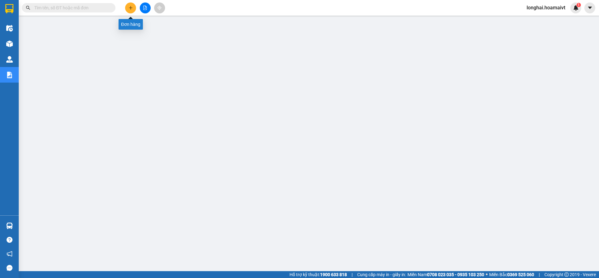
click at [131, 10] on icon "plus" at bounding box center [130, 8] width 4 height 4
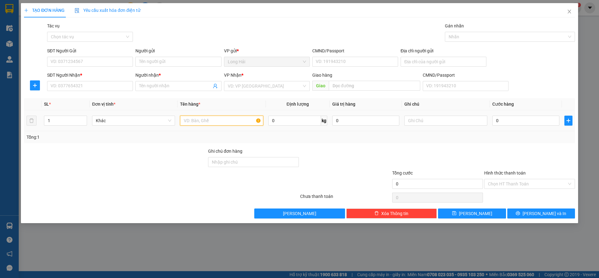
click at [196, 121] on input "text" at bounding box center [221, 121] width 83 height 10
type input "CAY THUOC LAI"
click at [89, 87] on input "SĐT Người Nhận *" at bounding box center [90, 86] width 86 height 10
type input "0931407047"
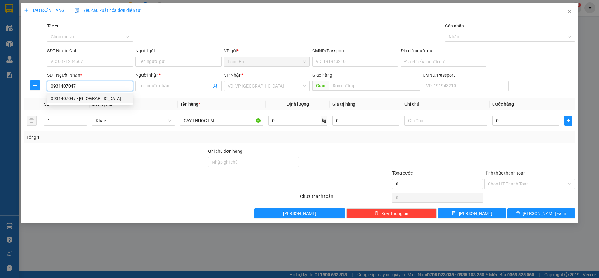
click at [77, 101] on div "0931407047 - HÀ KỲ" at bounding box center [90, 98] width 78 height 7
type input "HÀ KỲ"
type input "0931407047"
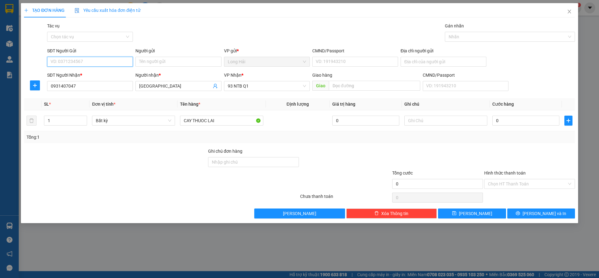
click at [90, 62] on input "SĐT Người Gửi" at bounding box center [90, 62] width 86 height 10
click at [93, 74] on div "0784697606 - KIM TẤN" at bounding box center [90, 74] width 78 height 7
type input "0784697606"
type input "KIM TẤN"
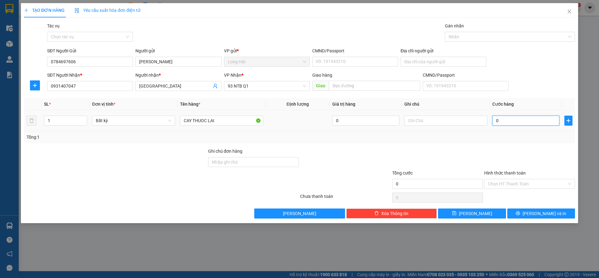
click at [500, 117] on input "0" at bounding box center [525, 121] width 67 height 10
type input "4"
type input "40"
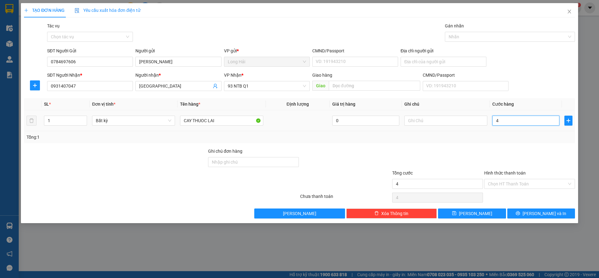
type input "40"
type input "40.000"
click at [519, 183] on input "Hình thức thanh toán" at bounding box center [527, 183] width 79 height 9
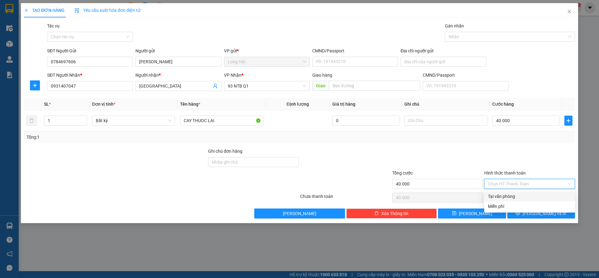
click at [513, 196] on div "Tại văn phòng" at bounding box center [529, 196] width 83 height 7
type input "0"
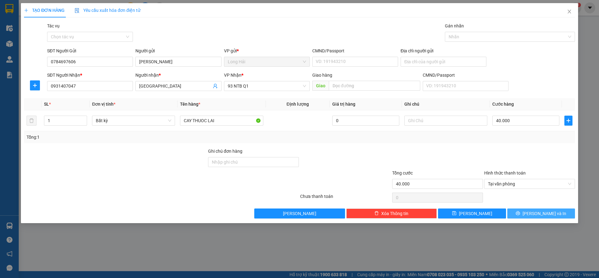
click at [535, 214] on span "[PERSON_NAME] và In" at bounding box center [544, 213] width 44 height 7
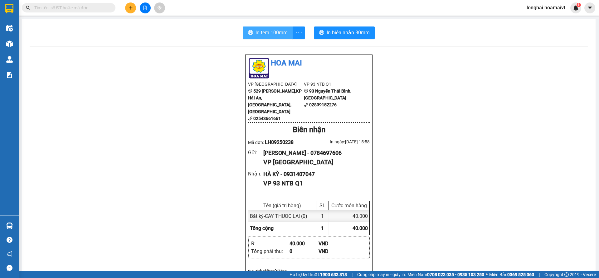
click at [263, 32] on span "In tem 100mm" at bounding box center [271, 33] width 32 height 8
click at [101, 9] on input "text" at bounding box center [71, 7] width 74 height 7
click at [100, 9] on input "text" at bounding box center [71, 7] width 74 height 7
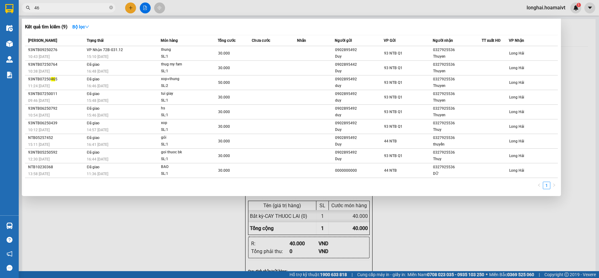
type input "469"
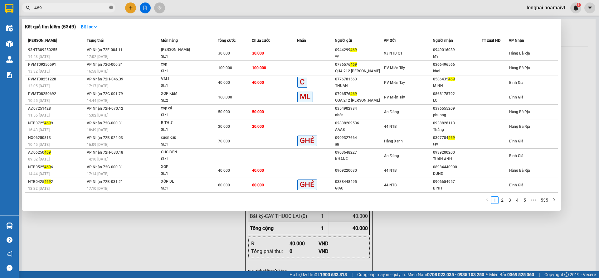
click at [110, 7] on icon "close-circle" at bounding box center [111, 8] width 4 height 4
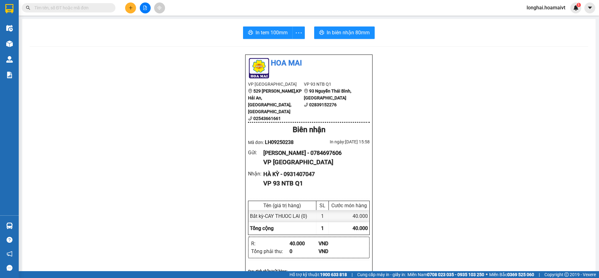
click at [83, 10] on input "text" at bounding box center [71, 7] width 74 height 7
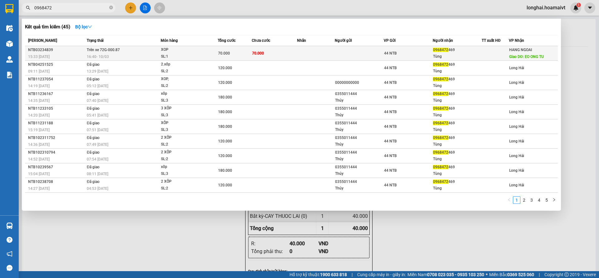
type input "0968472"
click at [121, 52] on td "Trên xe 72G-000.87 16:40 - 10/03" at bounding box center [122, 53] width 75 height 15
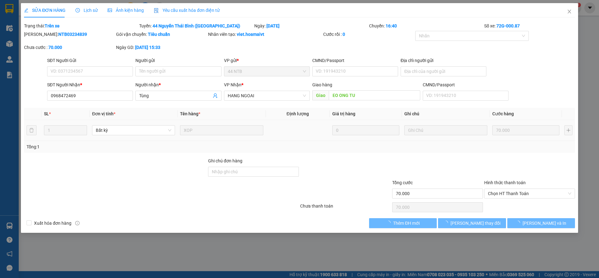
type input "0968472469"
type input "Tùng"
type input "EO ONG TU"
type input "70.000"
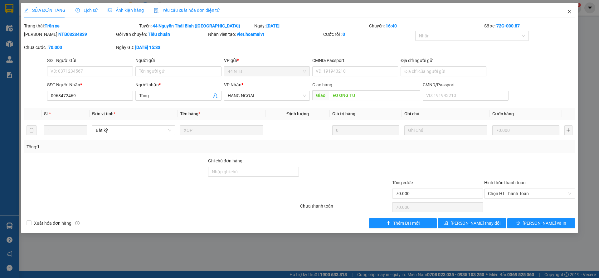
click at [570, 11] on icon "close" at bounding box center [568, 11] width 5 height 5
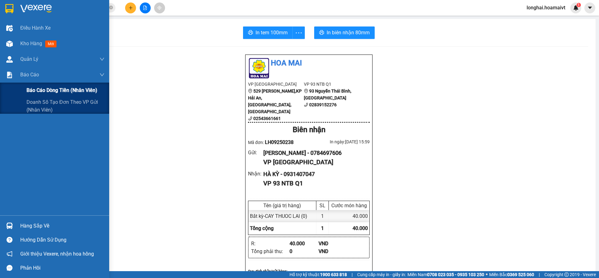
click at [55, 92] on span "Báo cáo dòng tiền (nhân viên)" at bounding box center [61, 90] width 71 height 8
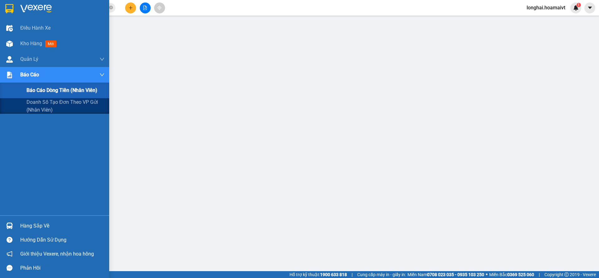
click at [57, 90] on span "Báo cáo dòng tiền (nhân viên)" at bounding box center [61, 90] width 71 height 8
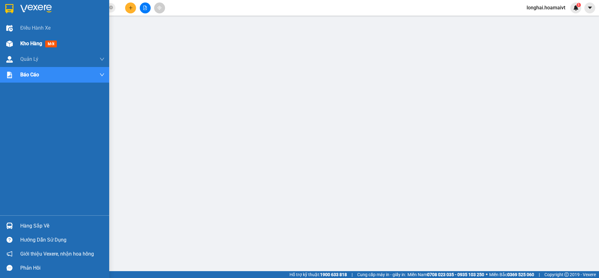
click at [27, 45] on span "Kho hàng" at bounding box center [31, 44] width 22 height 6
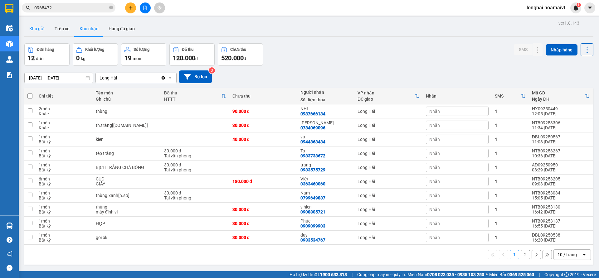
click at [37, 30] on button "Kho gửi" at bounding box center [36, 28] width 25 height 15
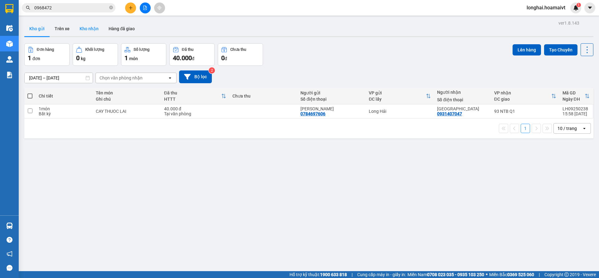
click at [94, 30] on button "Kho nhận" at bounding box center [89, 28] width 29 height 15
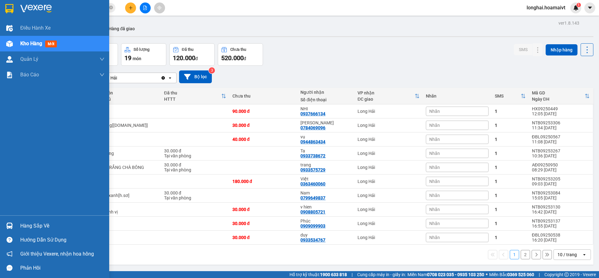
click at [32, 42] on span "Kho hàng" at bounding box center [31, 44] width 22 height 6
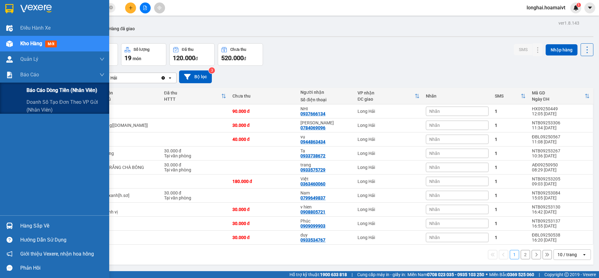
click at [44, 89] on span "Báo cáo dòng tiền (nhân viên)" at bounding box center [61, 90] width 71 height 8
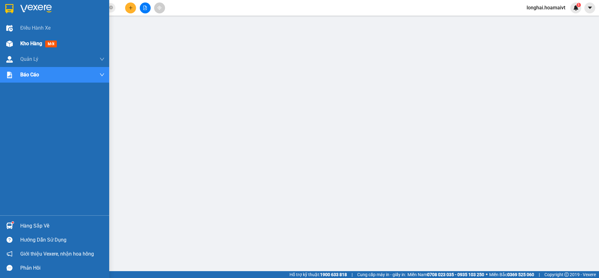
click at [22, 43] on span "Kho hàng" at bounding box center [31, 44] width 22 height 6
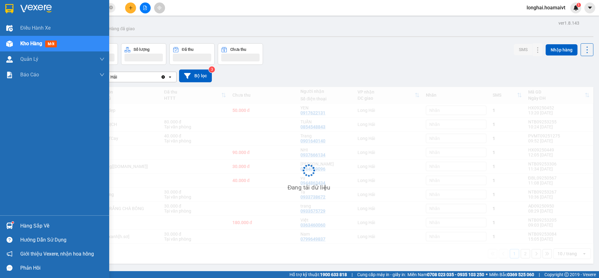
click at [46, 224] on div "Hàng sắp về" at bounding box center [62, 225] width 84 height 9
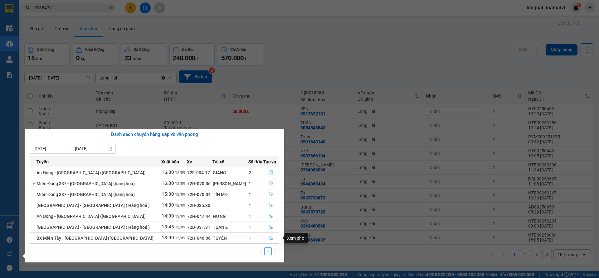
click at [269, 237] on icon "file-done" at bounding box center [271, 238] width 4 height 4
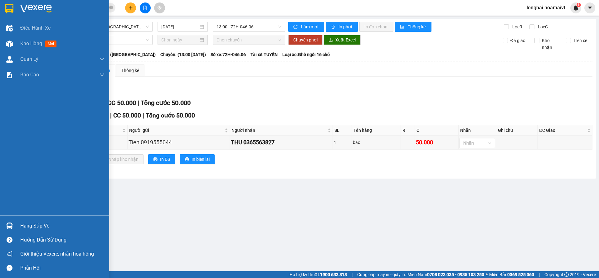
click at [33, 226] on div "Hàng sắp về" at bounding box center [62, 225] width 84 height 9
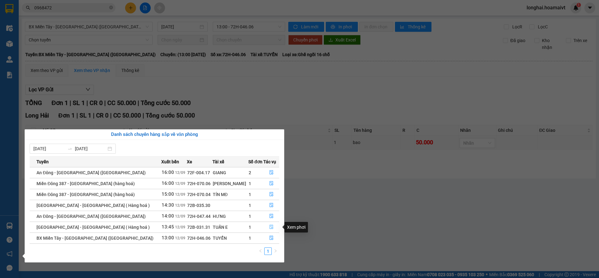
click at [271, 226] on button "button" at bounding box center [270, 227] width 15 height 10
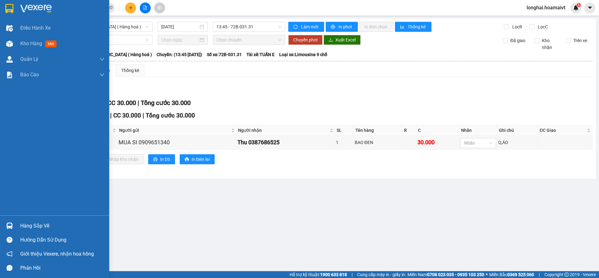
click at [25, 227] on div "Hàng sắp về" at bounding box center [62, 225] width 84 height 9
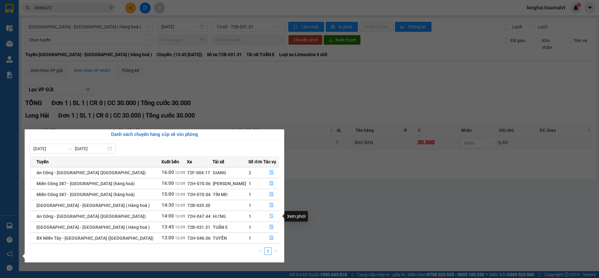
click at [269, 215] on icon "file-done" at bounding box center [271, 216] width 4 height 4
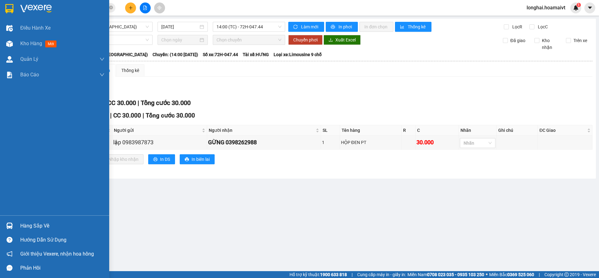
click at [19, 226] on div "Hàng sắp về" at bounding box center [54, 226] width 109 height 14
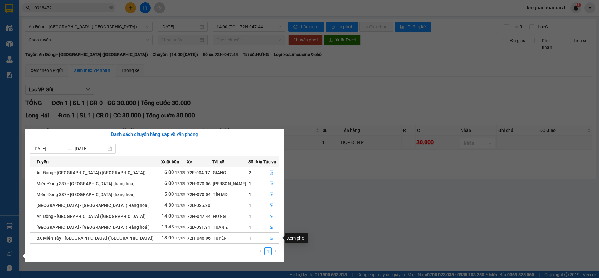
click at [269, 236] on icon "file-done" at bounding box center [271, 238] width 4 height 4
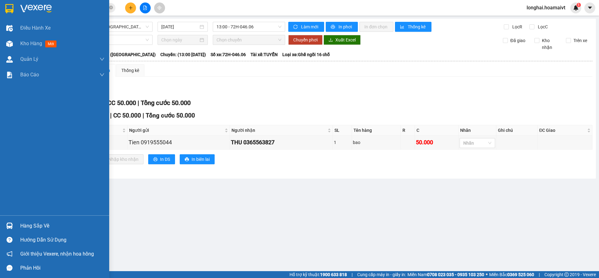
click at [30, 226] on div "Hàng sắp về" at bounding box center [62, 225] width 84 height 9
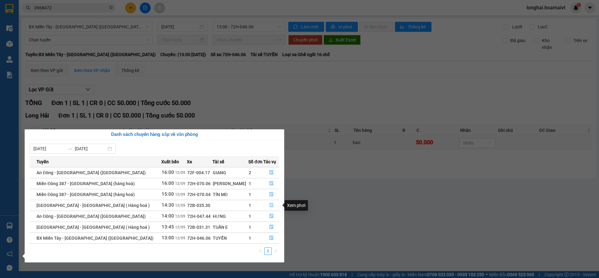
click at [269, 205] on icon "file-done" at bounding box center [271, 205] width 4 height 4
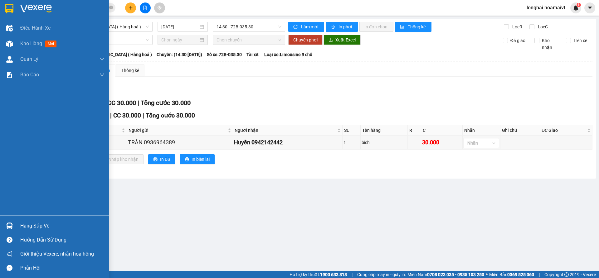
click at [24, 227] on div "Hàng sắp về" at bounding box center [62, 225] width 84 height 9
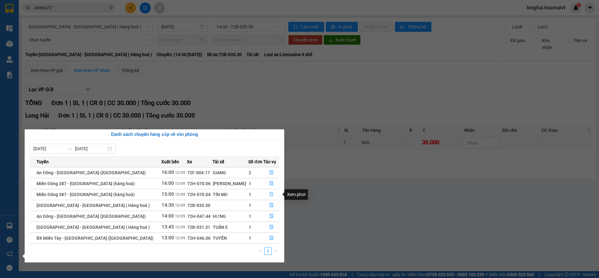
click at [269, 195] on icon "file-done" at bounding box center [271, 194] width 4 height 4
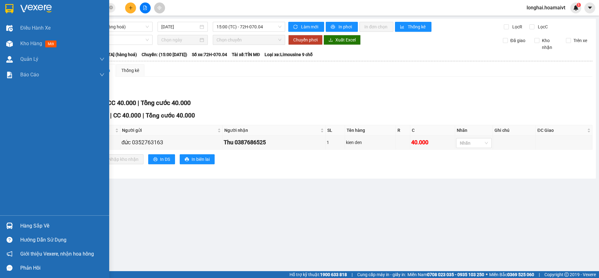
click at [24, 224] on div "Hàng sắp về" at bounding box center [62, 225] width 84 height 9
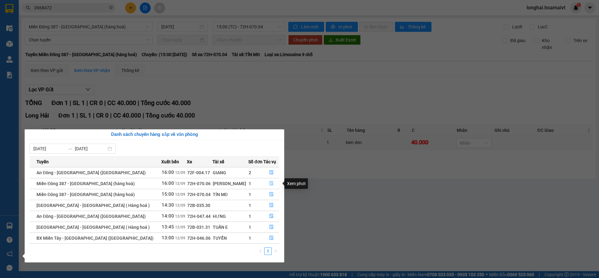
click at [265, 183] on button "button" at bounding box center [270, 184] width 15 height 10
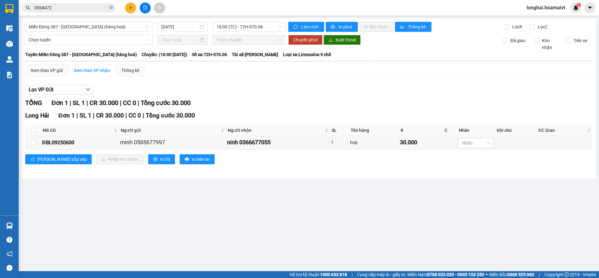
click at [25, 224] on main "Miền Đông 387 - Long Hải (hàng hoá) 12/09/2025 16:00 (TC) - 72H-070.06 Làm mới …" at bounding box center [299, 135] width 599 height 271
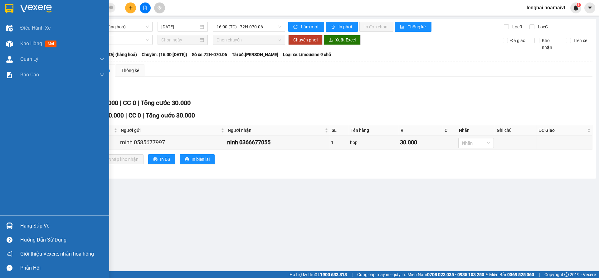
click at [25, 225] on div "Hàng sắp về" at bounding box center [62, 225] width 84 height 9
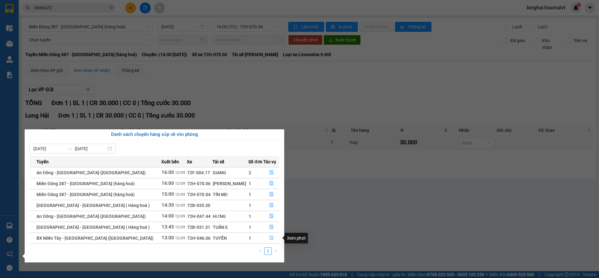
click at [270, 237] on icon "file-done" at bounding box center [271, 238] width 4 height 4
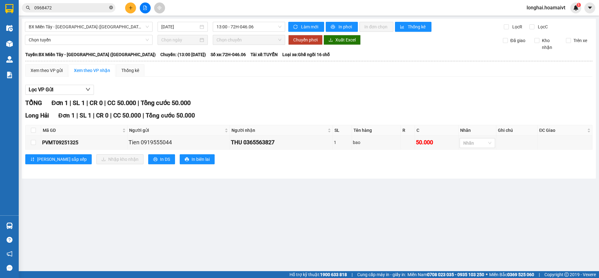
click at [110, 8] on icon "close-circle" at bounding box center [111, 8] width 4 height 4
click at [103, 8] on input "text" at bounding box center [71, 7] width 74 height 7
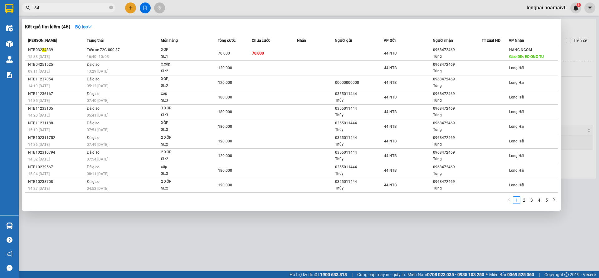
type input "343"
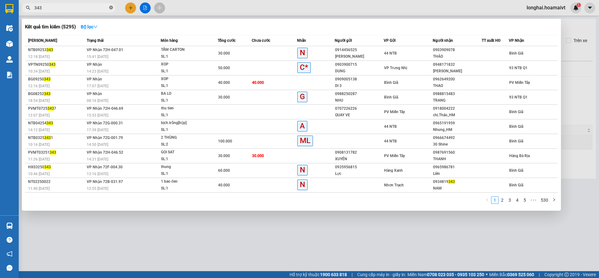
click at [110, 7] on icon "close-circle" at bounding box center [111, 8] width 4 height 4
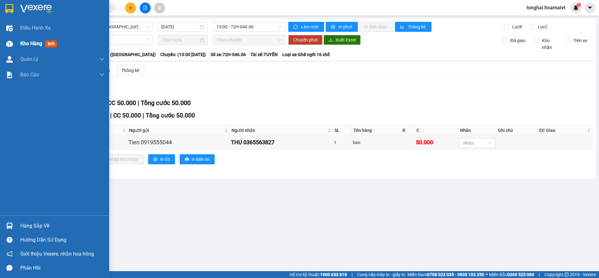
click at [22, 45] on span "Kho hàng" at bounding box center [31, 44] width 22 height 6
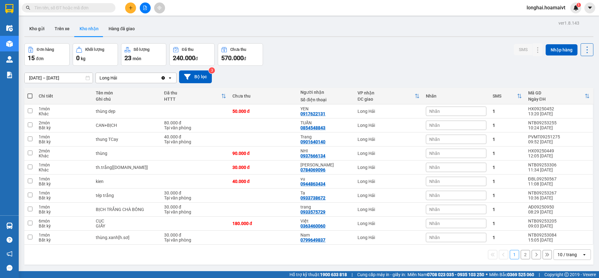
click at [95, 8] on input "text" at bounding box center [71, 7] width 74 height 7
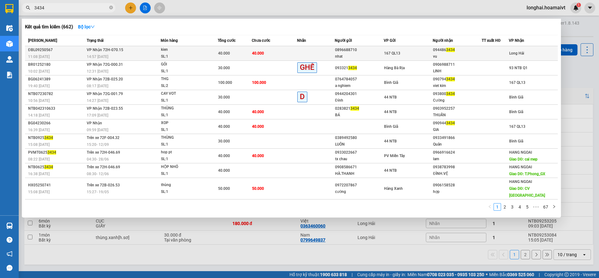
type input "3434"
click at [144, 52] on td "VP Nhận 72H-070.15 14:57 - 12/09" at bounding box center [122, 53] width 75 height 15
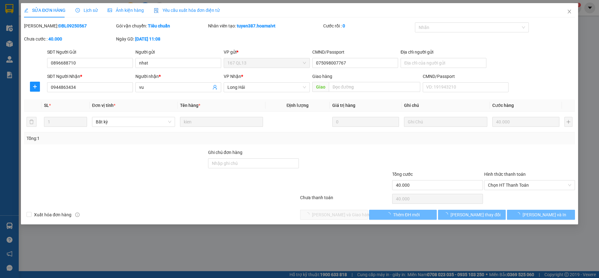
type input "0896688710"
type input "nhat"
type input "075098007767"
type input "0944863434"
type input "vu"
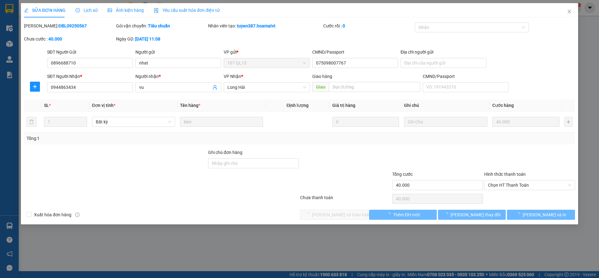
type input "40.000"
click at [511, 185] on span "Chọn HT Thanh Toán" at bounding box center [529, 184] width 83 height 9
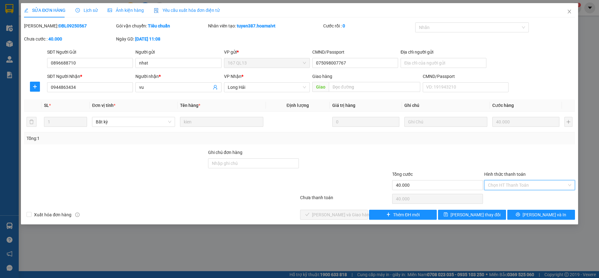
click at [507, 197] on div "Tại văn phòng" at bounding box center [529, 197] width 83 height 7
type input "0"
click at [351, 214] on span "[PERSON_NAME] và [PERSON_NAME] hàng" at bounding box center [342, 214] width 60 height 7
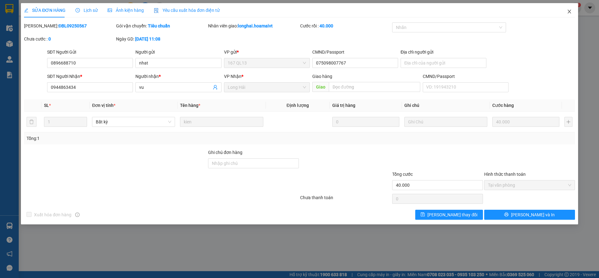
click at [569, 12] on icon "close" at bounding box center [568, 12] width 3 height 4
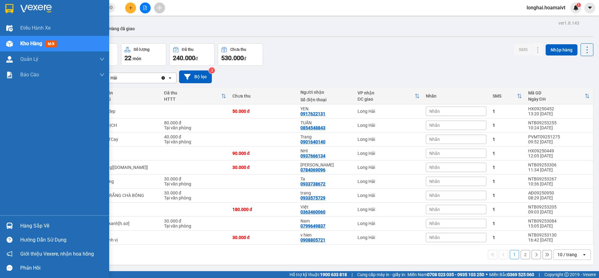
click at [31, 227] on div "Hàng sắp về" at bounding box center [62, 225] width 84 height 9
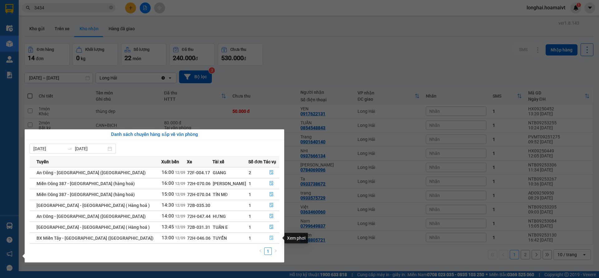
click at [269, 238] on icon "file-done" at bounding box center [271, 238] width 4 height 4
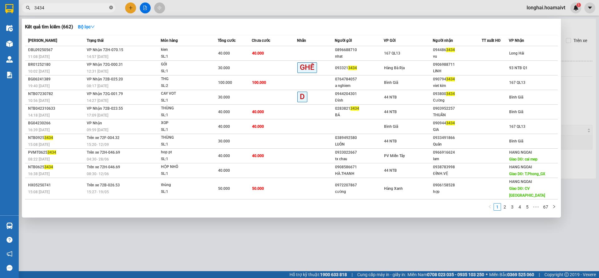
click at [111, 7] on icon "close-circle" at bounding box center [111, 8] width 4 height 4
type input "3827"
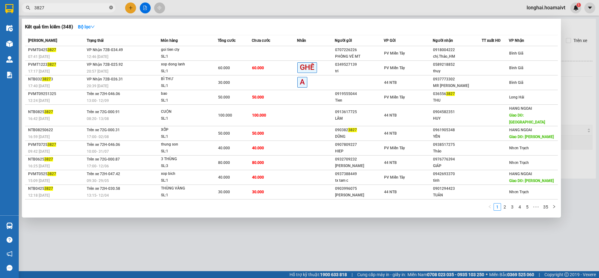
click at [109, 7] on icon "close-circle" at bounding box center [111, 8] width 4 height 4
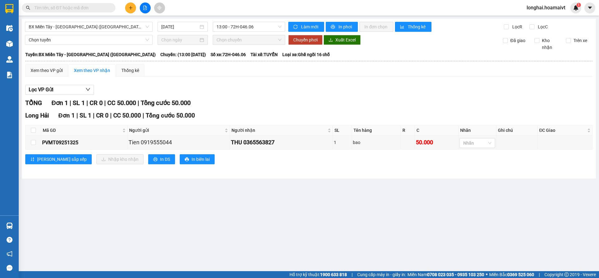
click at [95, 7] on input "text" at bounding box center [71, 7] width 74 height 7
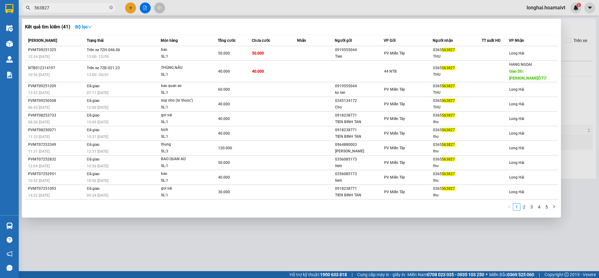
type input "563827"
click at [276, 229] on div at bounding box center [299, 139] width 599 height 278
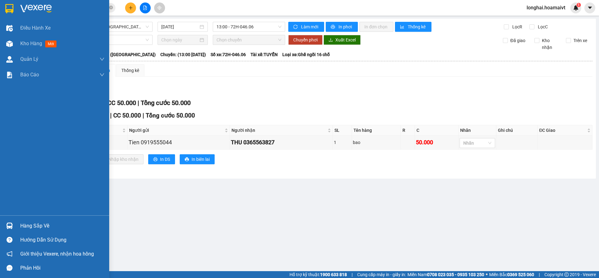
click at [27, 227] on div "Hàng sắp về" at bounding box center [62, 225] width 84 height 9
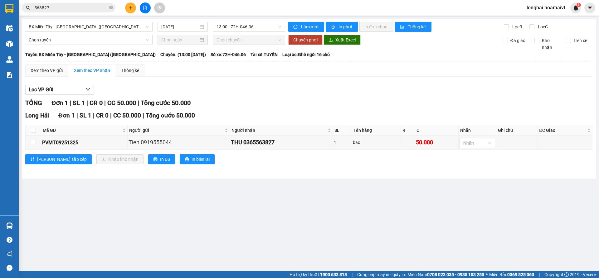
click at [332, 226] on section "Kết quả tìm kiếm ( 41 ) Bộ lọc Mã ĐH Trạng thái Món hàng Tổng cước Chưa cước Nh…" at bounding box center [299, 139] width 599 height 278
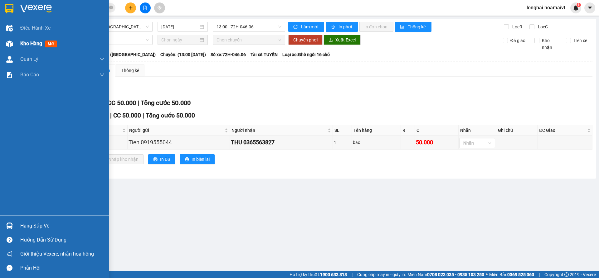
click at [29, 43] on span "Kho hàng" at bounding box center [31, 44] width 22 height 6
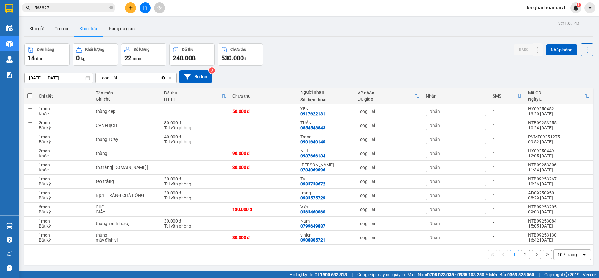
click at [520, 259] on button "2" at bounding box center [524, 254] width 9 height 9
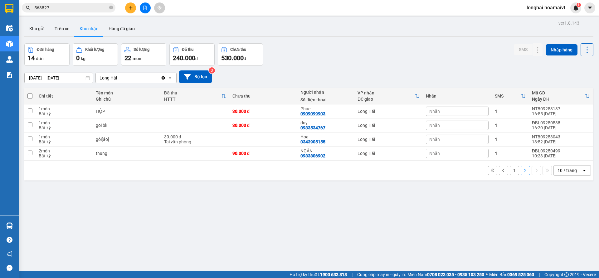
click at [509, 172] on button "1" at bounding box center [513, 170] width 9 height 9
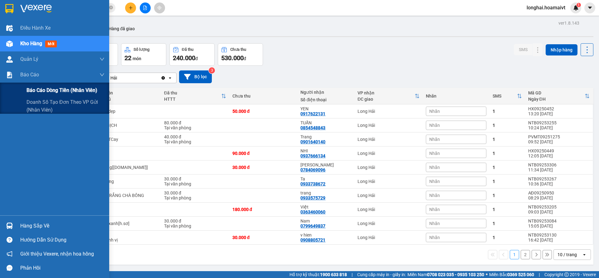
click at [37, 90] on span "Báo cáo dòng tiền (nhân viên)" at bounding box center [61, 90] width 71 height 8
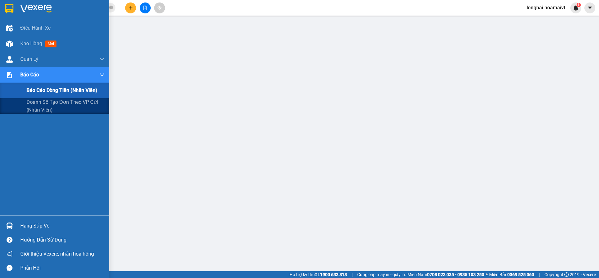
click at [45, 90] on span "Báo cáo dòng tiền (nhân viên)" at bounding box center [61, 90] width 71 height 8
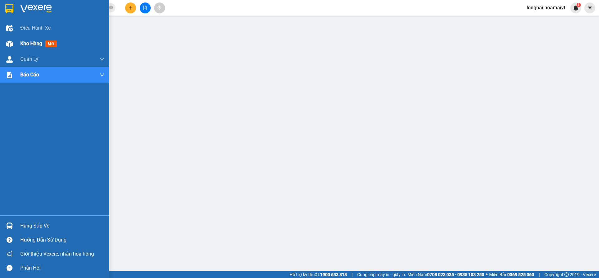
click at [30, 44] on span "Kho hàng" at bounding box center [31, 44] width 22 height 6
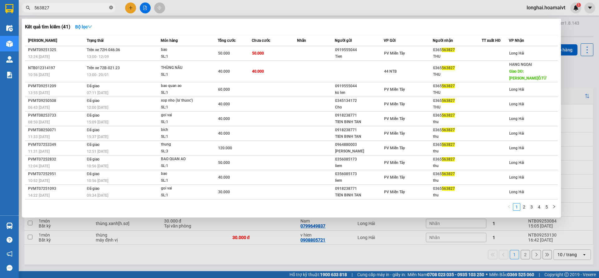
click at [111, 6] on icon "close-circle" at bounding box center [111, 8] width 4 height 4
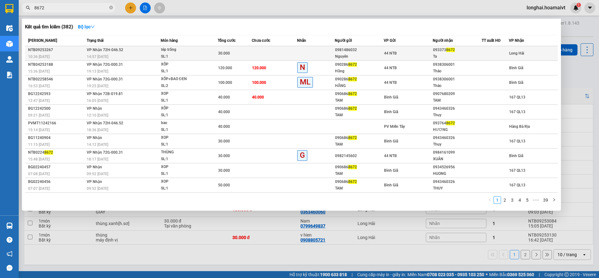
type input "8672"
click at [178, 51] on div "tép trắng" at bounding box center [184, 49] width 47 height 7
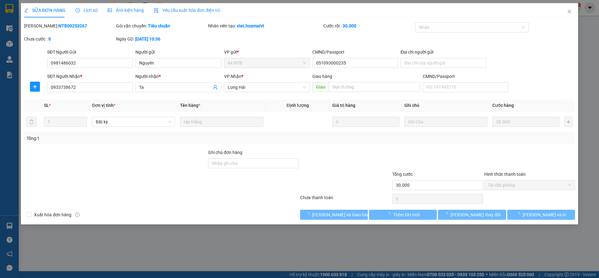
type input "0981486032"
type input "Nguyên"
type input "051093000235"
type input "0933738672"
type input "Ta"
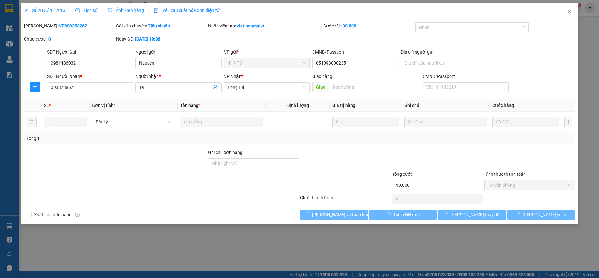
type input "30.000"
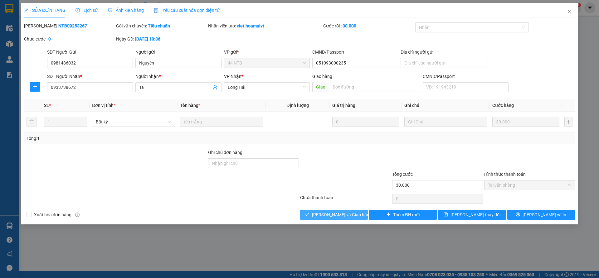
click at [353, 216] on span "[PERSON_NAME] và [PERSON_NAME] hàng" at bounding box center [342, 214] width 60 height 7
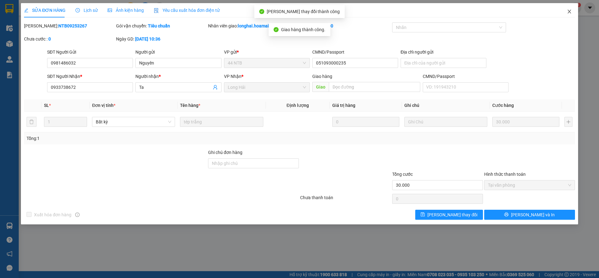
click at [570, 13] on icon "close" at bounding box center [568, 12] width 3 height 4
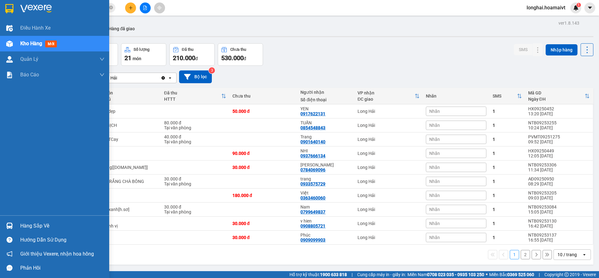
click at [29, 227] on div "Hàng sắp về" at bounding box center [62, 225] width 84 height 9
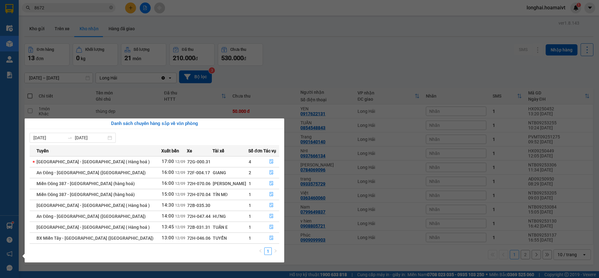
click at [269, 56] on section "Kết quả tìm kiếm ( 382 ) Bộ lọc Mã ĐH Trạng thái Món hàng Tổng cước Chưa cước N…" at bounding box center [299, 139] width 599 height 278
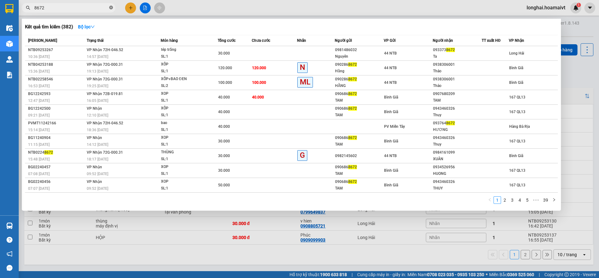
click at [112, 6] on icon "close-circle" at bounding box center [111, 8] width 4 height 4
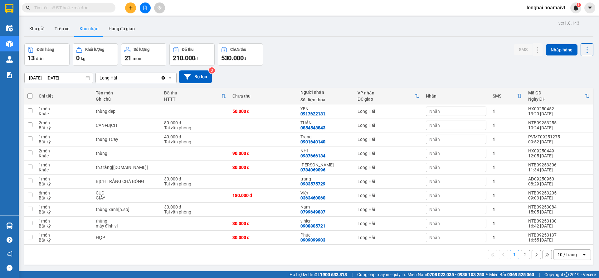
click at [96, 7] on input "text" at bounding box center [71, 7] width 74 height 7
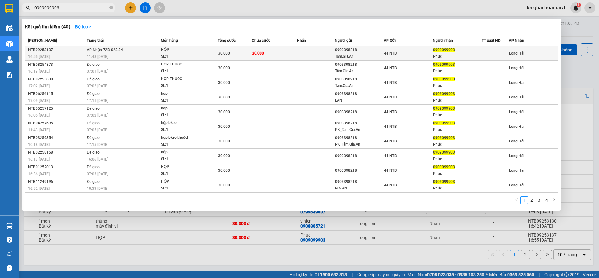
type input "0909099903"
click at [143, 53] on td "VP Nhận 72B-028.34 11:48 - 12/09" at bounding box center [122, 53] width 75 height 15
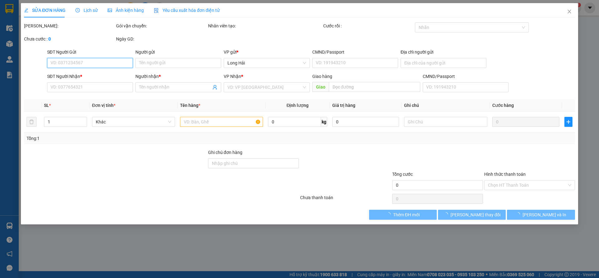
type input "0903398218"
type input "Tâm.Gia.An"
type input "0909099903"
type input "Phúc"
type input "30.000"
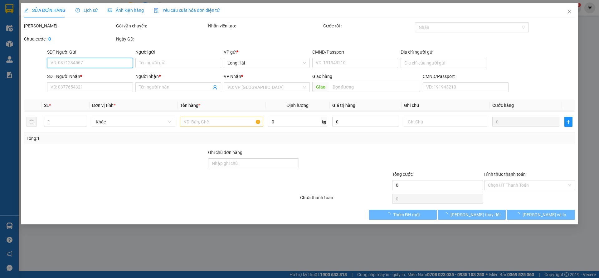
type input "30.000"
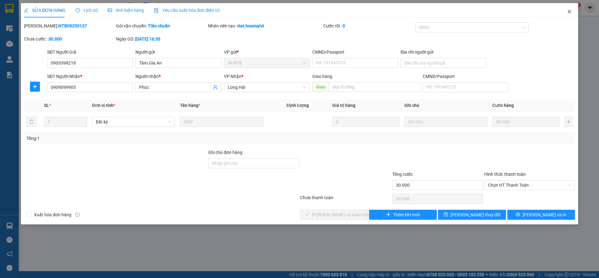
click at [569, 13] on icon "close" at bounding box center [568, 11] width 5 height 5
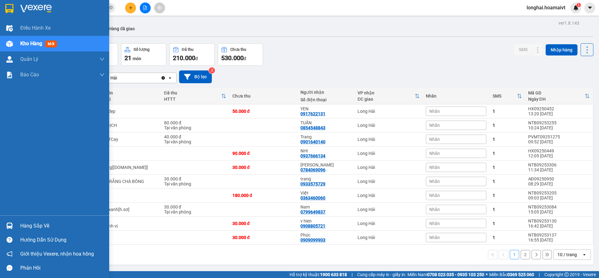
click at [36, 227] on div "Hàng sắp về" at bounding box center [62, 225] width 84 height 9
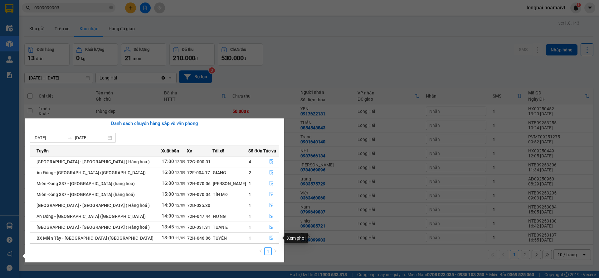
click at [269, 238] on icon "file-done" at bounding box center [271, 238] width 4 height 4
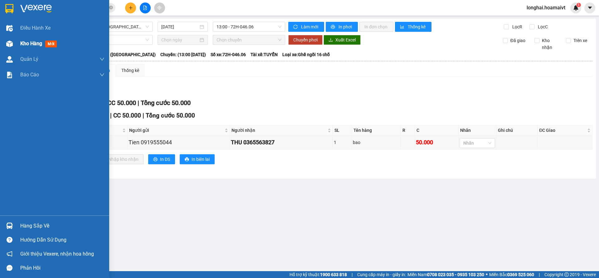
click at [26, 44] on span "Kho hàng" at bounding box center [31, 44] width 22 height 6
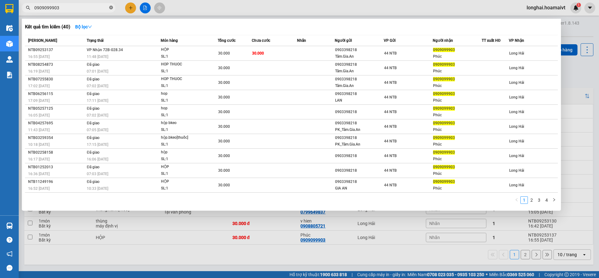
click at [111, 7] on icon "close-circle" at bounding box center [111, 8] width 4 height 4
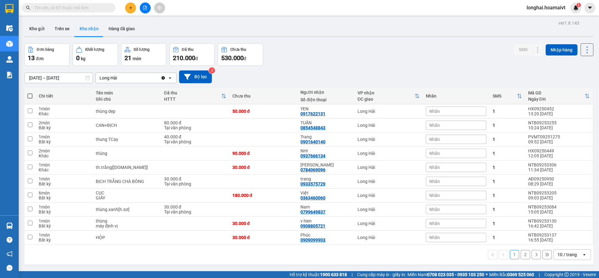
click at [97, 6] on input "text" at bounding box center [71, 7] width 74 height 7
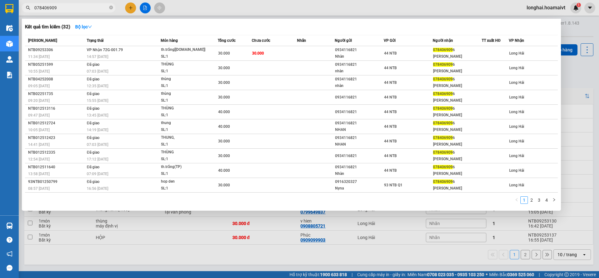
type input "0784069096"
click at [111, 8] on icon "close-circle" at bounding box center [111, 8] width 4 height 4
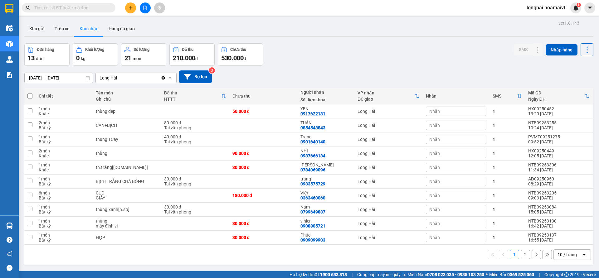
click at [85, 6] on input "text" at bounding box center [71, 7] width 74 height 7
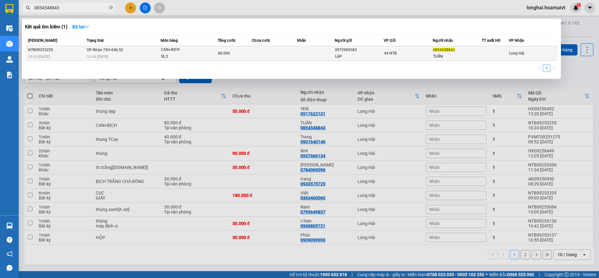
type input "0854548843"
click at [91, 54] on div "16:44 [DATE]" at bounding box center [124, 56] width 74 height 7
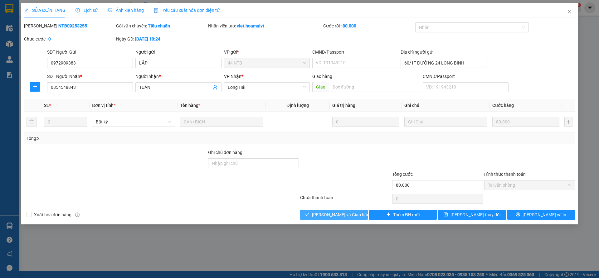
click at [336, 217] on span "[PERSON_NAME] và [PERSON_NAME] hàng" at bounding box center [342, 214] width 60 height 7
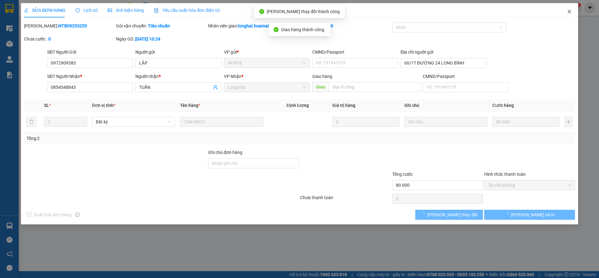
click at [569, 13] on icon "close" at bounding box center [568, 11] width 5 height 5
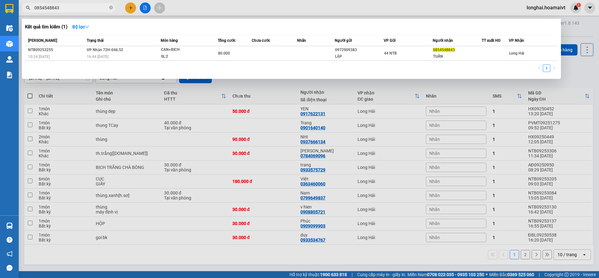
click at [94, 3] on span "0854548843" at bounding box center [69, 7] width 94 height 9
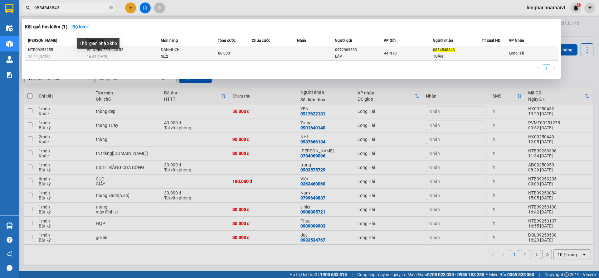
click at [108, 56] on span "16:44 [DATE]" at bounding box center [98, 57] width 22 height 4
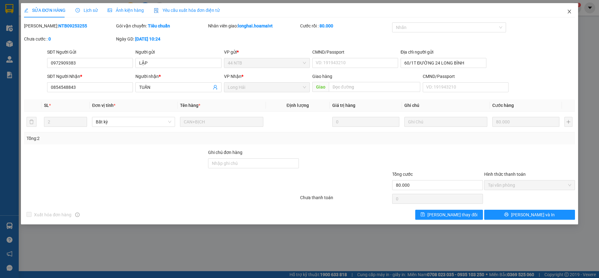
click at [567, 12] on icon "close" at bounding box center [568, 11] width 5 height 5
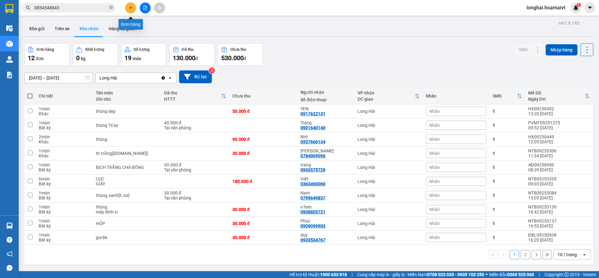
click at [129, 9] on icon "plus" at bounding box center [130, 8] width 4 height 4
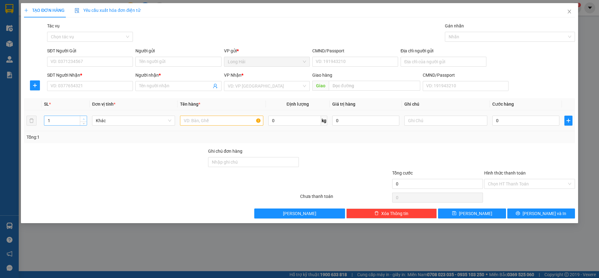
type input "2"
click at [83, 119] on icon "up" at bounding box center [84, 119] width 2 height 2
click at [220, 119] on input "text" at bounding box center [221, 121] width 83 height 10
type input "THUNG MP"
click at [244, 89] on input "search" at bounding box center [265, 85] width 74 height 9
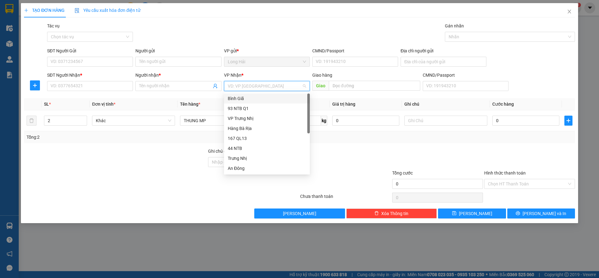
type input "9"
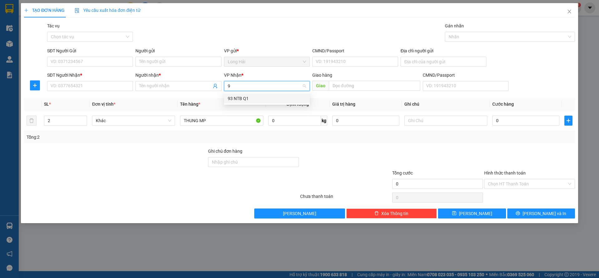
click at [239, 99] on div "93 NTB Q1" at bounding box center [267, 98] width 78 height 7
click at [524, 127] on td "0" at bounding box center [525, 120] width 72 height 21
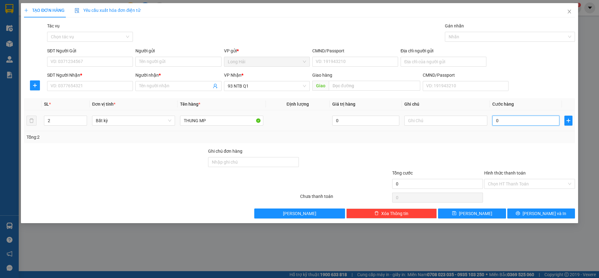
click at [524, 117] on input "0" at bounding box center [525, 121] width 67 height 10
type input "1"
type input "10"
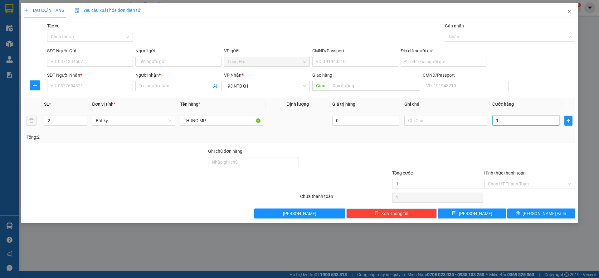
type input "10"
type input "100"
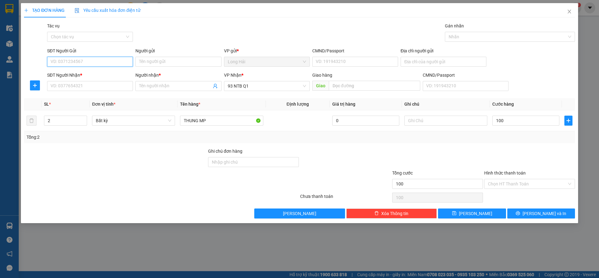
type input "100.000"
click at [89, 62] on input "SĐT Người Gửi" at bounding box center [90, 62] width 86 height 10
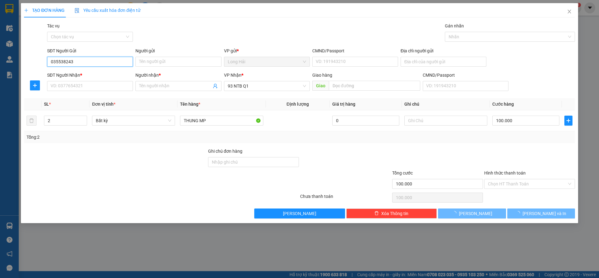
type input "0355382432"
click at [75, 77] on div "0355382432 - KHUYNH" at bounding box center [90, 74] width 78 height 7
type input "KHUYNH"
type input "036184015666"
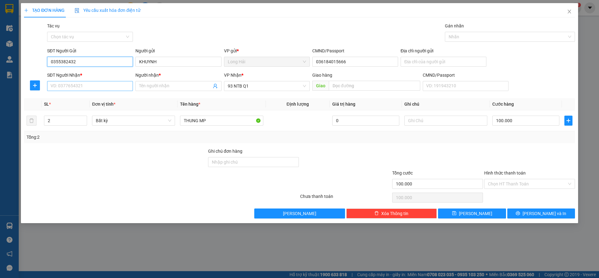
type input "0355382432"
click at [103, 86] on input "SĐT Người Nhận *" at bounding box center [90, 86] width 86 height 10
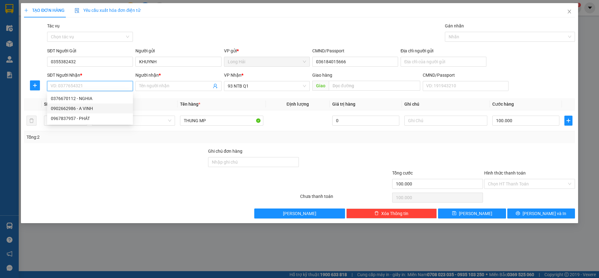
click at [98, 109] on div "0902662986 - A VINH" at bounding box center [90, 108] width 78 height 7
type input "0902662986"
type input "A VINH"
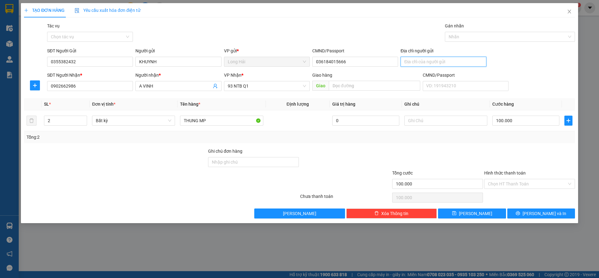
click at [428, 62] on input "Địa chỉ người gửi" at bounding box center [443, 62] width 86 height 10
type input "P HUNG"
click at [508, 183] on input "Hình thức thanh toán" at bounding box center [527, 183] width 79 height 9
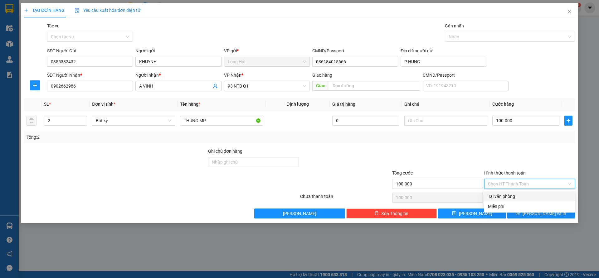
click at [499, 198] on div "Tại văn phòng" at bounding box center [529, 196] width 83 height 7
type input "0"
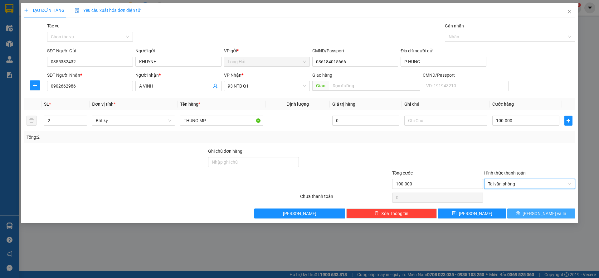
click at [527, 214] on button "[PERSON_NAME] và In" at bounding box center [541, 214] width 68 height 10
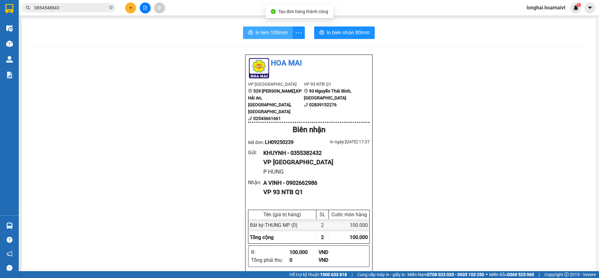
click at [267, 32] on span "In tem 100mm" at bounding box center [271, 33] width 32 height 8
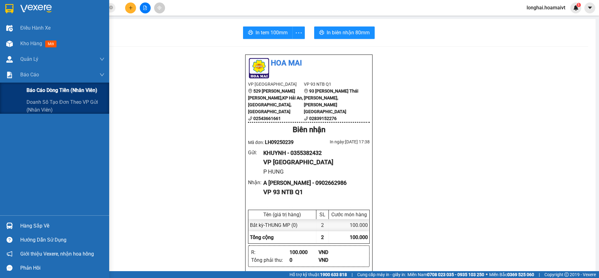
click at [58, 88] on span "Báo cáo dòng tiền (nhân viên)" at bounding box center [61, 90] width 71 height 8
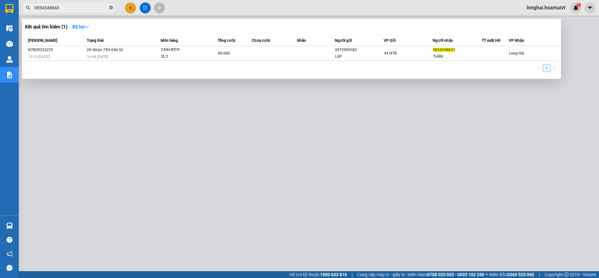
click at [110, 7] on icon "close-circle" at bounding box center [111, 8] width 4 height 4
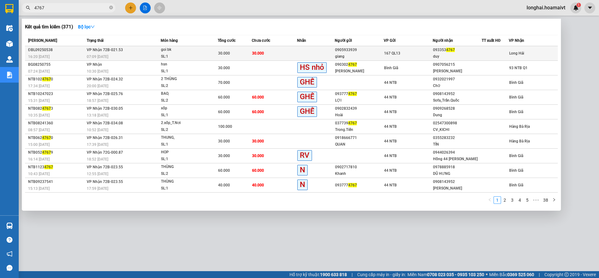
type input "4767"
click at [225, 56] on div "30.000" at bounding box center [234, 53] width 33 height 7
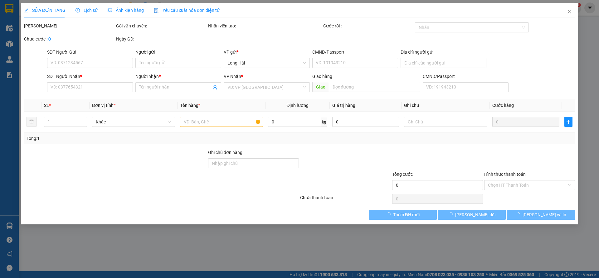
type input "0905933939"
type input "giang"
type input "0933534767"
type input "duy"
type input "30.000"
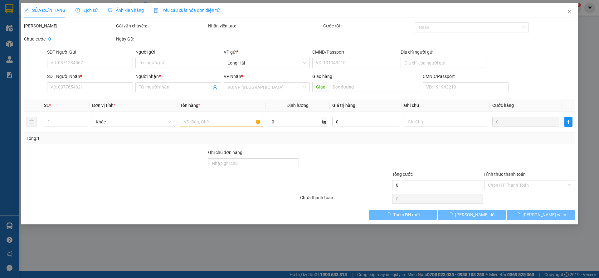
type input "30.000"
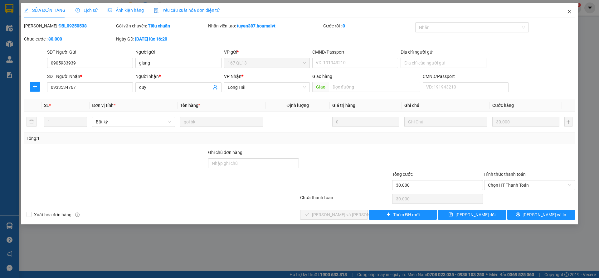
click at [566, 14] on icon "close" at bounding box center [568, 11] width 5 height 5
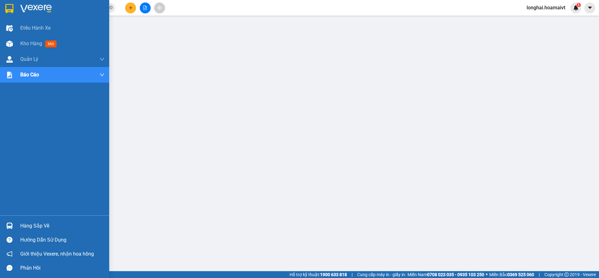
click at [36, 227] on div "Hàng sắp về" at bounding box center [62, 225] width 84 height 9
